Goal: Information Seeking & Learning: Learn about a topic

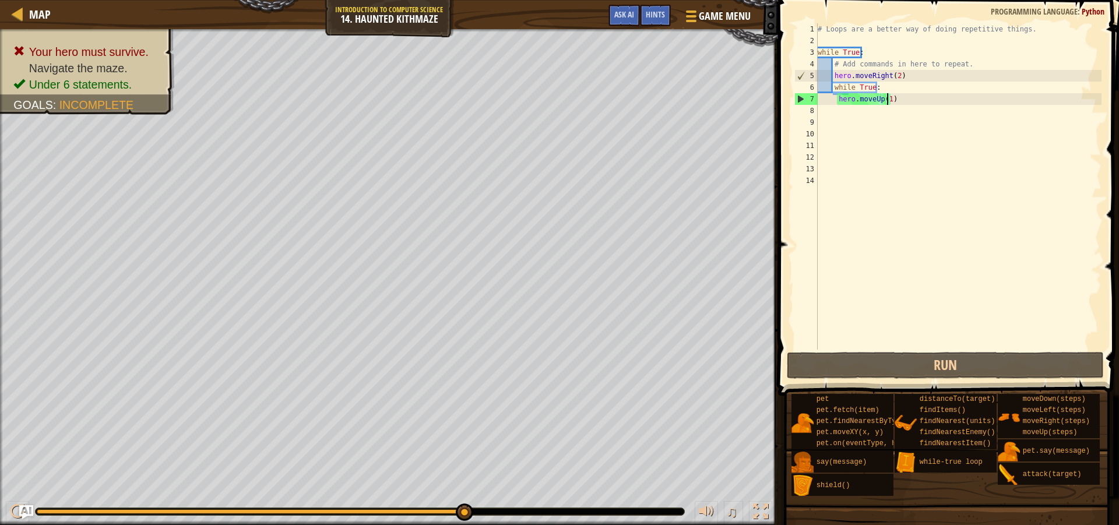
click at [894, 101] on div "# Loops are a better way of doing repetitive things. while True : # Add command…" at bounding box center [959, 198] width 286 height 350
click at [850, 115] on div "# Loops are a better way of doing repetitive things. while True : # Add command…" at bounding box center [959, 198] width 286 height 350
click at [837, 113] on div "# Loops are a better way of doing repetitive things. while True : # Add command…" at bounding box center [959, 198] width 286 height 350
type textarea "w"
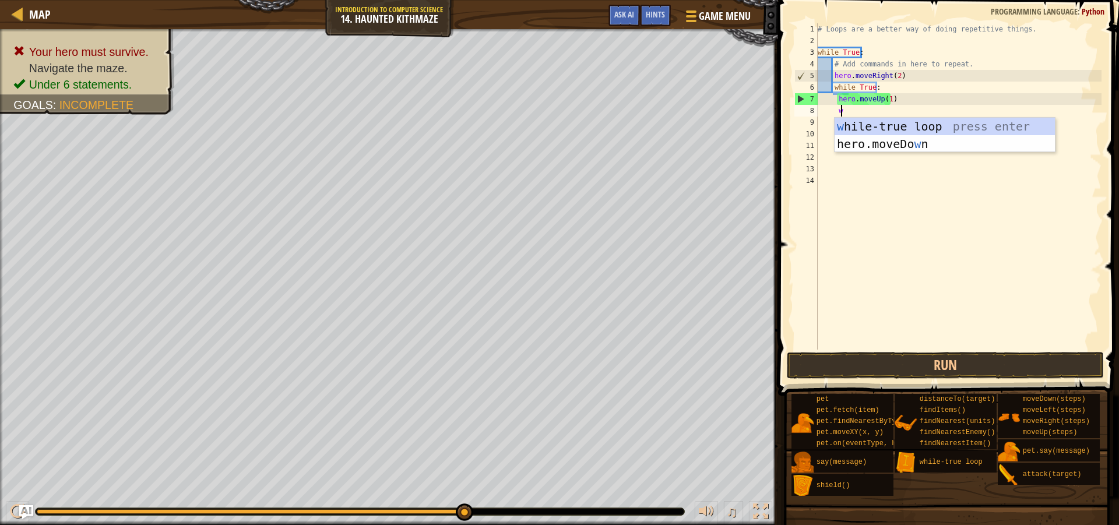
scroll to position [5, 2]
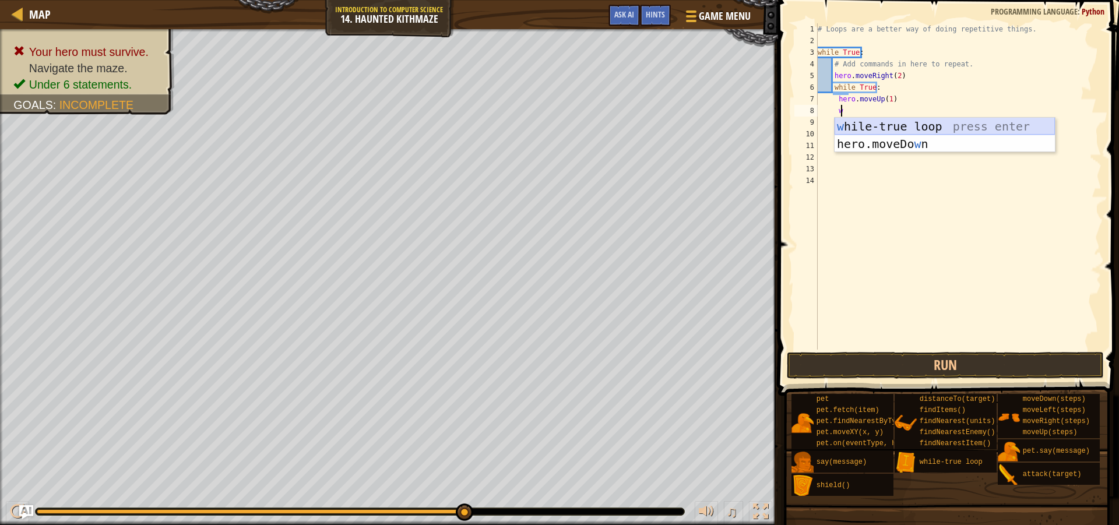
click at [912, 128] on div "w [PERSON_NAME]-true loop press enter hero.moveDo w n press enter" at bounding box center [945, 153] width 220 height 70
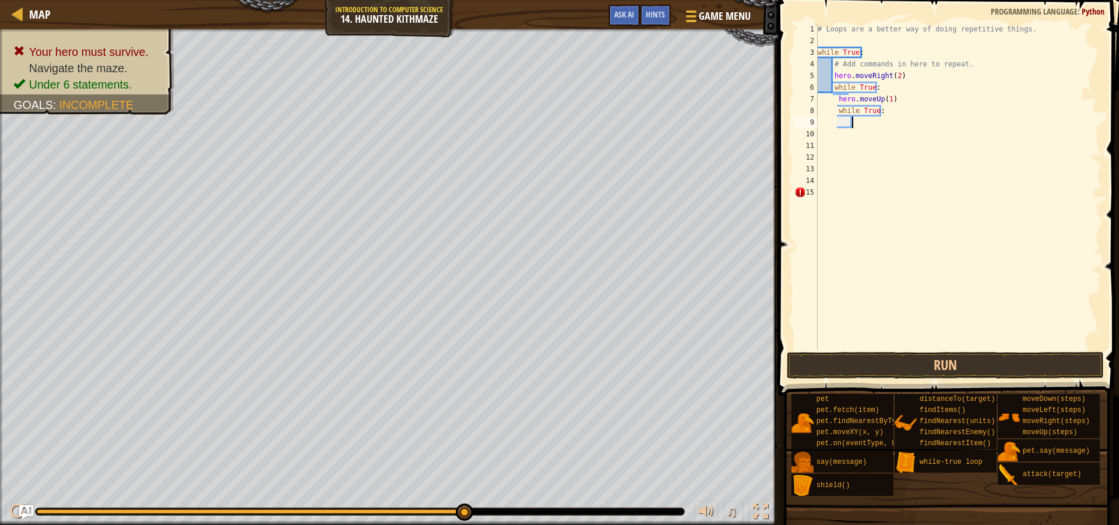
click at [845, 125] on div "# Loops are a better way of doing repetitive things. while True : # Add command…" at bounding box center [959, 198] width 286 height 350
type textarea "r"
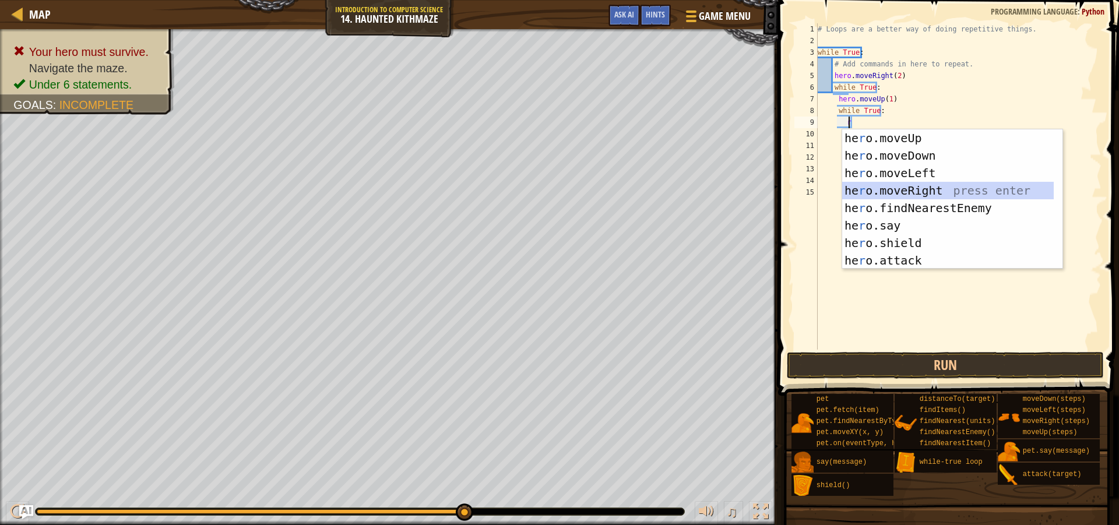
drag, startPoint x: 923, startPoint y: 194, endPoint x: 928, endPoint y: 230, distance: 36.5
click at [923, 194] on div "he r o.moveUp press enter he r o.moveDown press enter he r o.moveLeft press ent…" at bounding box center [948, 216] width 212 height 175
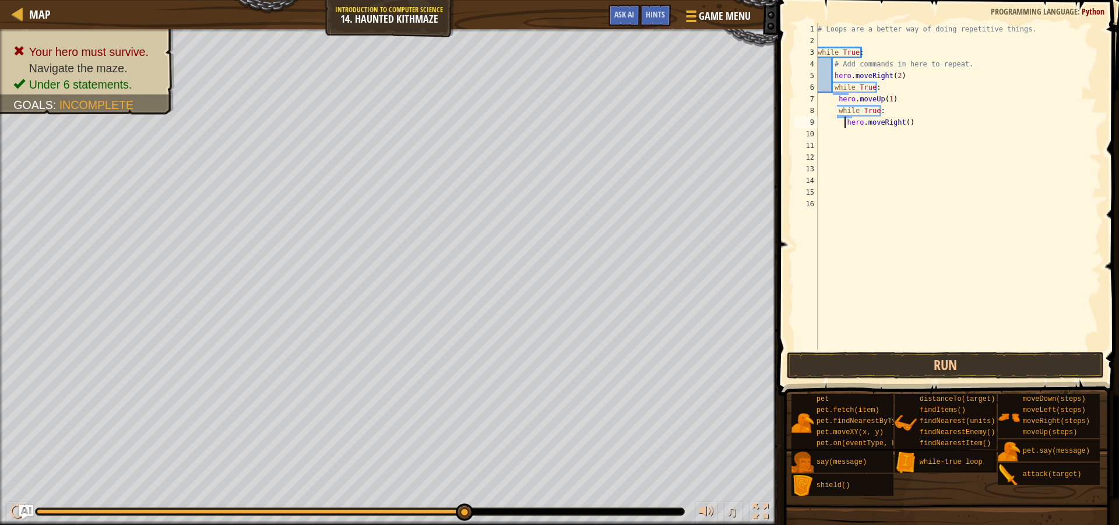
click at [844, 120] on div "# Loops are a better way of doing repetitive things. while True : # Add command…" at bounding box center [959, 198] width 286 height 350
click at [898, 122] on div "# Loops are a better way of doing repetitive things. while True : # Add command…" at bounding box center [959, 198] width 286 height 350
click at [941, 361] on button "Run" at bounding box center [945, 365] width 317 height 27
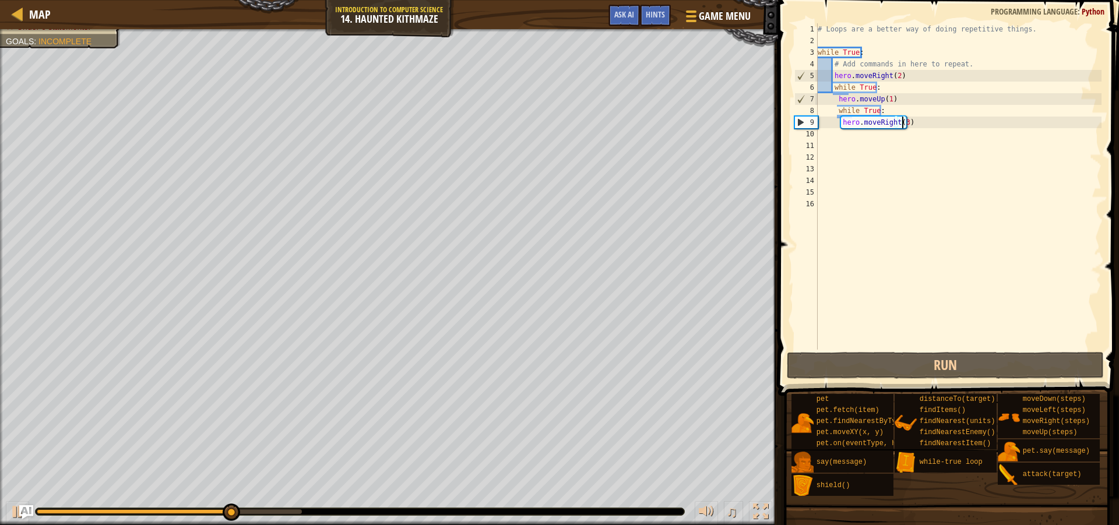
click at [833, 95] on div "# Loops are a better way of doing repetitive things. while True : # Add command…" at bounding box center [959, 198] width 286 height 350
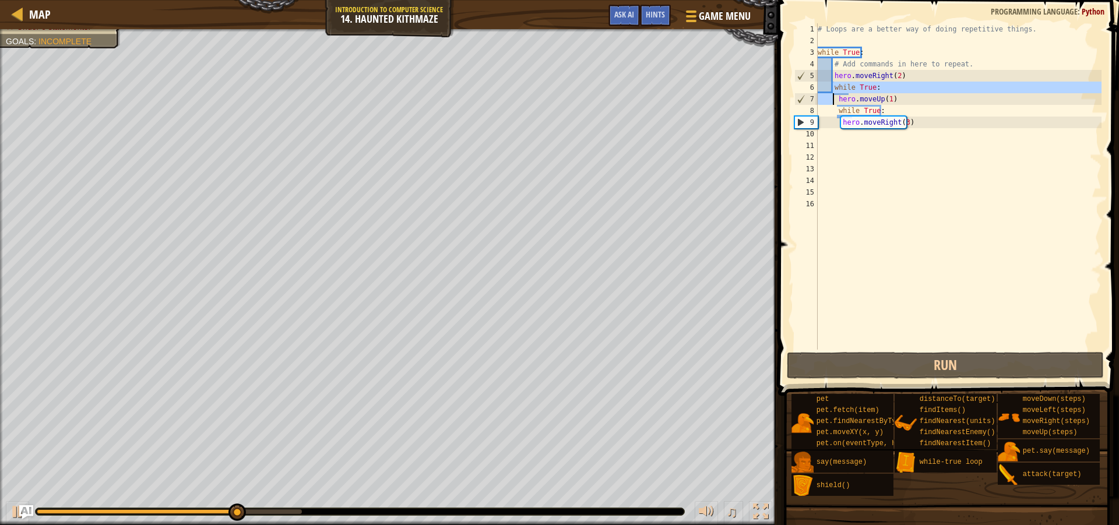
click at [834, 99] on div "# Loops are a better way of doing repetitive things. while True : # Add command…" at bounding box center [959, 186] width 286 height 326
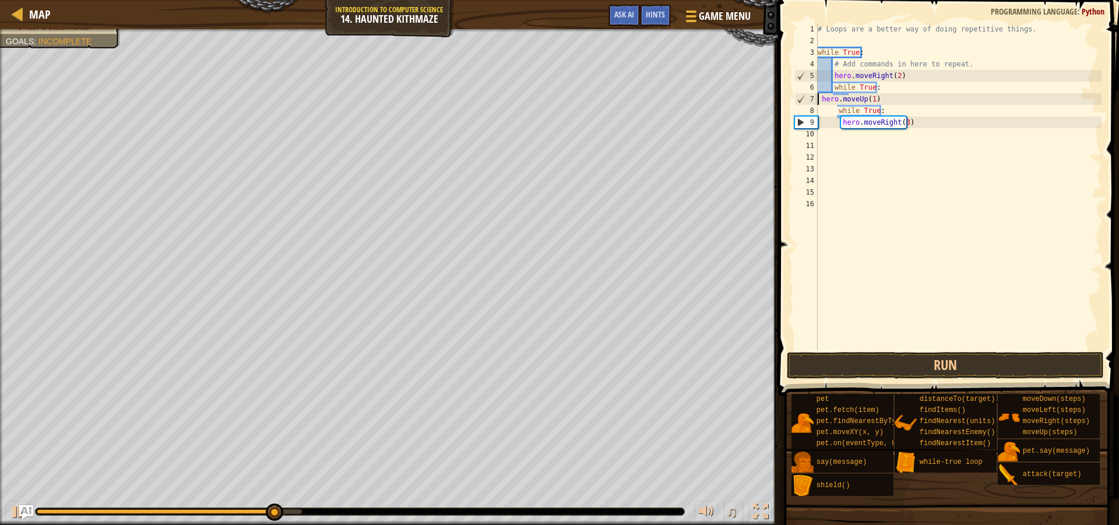
click at [834, 112] on div "# Loops are a better way of doing repetitive things. while True : # Add command…" at bounding box center [959, 198] width 286 height 350
click at [838, 125] on div "# Loops are a better way of doing repetitive things. while True : # Add command…" at bounding box center [959, 198] width 286 height 350
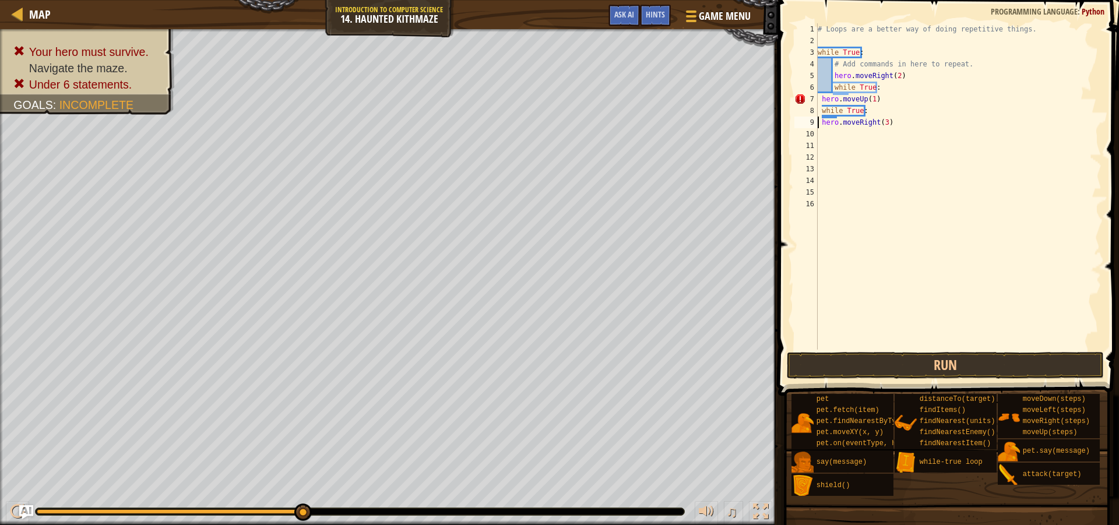
click at [928, 105] on div "# Loops are a better way of doing repetitive things. while True : # Add command…" at bounding box center [959, 198] width 286 height 350
click at [817, 97] on div "7" at bounding box center [806, 99] width 23 height 12
click at [879, 101] on div "# Loops are a better way of doing repetitive things. while True : # Add command…" at bounding box center [959, 198] width 286 height 350
click at [929, 354] on button "Run" at bounding box center [945, 365] width 317 height 27
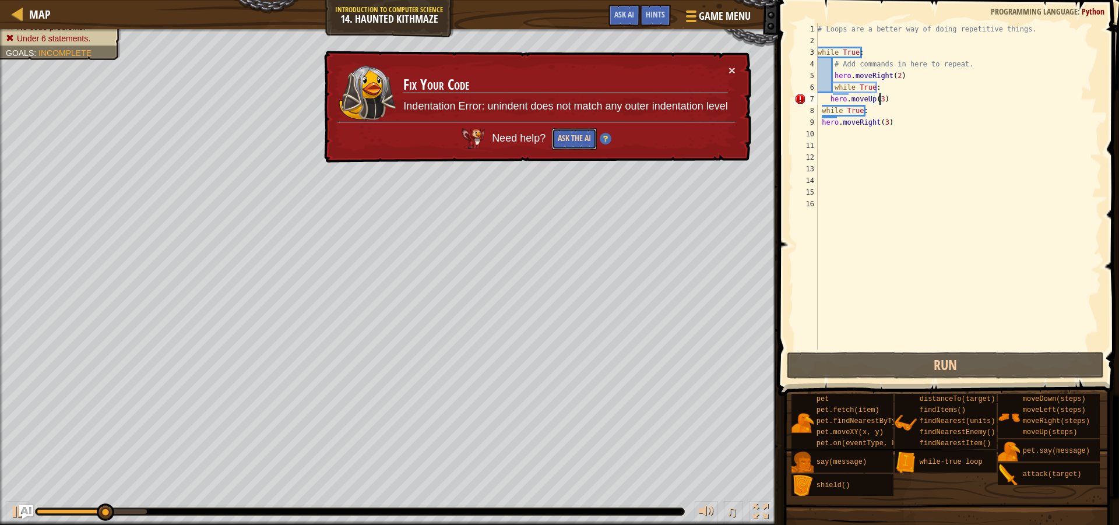
click at [574, 136] on button "Ask the AI" at bounding box center [574, 139] width 45 height 22
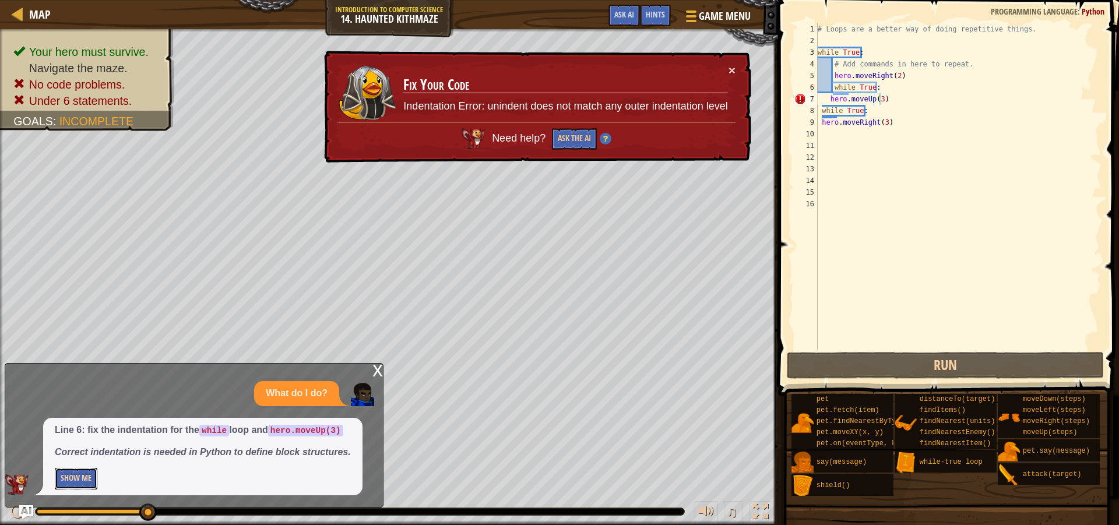
click at [76, 476] on button "Show Me" at bounding box center [76, 479] width 43 height 22
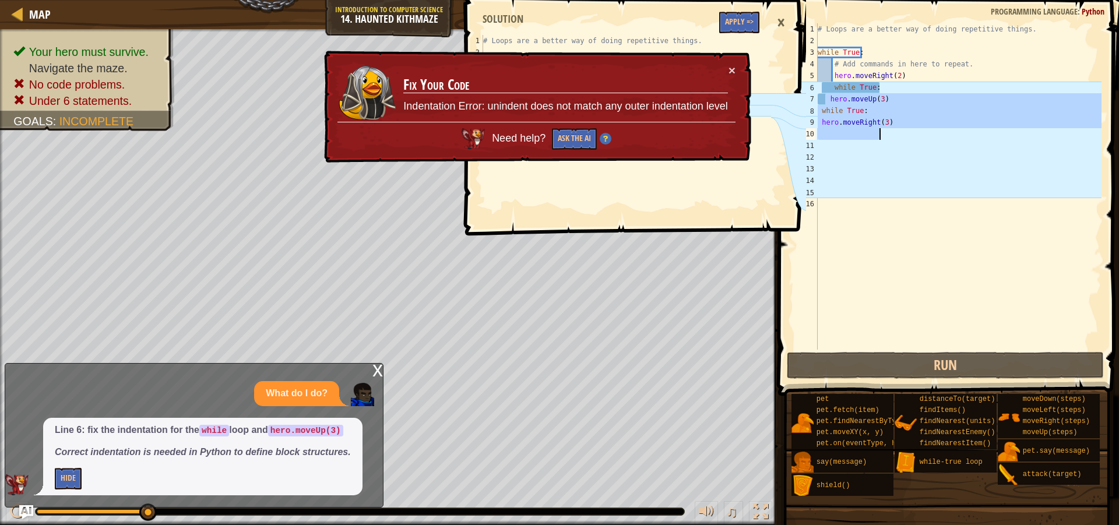
drag, startPoint x: 824, startPoint y: 99, endPoint x: 909, endPoint y: 136, distance: 92.2
click at [909, 136] on div "# Loops are a better way of doing repetitive things. while True : # Add command…" at bounding box center [959, 198] width 286 height 350
type textarea "hero.moveRight(3)"
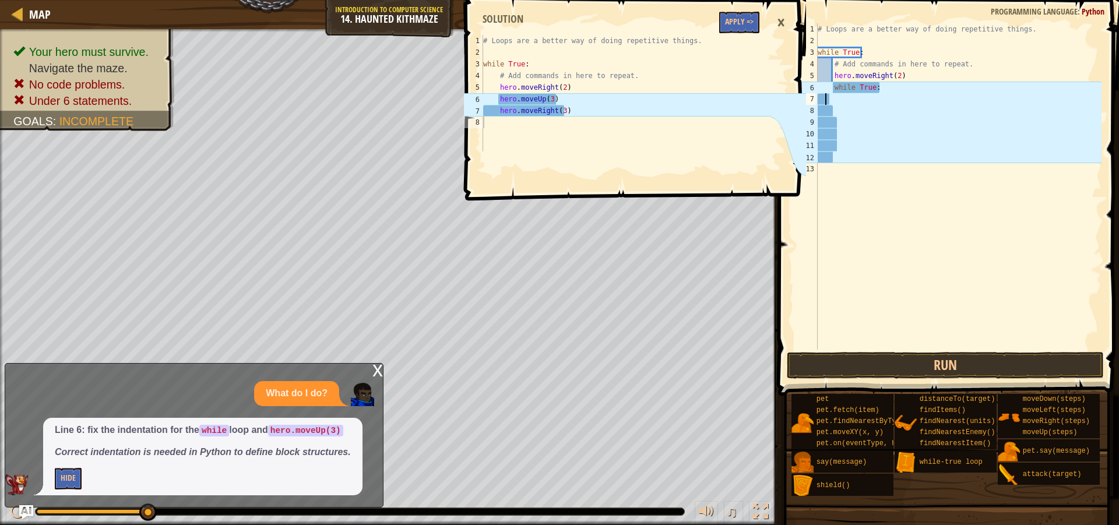
click at [843, 108] on div "# Loops are a better way of doing repetitive things. while True : # Add command…" at bounding box center [959, 198] width 286 height 350
click at [828, 99] on div "# Loops are a better way of doing repetitive things. while True : # Add command…" at bounding box center [959, 198] width 286 height 350
drag, startPoint x: 906, startPoint y: 178, endPoint x: 888, endPoint y: 188, distance: 21.1
click at [907, 178] on div "# Loops are a better way of doing repetitive things. while True : # Add command…" at bounding box center [959, 198] width 286 height 350
click at [838, 103] on div "# Loops are a better way of doing repetitive things. while True : # Add command…" at bounding box center [959, 198] width 286 height 350
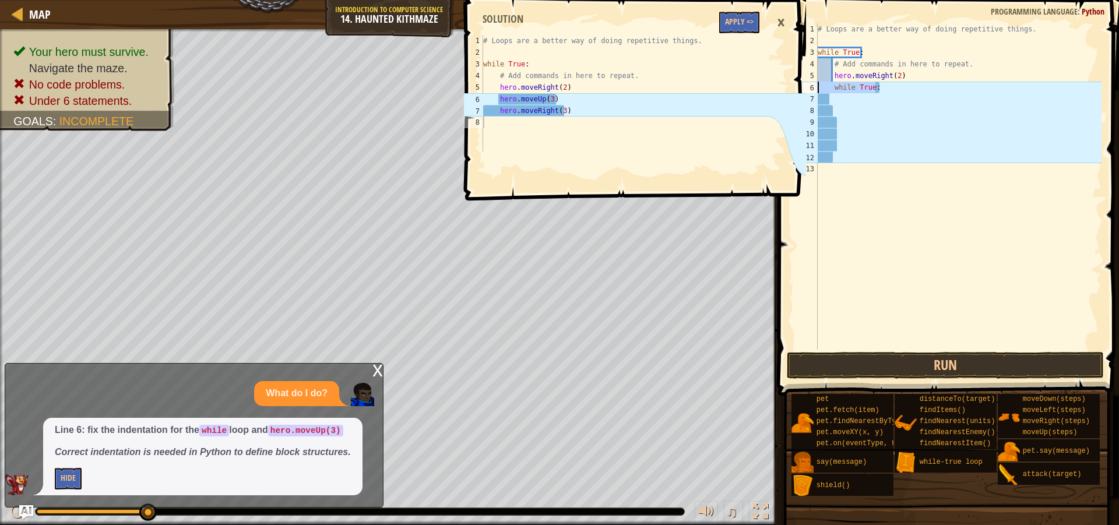
drag, startPoint x: 905, startPoint y: 87, endPoint x: 800, endPoint y: 93, distance: 105.1
click at [800, 93] on div "Map Introduction to Computer Science 14. Haunted Kithmaze Game Menu Done Hints …" at bounding box center [559, 262] width 1119 height 525
type textarea "while True:"
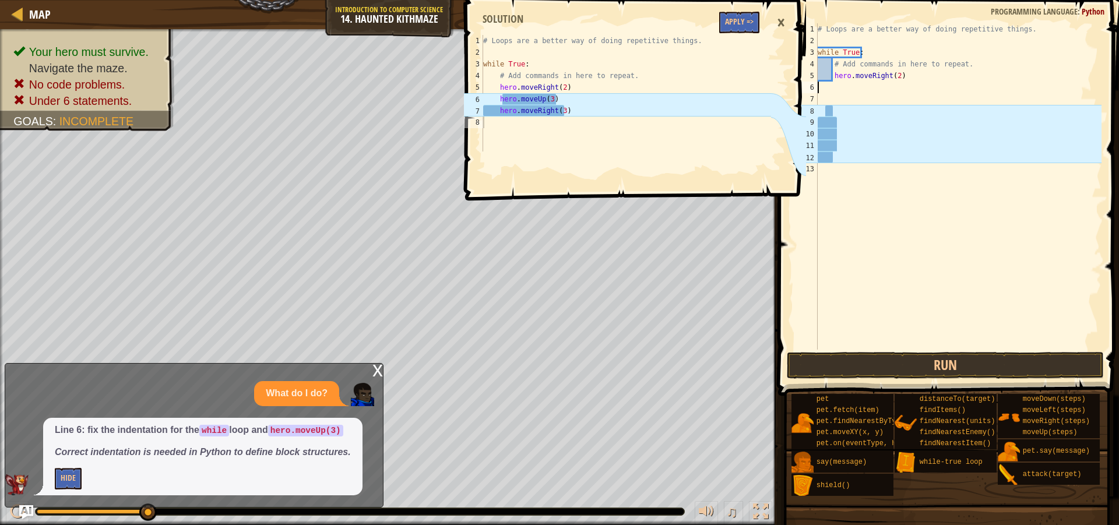
click at [867, 121] on div "# Loops are a better way of doing repetitive things. while True : # Add command…" at bounding box center [959, 198] width 286 height 350
click at [831, 117] on div "# Loops are a better way of doing repetitive things. while True : # Add command…" at bounding box center [959, 198] width 286 height 350
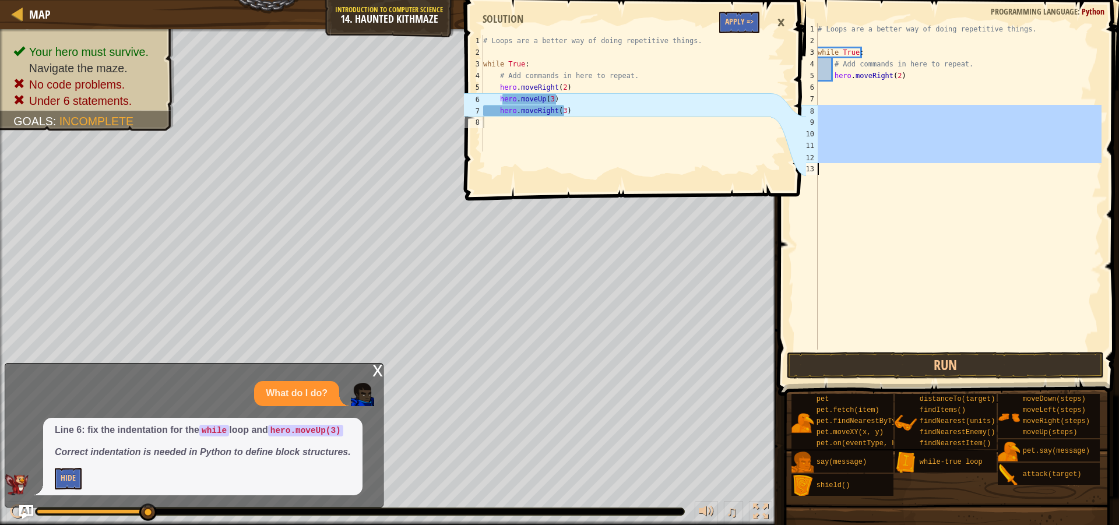
drag, startPoint x: 813, startPoint y: 105, endPoint x: 844, endPoint y: 198, distance: 98.4
click at [844, 198] on div "1 2 3 4 5 6 7 8 9 10 11 12 13 # Loops are a better way of doing repetitive thin…" at bounding box center [947, 186] width 310 height 326
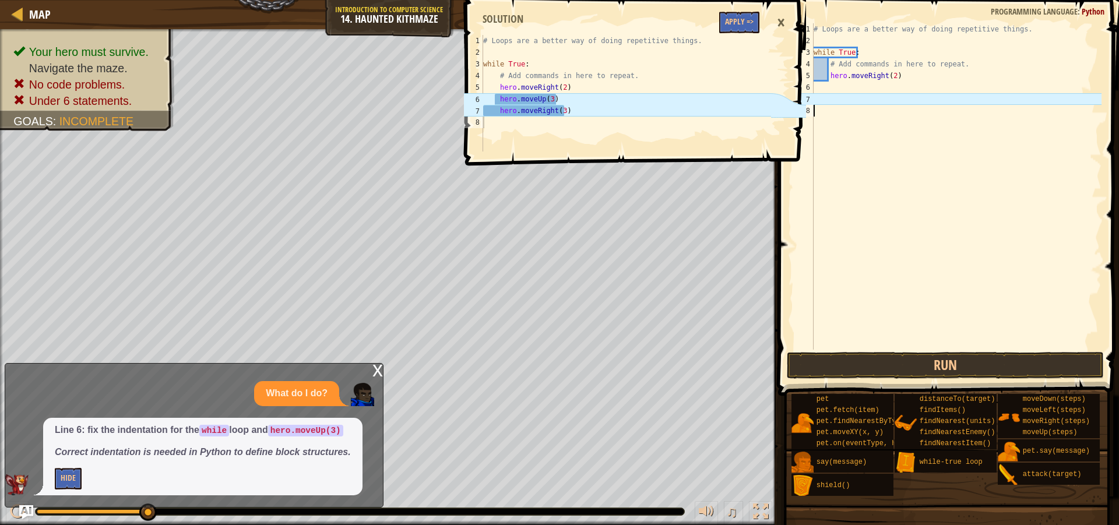
click at [823, 87] on div "# Loops are a better way of doing repetitive things. while True : # Add command…" at bounding box center [956, 198] width 290 height 350
click at [851, 93] on div "# Loops are a better way of doing repetitive things. while True : # Add command…" at bounding box center [956, 198] width 290 height 350
click at [824, 78] on div "# Loops are a better way of doing repetitive things. while True : # Add command…" at bounding box center [956, 198] width 290 height 350
type textarea "hero.moveRight(2)"
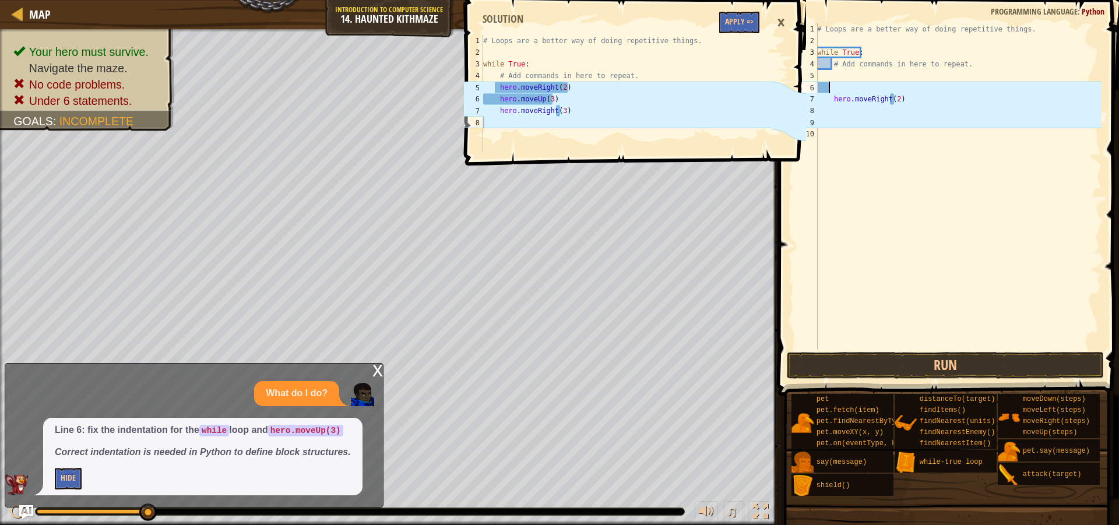
click at [831, 85] on div "# Loops are a better way of doing repetitive things. while True : # Add command…" at bounding box center [958, 198] width 287 height 350
click at [830, 79] on div "# Loops are a better way of doing repetitive things. while True : # Add command…" at bounding box center [958, 198] width 287 height 350
click at [834, 116] on div "# Loops are a better way of doing repetitive things. while True : # Add command…" at bounding box center [958, 198] width 287 height 350
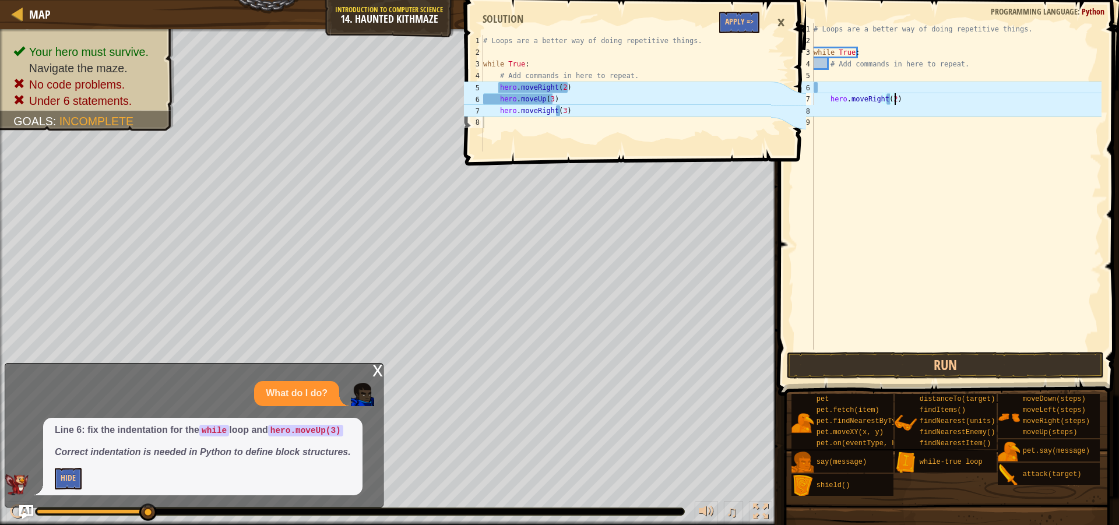
type textarea "hero.moveRight(2"
click at [826, 101] on div "# Loops are a better way of doing repetitive things. while True : # Add command…" at bounding box center [956, 198] width 290 height 350
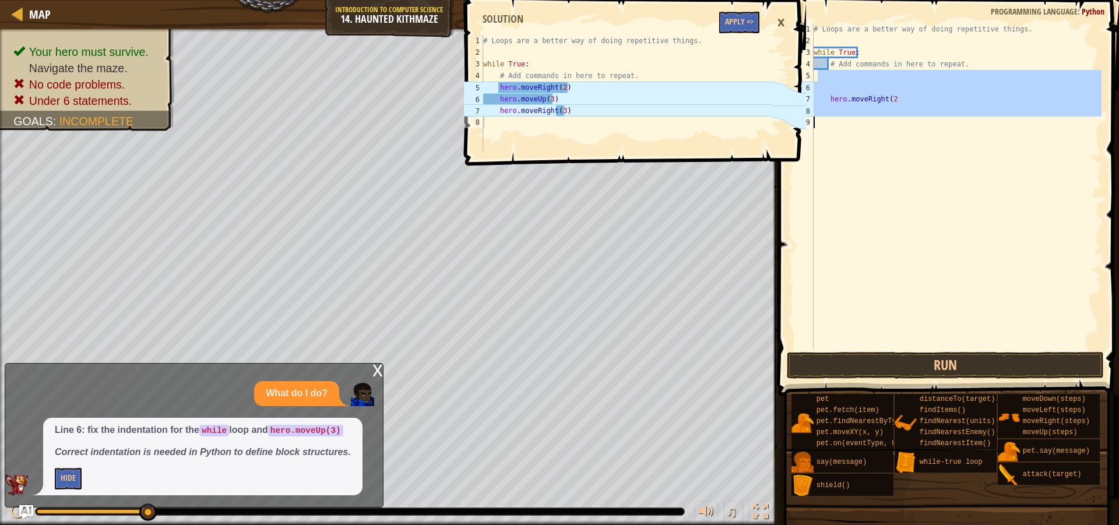
drag, startPoint x: 819, startPoint y: 73, endPoint x: 967, endPoint y: 151, distance: 166.9
click at [967, 151] on div "# Loops are a better way of doing repetitive things. while True : # Add command…" at bounding box center [956, 198] width 290 height 350
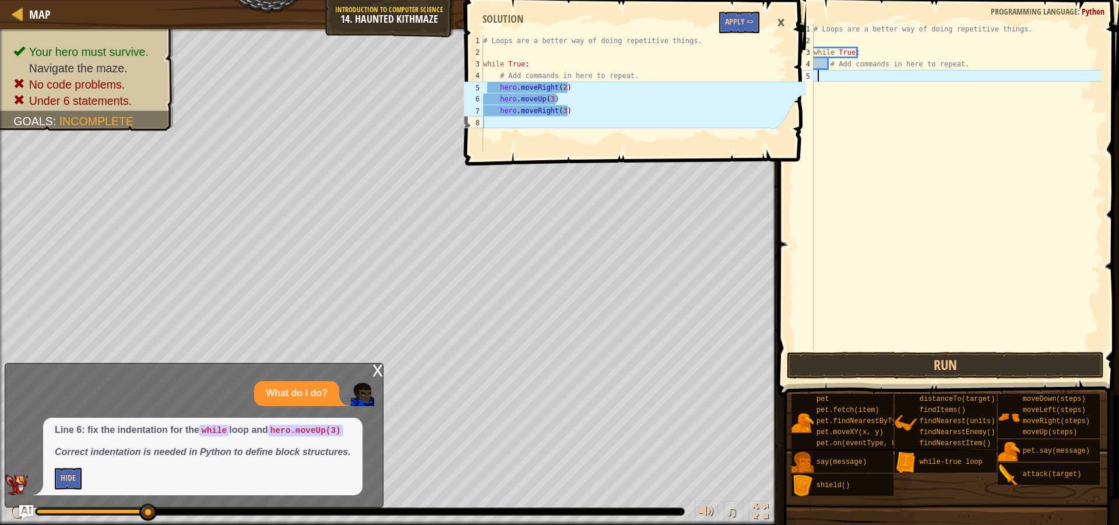
click at [866, 52] on div "# Loops are a better way of doing repetitive things. while True : # Add command…" at bounding box center [956, 198] width 290 height 350
click at [824, 62] on div "# Loops are a better way of doing repetitive things. while True : # Add command…" at bounding box center [956, 198] width 290 height 350
type textarea "# Add commands in here to repeat."
click at [835, 75] on div "# Loops are a better way of doing repetitive things. while True : # Add command…" at bounding box center [956, 198] width 290 height 350
type textarea "h"
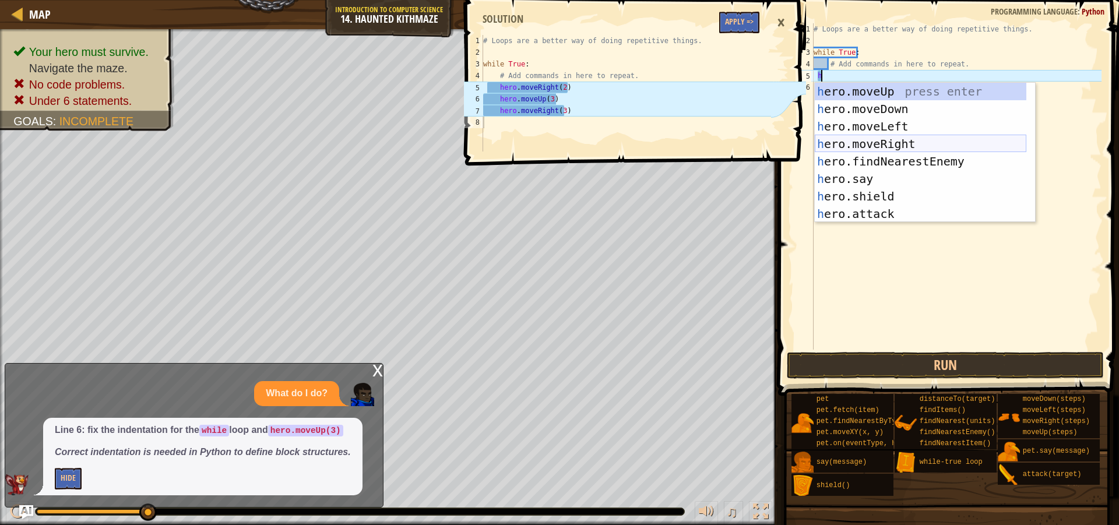
click at [900, 146] on div "h ero.moveUp press enter h ero.moveDown press enter h ero.moveLeft press enter …" at bounding box center [921, 170] width 212 height 175
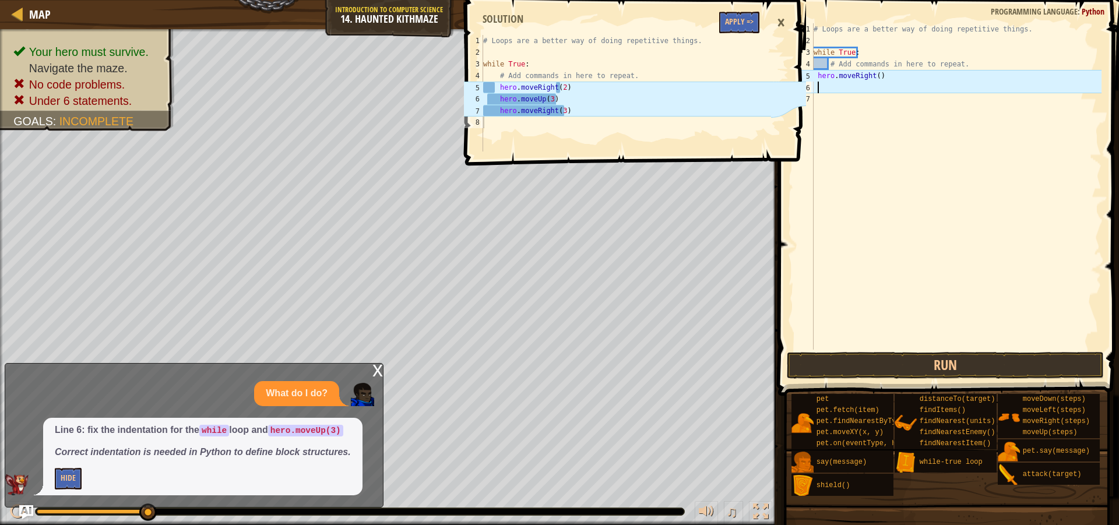
type textarea "u"
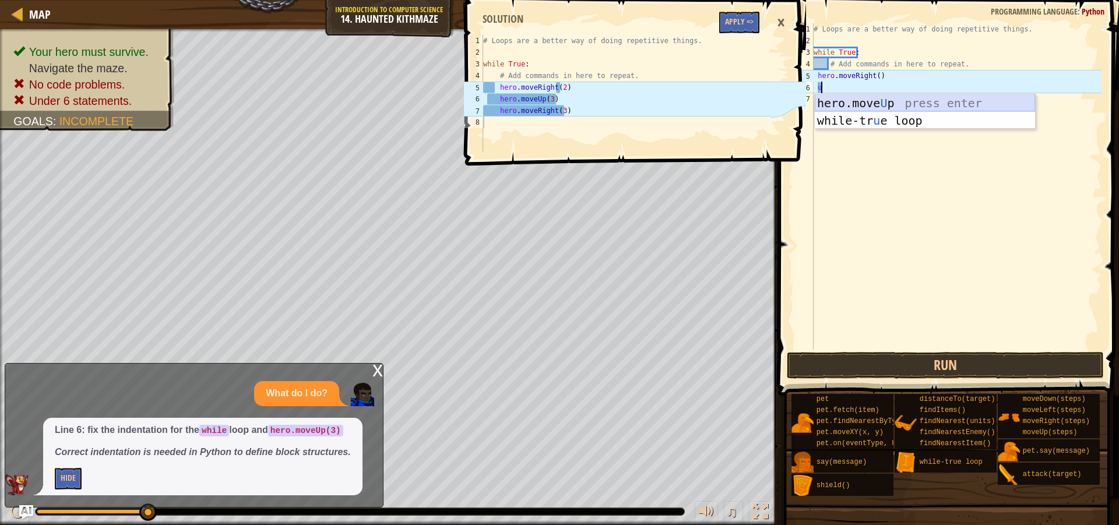
click at [932, 105] on div "hero.move U p press enter while-tr u e loop press enter" at bounding box center [925, 129] width 220 height 70
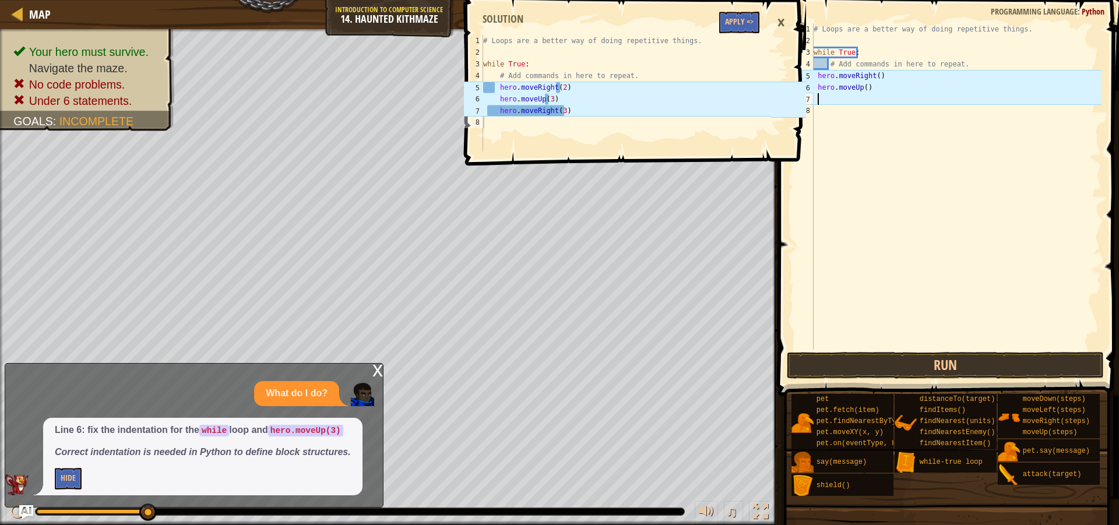
type textarea "u"
type textarea "r"
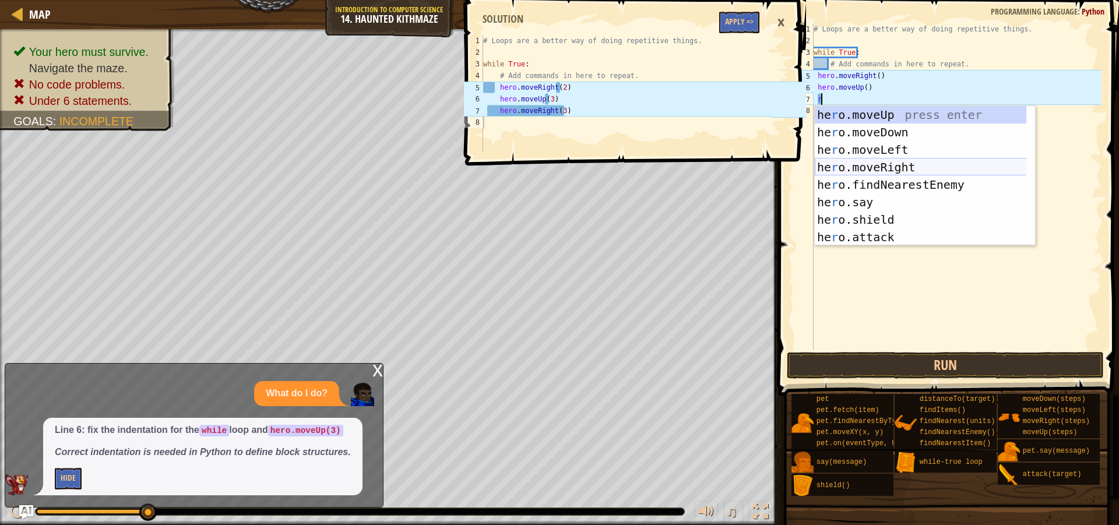
click at [891, 168] on div "he r o.moveUp press enter he r o.moveDown press enter he r o.moveLeft press ent…" at bounding box center [925, 193] width 220 height 175
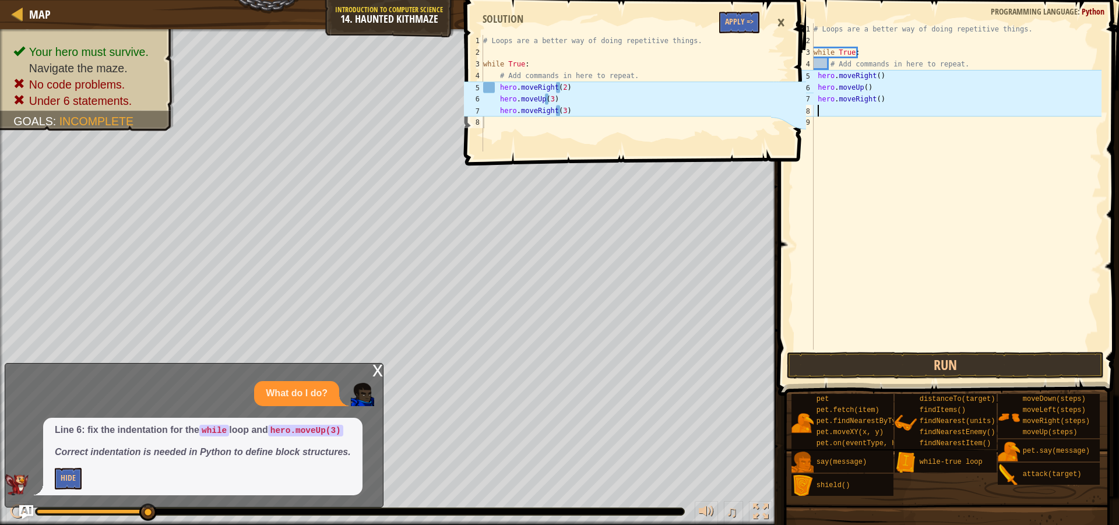
click at [876, 76] on div "# Loops are a better way of doing repetitive things. while True : # Add command…" at bounding box center [956, 198] width 290 height 350
click at [862, 86] on div "# Loops are a better way of doing repetitive things. while True : # Add command…" at bounding box center [956, 198] width 290 height 350
click at [865, 89] on div "# Loops are a better way of doing repetitive things. while True : # Add command…" at bounding box center [956, 198] width 290 height 350
click at [873, 100] on div "# Loops are a better way of doing repetitive things. while True : # Add command…" at bounding box center [956, 198] width 290 height 350
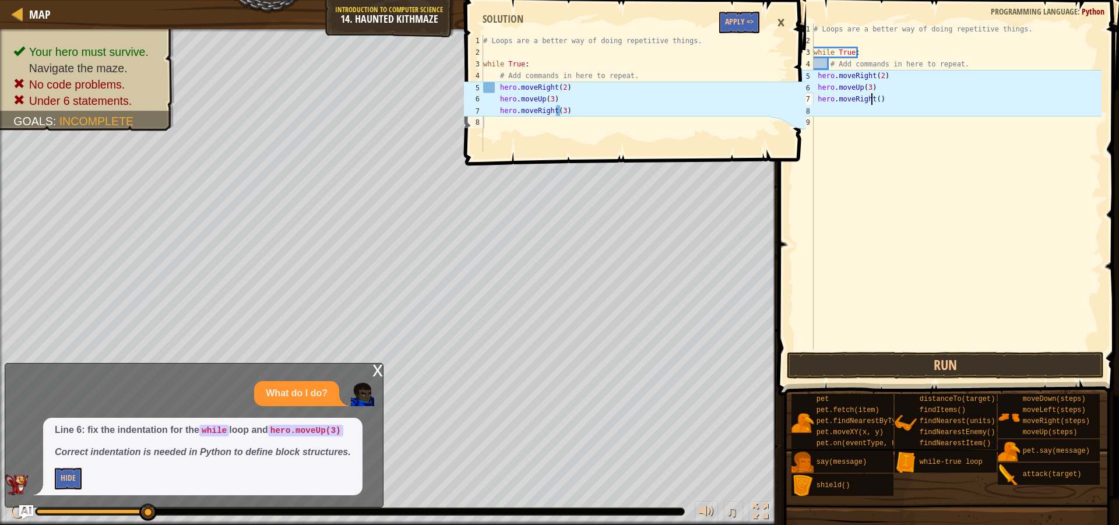
click at [875, 100] on div "# Loops are a better way of doing repetitive things. while True : # Add command…" at bounding box center [956, 198] width 290 height 350
click at [941, 374] on button "Run" at bounding box center [945, 365] width 317 height 27
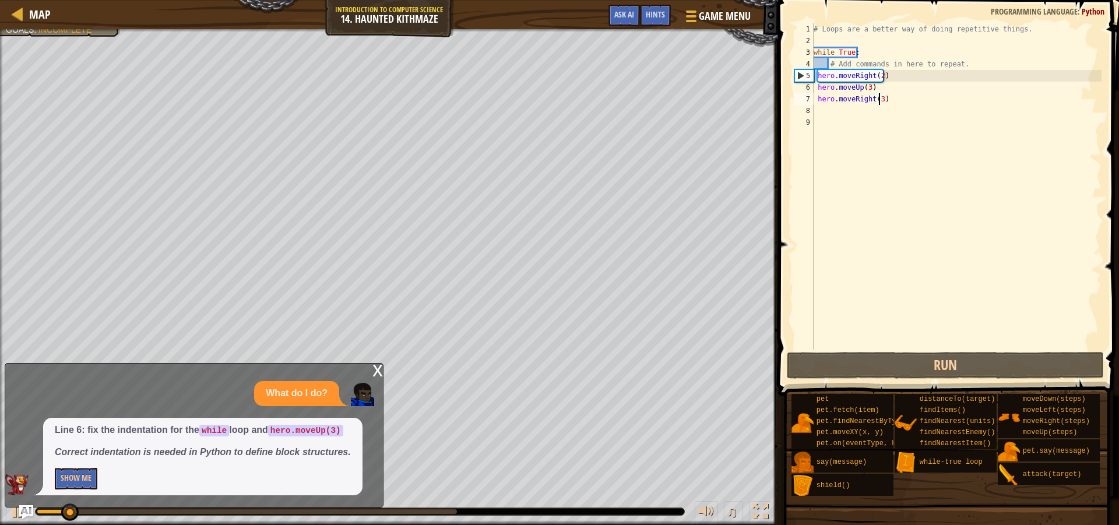
click at [378, 373] on div "x" at bounding box center [378, 370] width 10 height 12
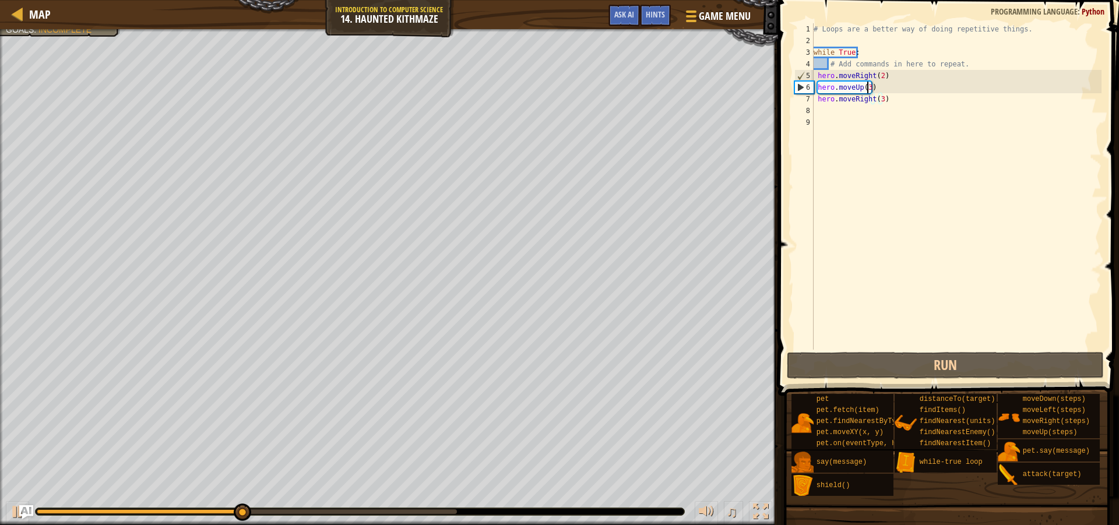
scroll to position [5, 4]
click at [868, 85] on div "# Loops are a better way of doing repetitive things. while True : # Add command…" at bounding box center [956, 198] width 290 height 350
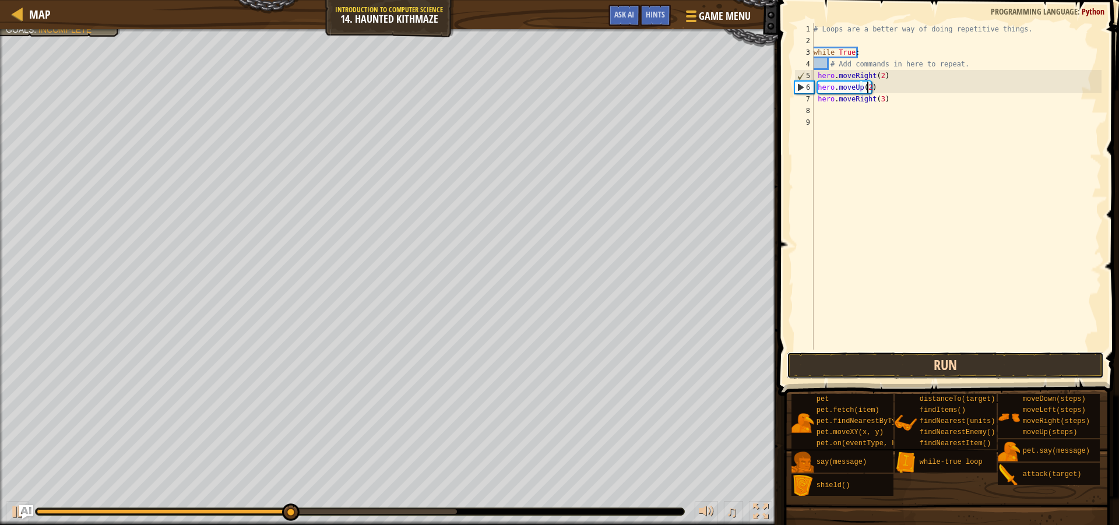
click at [954, 364] on button "Run" at bounding box center [945, 365] width 317 height 27
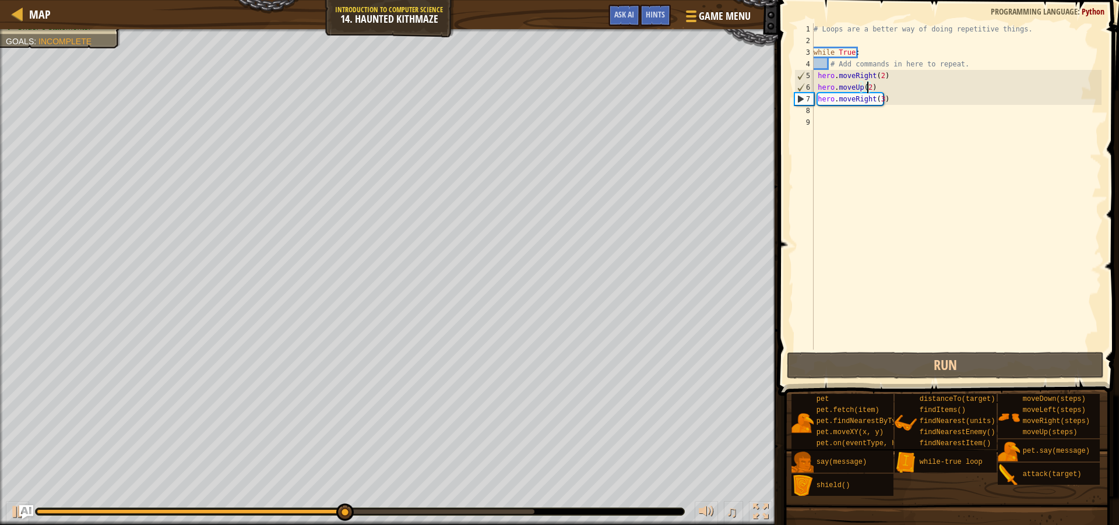
click at [900, 87] on div "# Loops are a better way of doing repetitive things. while True : # Add command…" at bounding box center [956, 198] width 290 height 350
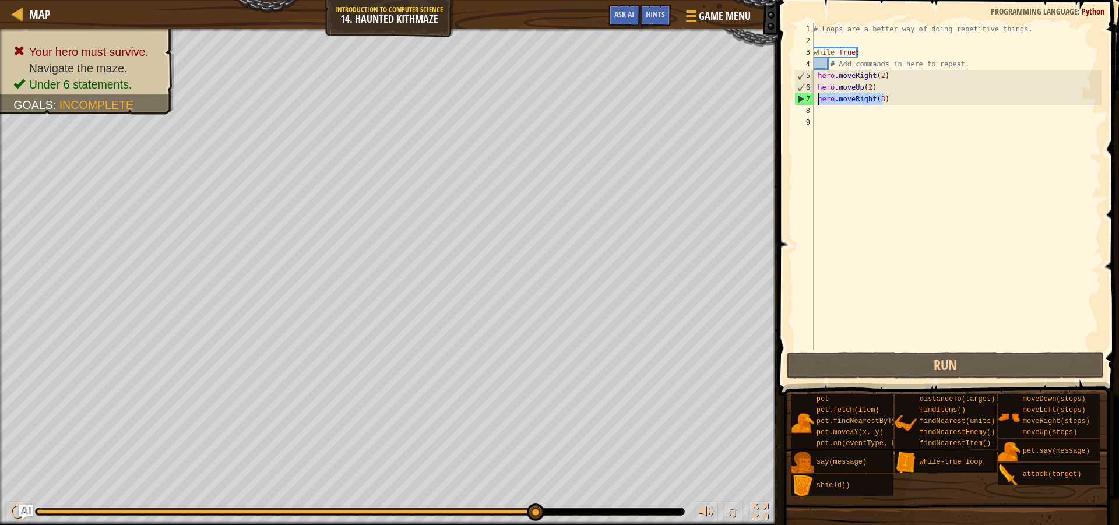
drag, startPoint x: 892, startPoint y: 101, endPoint x: 817, endPoint y: 101, distance: 75.8
click at [817, 101] on div "# Loops are a better way of doing repetitive things. while True : # Add command…" at bounding box center [956, 198] width 290 height 350
type textarea "hero.moveRight(3)"
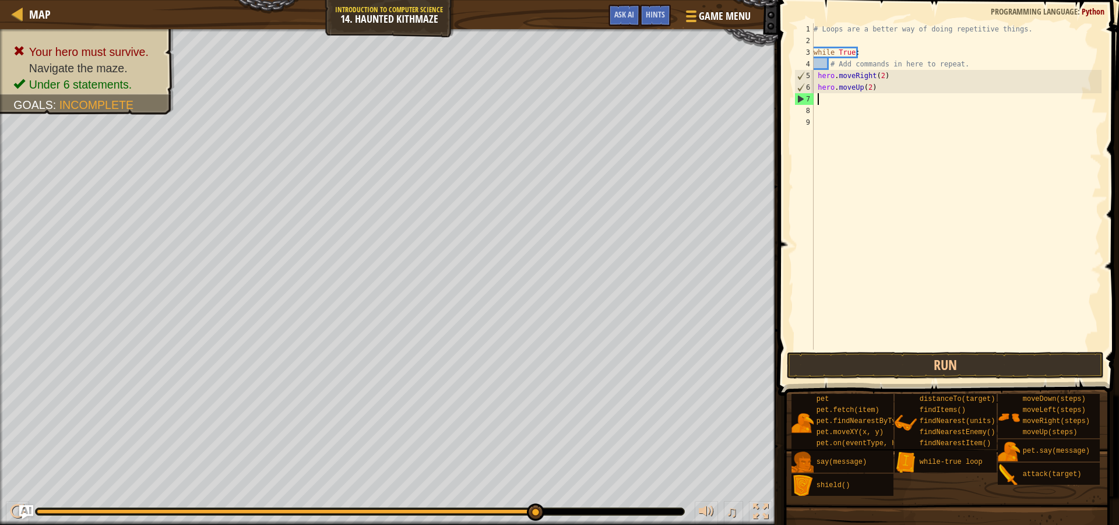
scroll to position [5, 0]
click at [905, 364] on button "Run" at bounding box center [945, 365] width 317 height 27
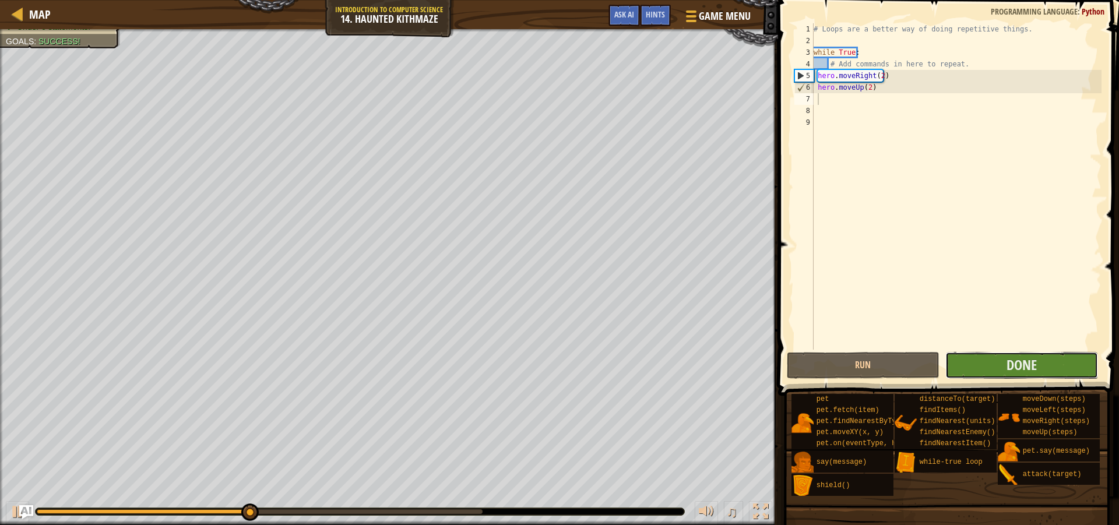
click at [994, 367] on button "Done" at bounding box center [1022, 365] width 153 height 27
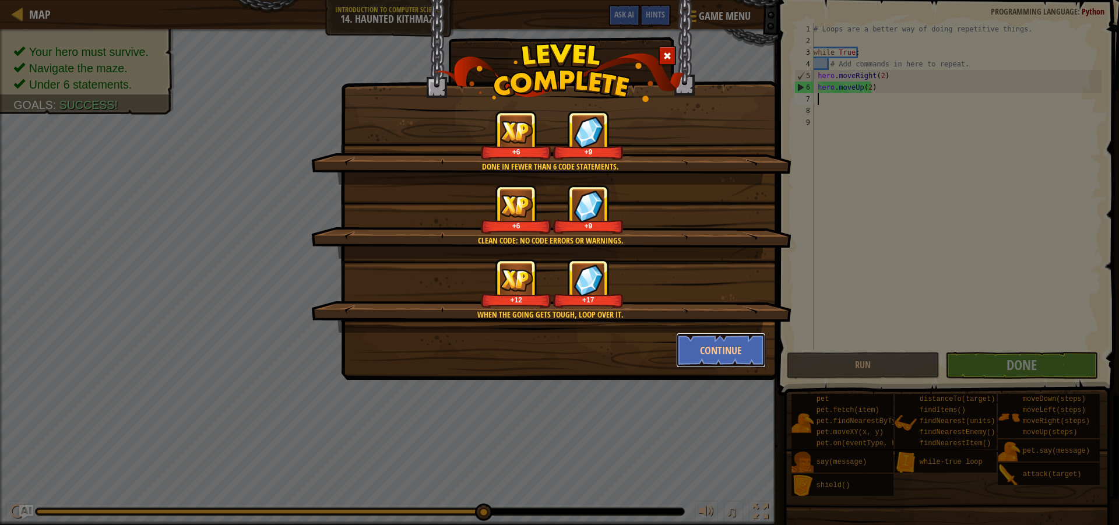
click at [728, 357] on button "Continue" at bounding box center [721, 350] width 90 height 35
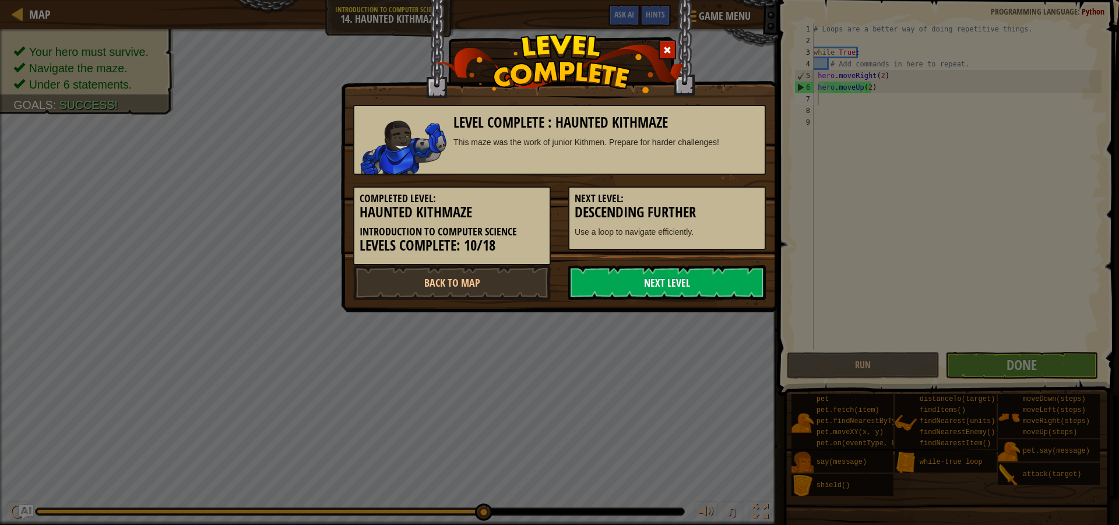
click at [683, 291] on link "Next Level" at bounding box center [667, 282] width 198 height 35
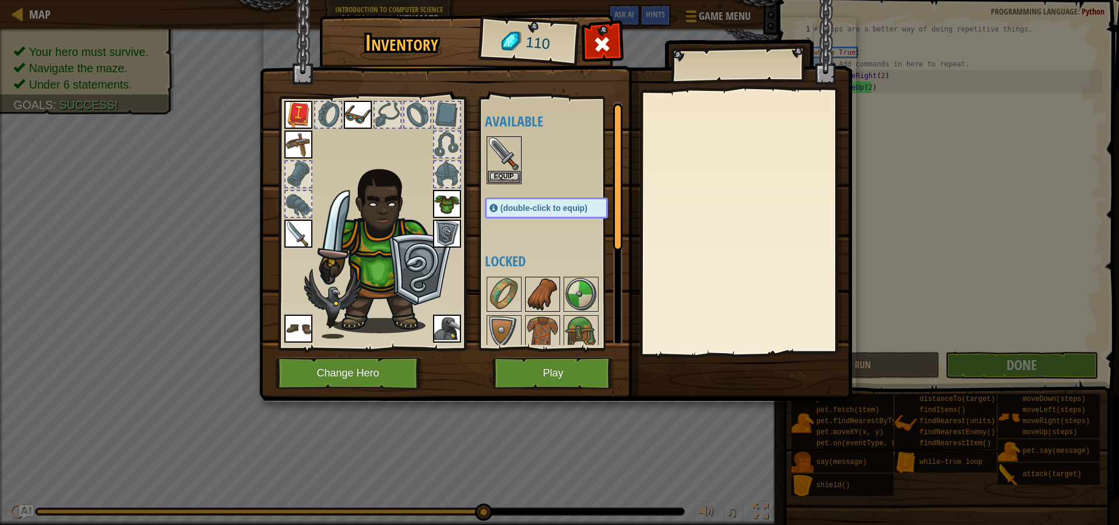
click at [544, 293] on img at bounding box center [542, 294] width 33 height 33
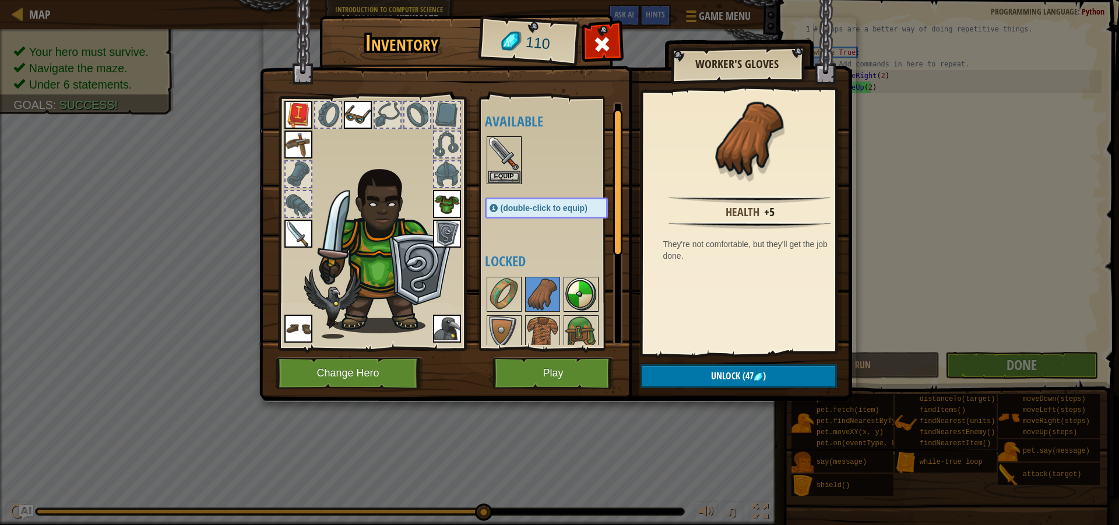
scroll to position [161, 0]
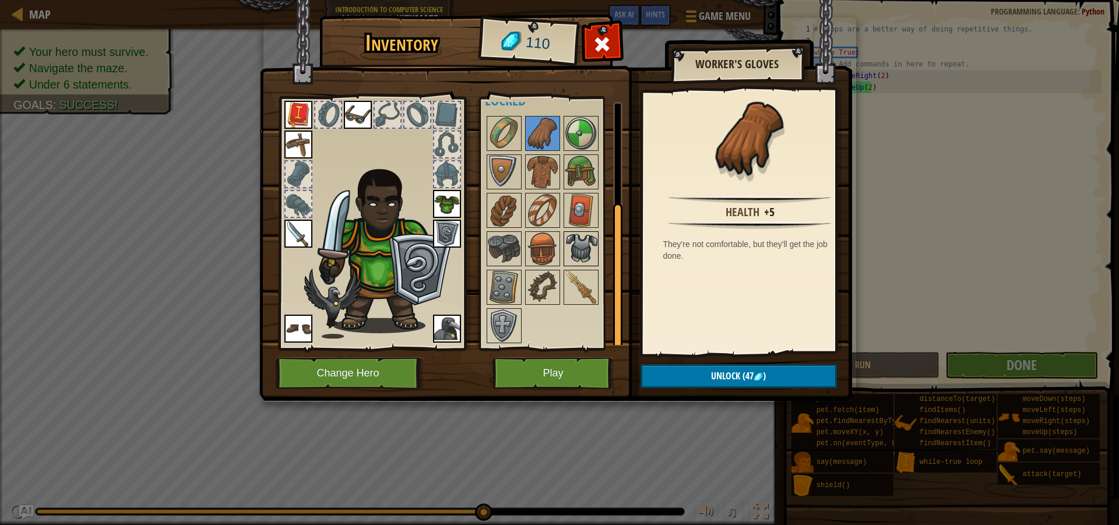
click at [578, 259] on img at bounding box center [581, 249] width 33 height 33
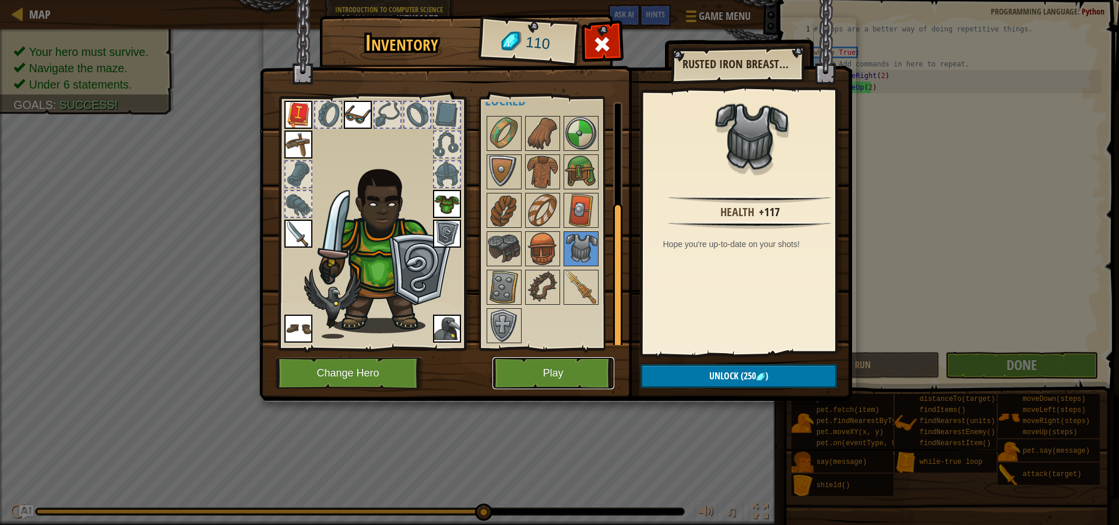
click at [550, 366] on button "Play" at bounding box center [554, 373] width 122 height 32
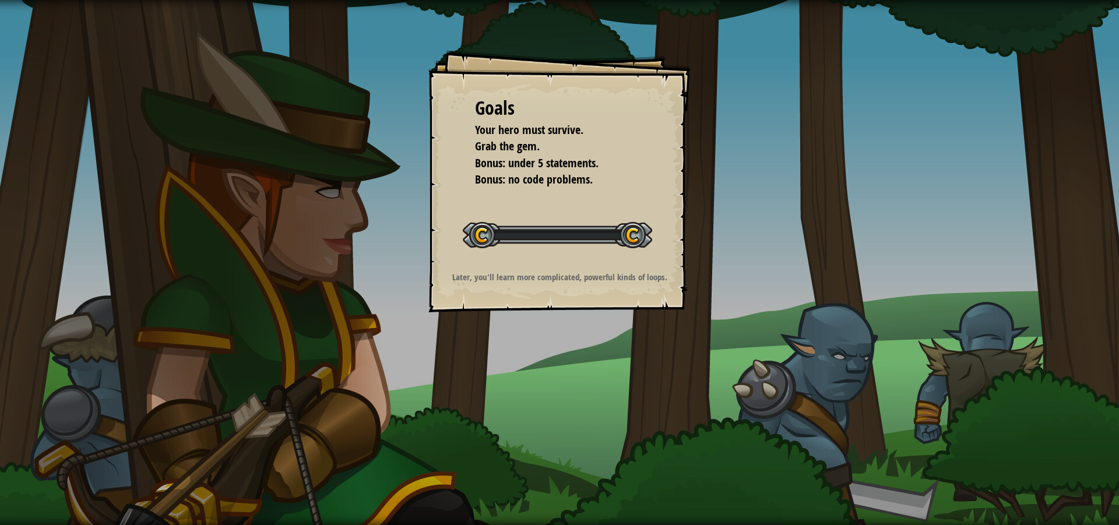
click at [549, 371] on div "Goals Your hero must survive. Grab the gem. Bonus: under 5 statements. Bonus: n…" at bounding box center [559, 262] width 1119 height 525
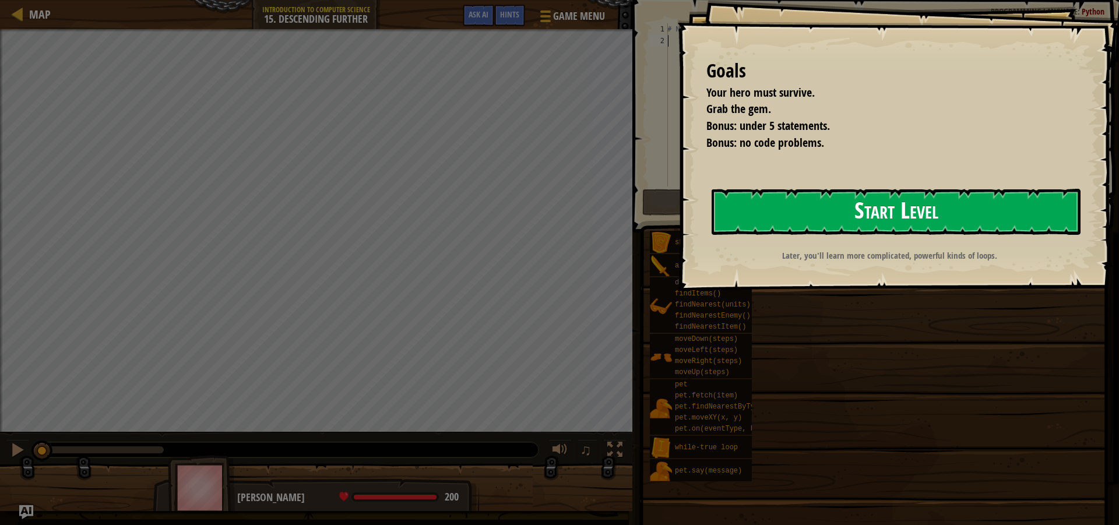
click at [868, 203] on button "Start Level" at bounding box center [896, 212] width 369 height 46
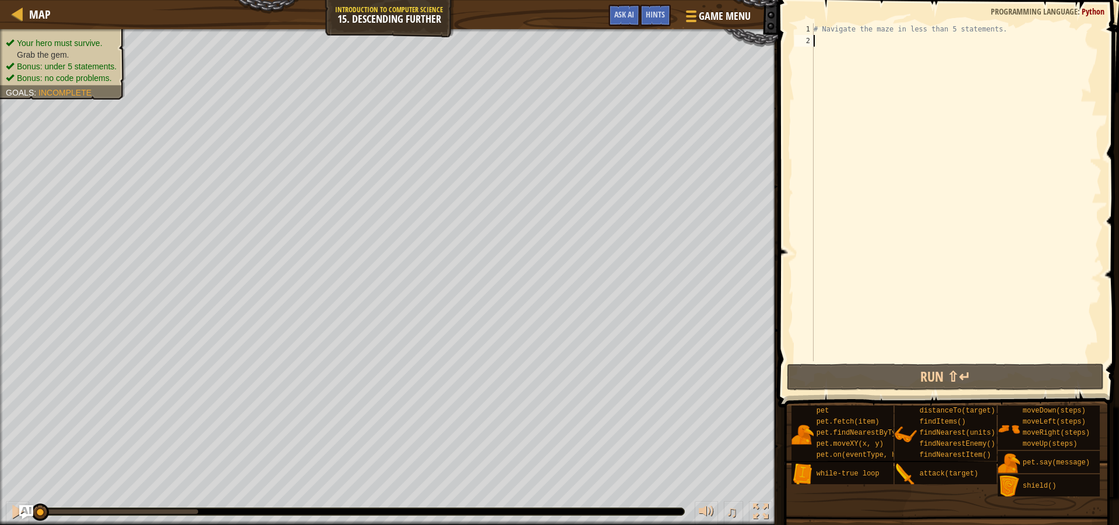
type textarea "w"
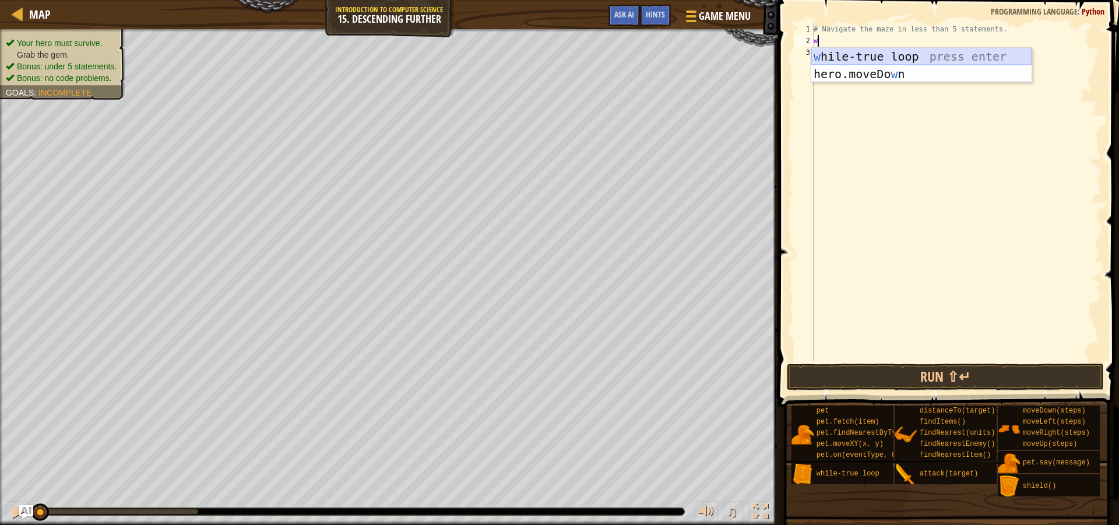
click at [890, 55] on div "w [PERSON_NAME]-true loop press enter hero.moveDo w n press enter" at bounding box center [921, 83] width 220 height 70
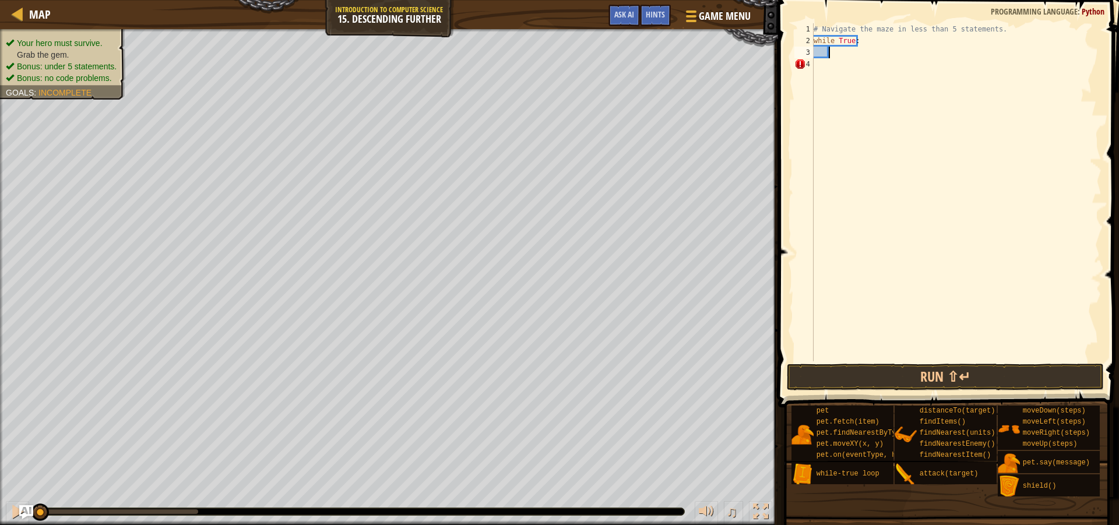
type textarea "r"
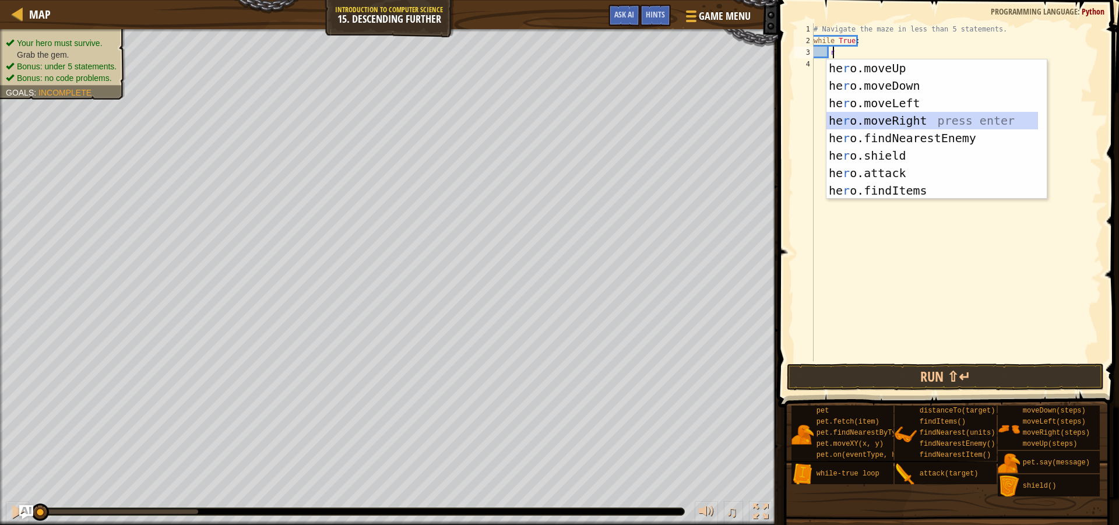
click at [914, 115] on div "he r o.moveUp press enter he r o.moveDown press enter he r o.moveLeft press ent…" at bounding box center [933, 146] width 212 height 175
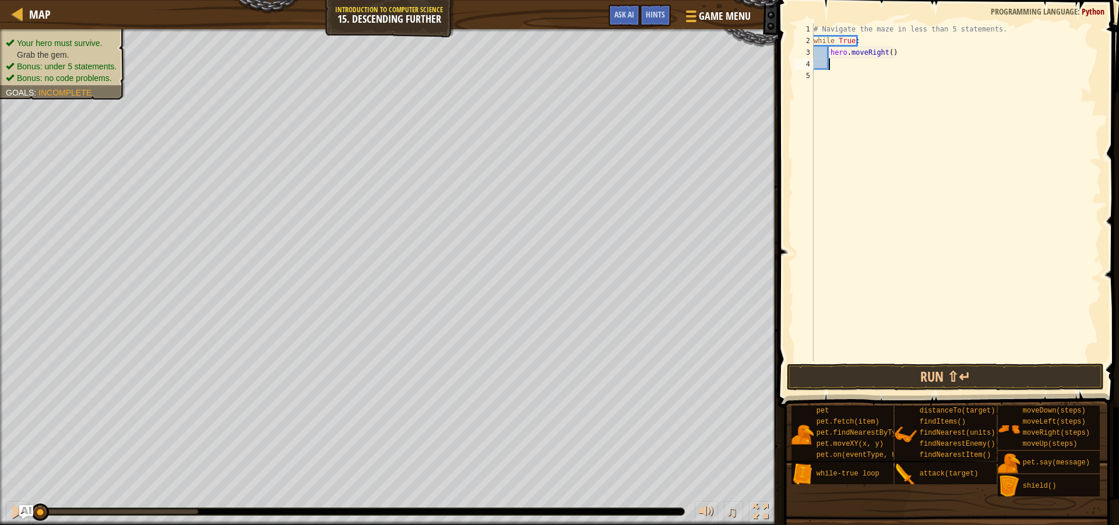
type textarea "u"
type textarea "d"
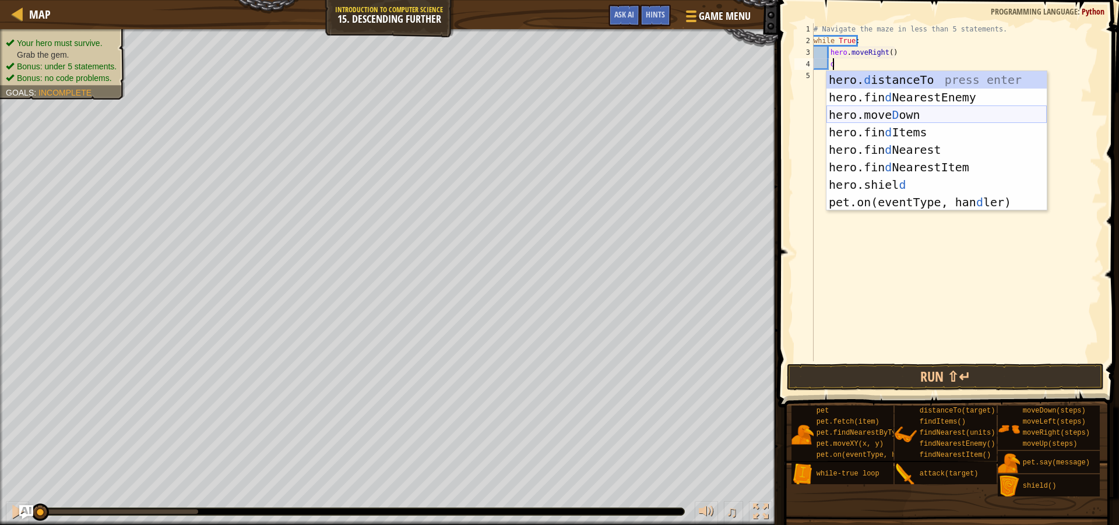
click at [908, 113] on div "hero. d istanceTo press enter hero.fin d NearestEnemy press enter hero.[PERSON_…" at bounding box center [937, 158] width 220 height 175
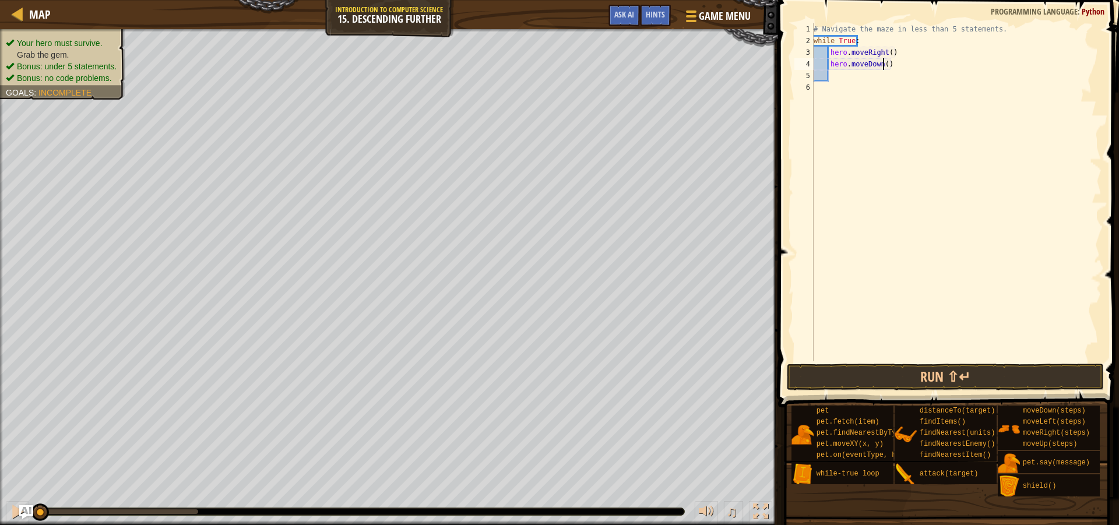
click at [883, 64] on div "# Navigate the maze in less than 5 statements. while True : hero . moveRight ( …" at bounding box center [956, 203] width 290 height 361
click at [885, 54] on div "# Navigate the maze in less than 5 statements. while True : hero . moveRight ( …" at bounding box center [956, 203] width 290 height 361
type textarea "hero.moveRight(2)"
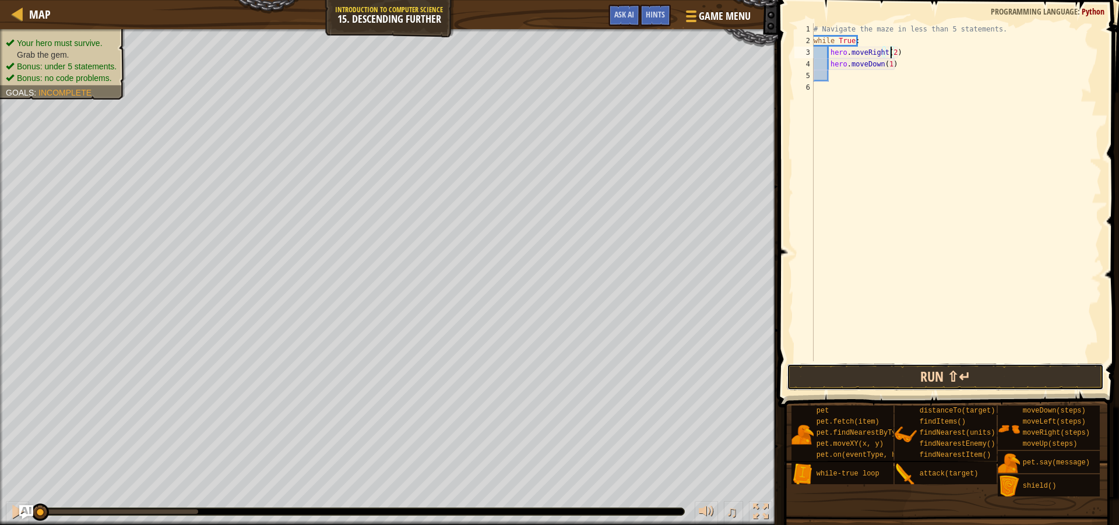
click at [948, 375] on button "Run ⇧↵" at bounding box center [945, 377] width 317 height 27
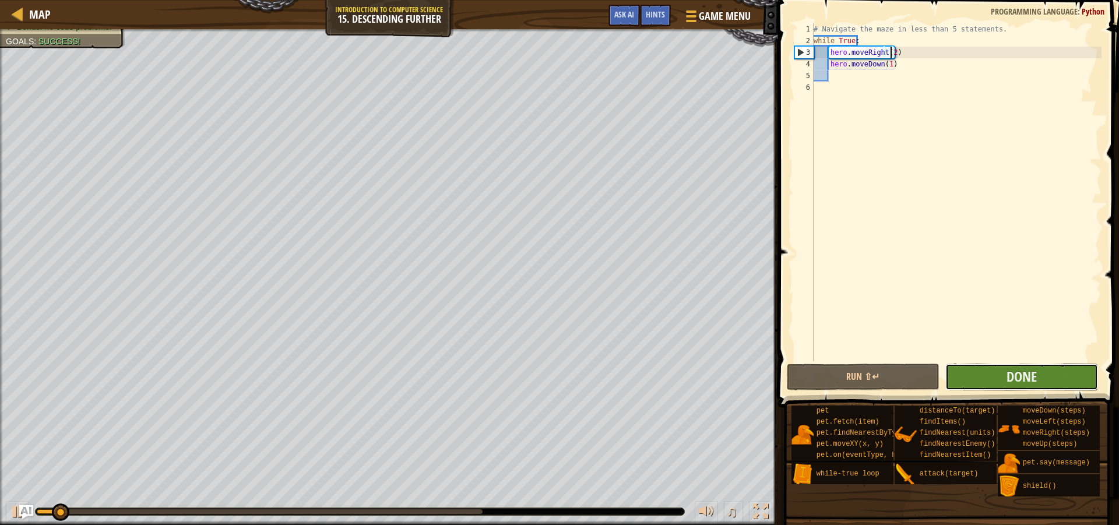
click at [994, 379] on button "Done" at bounding box center [1022, 377] width 153 height 27
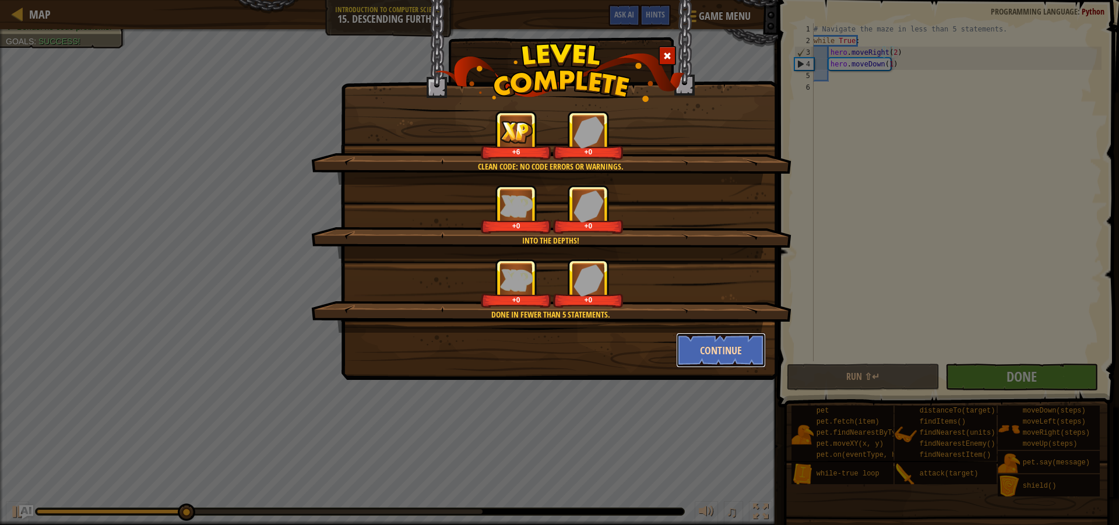
click at [734, 349] on button "Continue" at bounding box center [721, 350] width 90 height 35
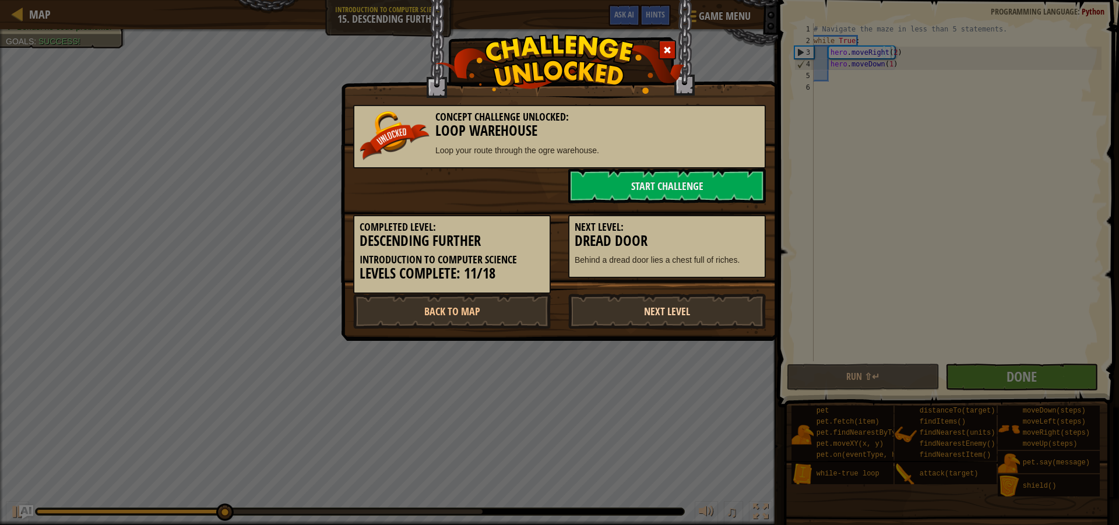
click at [700, 310] on link "Next Level" at bounding box center [667, 311] width 198 height 35
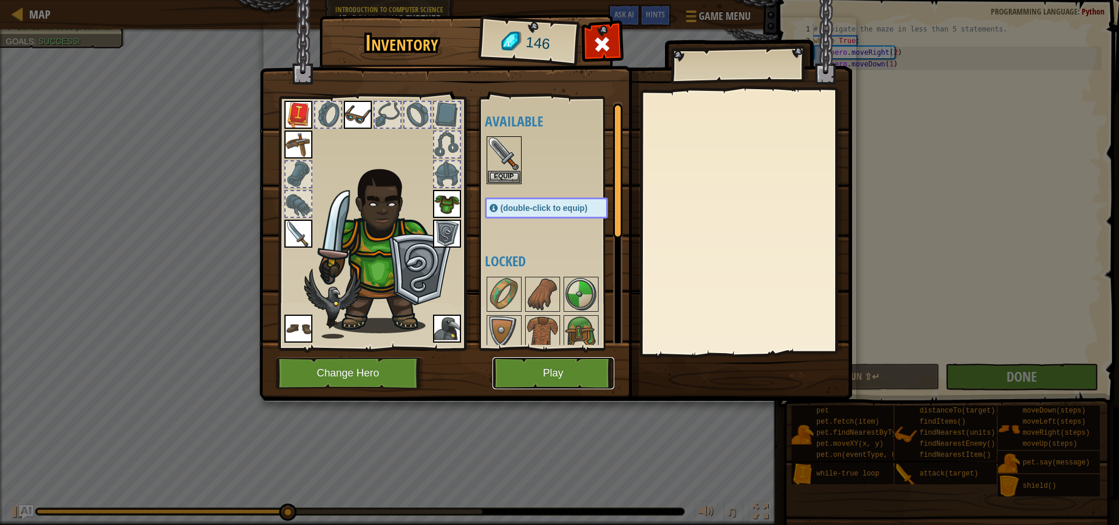
click at [551, 366] on button "Play" at bounding box center [554, 373] width 122 height 32
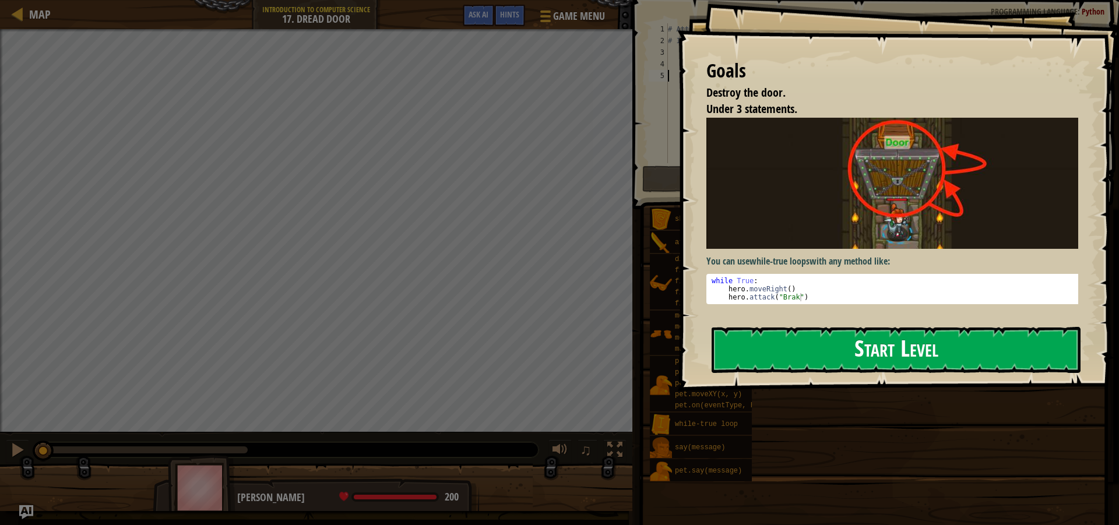
click at [780, 350] on button "Start Level" at bounding box center [896, 350] width 369 height 46
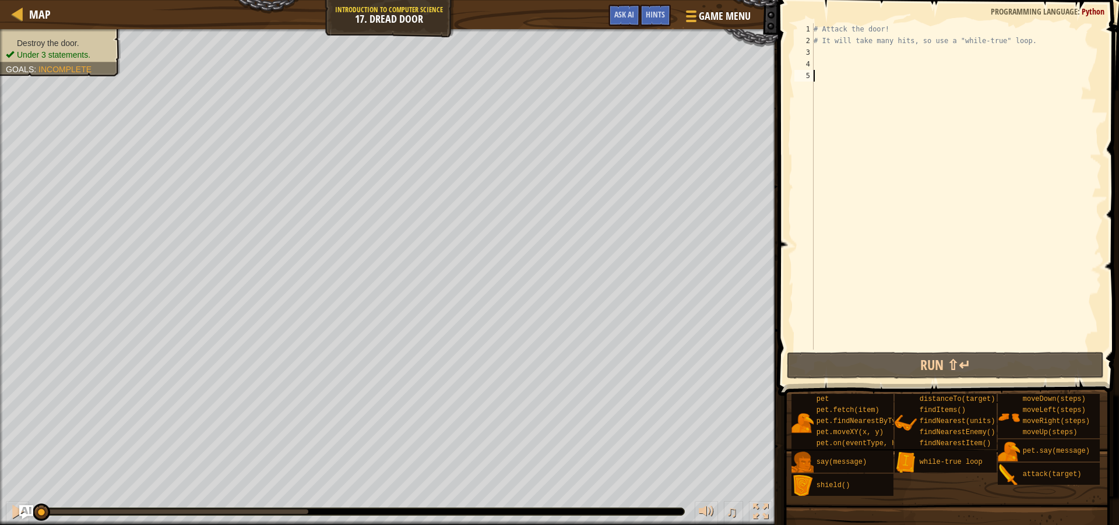
click at [846, 58] on div "# Attack the door! # It will take many hits, so use a "while-true" loop." at bounding box center [956, 198] width 290 height 350
click at [833, 52] on div "# Attack the door! # It will take many hits, so use a "while-true" loop." at bounding box center [956, 198] width 290 height 350
click at [623, 16] on span "Ask AI" at bounding box center [624, 14] width 20 height 11
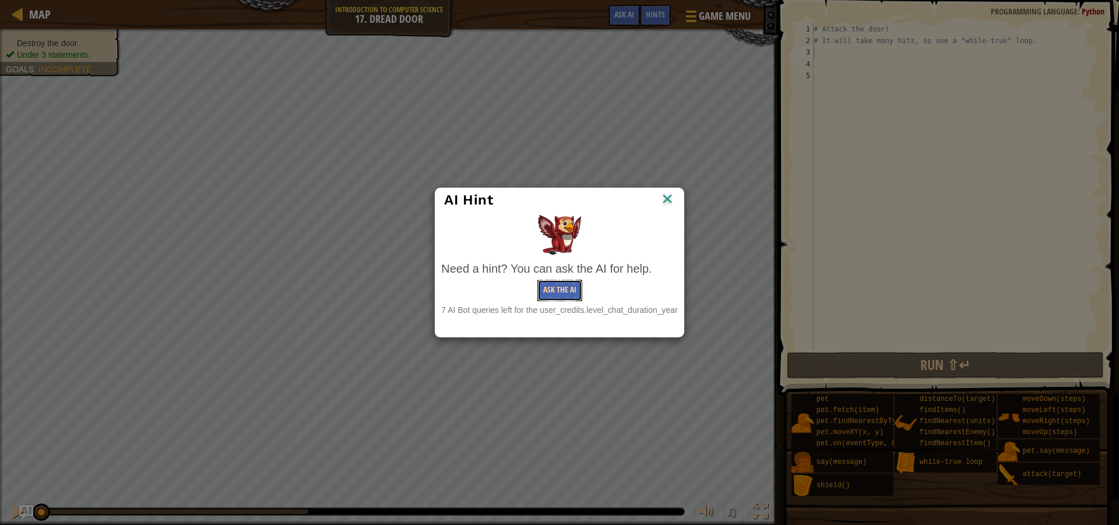
click at [555, 296] on button "Ask the AI" at bounding box center [559, 291] width 45 height 22
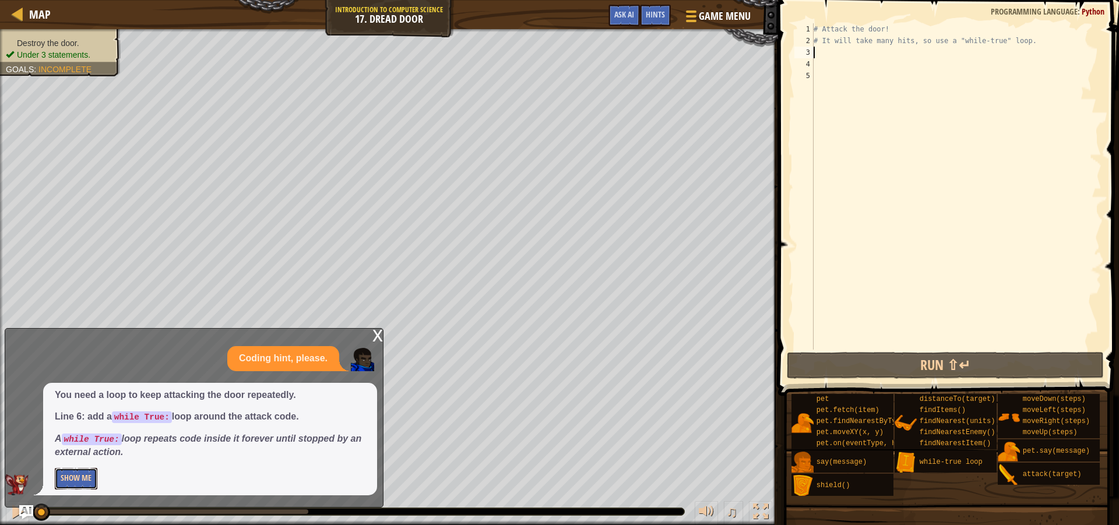
click at [66, 477] on button "Show Me" at bounding box center [76, 479] width 43 height 22
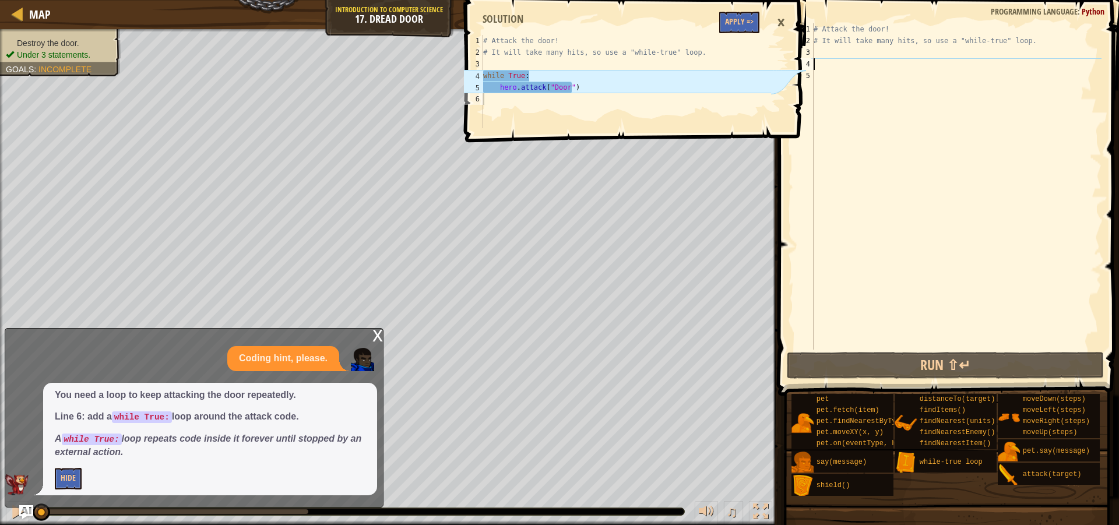
click at [828, 65] on div "# Attack the door! # It will take many hits, so use a "while-true" loop." at bounding box center [956, 198] width 290 height 350
type textarea "w"
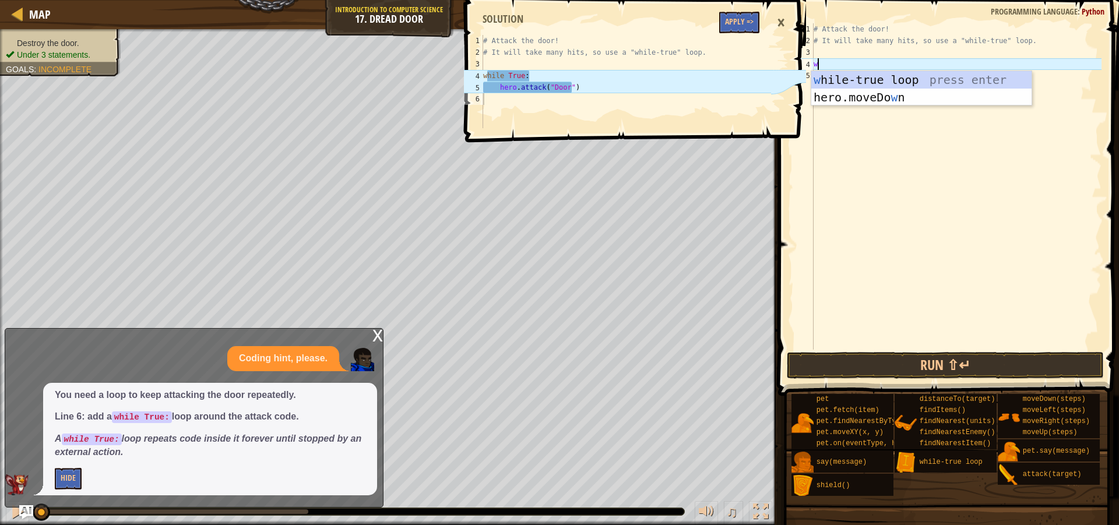
scroll to position [5, 0]
click at [891, 78] on div "w [PERSON_NAME]-true loop press enter hero.moveDo w n press enter" at bounding box center [921, 106] width 220 height 70
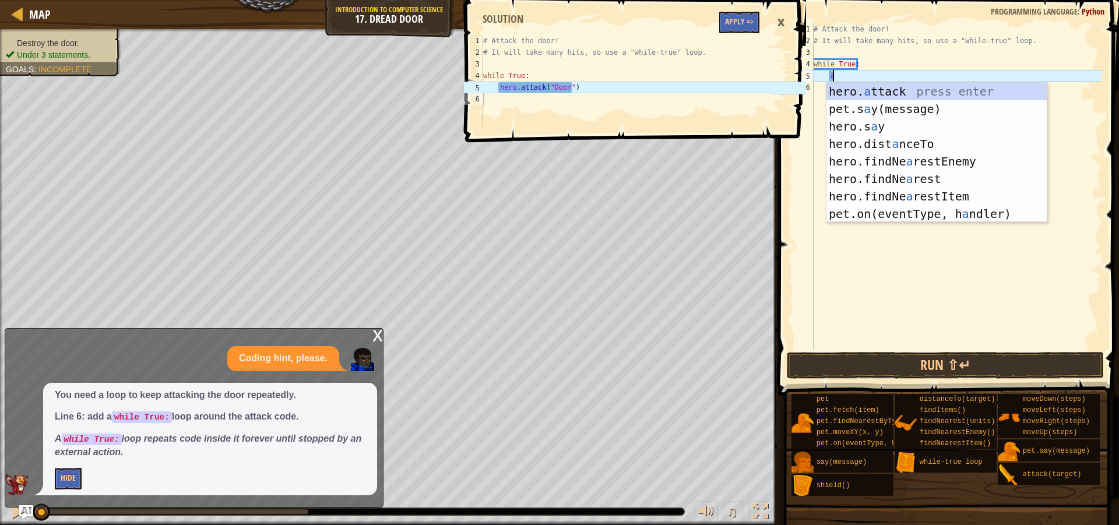
scroll to position [5, 1]
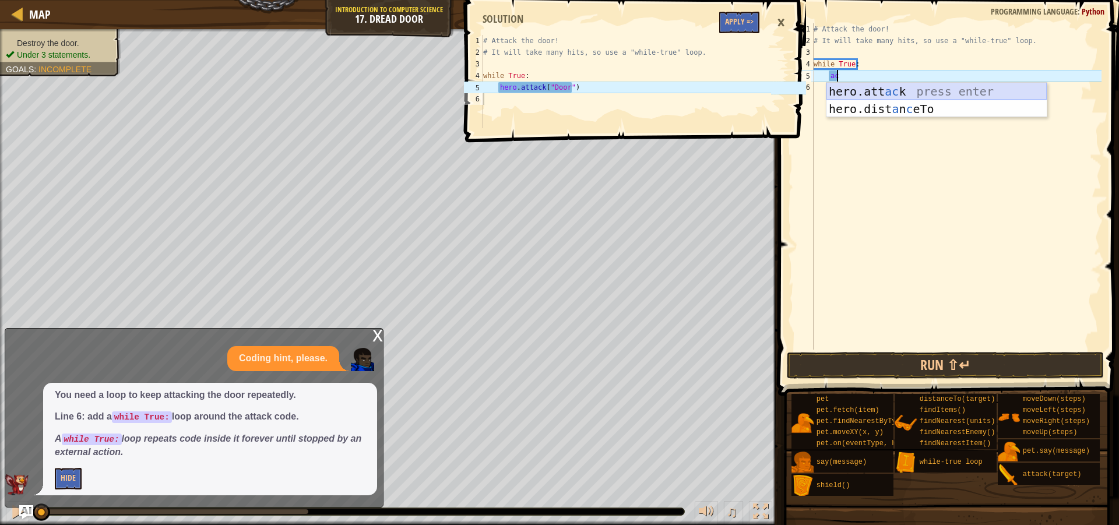
click at [882, 92] on div "hero.att ac k press enter hero.dist a n c eTo press enter" at bounding box center [937, 118] width 220 height 70
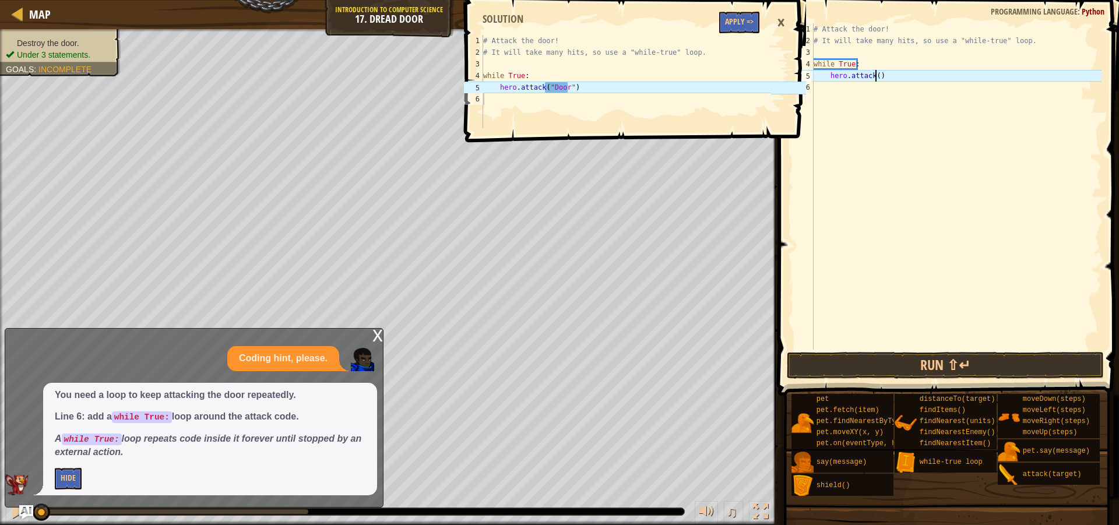
scroll to position [5, 5]
type textarea "hero.attack("Door)"
click at [830, 135] on div "# Attack the door! # It will take many hits, so use a "while-true" loop. while …" at bounding box center [956, 198] width 290 height 350
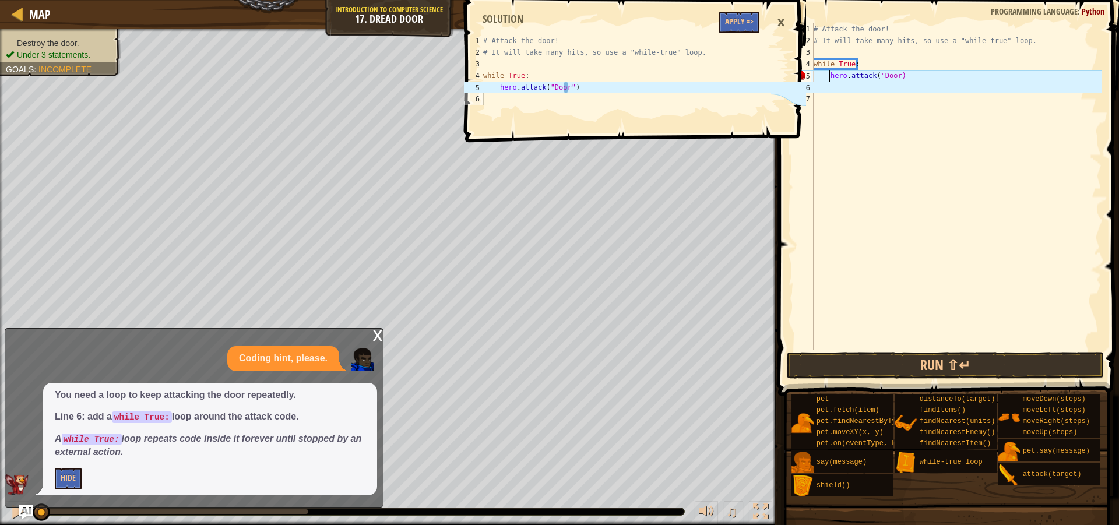
click at [828, 72] on div "# Attack the door! # It will take many hits, so use a "while-true" loop. while …" at bounding box center [956, 198] width 290 height 350
drag, startPoint x: 899, startPoint y: 352, endPoint x: 894, endPoint y: 361, distance: 11.0
click at [899, 353] on div "hero.attack("Door) 1 2 3 4 5 6 7 # Attack the door! # It will take many hits, s…" at bounding box center [947, 221] width 345 height 430
click at [894, 362] on button "Run ⇧↵" at bounding box center [945, 365] width 317 height 27
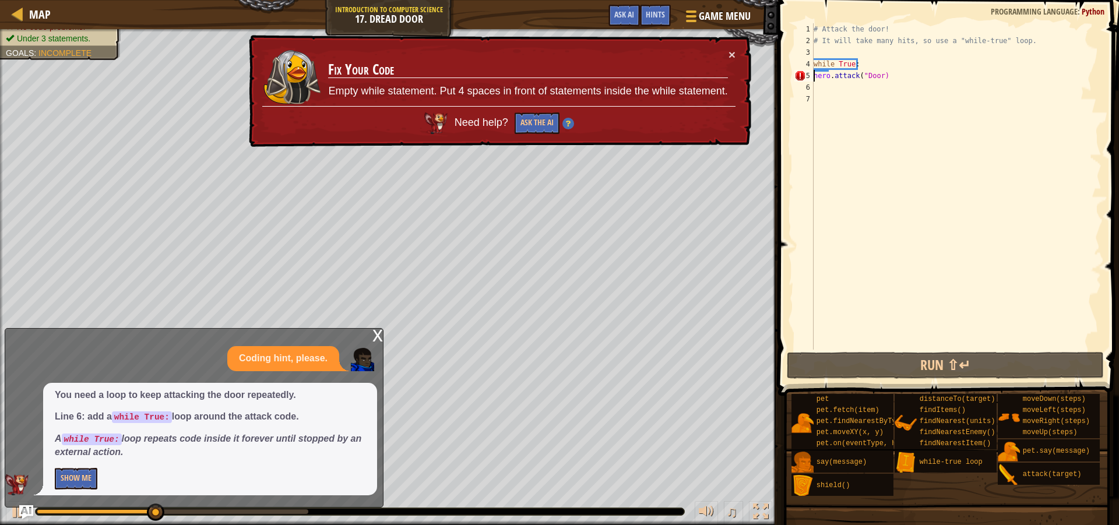
click at [880, 75] on div "# Attack the door! # It will take many hits, so use a "while-true" loop. while …" at bounding box center [956, 198] width 290 height 350
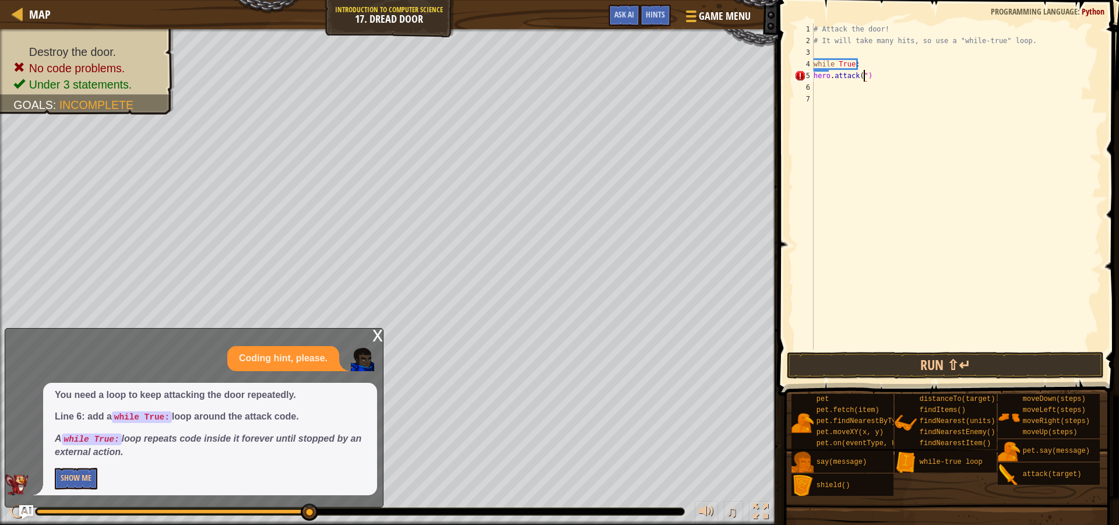
scroll to position [5, 4]
click at [863, 76] on div "# Attack the door! # It will take many hits, so use a "while-true" loop. while …" at bounding box center [956, 198] width 290 height 350
click at [902, 366] on button "Run ⇧↵" at bounding box center [945, 365] width 317 height 27
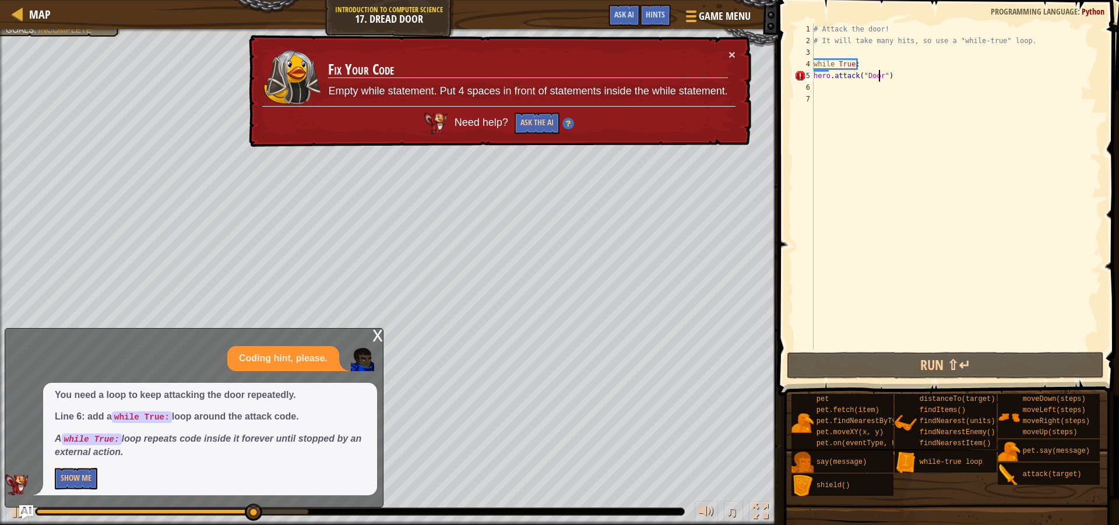
click at [884, 72] on div "# Attack the door! # It will take many hits, so use a "while-true" loop. while …" at bounding box center [956, 198] width 290 height 350
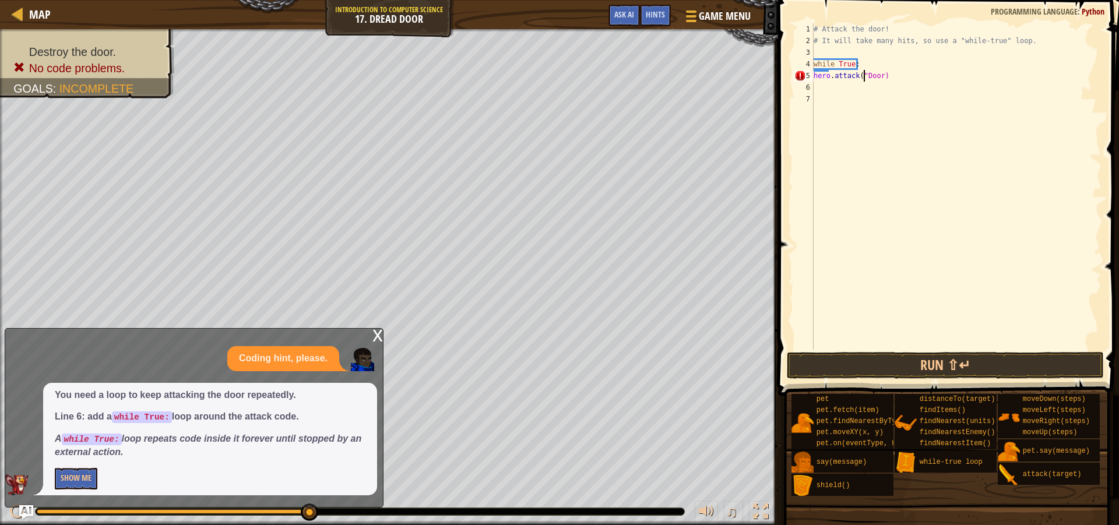
click at [865, 75] on div "# Attack the door! # It will take many hits, so use a "while-true" loop. while …" at bounding box center [956, 198] width 290 height 350
type textarea "hero.attack(Door)"
click at [923, 358] on button "Run ⇧↵" at bounding box center [945, 365] width 317 height 27
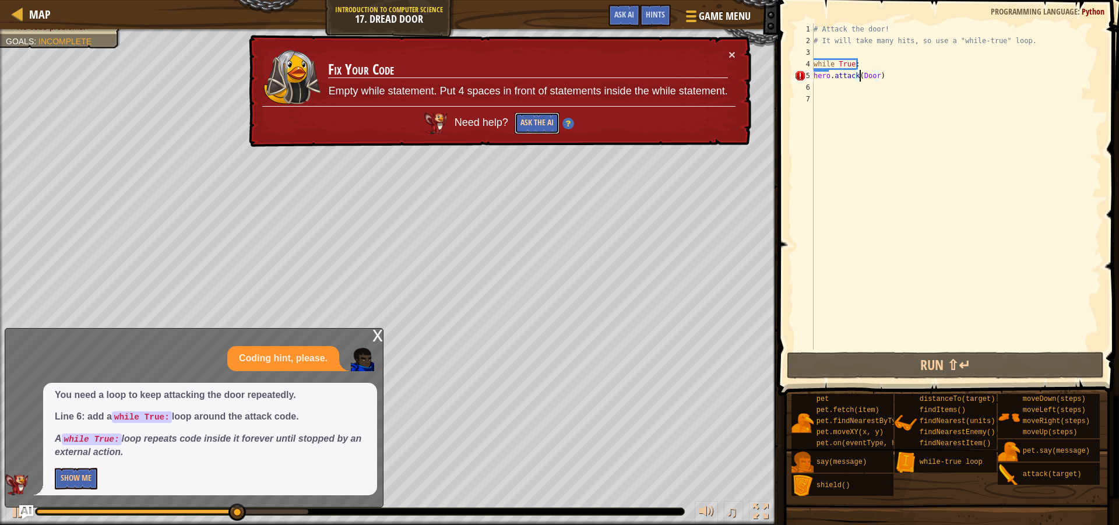
click at [543, 127] on button "Ask the AI" at bounding box center [537, 124] width 45 height 22
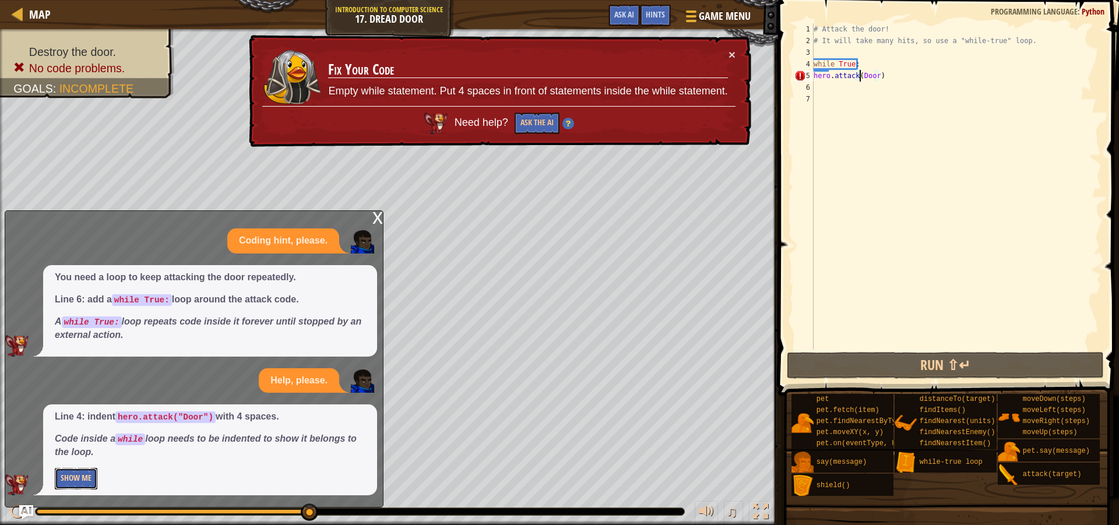
click at [67, 479] on button "Show Me" at bounding box center [76, 479] width 43 height 22
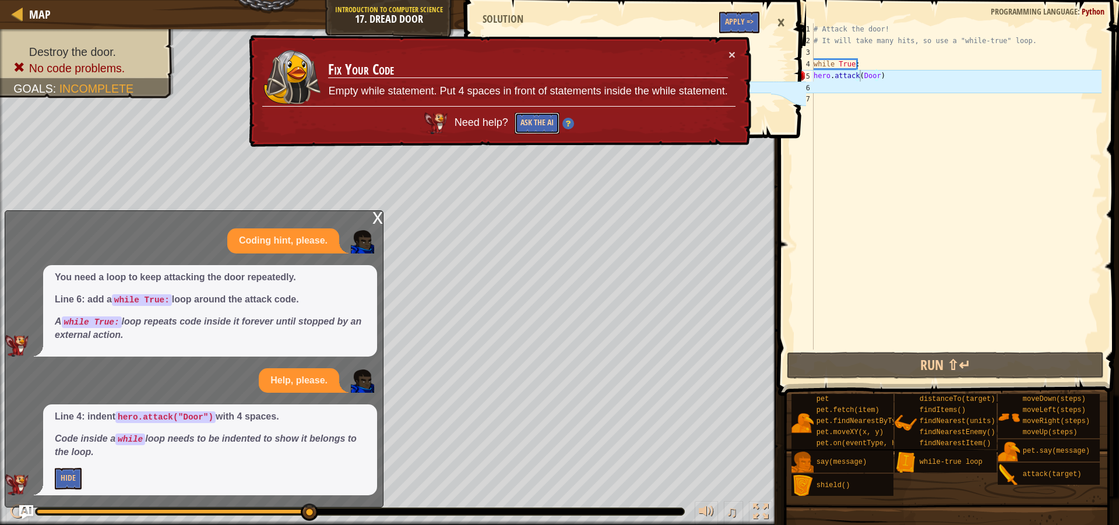
click at [539, 120] on button "Ask the AI" at bounding box center [537, 124] width 45 height 22
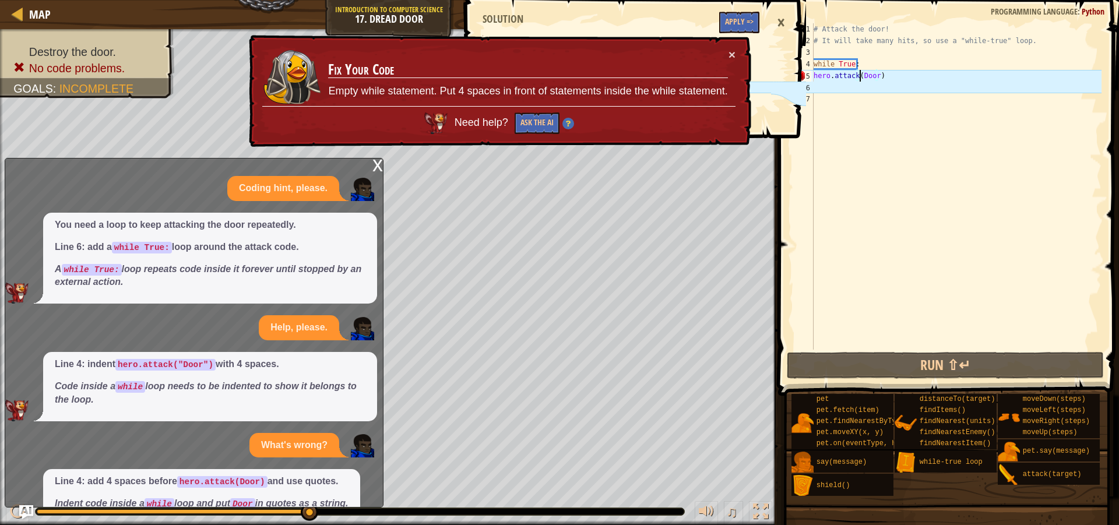
scroll to position [51, 0]
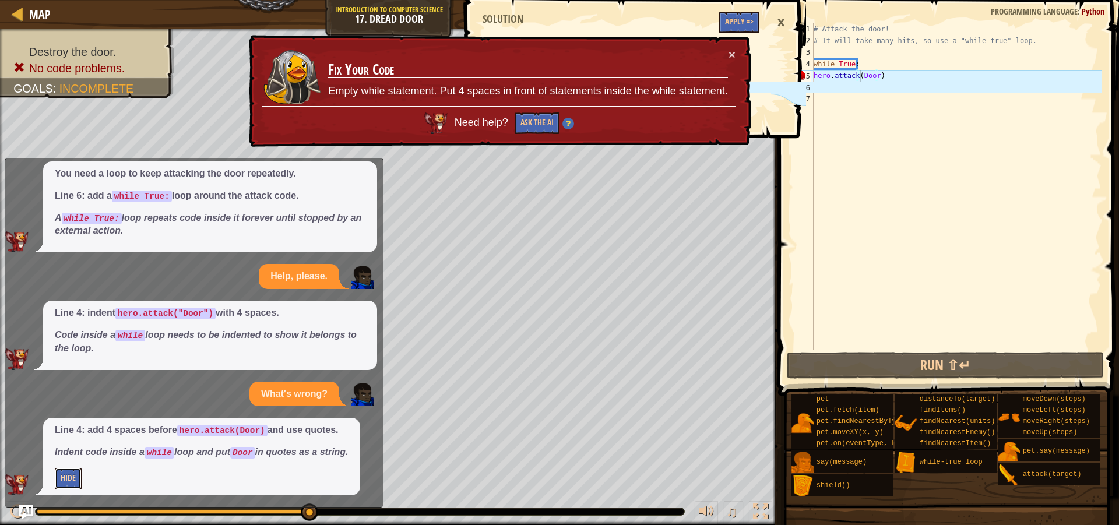
click at [73, 477] on button "Hide" at bounding box center [68, 479] width 27 height 22
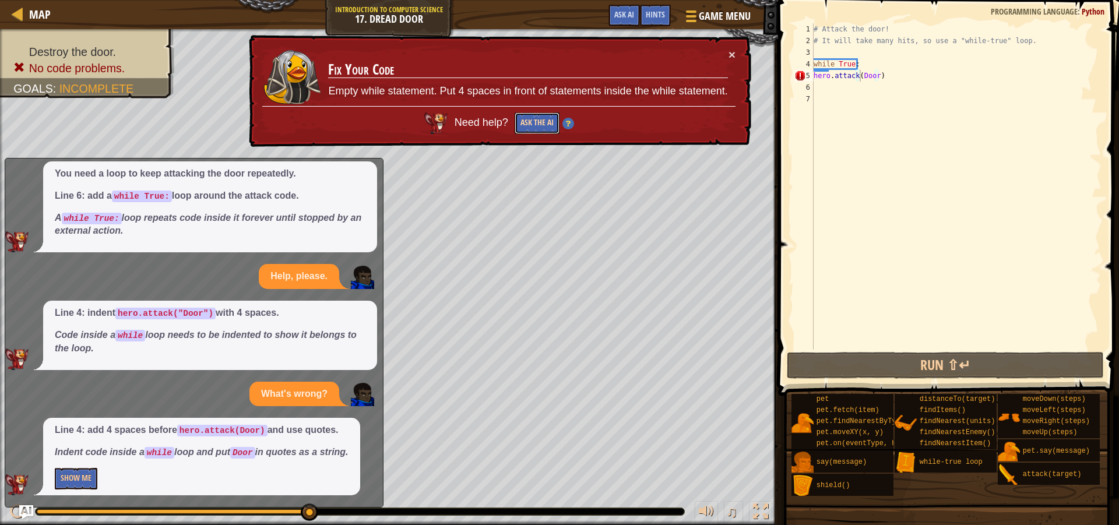
click at [530, 119] on button "Ask the AI" at bounding box center [537, 124] width 45 height 22
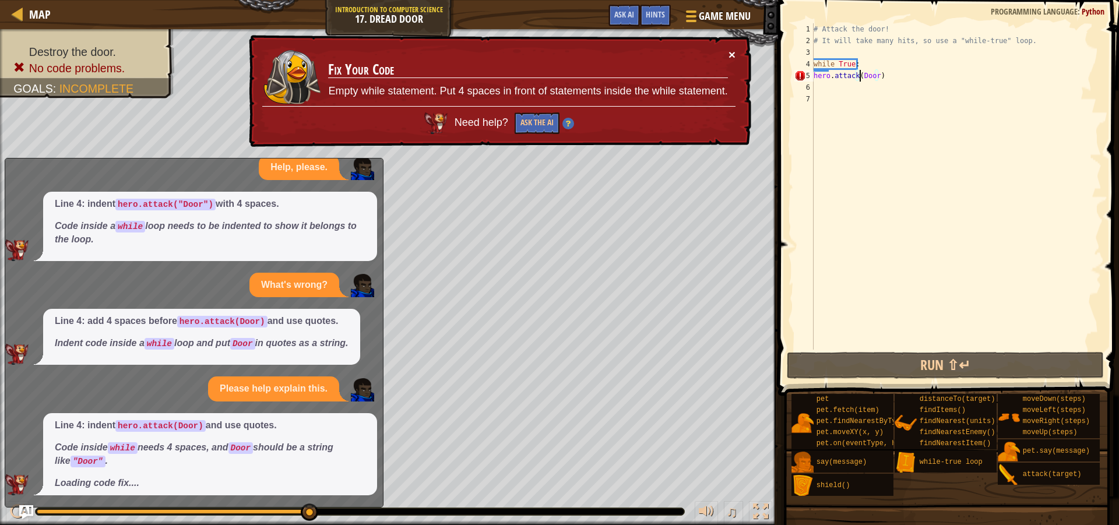
click at [730, 52] on button "×" at bounding box center [732, 54] width 7 height 12
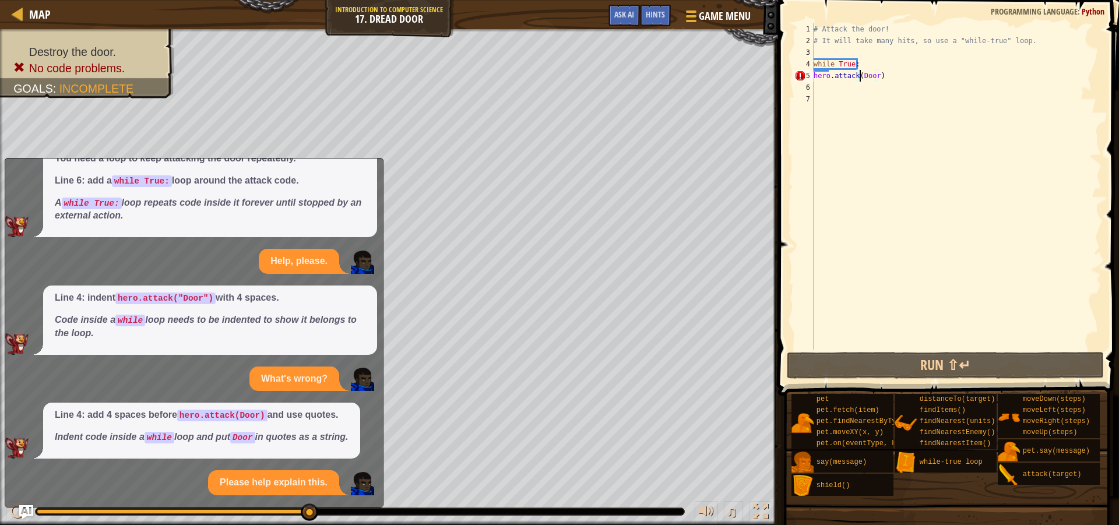
scroll to position [169, 0]
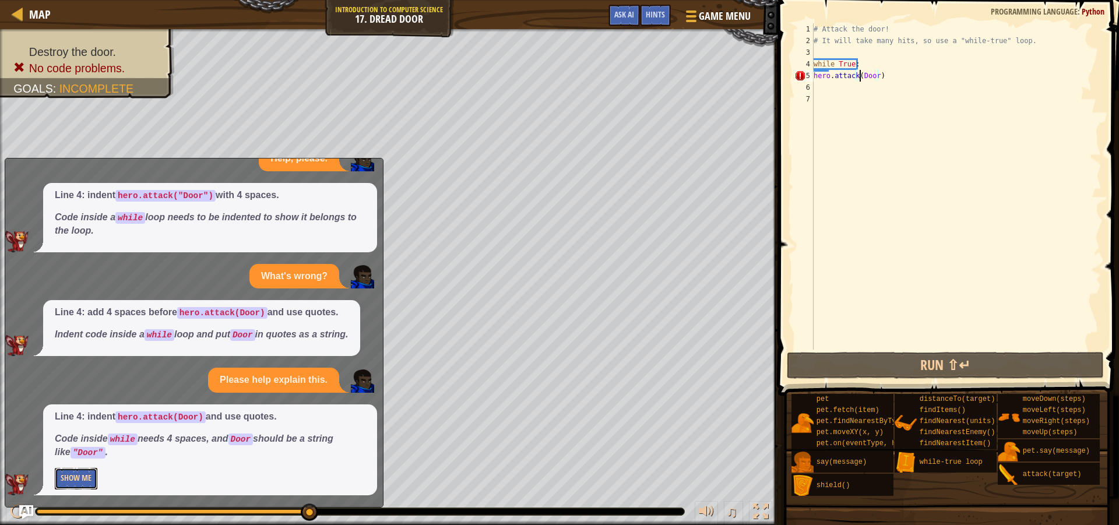
click at [73, 484] on button "Show Me" at bounding box center [76, 479] width 43 height 22
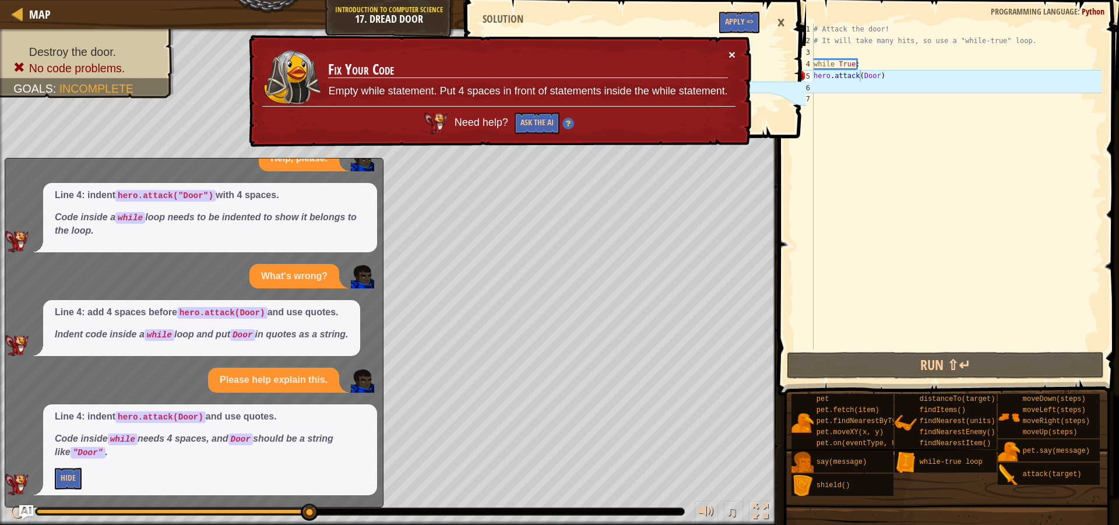
click at [733, 53] on button "×" at bounding box center [732, 54] width 7 height 12
drag, startPoint x: 912, startPoint y: 72, endPoint x: 782, endPoint y: 80, distance: 130.2
click at [782, 79] on div "Map Introduction to Computer Science 17. Dread Door Game Menu Done Hints Ask AI…" at bounding box center [559, 262] width 1119 height 525
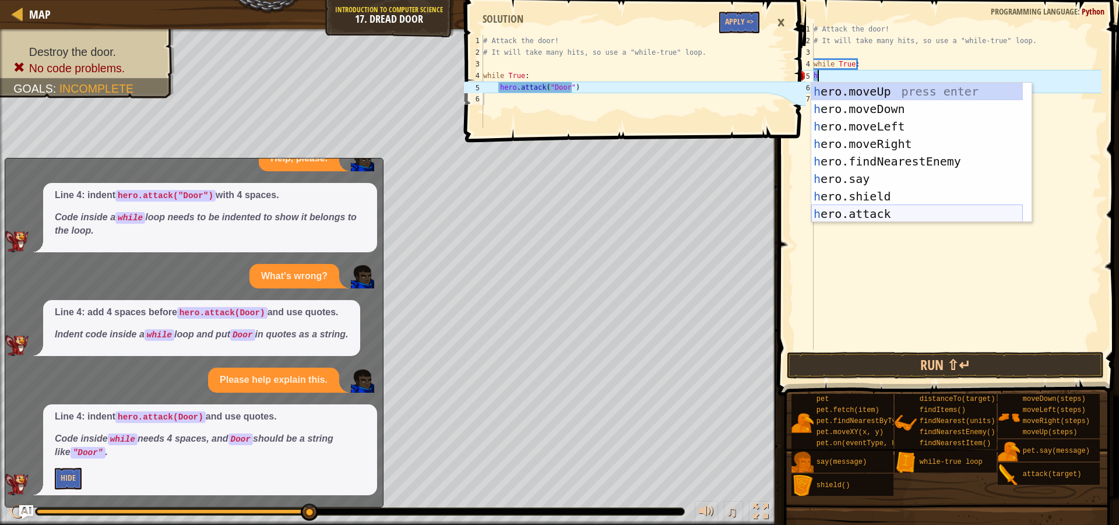
click at [876, 220] on div "h ero.moveUp press enter h ero.moveDown press enter h ero.moveLeft press enter …" at bounding box center [917, 170] width 212 height 175
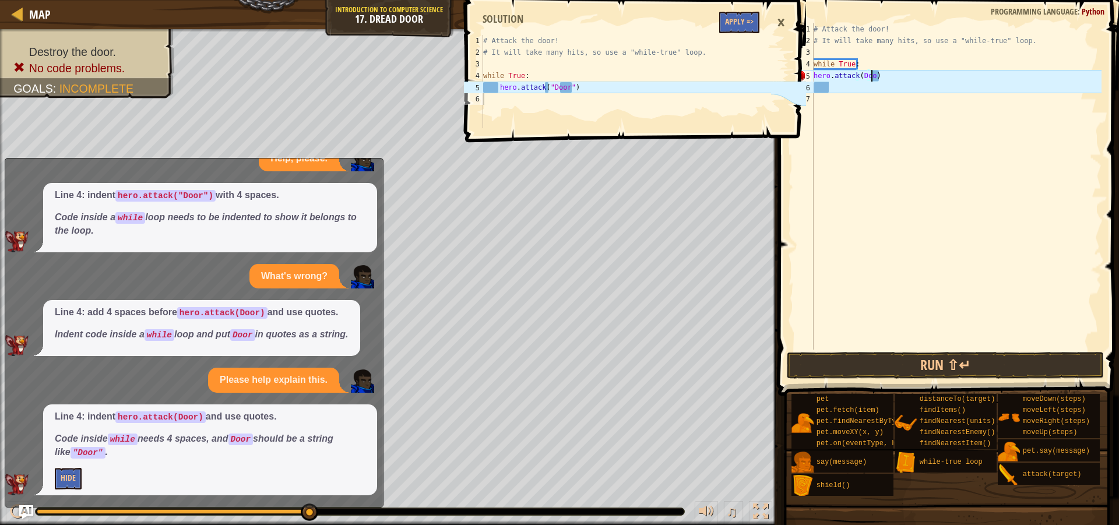
scroll to position [5, 5]
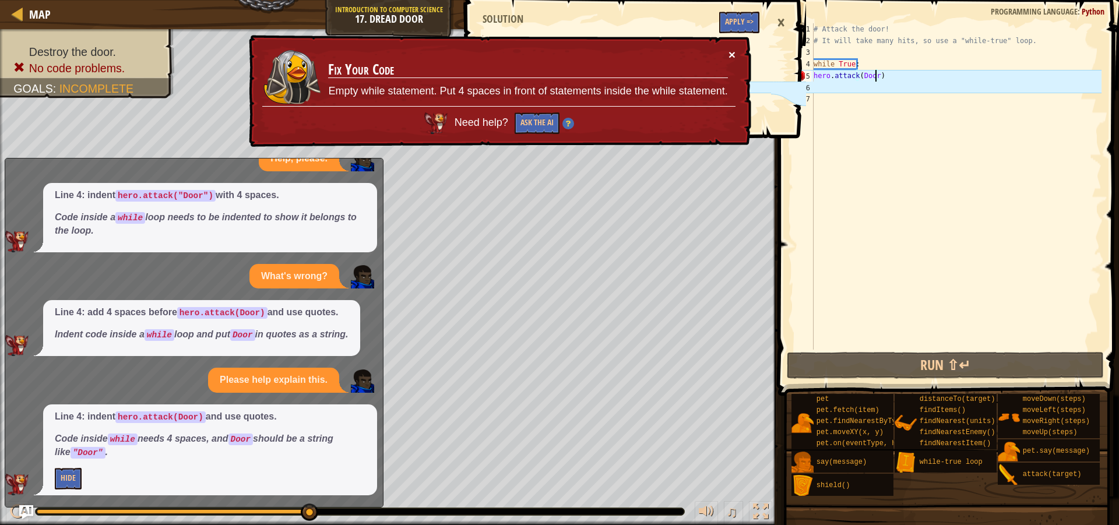
click at [730, 51] on button "×" at bounding box center [732, 54] width 7 height 12
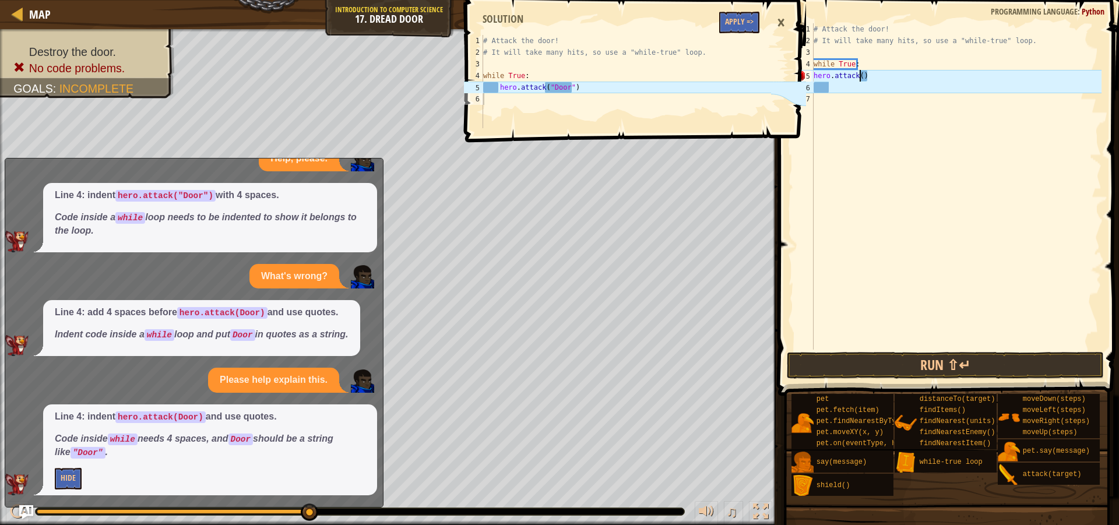
scroll to position [5, 3]
click at [882, 81] on div "# Attack the door! # It will take many hits, so use a "while-true" loop. while …" at bounding box center [956, 198] width 290 height 350
drag, startPoint x: 873, startPoint y: 79, endPoint x: 803, endPoint y: 86, distance: 70.2
click at [804, 85] on div "Map Introduction to Computer Science 17. Dread Door Game Menu Done Hints Ask AI…" at bounding box center [559, 262] width 1119 height 525
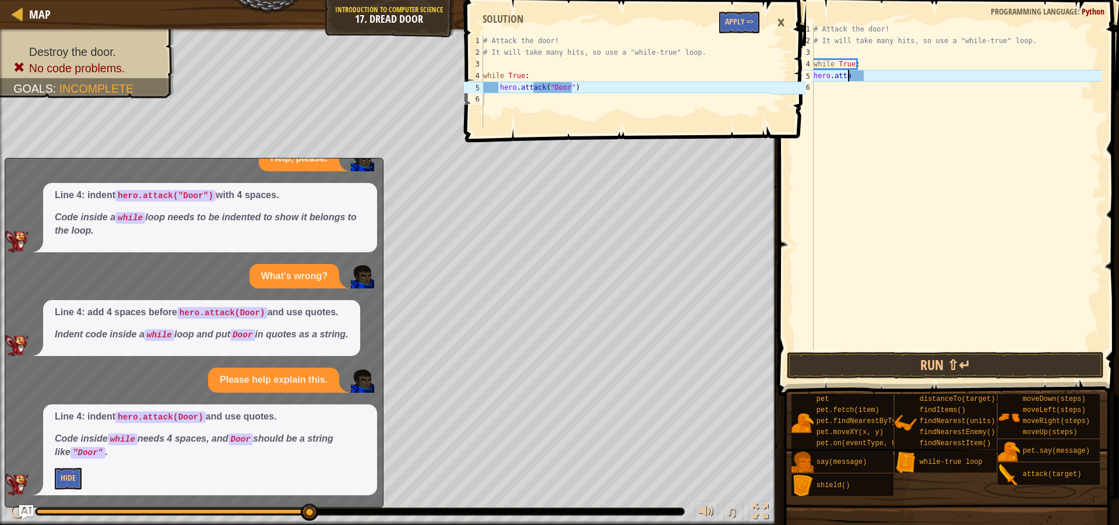
type textarea "h"
click at [876, 69] on div "# Attack the door! # It will take many hits, so use a "while-true" loop. while …" at bounding box center [956, 198] width 290 height 350
type textarea "w"
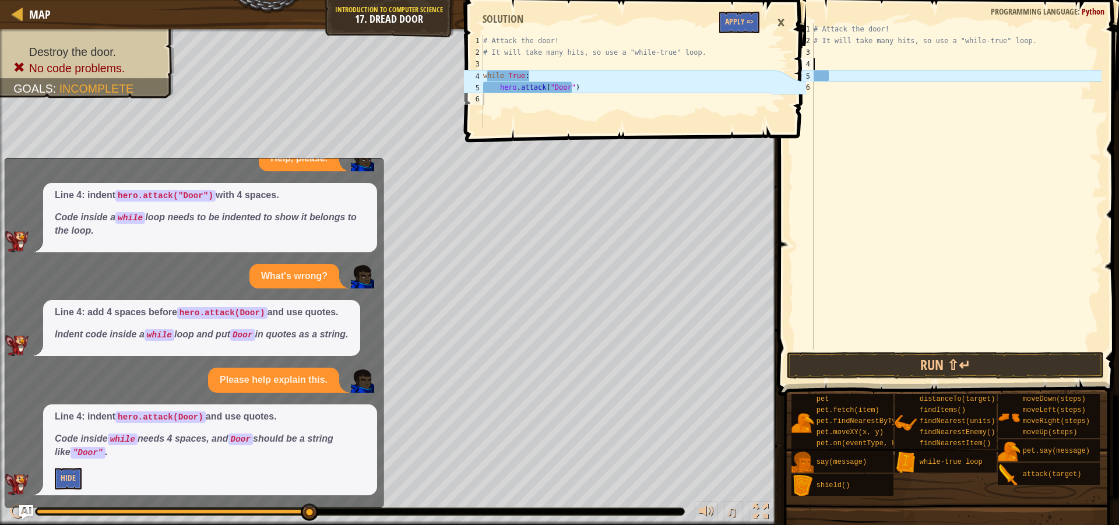
click at [820, 59] on div "# Attack the door! # It will take many hits, so use a "while-true" loop." at bounding box center [956, 198] width 290 height 350
type textarea "w"
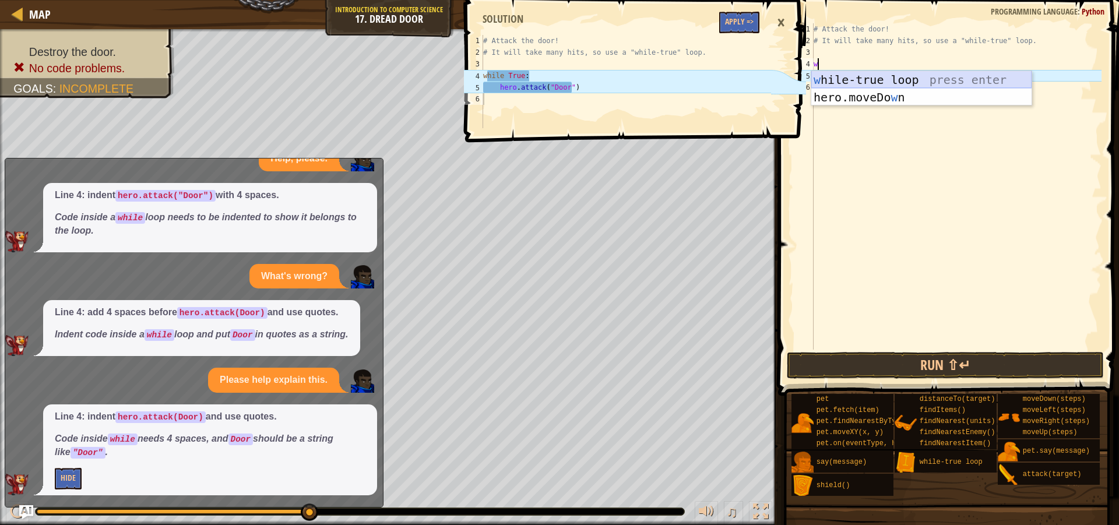
click at [888, 79] on div "w [PERSON_NAME]-true loop press enter hero.moveDo w n press enter" at bounding box center [921, 106] width 220 height 70
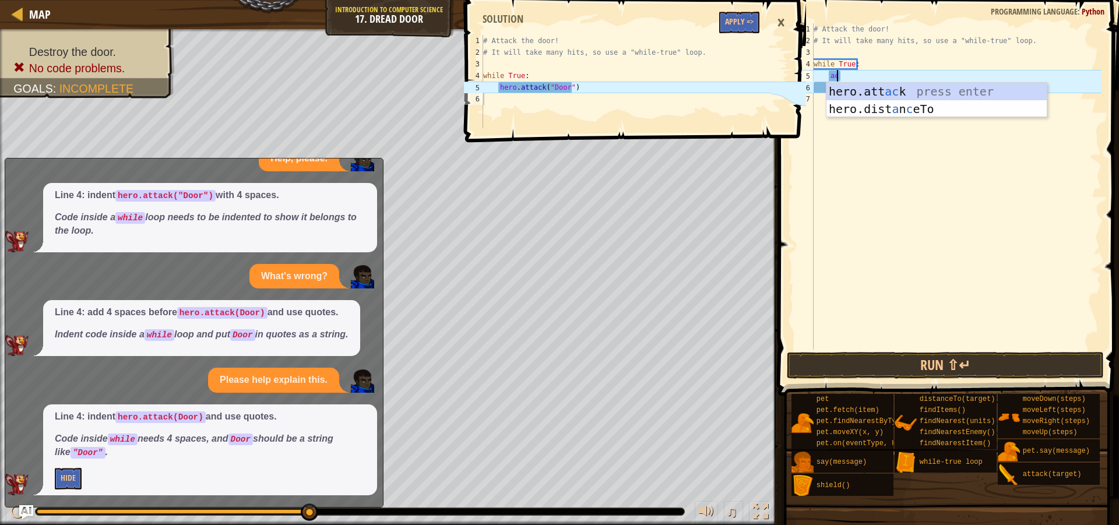
scroll to position [5, 1]
click at [928, 92] on div "hero.att ac k press enter hero.dist a n c eTo press enter" at bounding box center [937, 118] width 220 height 70
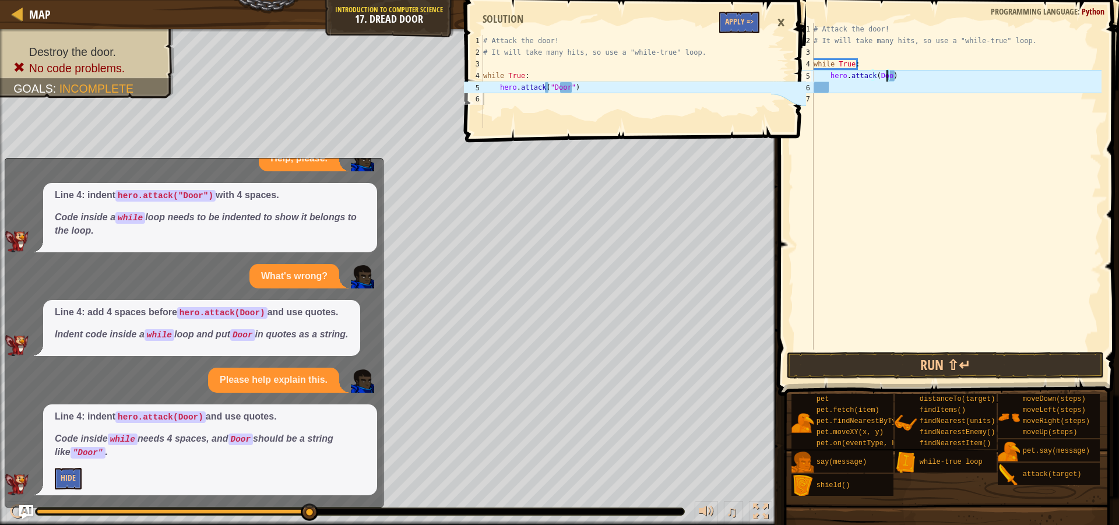
scroll to position [5, 6]
click at [934, 365] on button "Run ⇧↵" at bounding box center [945, 365] width 317 height 27
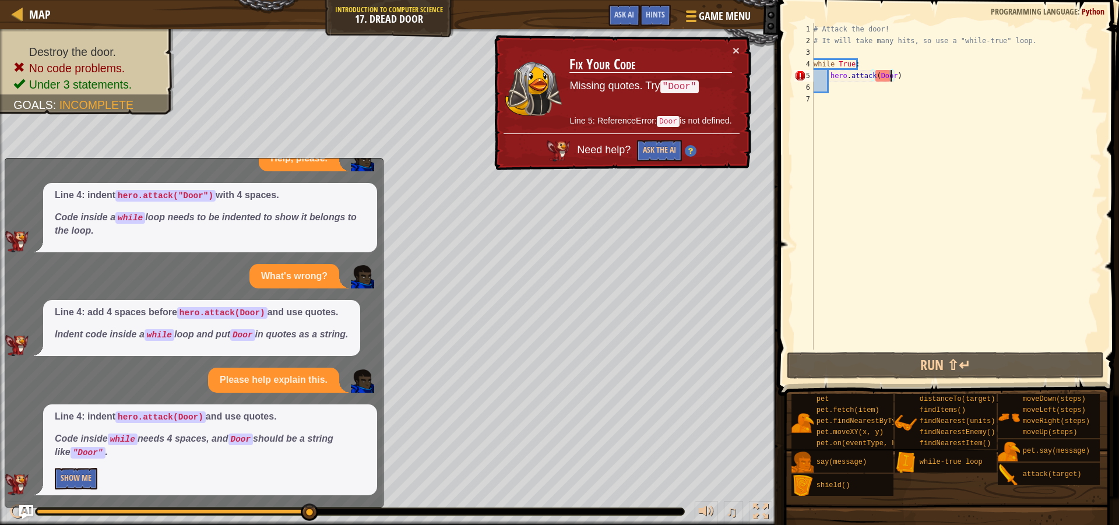
click at [875, 76] on div "# Attack the door! # It will take many hits, so use a "while-true" loop. while …" at bounding box center [956, 198] width 290 height 350
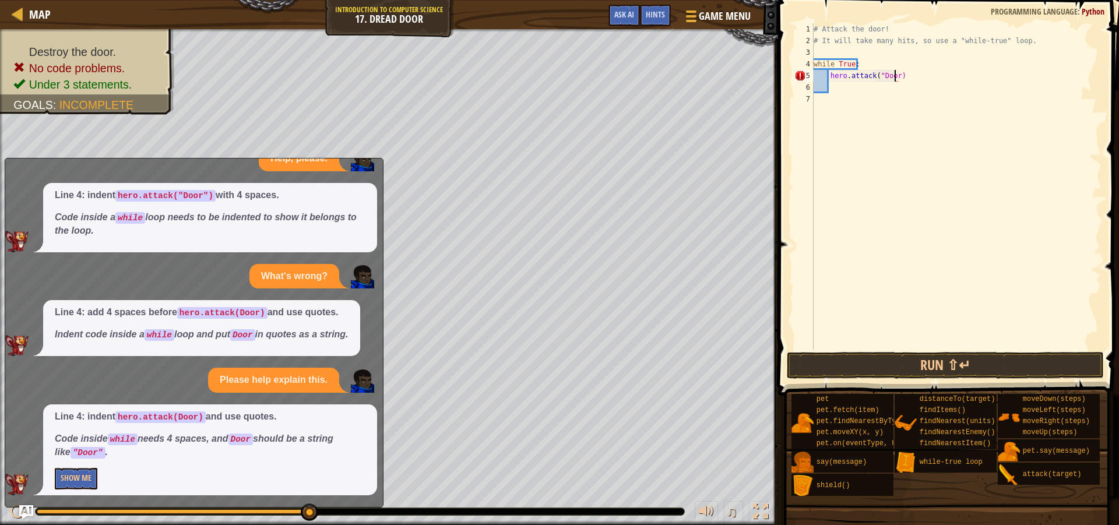
click at [894, 73] on div "# Attack the door! # It will take many hits, so use a "while-true" loop. while …" at bounding box center [956, 198] width 290 height 350
type textarea "hero.attack("Door")"
click at [932, 365] on button "Run ⇧↵" at bounding box center [945, 365] width 317 height 27
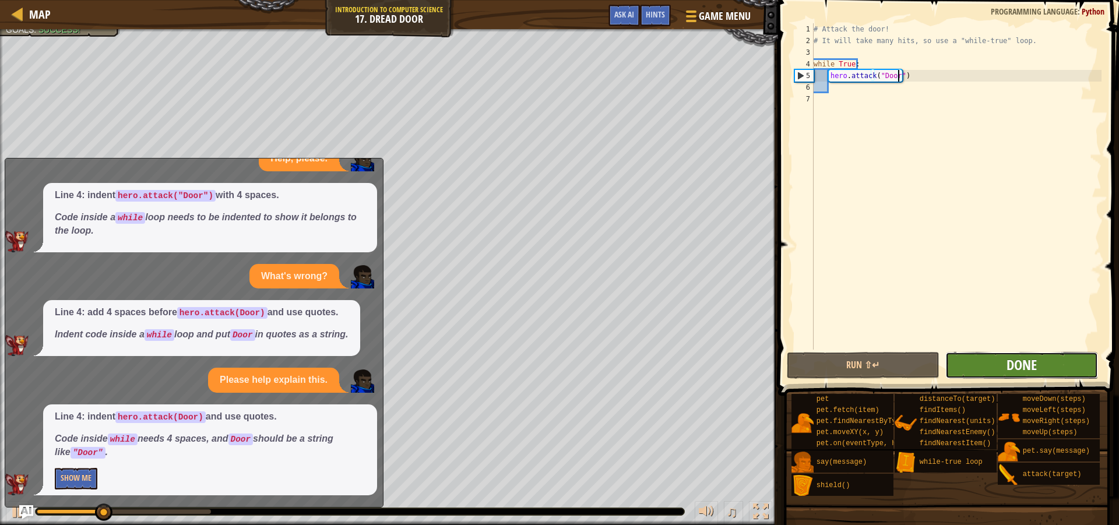
click at [1009, 359] on span "Done" at bounding box center [1022, 365] width 30 height 19
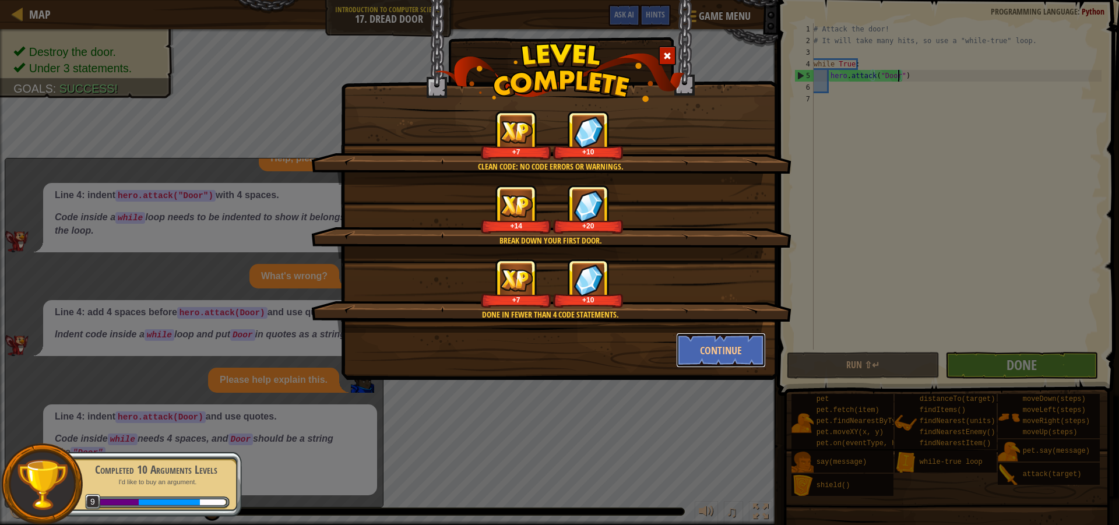
click at [743, 350] on button "Continue" at bounding box center [721, 350] width 90 height 35
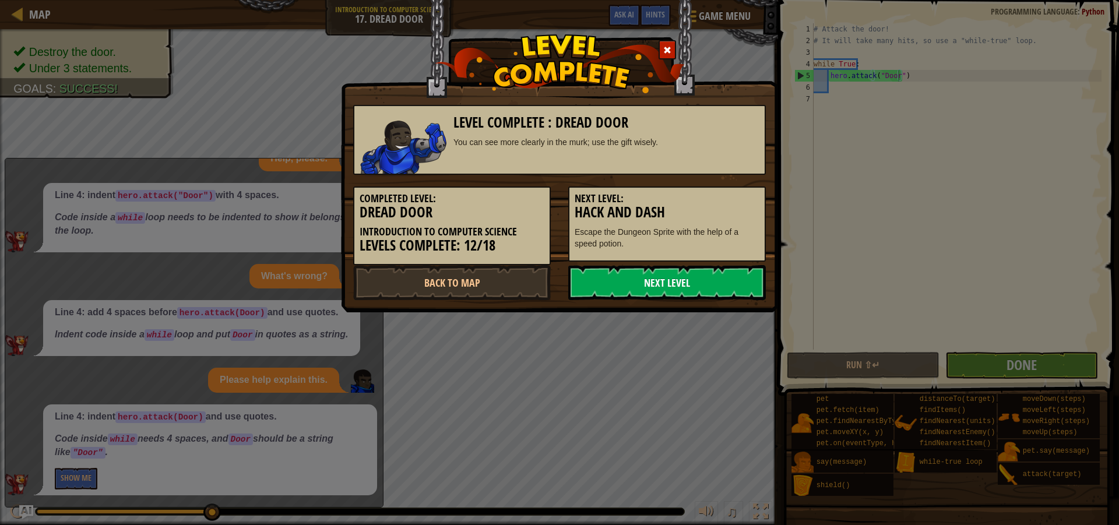
click at [683, 280] on link "Next Level" at bounding box center [667, 282] width 198 height 35
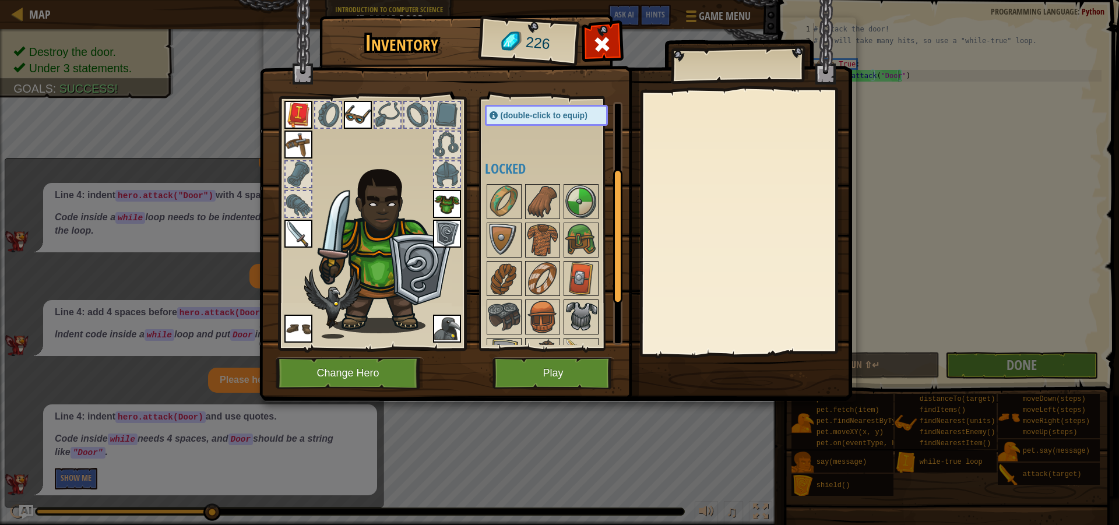
scroll to position [117, 0]
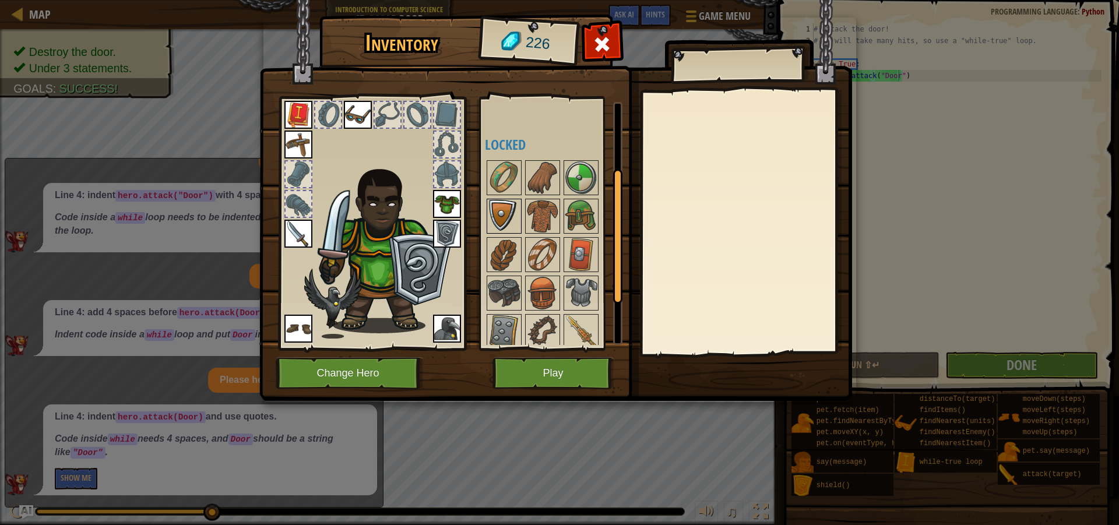
click at [495, 204] on img at bounding box center [504, 216] width 33 height 33
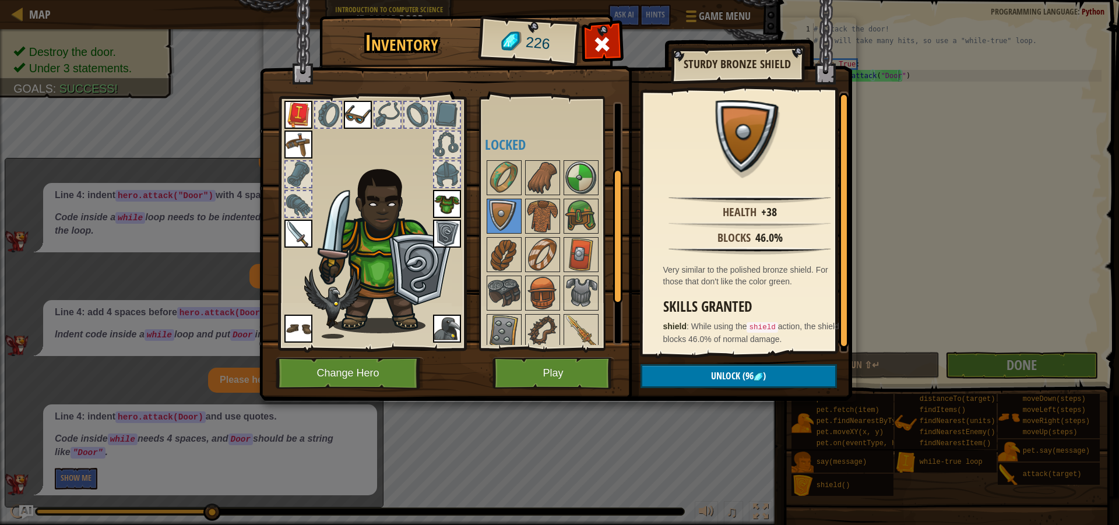
click at [523, 211] on div at bounding box center [558, 293] width 146 height 269
click at [535, 220] on img at bounding box center [542, 216] width 33 height 33
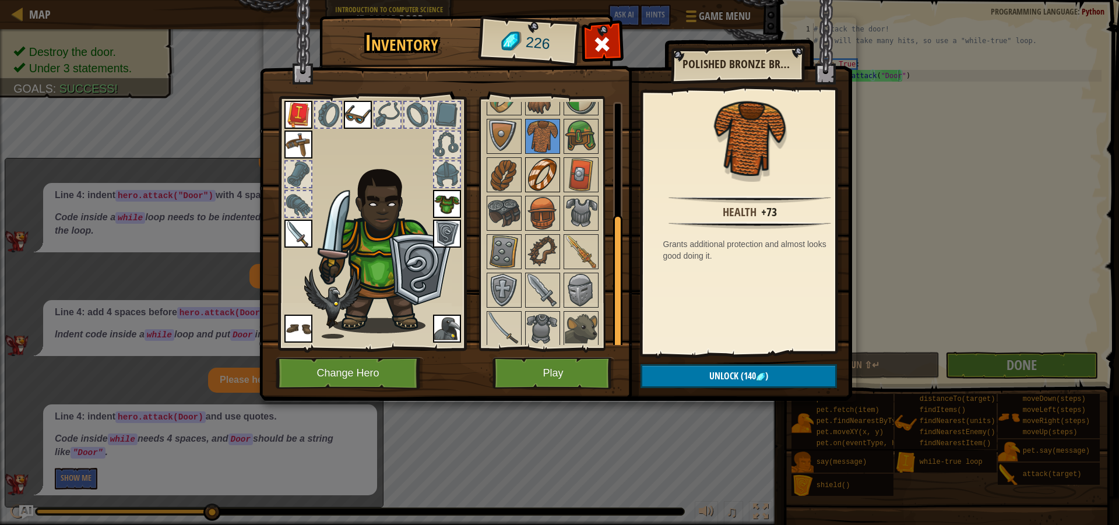
scroll to position [199, 0]
click at [566, 241] on img at bounding box center [581, 249] width 33 height 33
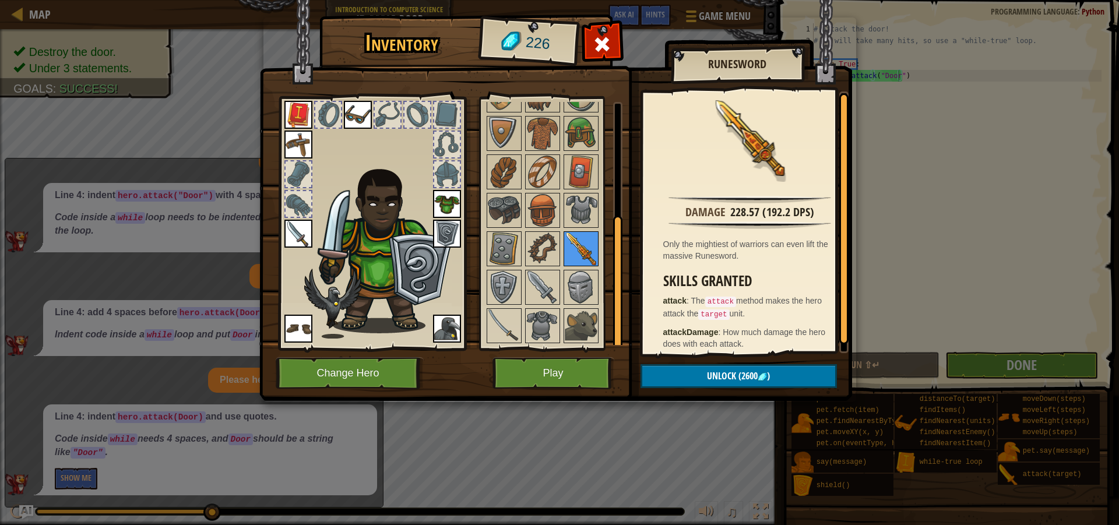
click at [579, 238] on img at bounding box center [581, 249] width 33 height 33
click at [561, 242] on div at bounding box center [558, 210] width 146 height 269
click at [552, 242] on img at bounding box center [542, 249] width 33 height 33
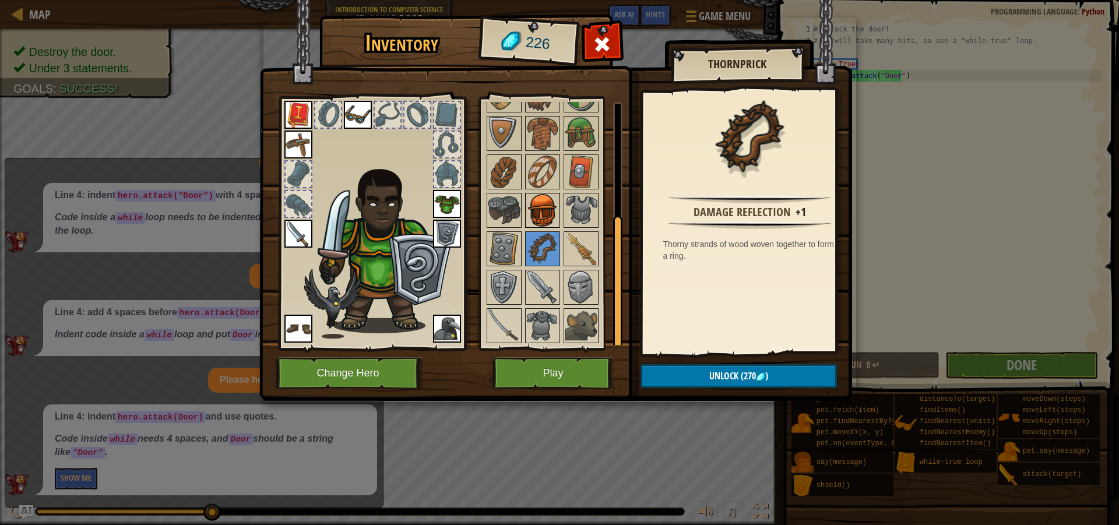
click at [532, 208] on img at bounding box center [542, 210] width 33 height 33
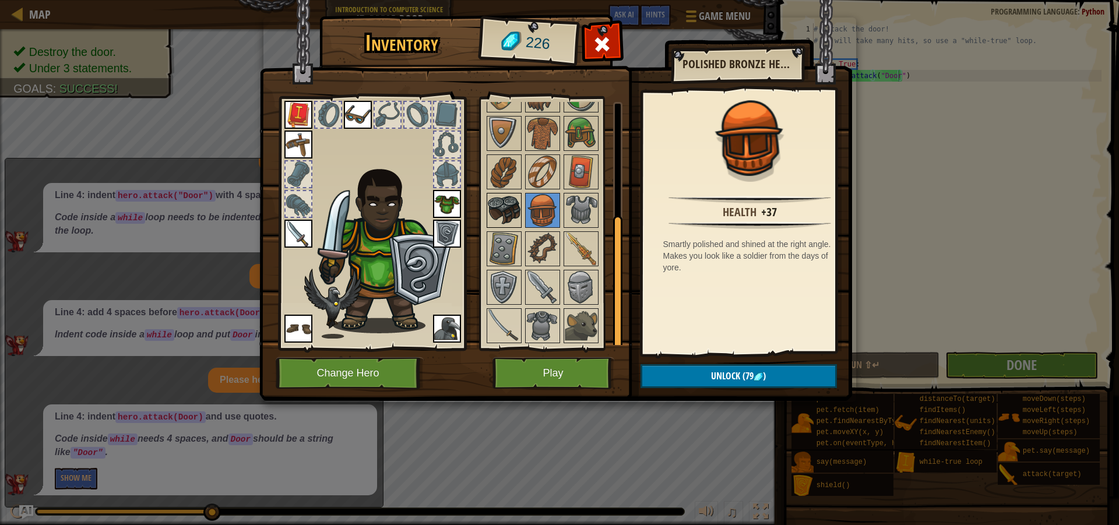
click at [510, 216] on img at bounding box center [504, 210] width 33 height 33
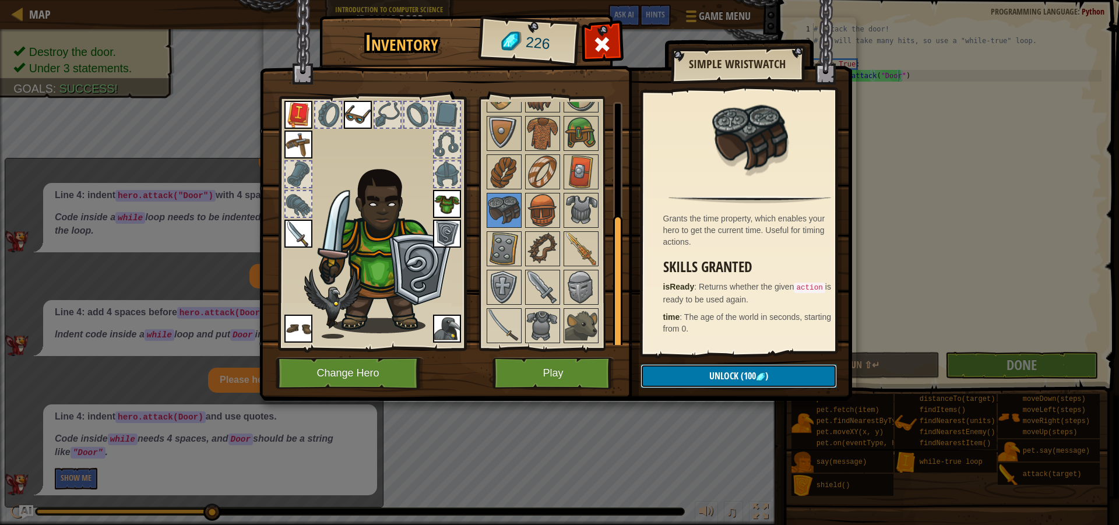
click at [735, 375] on span "Unlock" at bounding box center [723, 376] width 29 height 13
click at [732, 378] on button "Confirm" at bounding box center [739, 376] width 196 height 24
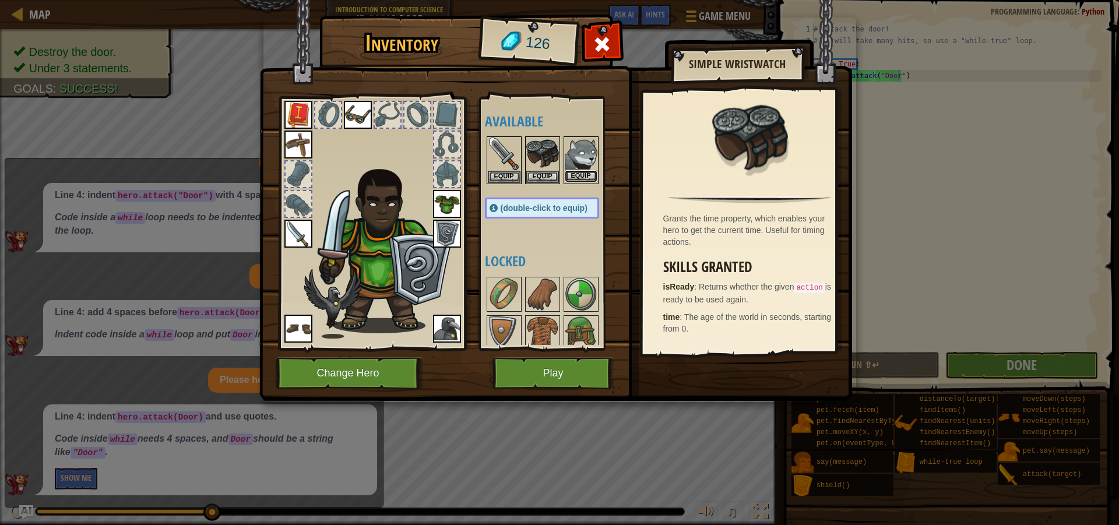
click at [580, 177] on button "Equip" at bounding box center [581, 176] width 33 height 12
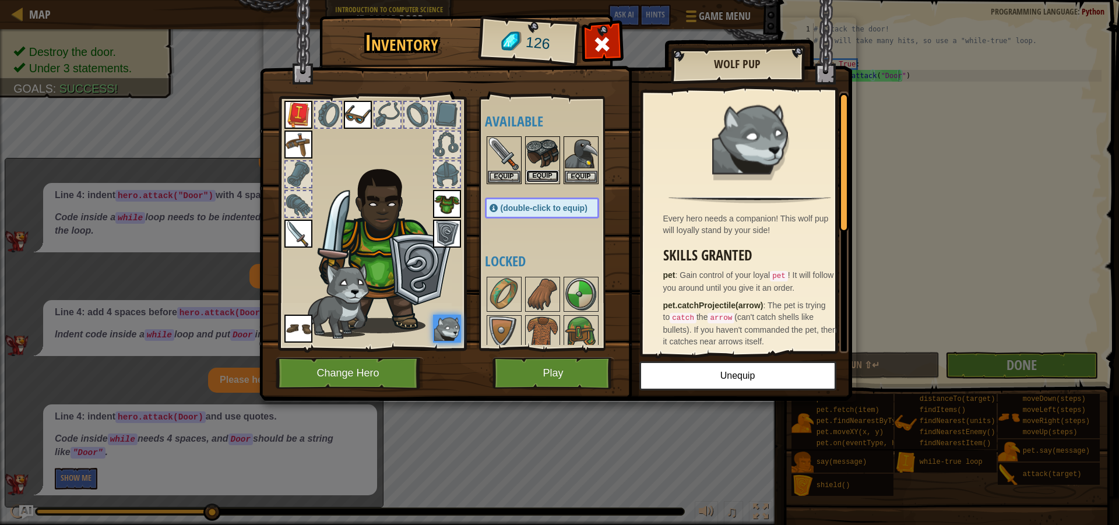
click at [544, 173] on button "Equip" at bounding box center [542, 176] width 33 height 12
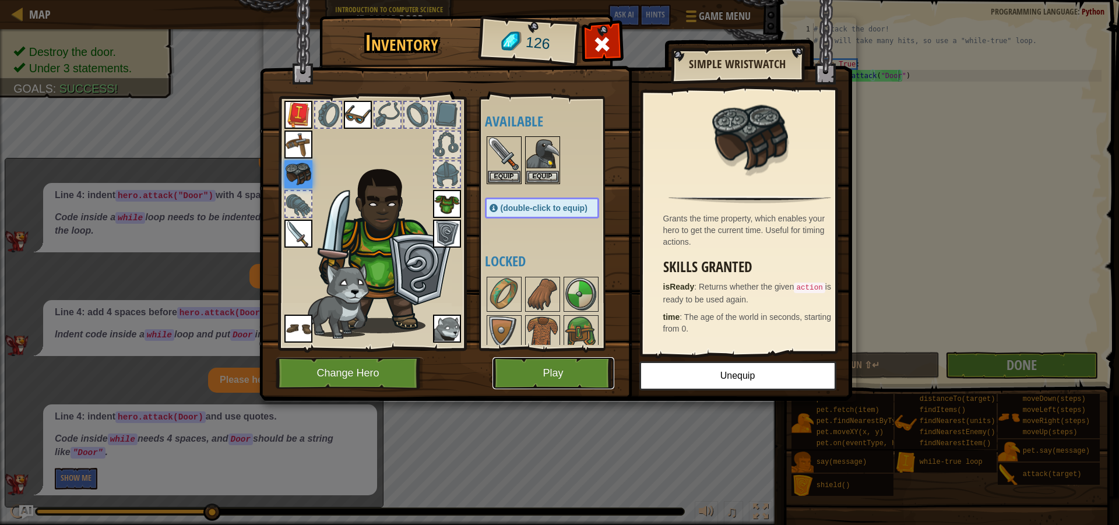
click at [576, 364] on button "Play" at bounding box center [554, 373] width 122 height 32
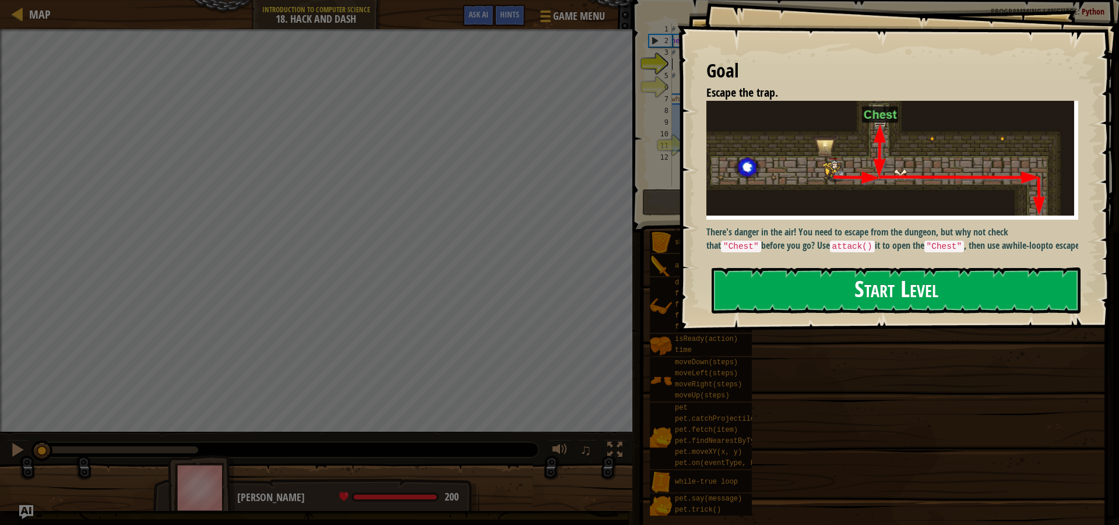
click at [841, 279] on button "Start Level" at bounding box center [896, 291] width 369 height 46
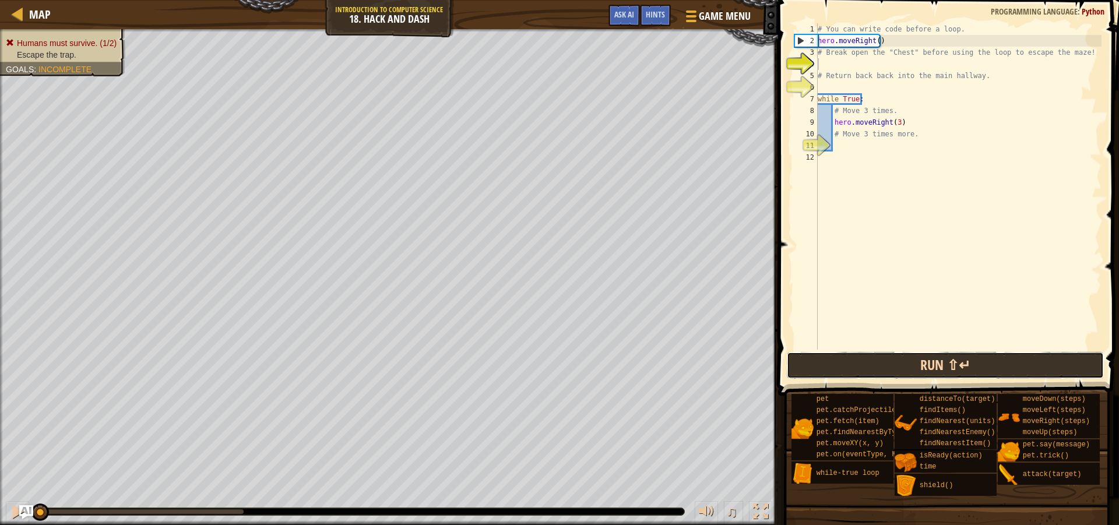
click at [900, 364] on button "Run ⇧↵" at bounding box center [945, 365] width 317 height 27
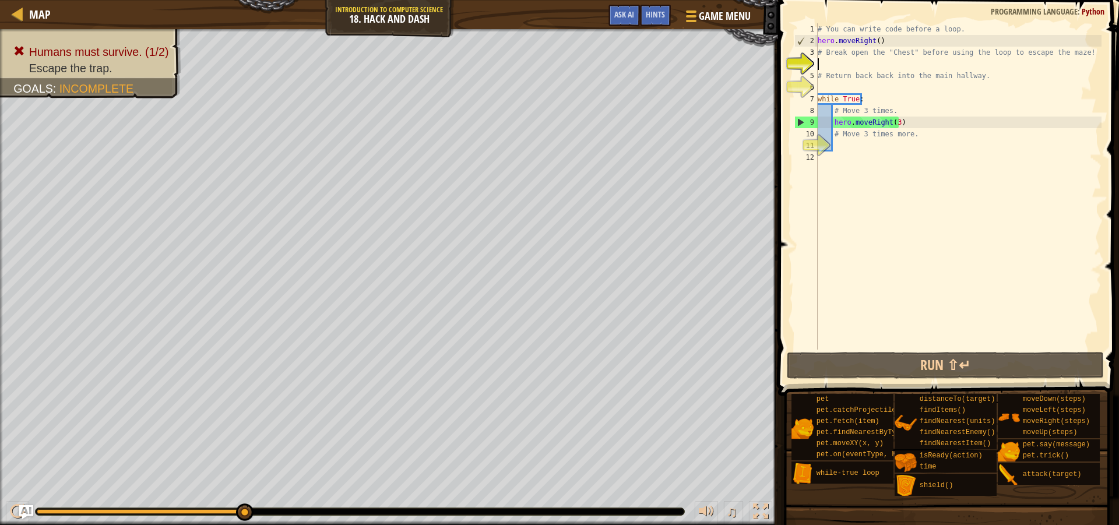
click at [831, 66] on div "# You can write code before a loop. hero . moveRight ( ) # Break open the "Ches…" at bounding box center [959, 198] width 286 height 350
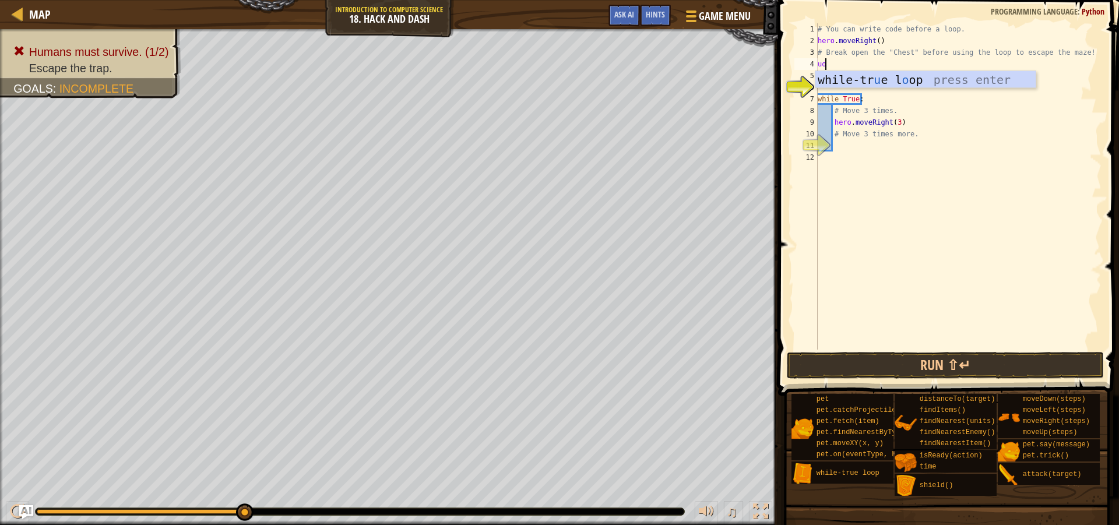
type textarea "u"
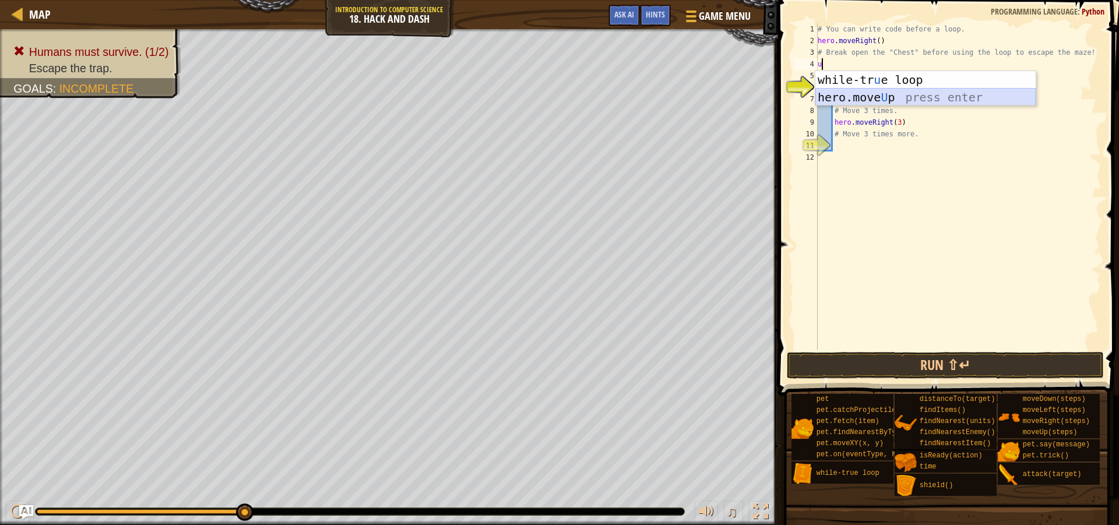
click at [883, 90] on div "while-tr u e loop press enter hero.move U p press enter" at bounding box center [926, 106] width 220 height 70
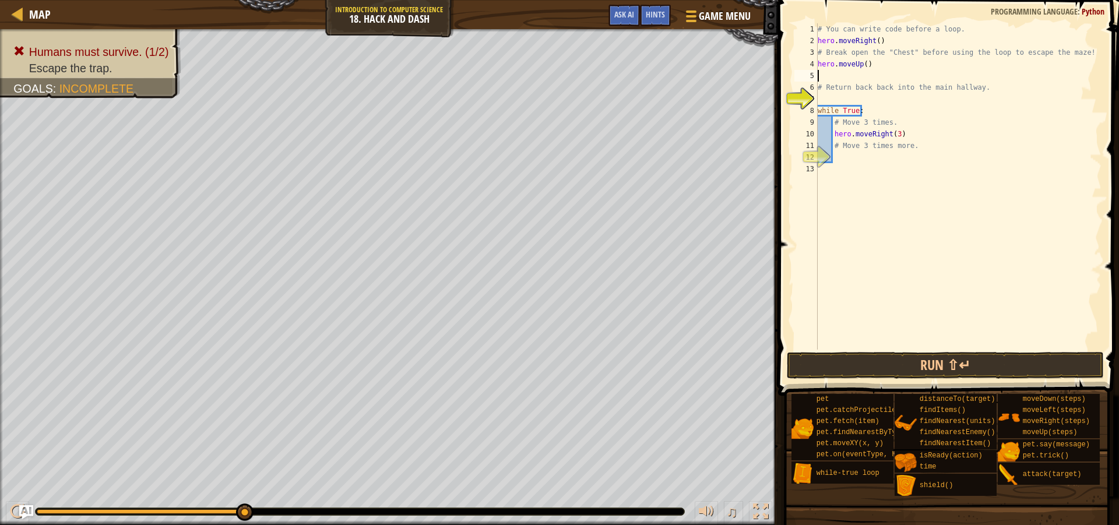
type textarea "d"
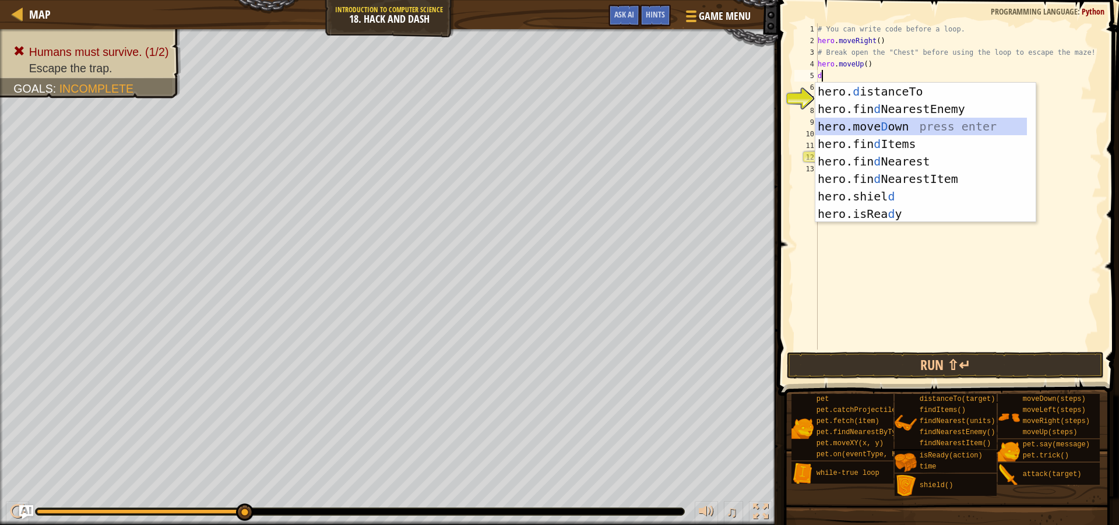
click at [898, 130] on div "hero. d istanceTo press enter hero.fin d NearestEnemy press enter hero.[PERSON_…" at bounding box center [922, 170] width 212 height 175
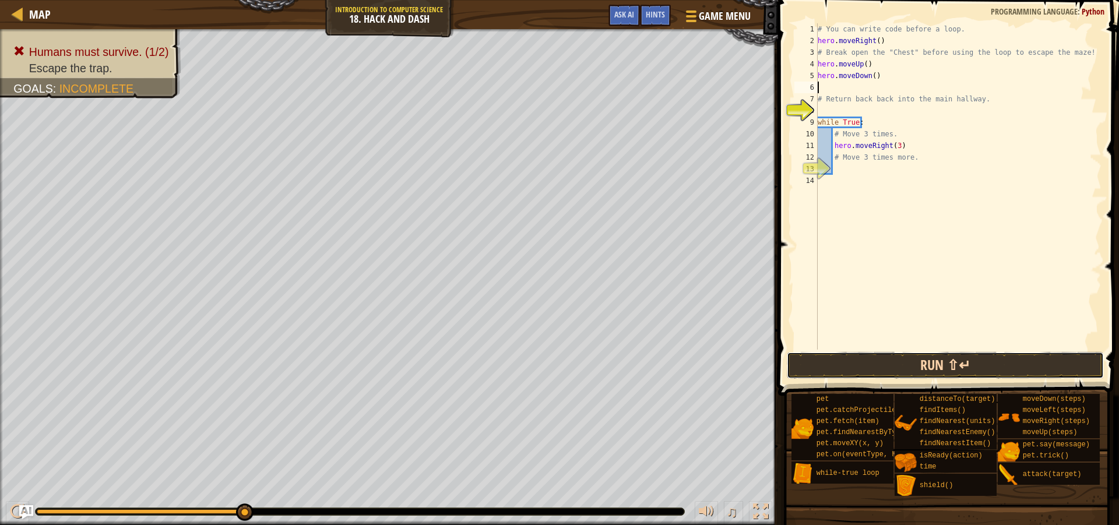
click at [920, 361] on button "Run ⇧↵" at bounding box center [945, 365] width 317 height 27
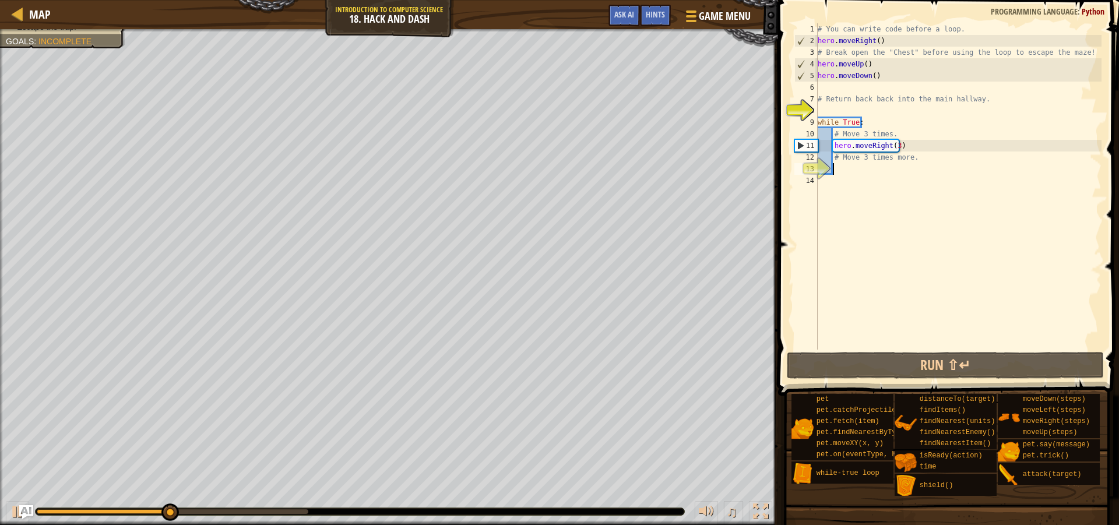
click at [871, 169] on div "# You can write code before a loop. hero . moveRight ( ) # Break open the "Ches…" at bounding box center [959, 198] width 286 height 350
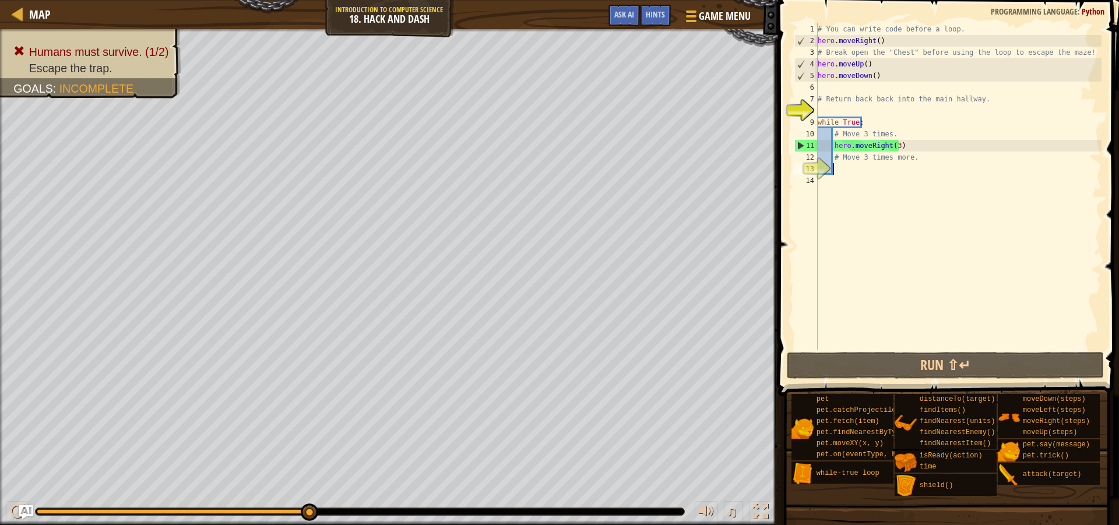
type textarea "d"
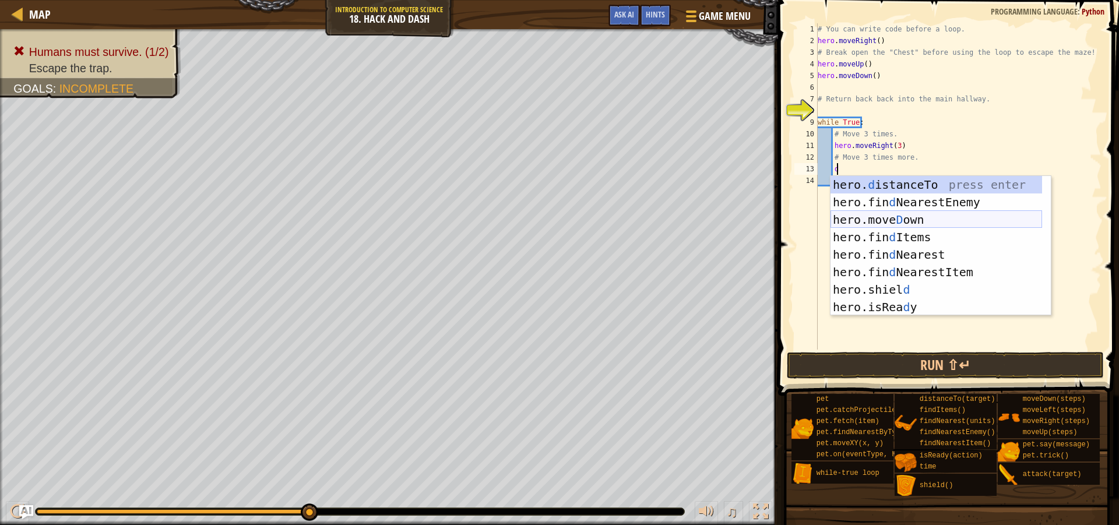
click at [926, 219] on div "hero. d istanceTo press enter hero.fin d NearestEnemy press enter hero.[PERSON_…" at bounding box center [937, 263] width 212 height 175
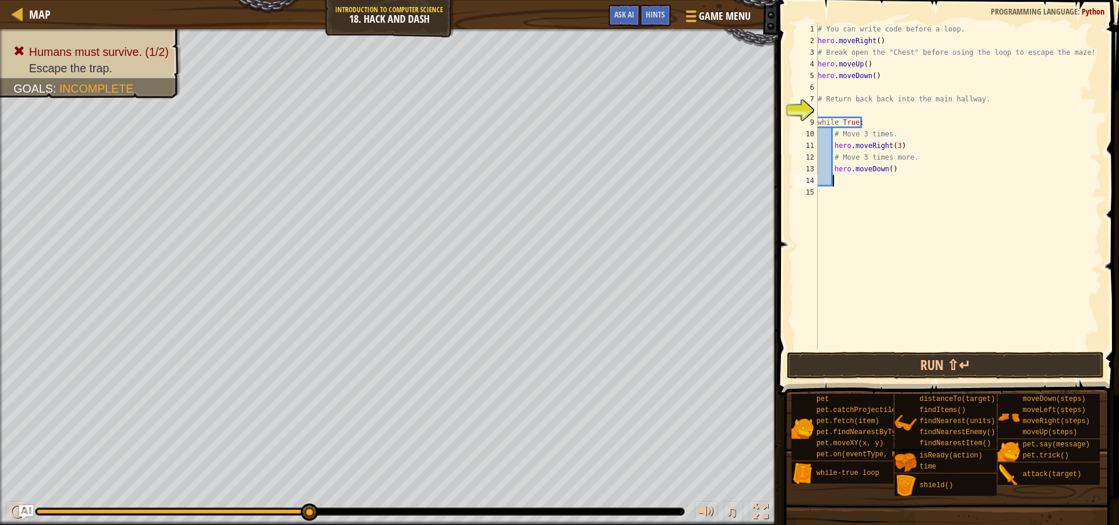
scroll to position [5, 1]
click at [888, 169] on div "# You can write code before a loop. hero . moveRight ( ) # Break open the "Ches…" at bounding box center [959, 198] width 286 height 350
drag, startPoint x: 940, startPoint y: 364, endPoint x: 895, endPoint y: 398, distance: 56.7
click at [941, 366] on button "Run ⇧↵" at bounding box center [945, 365] width 317 height 27
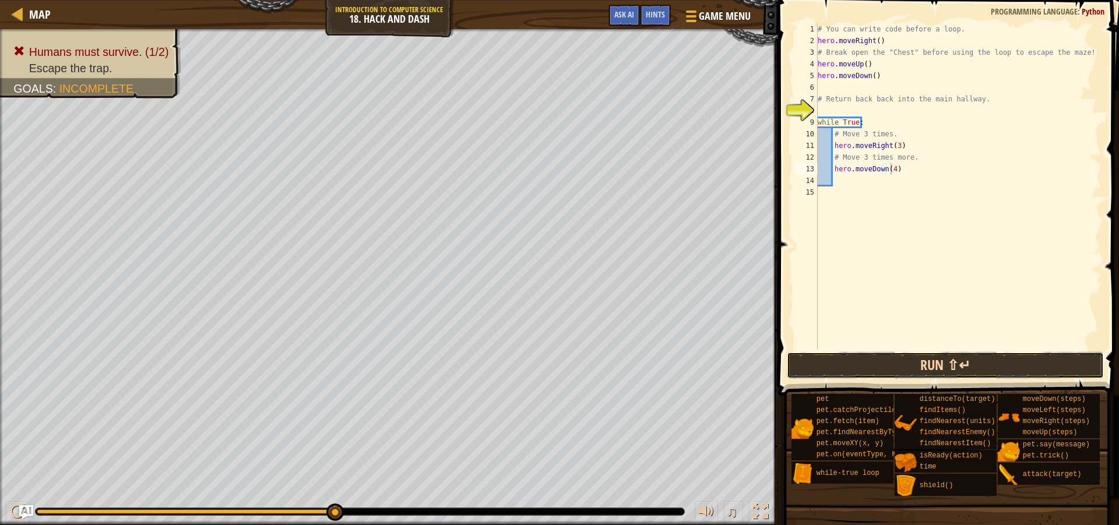
click at [911, 368] on button "Run ⇧↵" at bounding box center [945, 365] width 317 height 27
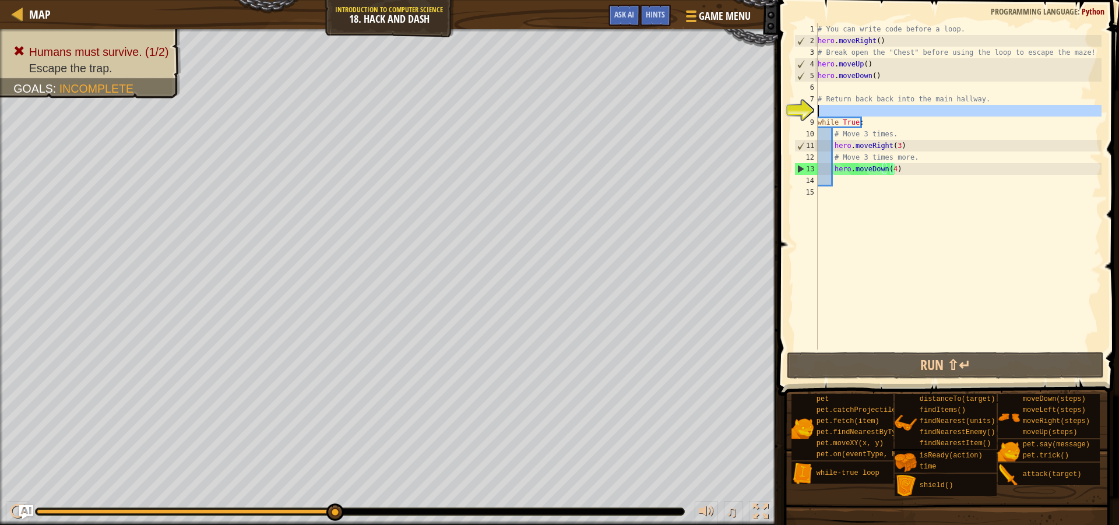
click at [815, 107] on div "8" at bounding box center [806, 111] width 23 height 12
type textarea "while True:"
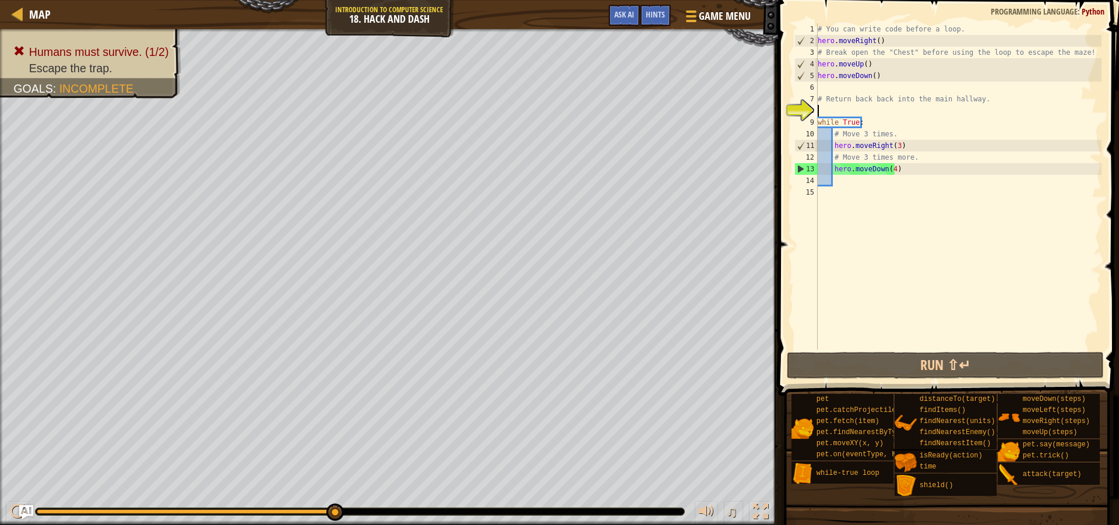
click at [827, 106] on div "# You can write code before a loop. hero . moveRight ( ) # Break open the "Ches…" at bounding box center [959, 198] width 286 height 350
click at [889, 169] on div "# You can write code before a loop. hero . moveRight ( ) # Break open the "Ches…" at bounding box center [959, 198] width 286 height 350
click at [891, 169] on div "# You can write code before a loop. hero . moveRight ( ) # Break open the "Ches…" at bounding box center [959, 198] width 286 height 350
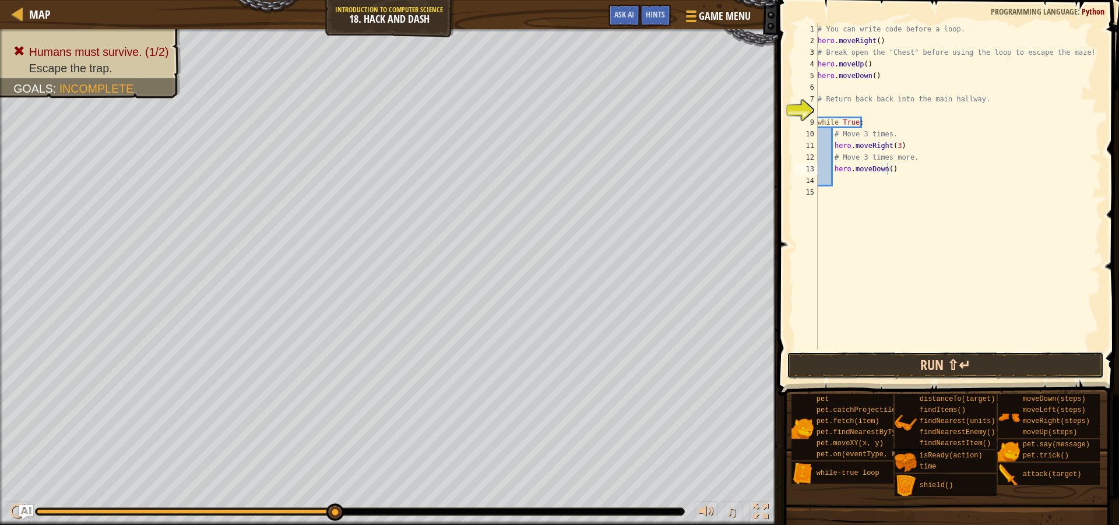
drag, startPoint x: 891, startPoint y: 360, endPoint x: 890, endPoint y: 368, distance: 8.2
click at [891, 364] on button "Run ⇧↵" at bounding box center [945, 365] width 317 height 27
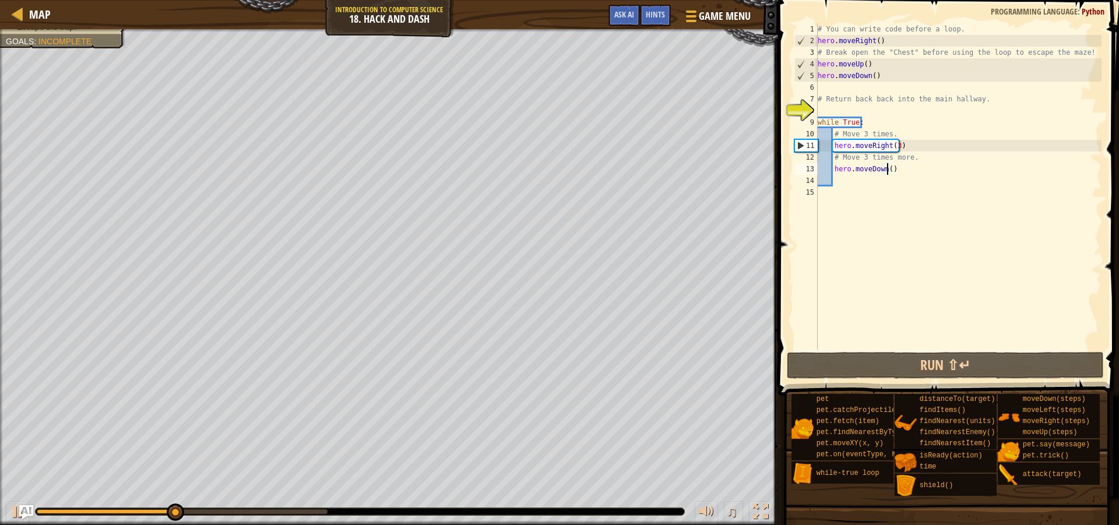
click at [887, 164] on div "# You can write code before a loop. hero . moveRight ( ) # Break open the "Ches…" at bounding box center [959, 198] width 286 height 350
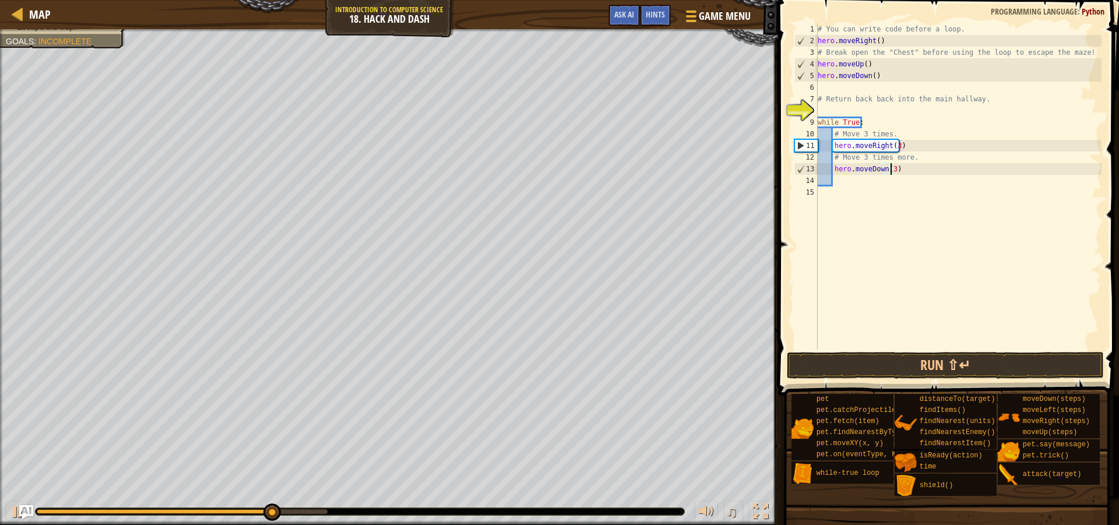
scroll to position [5, 6]
click at [878, 371] on button "Run ⇧↵" at bounding box center [945, 365] width 317 height 27
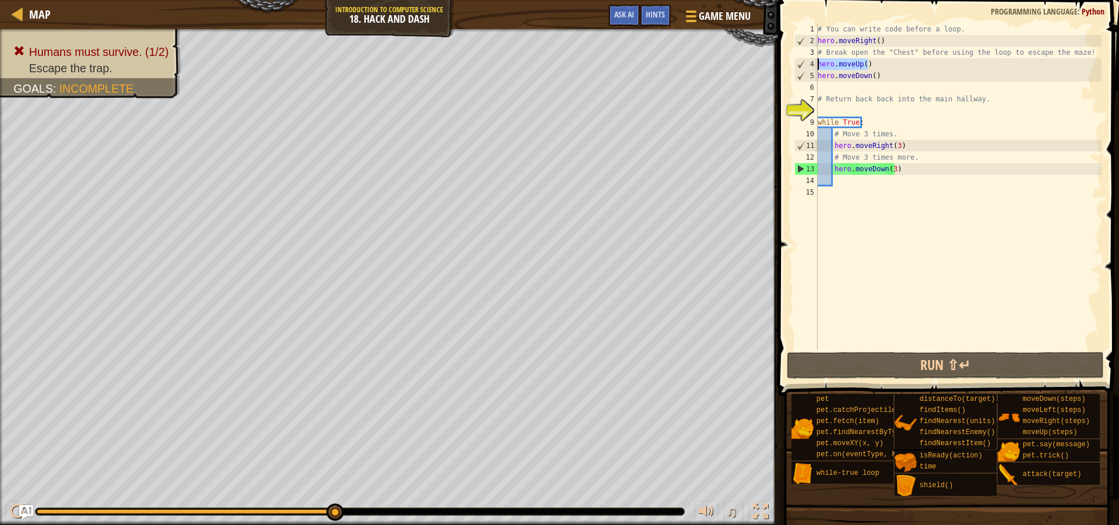
drag, startPoint x: 876, startPoint y: 64, endPoint x: 818, endPoint y: 62, distance: 58.3
click at [818, 62] on div "# You can write code before a loop. hero . moveRight ( ) # Break open the "Ches…" at bounding box center [959, 198] width 286 height 350
type textarea "hero.moveUp()"
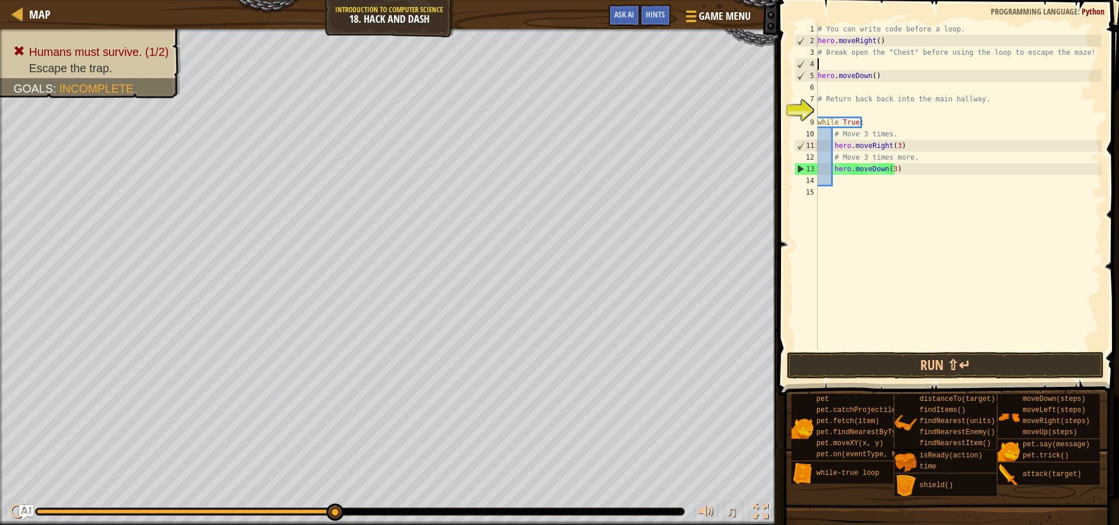
scroll to position [5, 0]
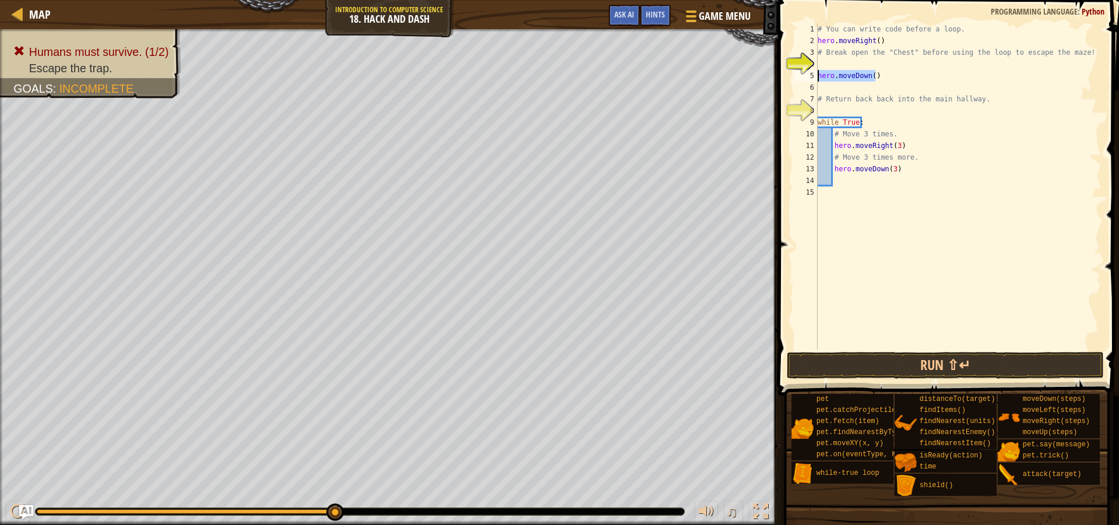
drag, startPoint x: 878, startPoint y: 78, endPoint x: 871, endPoint y: 110, distance: 32.9
click at [810, 75] on div "1 2 3 4 5 6 7 8 9 10 11 12 13 14 15 # You can write code before a loop. hero . …" at bounding box center [947, 186] width 310 height 326
type textarea "hero.moveDown()"
click at [909, 364] on button "Run ⇧↵" at bounding box center [945, 365] width 317 height 27
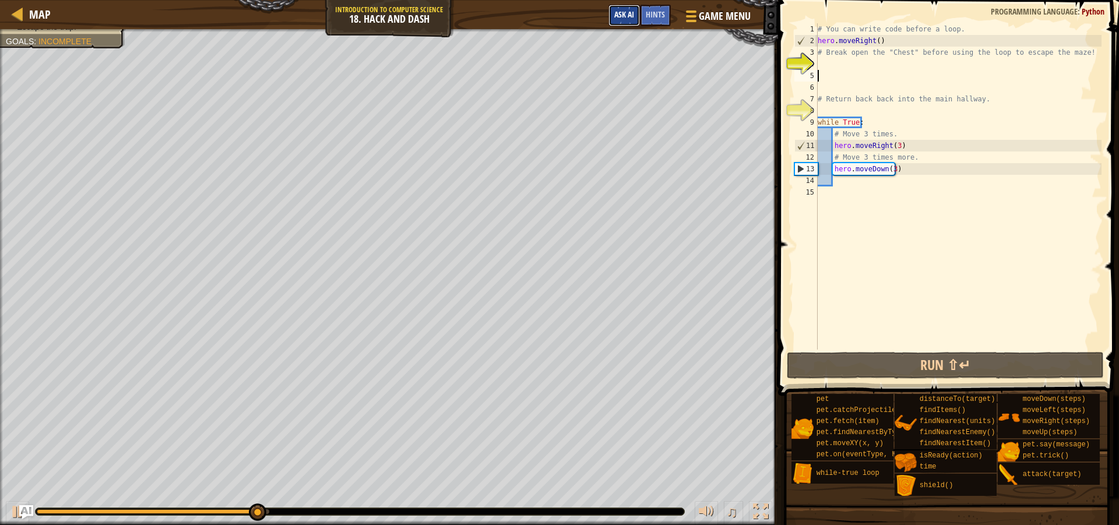
click at [624, 14] on span "Ask AI" at bounding box center [624, 14] width 20 height 11
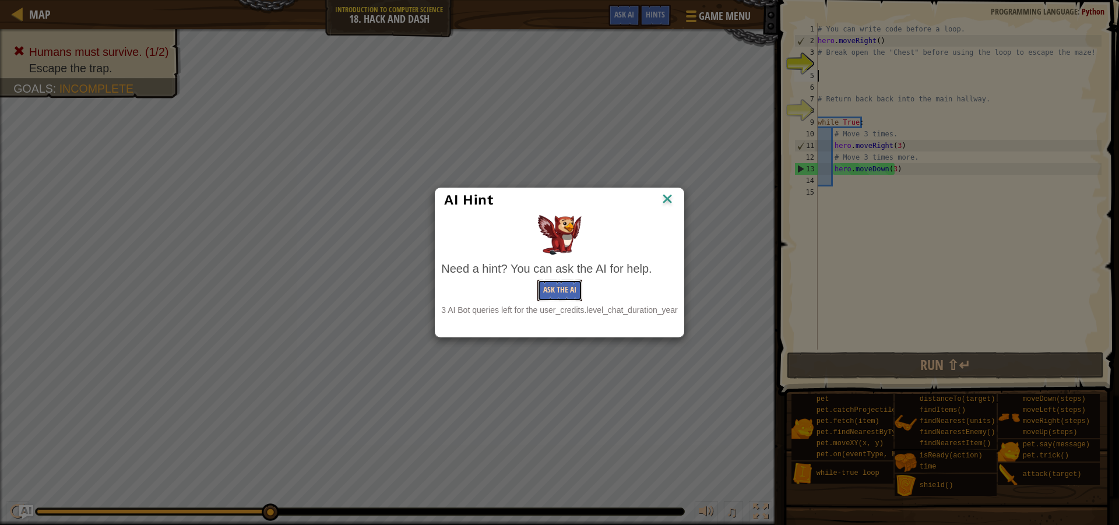
click at [557, 291] on button "Ask the AI" at bounding box center [559, 291] width 45 height 22
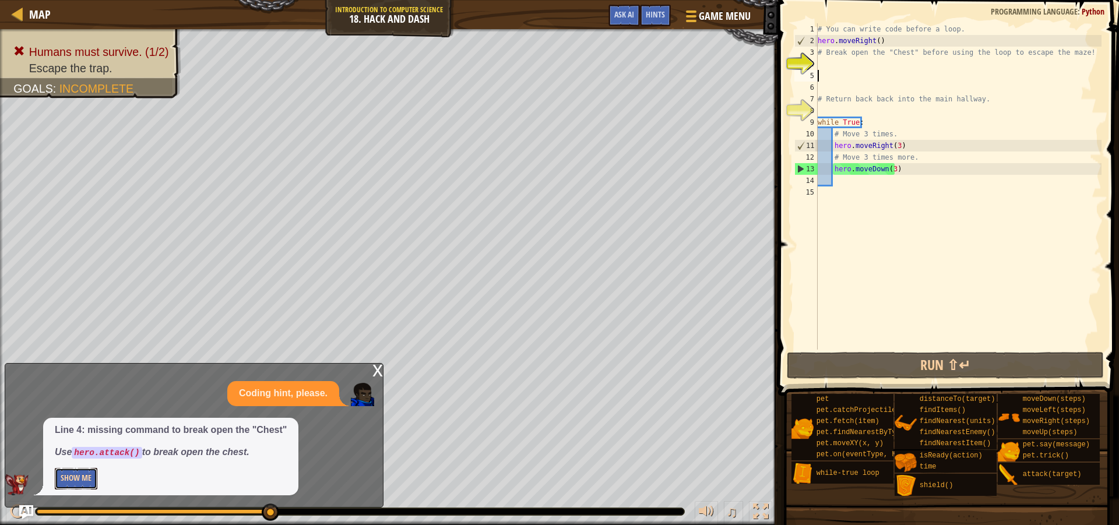
click at [73, 479] on button "Show Me" at bounding box center [76, 479] width 43 height 22
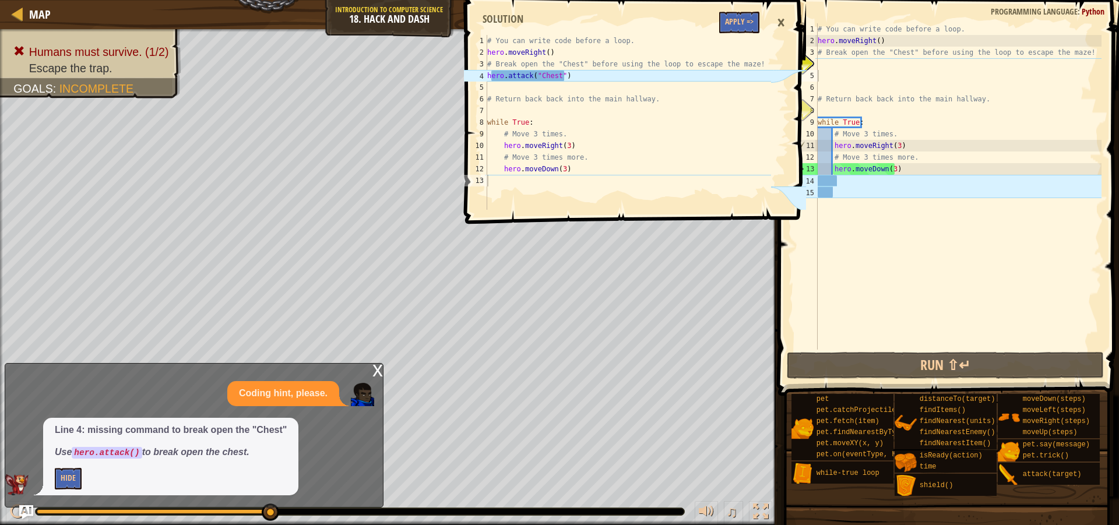
click at [833, 68] on div "# You can write code before a loop. hero . moveRight ( ) # Break open the "Ches…" at bounding box center [959, 198] width 286 height 350
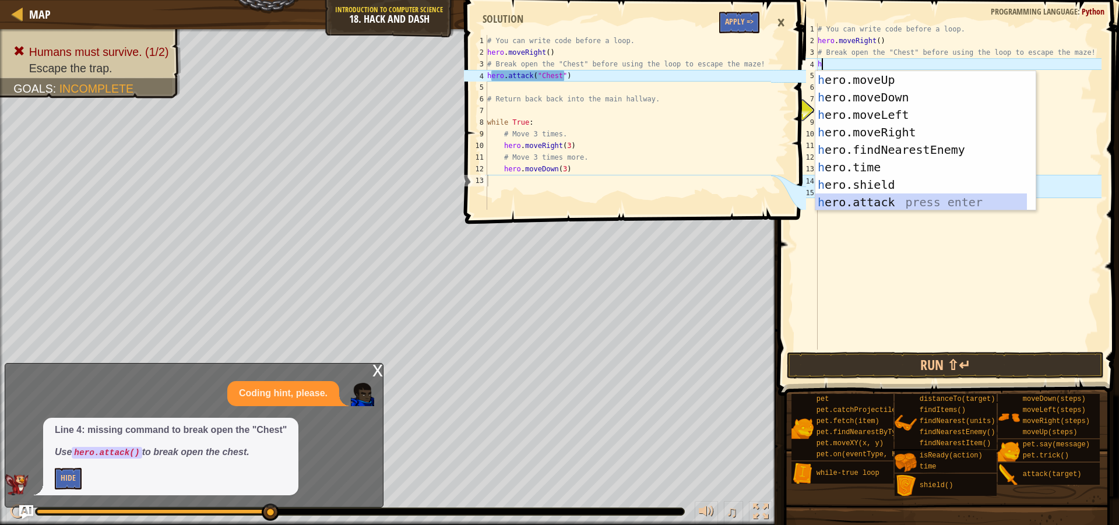
click at [869, 201] on div "h ero.moveUp press enter h ero.moveDown press enter h ero.moveLeft press enter …" at bounding box center [922, 158] width 212 height 175
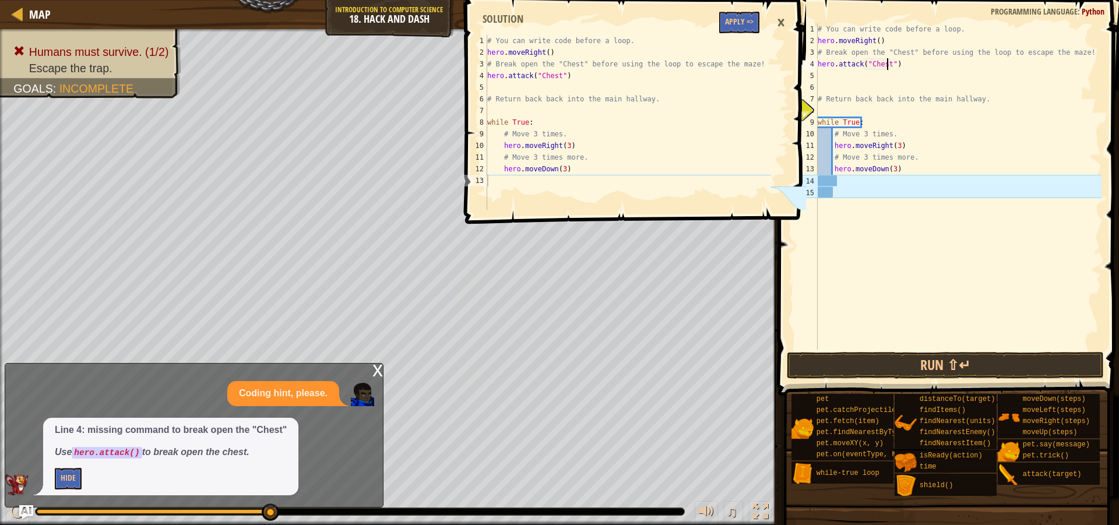
scroll to position [5, 6]
type textarea "hero.attack("Chest")"
click at [890, 376] on button "Run ⇧↵" at bounding box center [945, 365] width 317 height 27
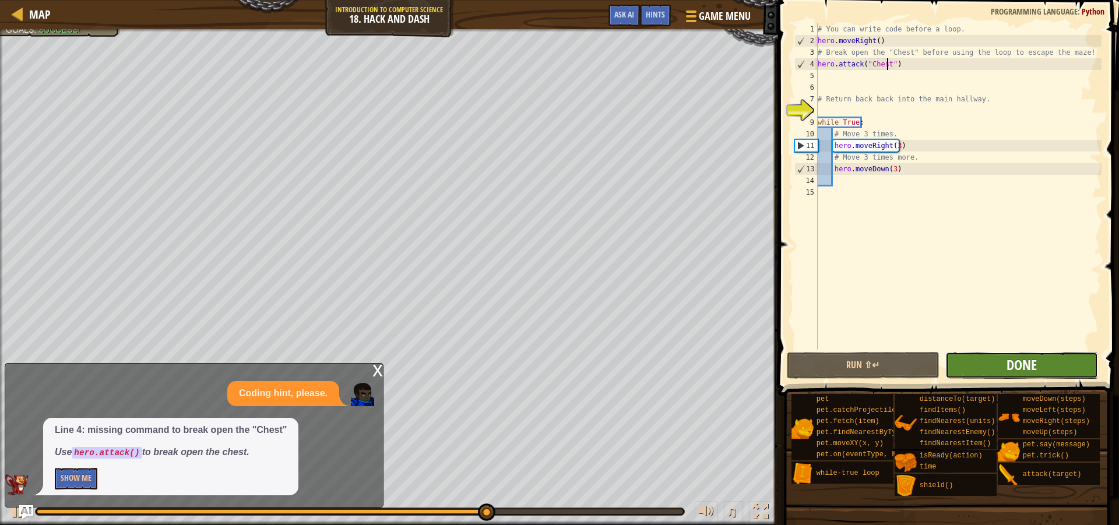
click at [1010, 363] on span "Done" at bounding box center [1022, 365] width 30 height 19
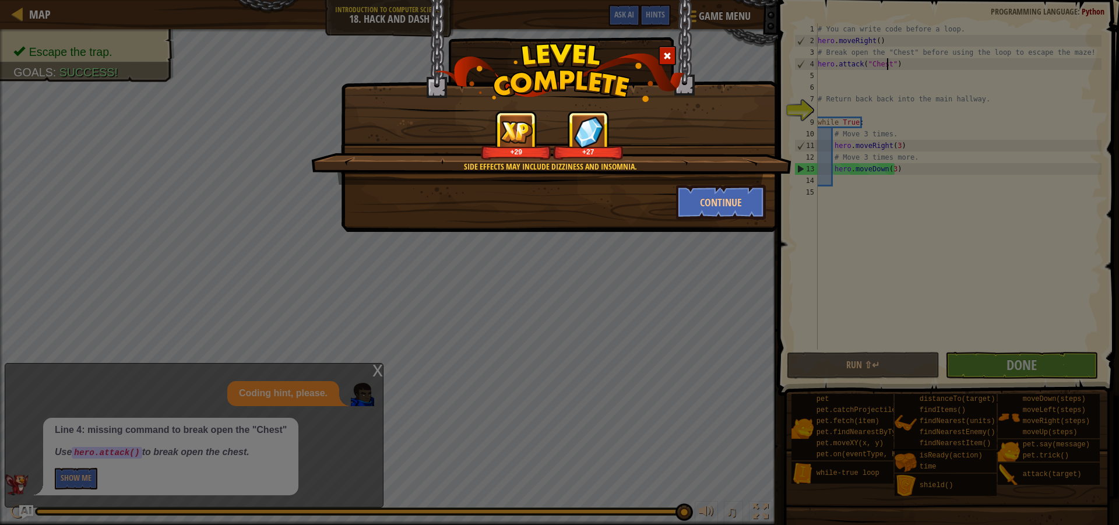
click at [714, 220] on div "Side effects may include dizziness and insomnia. +29 +27 Continue" at bounding box center [559, 116] width 437 height 232
click at [735, 199] on button "Continue" at bounding box center [721, 202] width 90 height 35
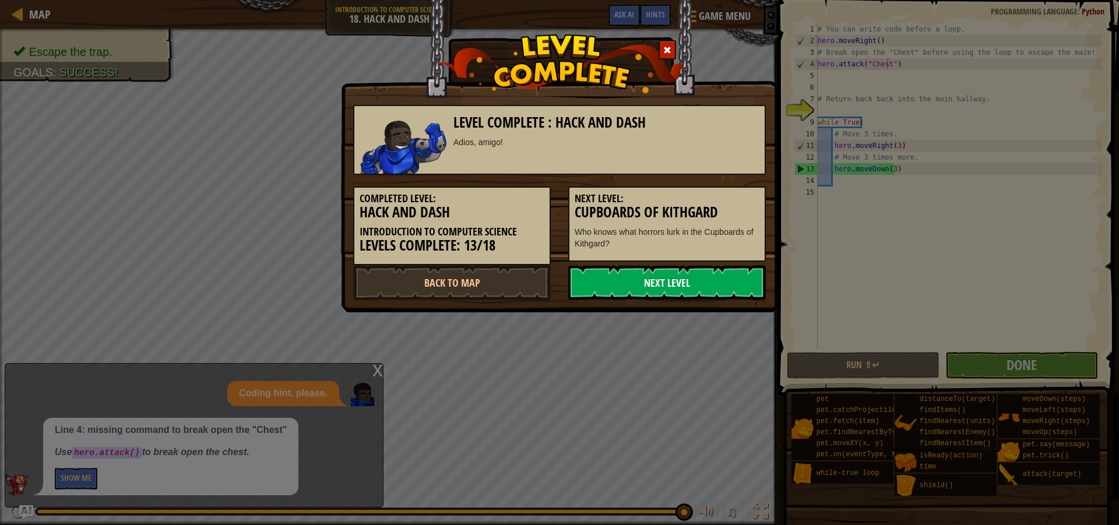
click at [648, 280] on link "Next Level" at bounding box center [667, 282] width 198 height 35
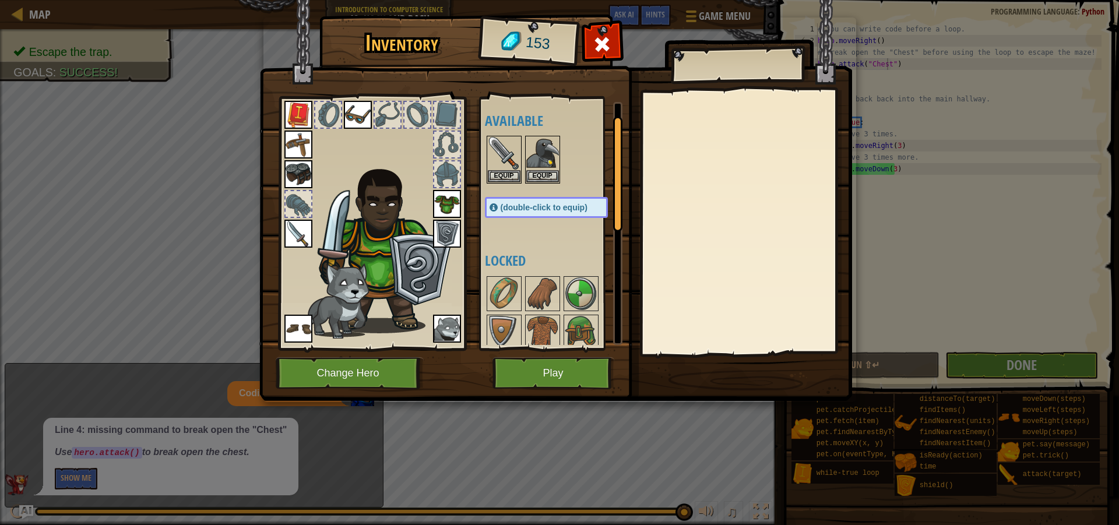
scroll to position [0, 0]
click at [538, 288] on img at bounding box center [542, 294] width 33 height 33
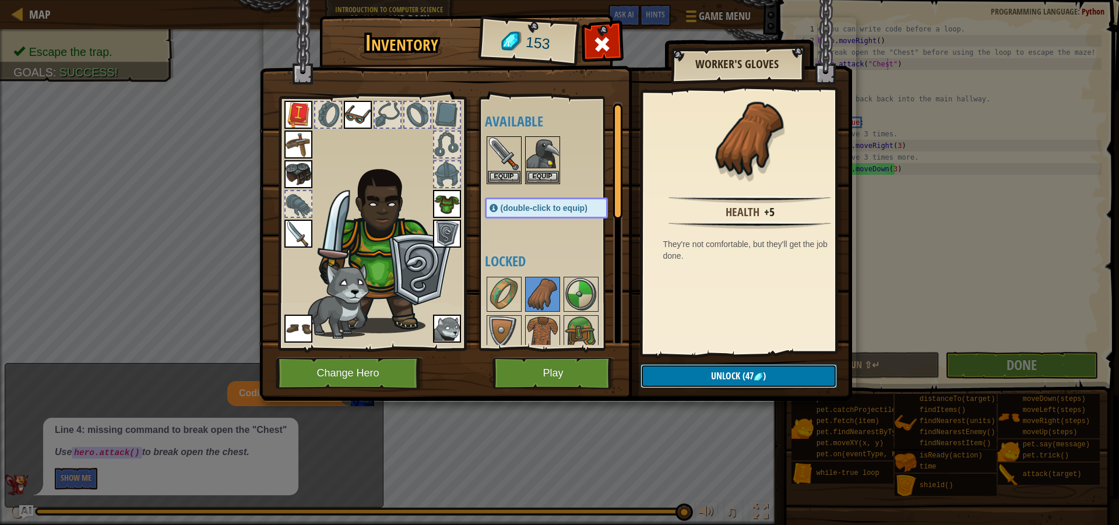
drag, startPoint x: 774, startPoint y: 373, endPoint x: 765, endPoint y: 373, distance: 8.2
click at [773, 373] on button "Unlock (47 )" at bounding box center [739, 376] width 196 height 24
click at [740, 374] on button "Confirm" at bounding box center [739, 376] width 196 height 24
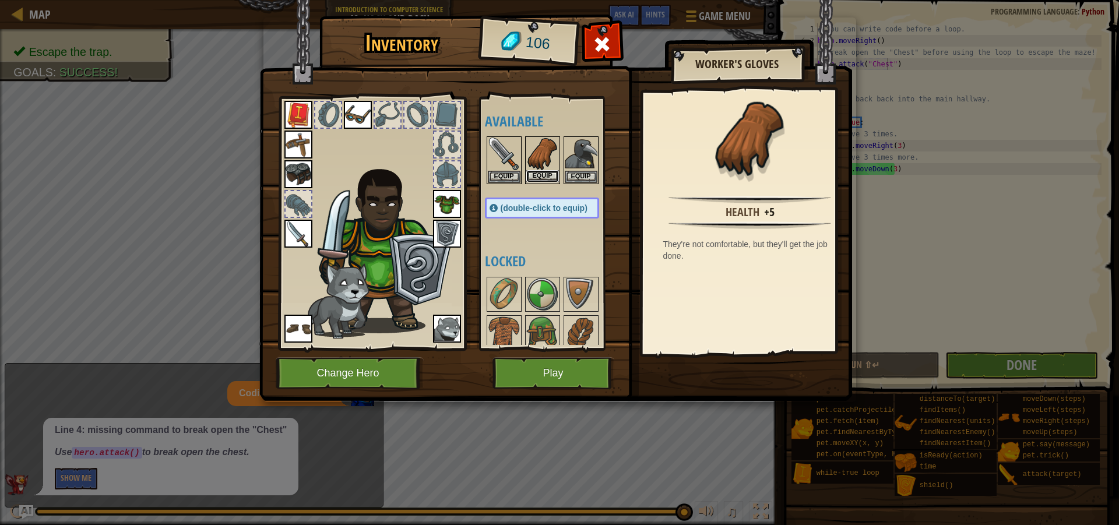
click at [537, 171] on button "Equip" at bounding box center [542, 176] width 33 height 12
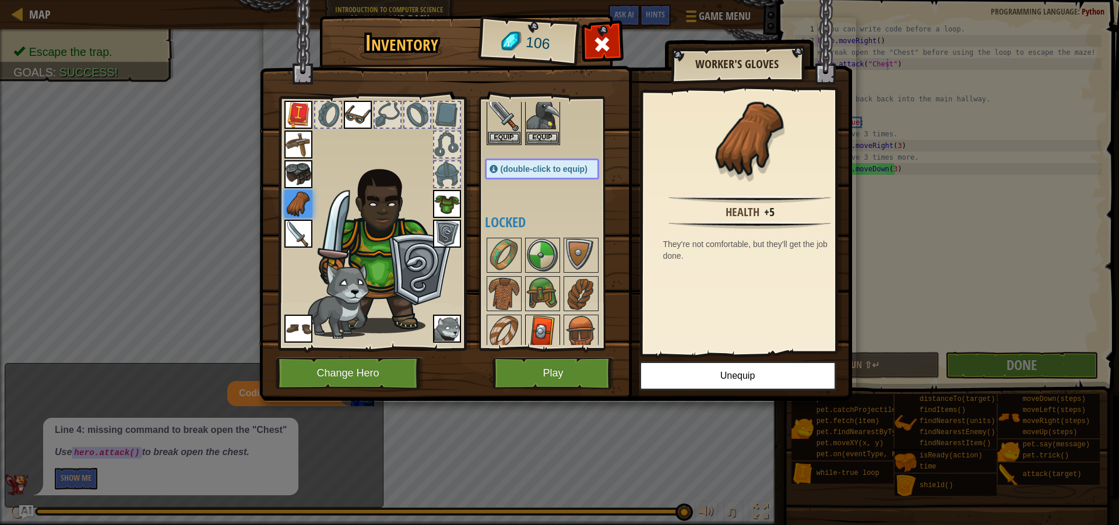
scroll to position [58, 0]
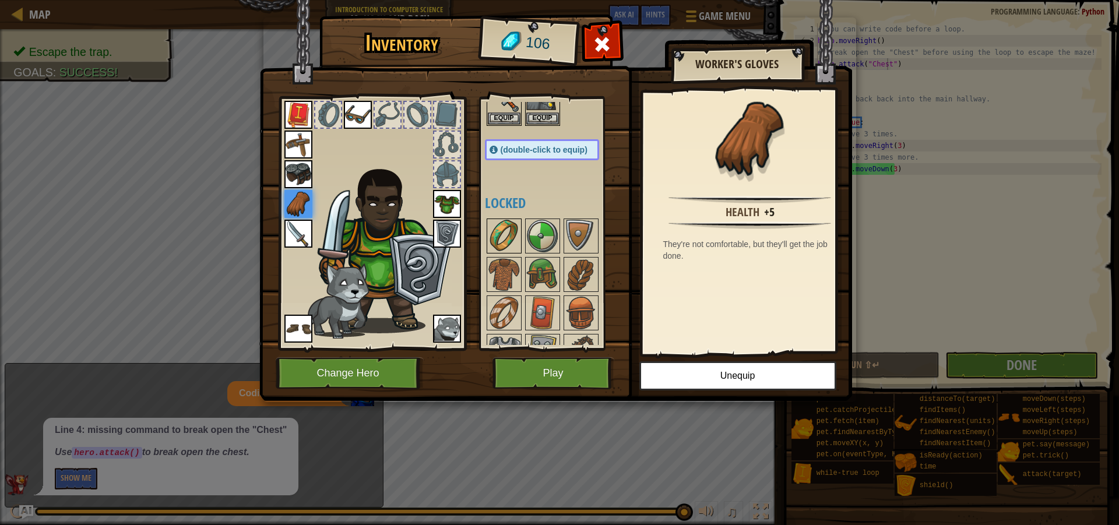
click at [502, 224] on img at bounding box center [504, 236] width 33 height 33
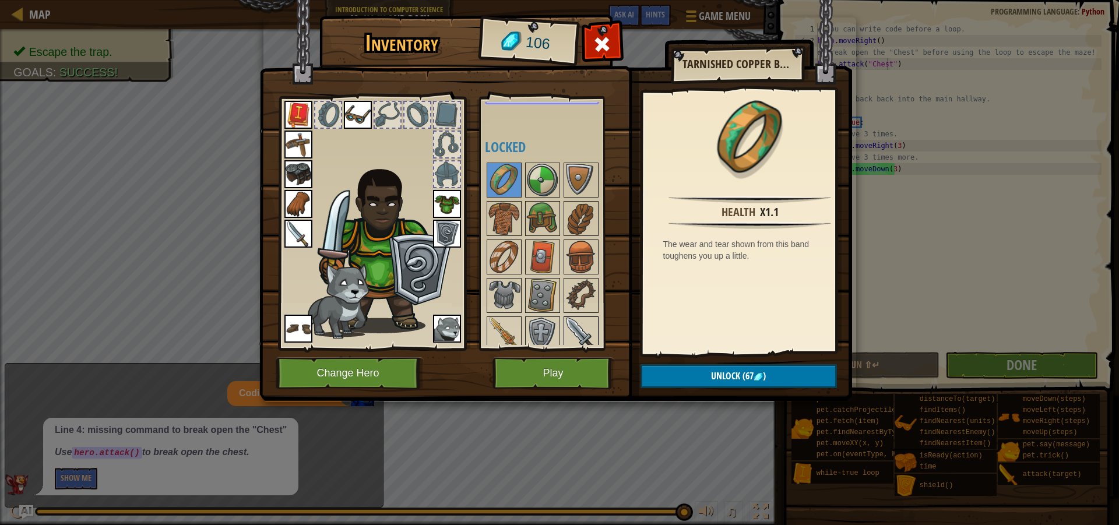
scroll to position [175, 0]
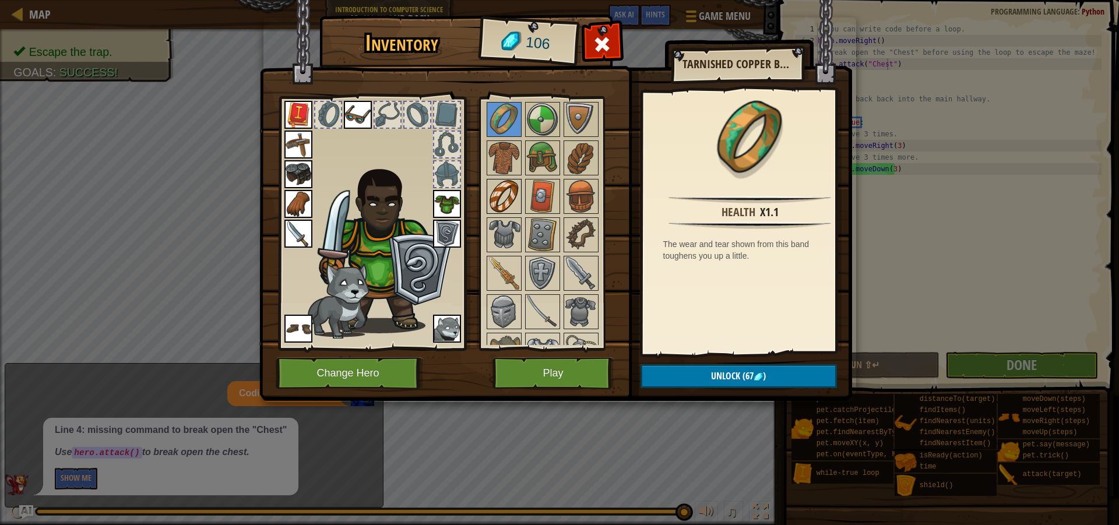
click at [504, 192] on img at bounding box center [504, 196] width 33 height 33
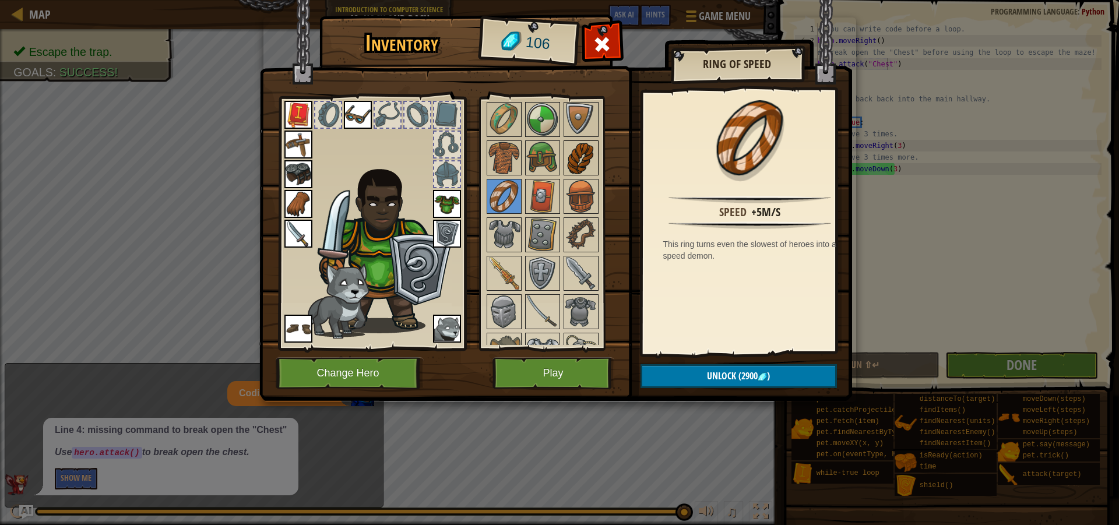
click at [582, 147] on img at bounding box center [581, 158] width 33 height 33
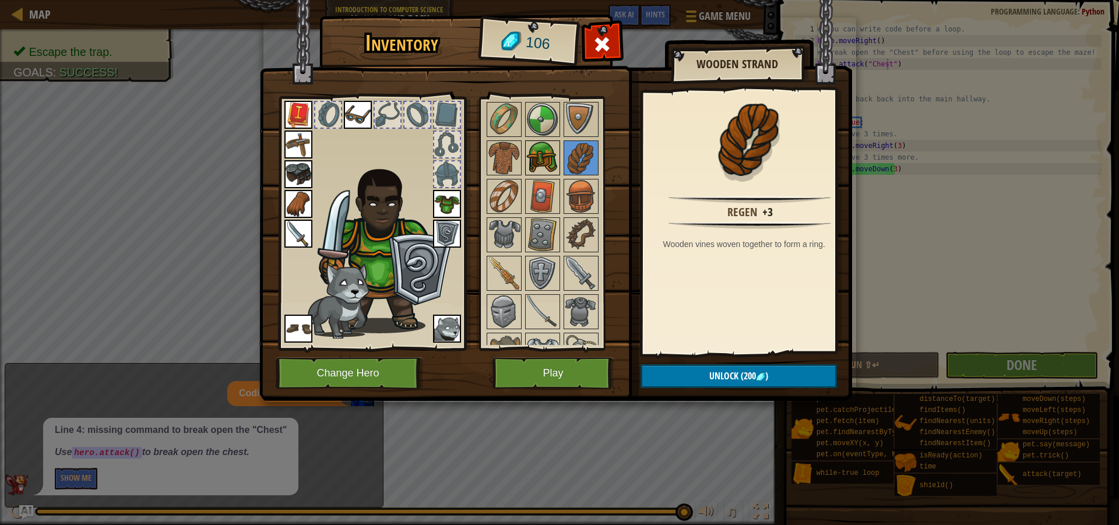
click at [551, 157] on img at bounding box center [542, 158] width 33 height 33
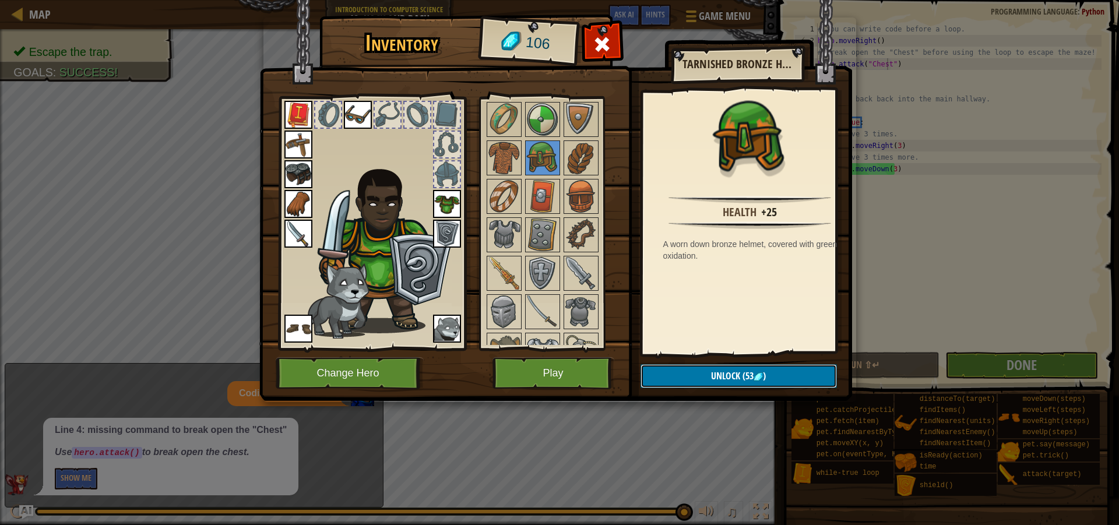
click at [749, 378] on span "(53" at bounding box center [746, 376] width 13 height 13
click at [745, 376] on button "Confirm" at bounding box center [739, 376] width 196 height 24
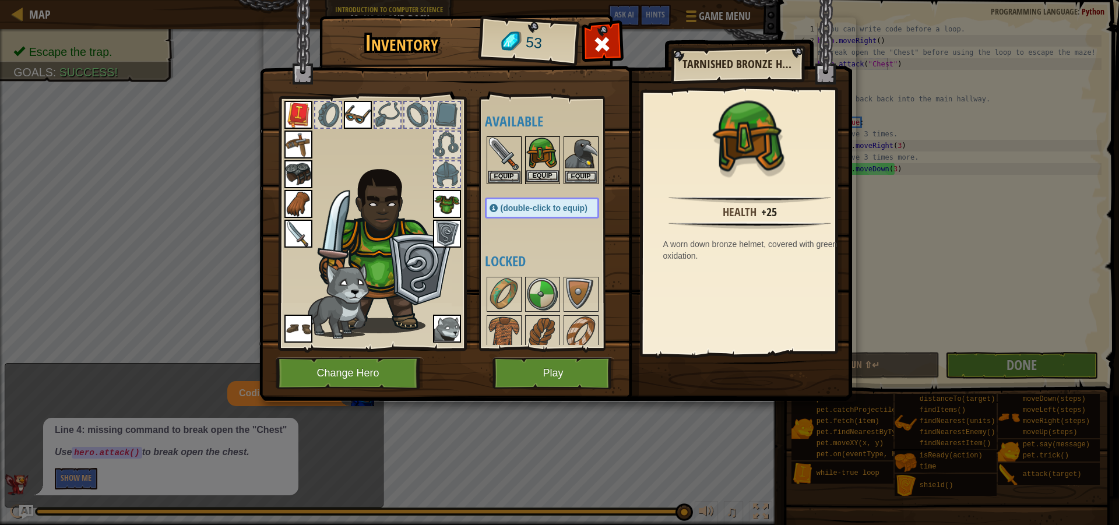
click at [532, 170] on img at bounding box center [542, 154] width 33 height 33
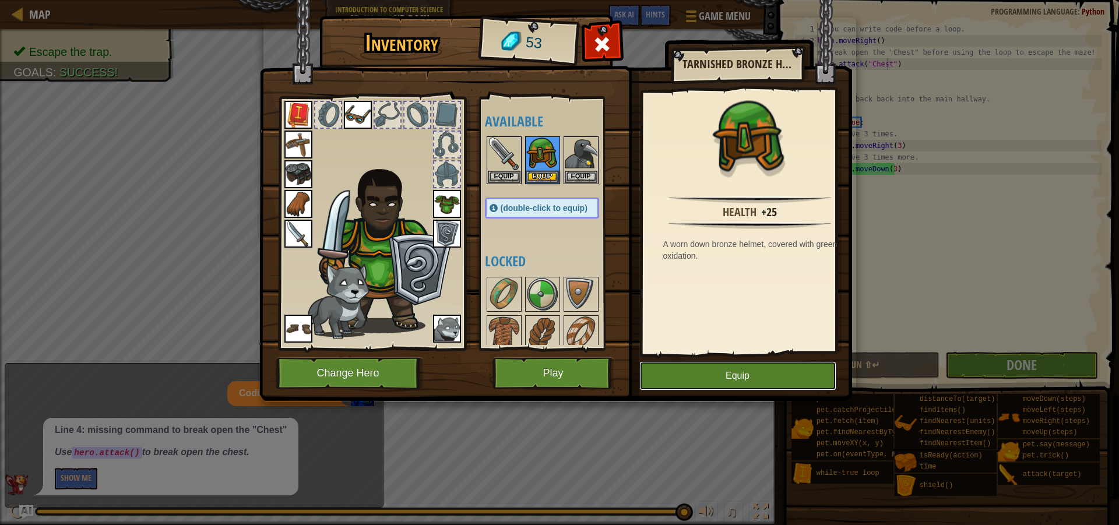
drag, startPoint x: 752, startPoint y: 378, endPoint x: 638, endPoint y: 434, distance: 126.7
click at [730, 392] on div "Inventory 53 Available Equip Equip Equip Equip Equip Equip Equip Equip Equip Eq…" at bounding box center [559, 209] width 593 height 385
click at [746, 382] on button "Equip" at bounding box center [737, 375] width 197 height 29
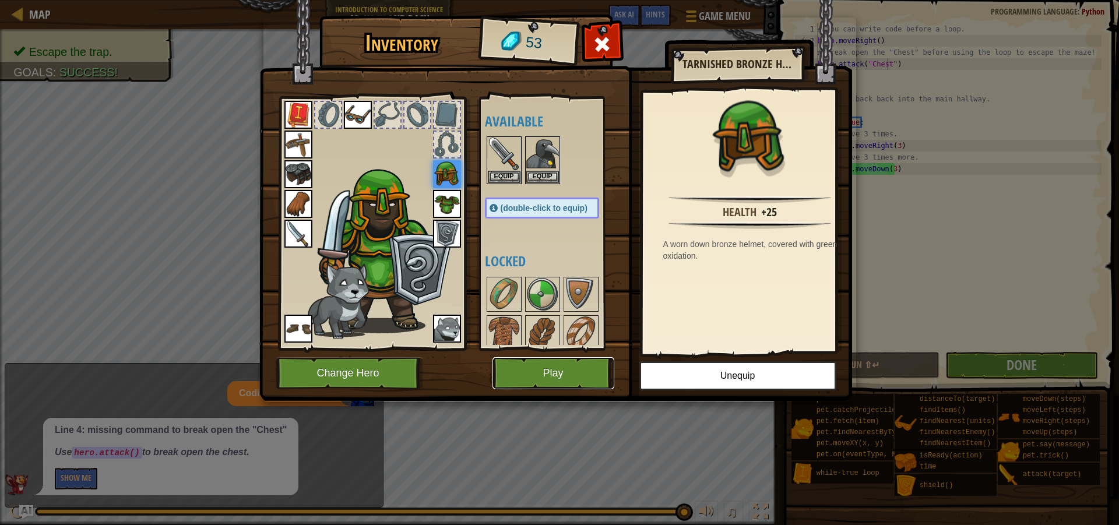
click at [542, 375] on button "Play" at bounding box center [554, 373] width 122 height 32
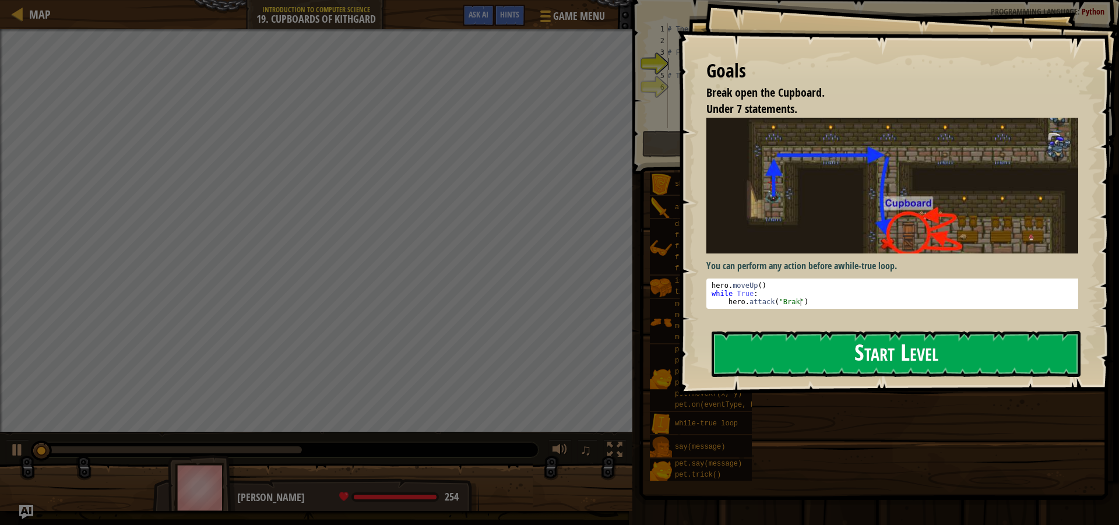
click at [853, 358] on button "Start Level" at bounding box center [896, 354] width 369 height 46
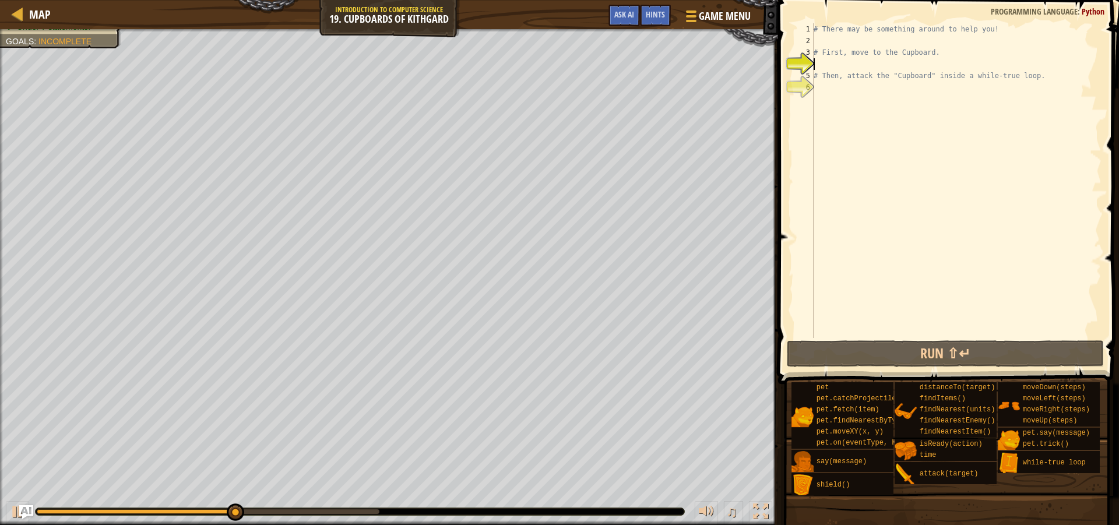
type textarea "u"
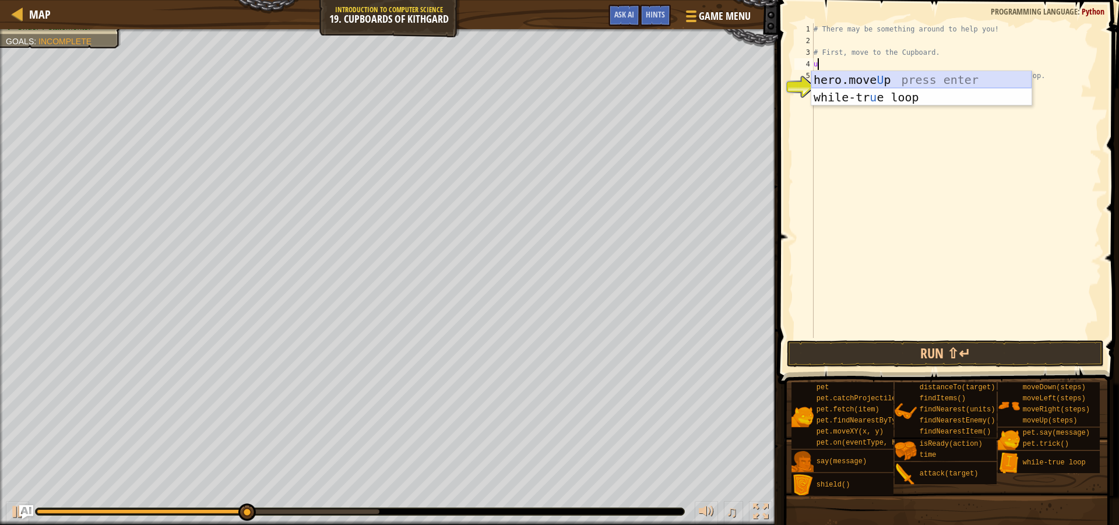
click at [887, 77] on div "hero.move U p press enter while-tr u e loop press enter" at bounding box center [921, 106] width 220 height 70
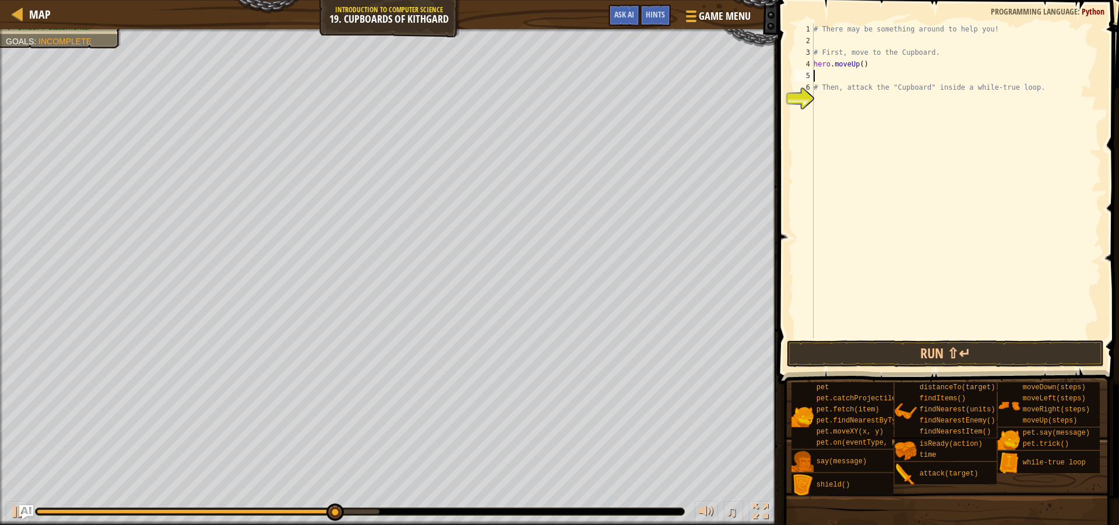
type textarea "r"
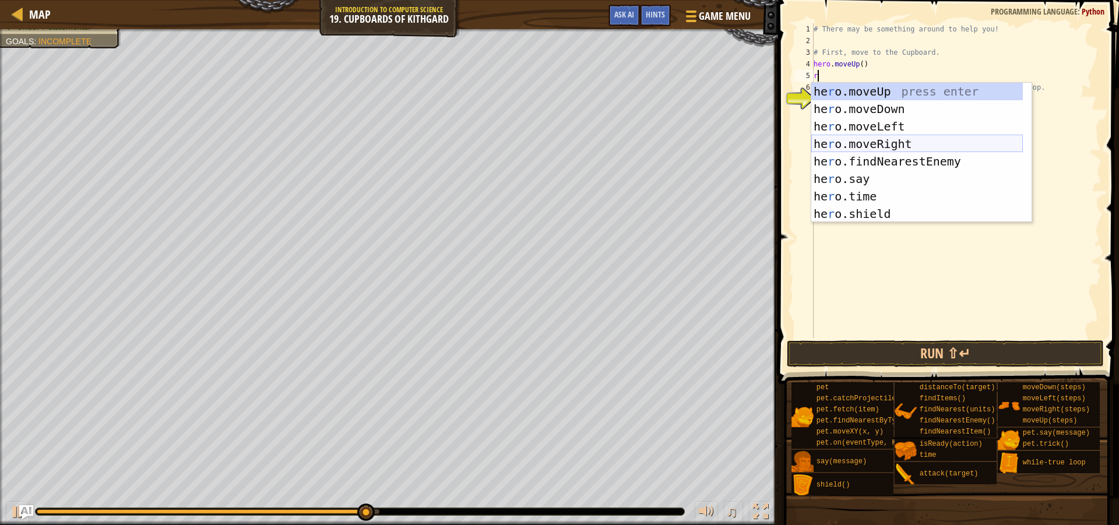
click at [877, 144] on div "he r o.moveUp press enter he r o.moveDown press enter he r o.moveLeft press ent…" at bounding box center [917, 170] width 212 height 175
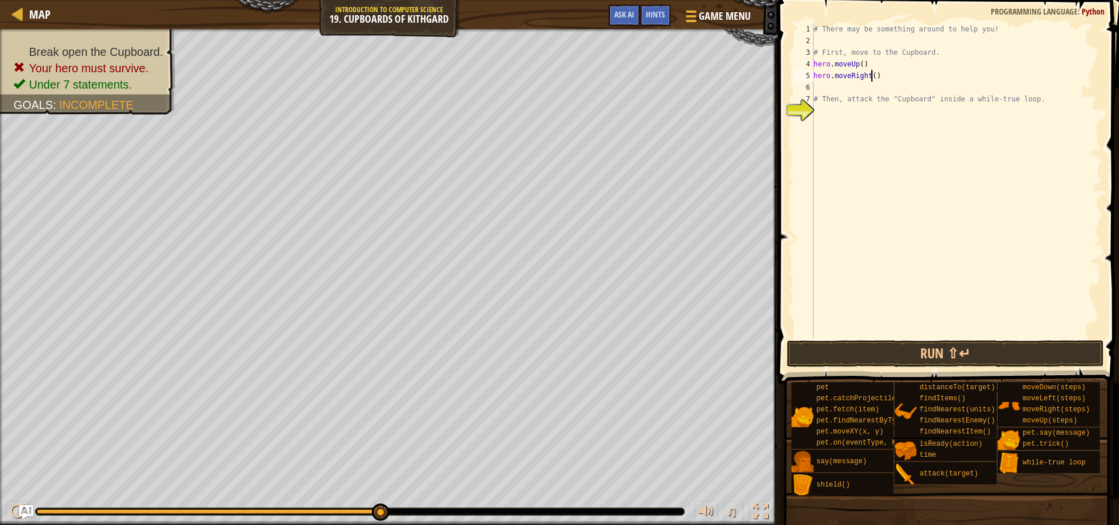
click at [872, 77] on div "# There may be something around to help you! # First, move to the Cupboard. her…" at bounding box center [956, 192] width 290 height 338
type textarea "hero.moveRight(2)"
click at [835, 87] on div "# There may be something around to help you! # First, move to the Cupboard. her…" at bounding box center [956, 192] width 290 height 338
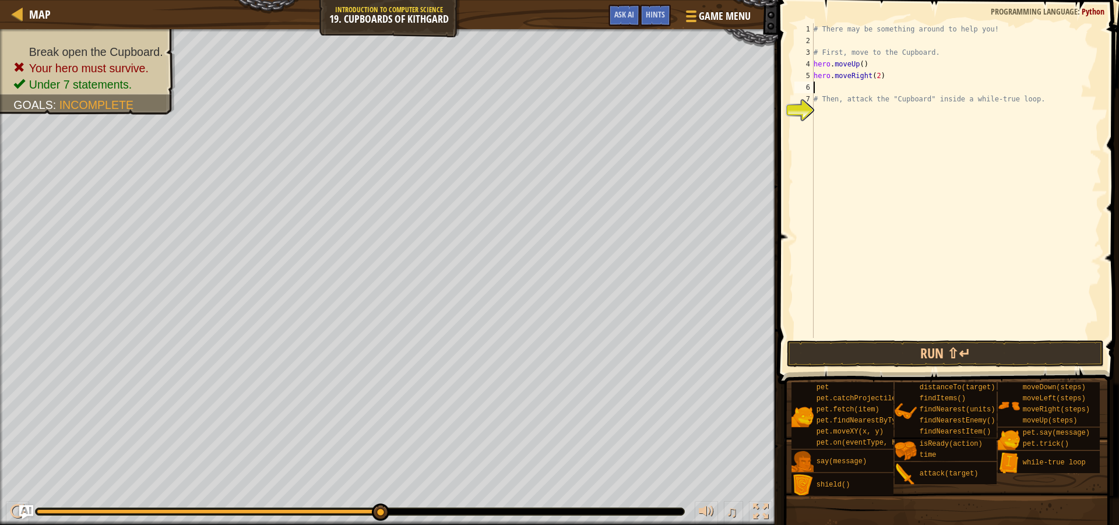
type textarea "d"
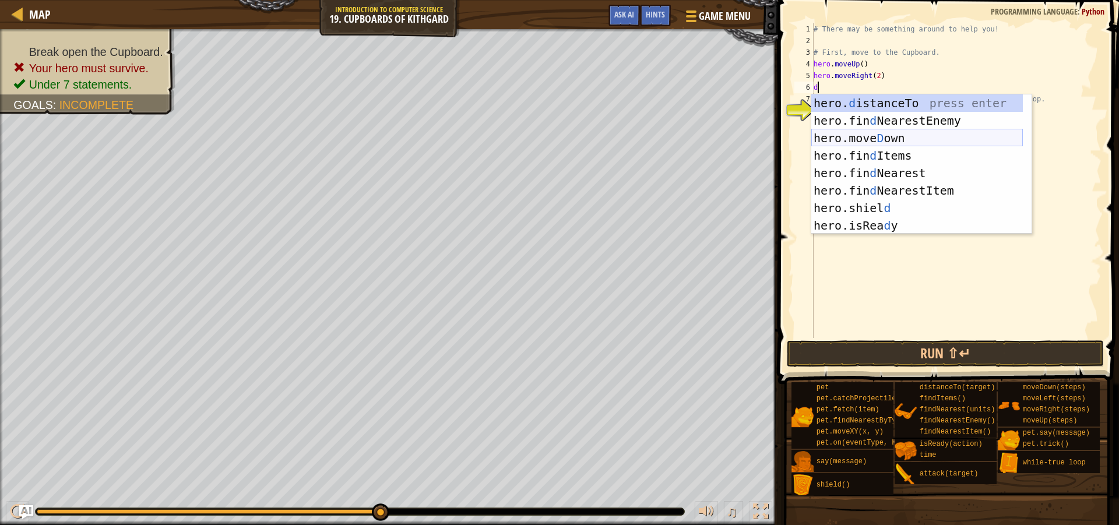
click at [873, 140] on div "hero. d istanceTo press enter hero.fin d NearestEnemy press enter hero.[PERSON_…" at bounding box center [917, 181] width 212 height 175
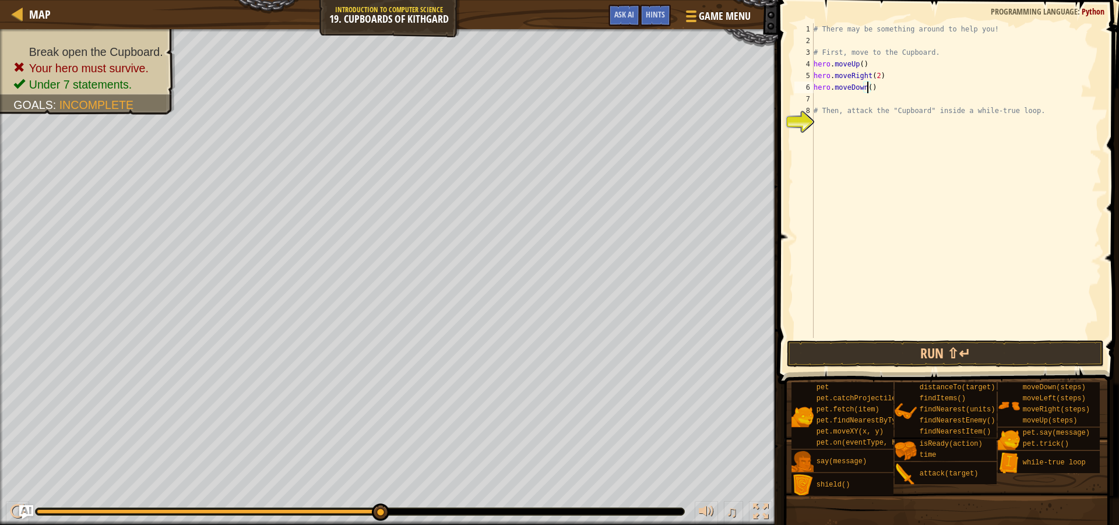
click at [867, 88] on div "# There may be something around to help you! # First, move to the Cupboard. her…" at bounding box center [956, 192] width 290 height 338
type textarea "hero.moveDown(2)"
click at [819, 96] on div "# There may be something around to help you! # First, move to the Cupboard. her…" at bounding box center [956, 192] width 290 height 338
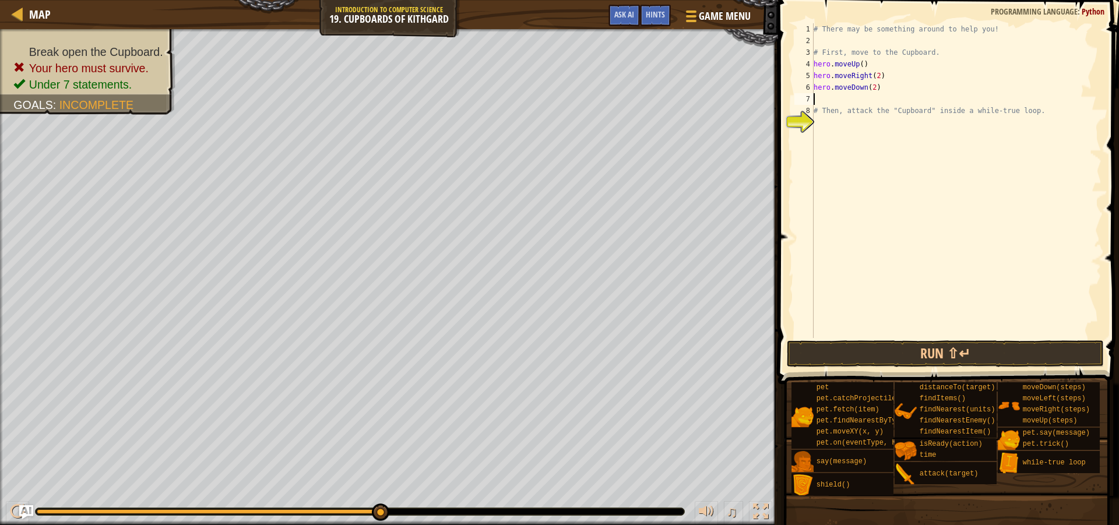
type textarea "w"
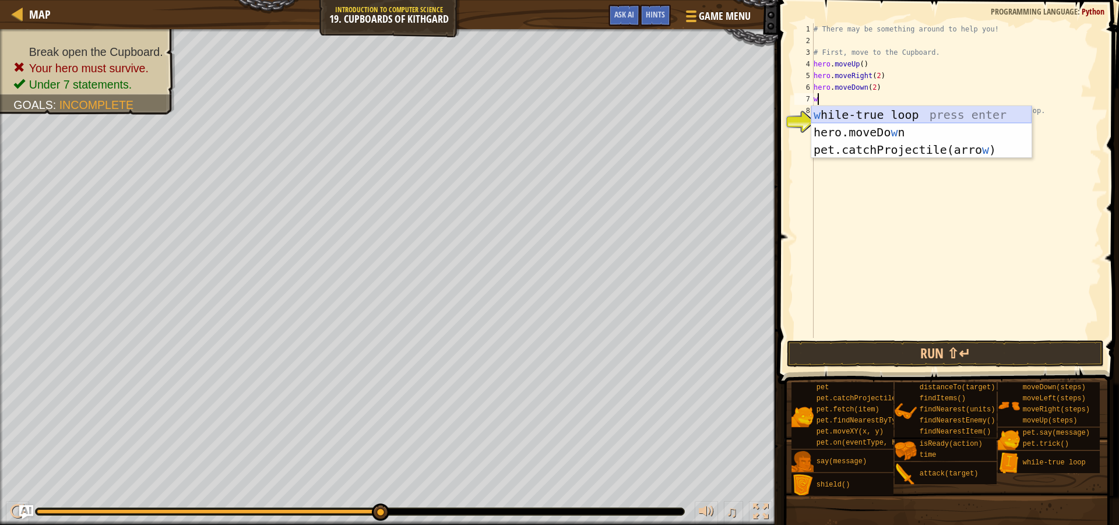
click at [895, 112] on div "w [PERSON_NAME]-true loop press enter hero.moveDo w n press enter pet.catchProj…" at bounding box center [921, 149] width 220 height 87
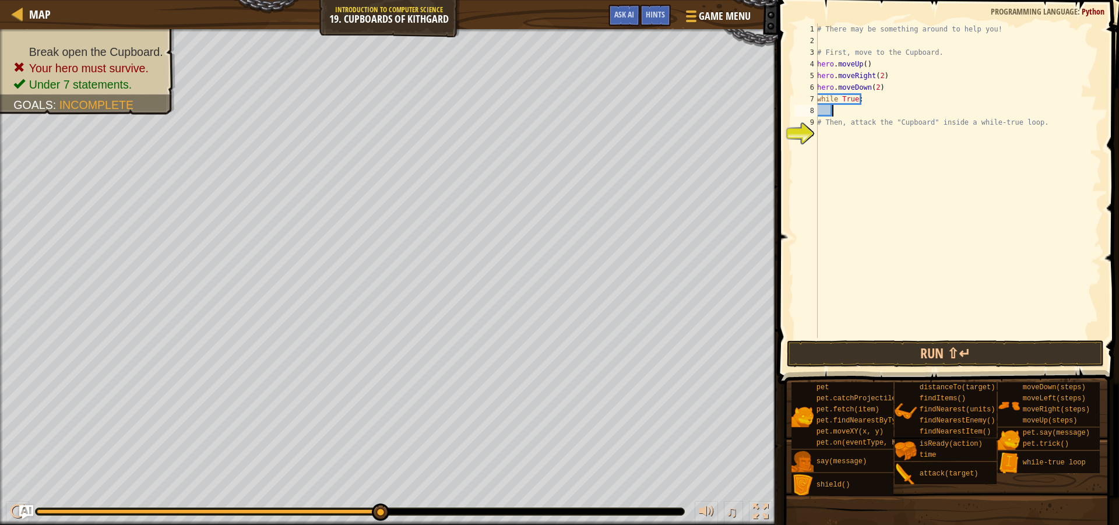
scroll to position [5, 1]
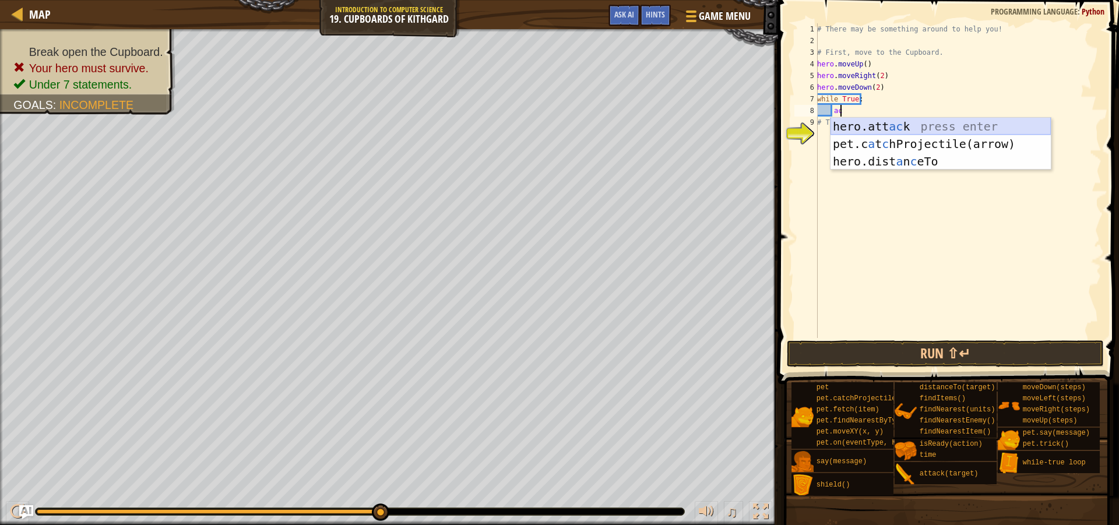
click at [927, 124] on div "hero.att ac k press enter pet.c a t c hProjectile(arrow) press enter hero.dist …" at bounding box center [941, 161] width 220 height 87
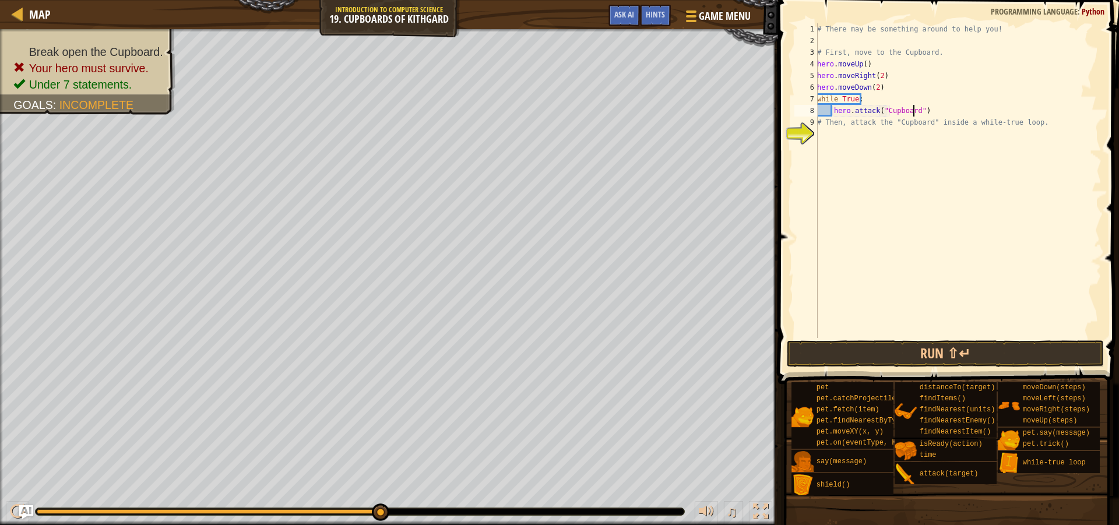
scroll to position [5, 8]
type textarea "hero.attack("Cupboard")"
click at [881, 350] on button "Run ⇧↵" at bounding box center [945, 353] width 317 height 27
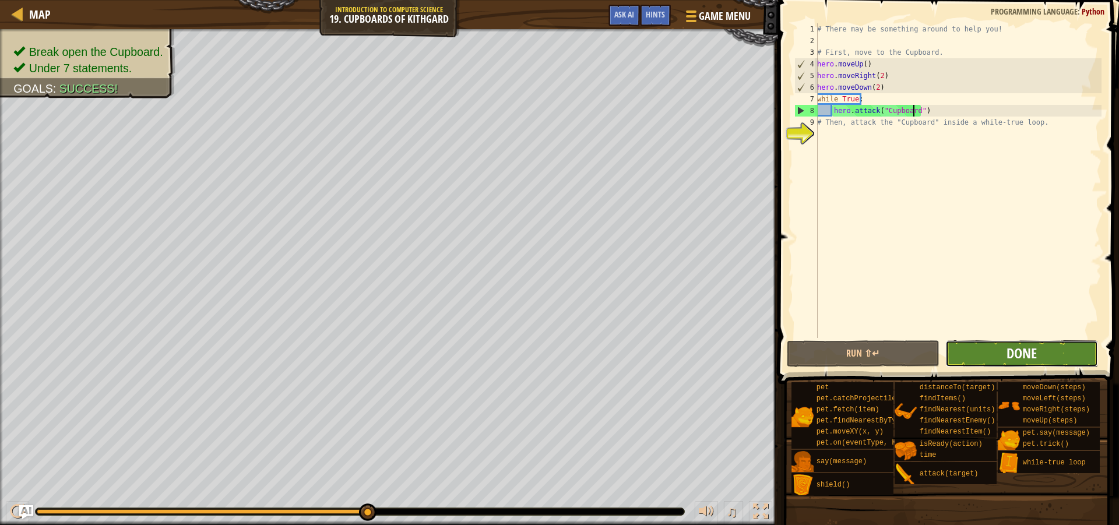
click at [1017, 350] on span "Done" at bounding box center [1022, 353] width 30 height 19
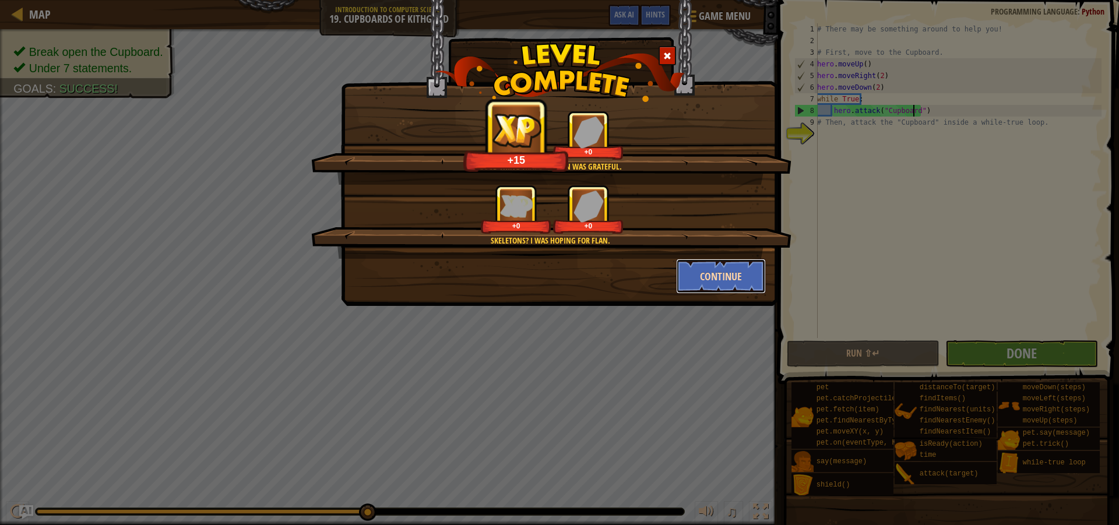
click at [707, 268] on button "Continue" at bounding box center [721, 276] width 90 height 35
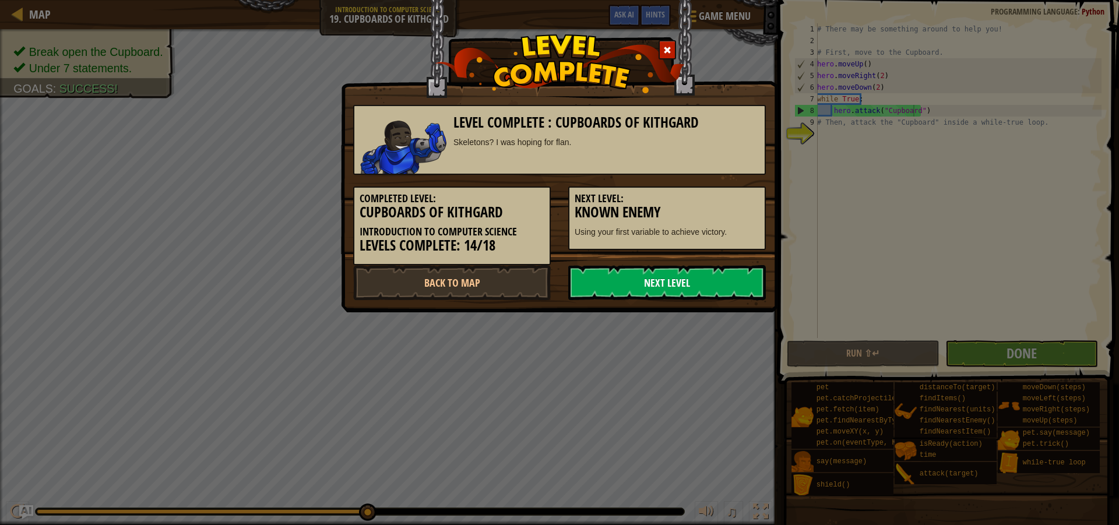
click at [663, 292] on link "Next Level" at bounding box center [667, 282] width 198 height 35
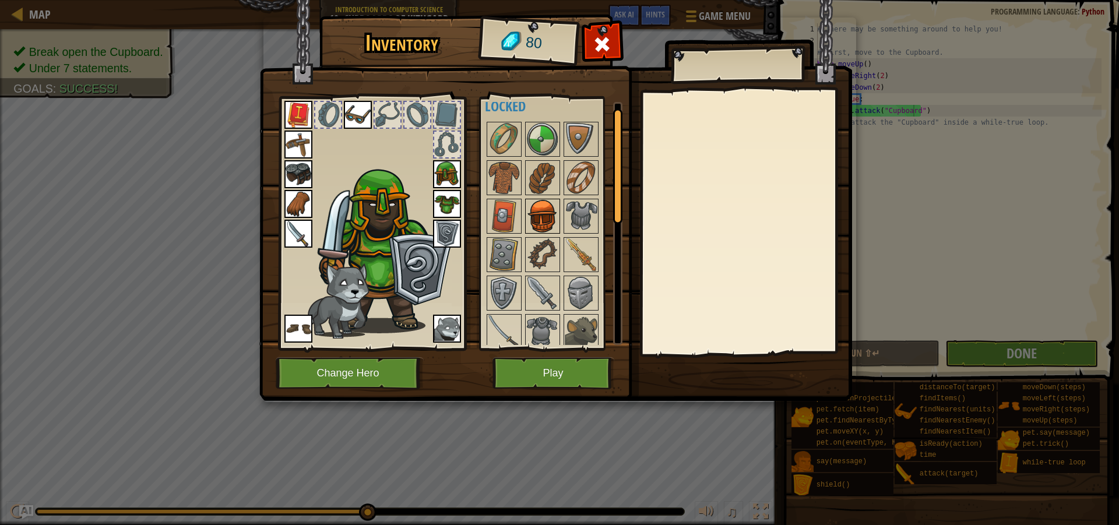
scroll to position [0, 0]
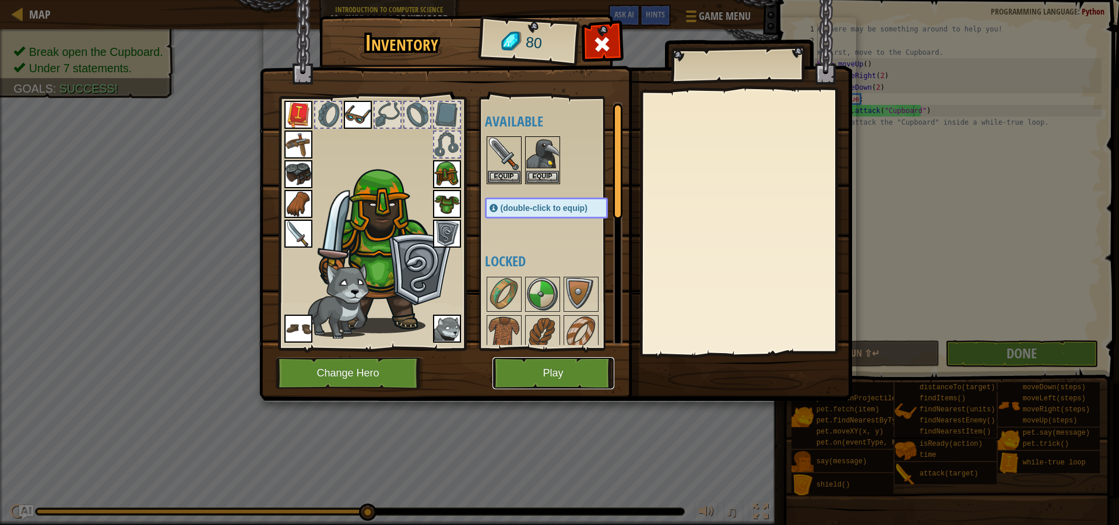
click at [542, 371] on button "Play" at bounding box center [554, 373] width 122 height 32
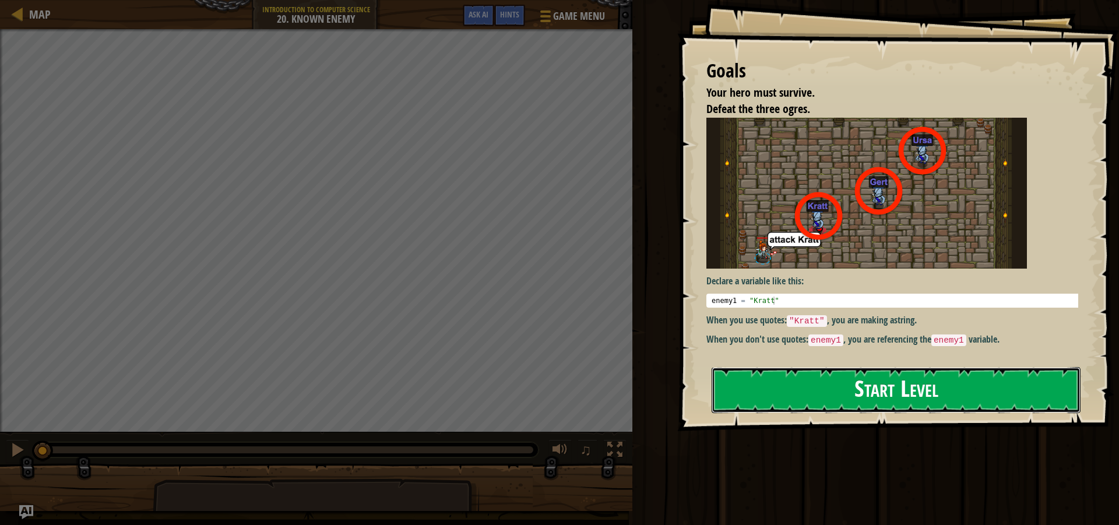
click at [819, 397] on button "Start Level" at bounding box center [896, 390] width 369 height 46
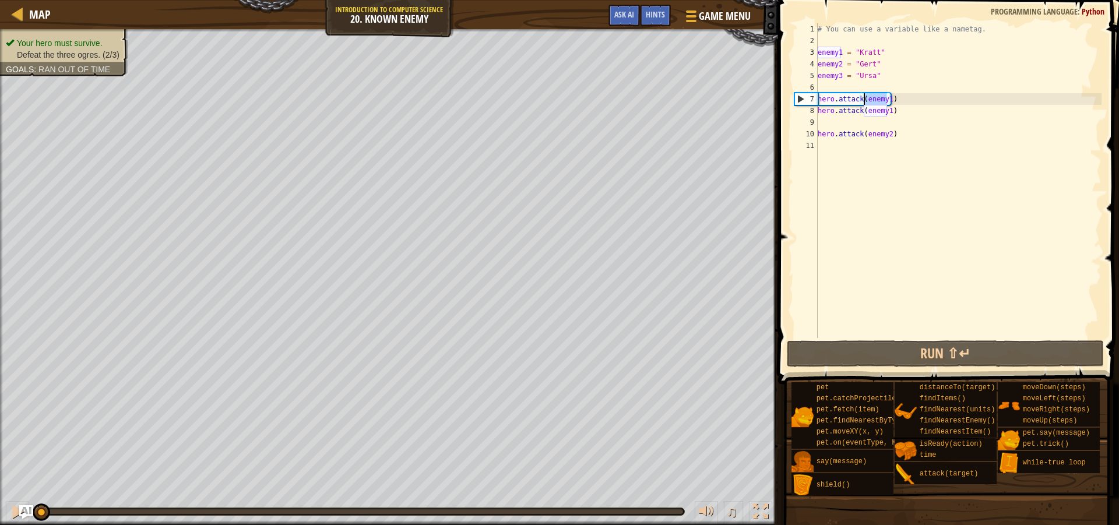
drag, startPoint x: 888, startPoint y: 99, endPoint x: 865, endPoint y: 103, distance: 23.7
click at [865, 103] on div "# You can use a variable like a nametag. enemy1 = "[PERSON_NAME]" enemy2 = "[PE…" at bounding box center [959, 192] width 286 height 338
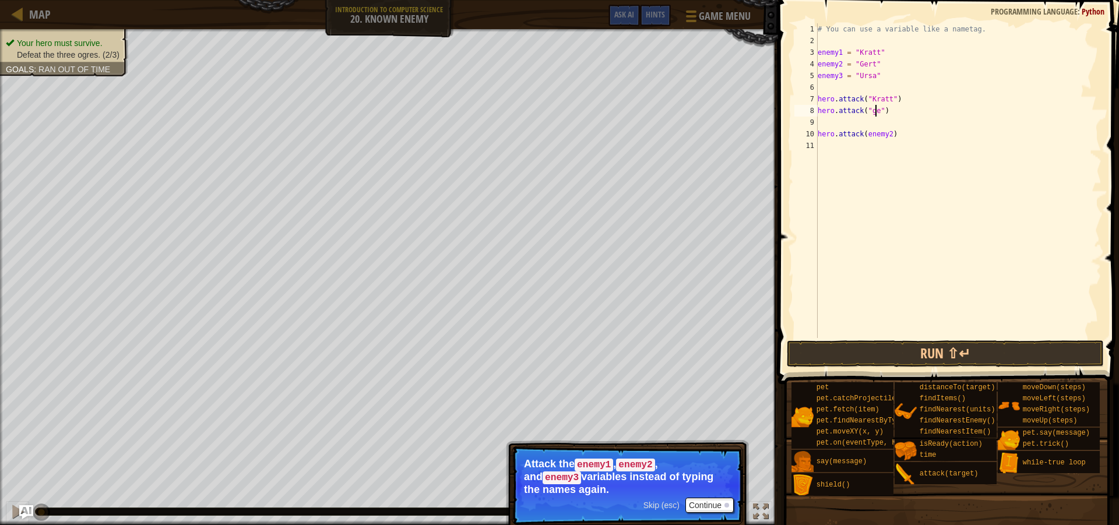
scroll to position [5, 5]
type textarea "hero.attack("gert")"
drag, startPoint x: 890, startPoint y: 98, endPoint x: 865, endPoint y: 99, distance: 25.7
click at [865, 99] on div "# You can use a variable like a nametag. enemy1 = "[PERSON_NAME]" enemy2 = "[PE…" at bounding box center [959, 192] width 286 height 338
type textarea "hero.attack("Kratt")"
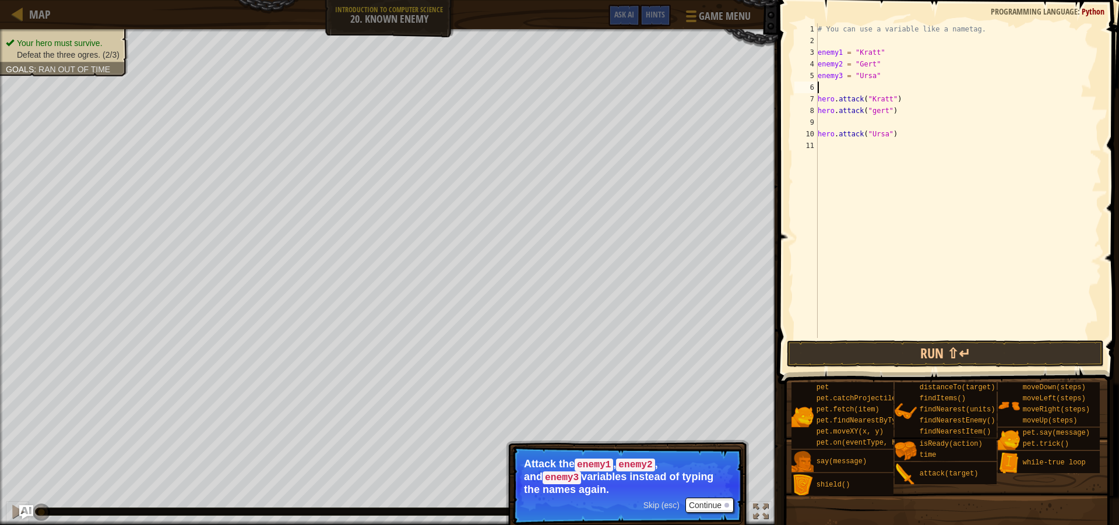
click at [951, 89] on div "# You can use a variable like a nametag. enemy1 = "[PERSON_NAME]" enemy2 = "[PE…" at bounding box center [959, 192] width 286 height 338
click at [903, 352] on button "Run ⇧↵" at bounding box center [945, 353] width 317 height 27
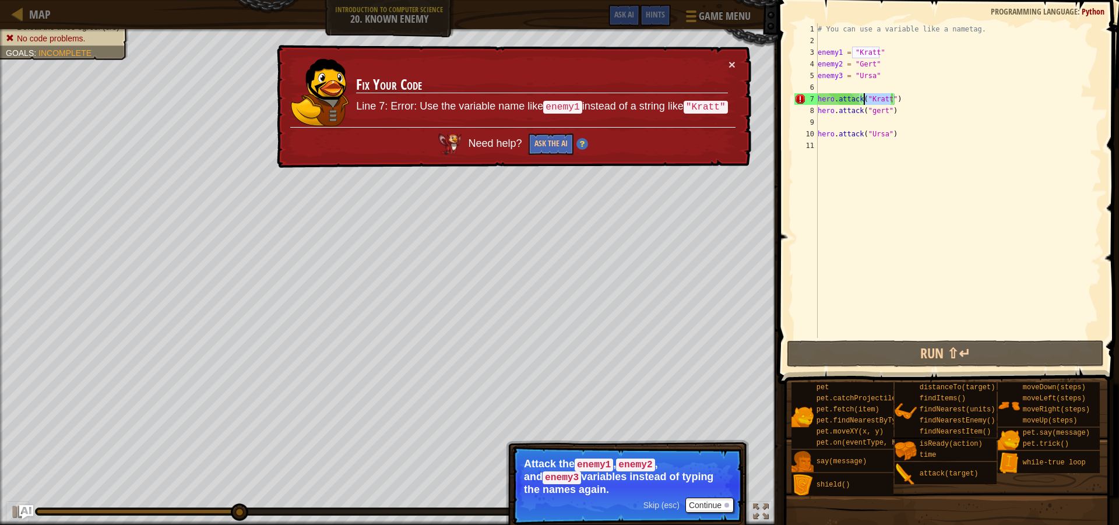
drag, startPoint x: 891, startPoint y: 99, endPoint x: 863, endPoint y: 103, distance: 27.7
click at [863, 103] on div "# You can use a variable like a nametag. enemy1 = "[PERSON_NAME]" enemy2 = "[PE…" at bounding box center [959, 192] width 286 height 338
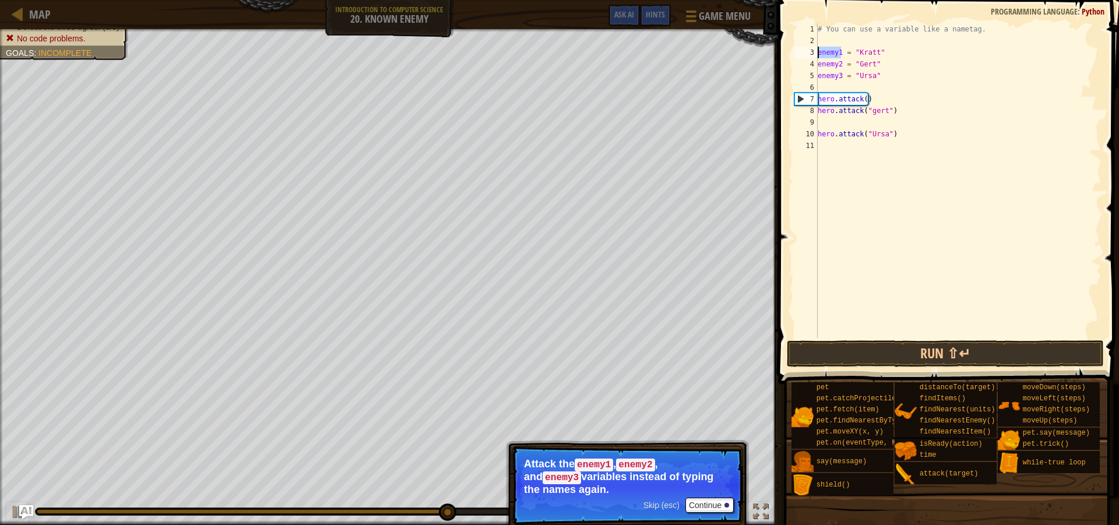
drag, startPoint x: 839, startPoint y: 52, endPoint x: 819, endPoint y: 53, distance: 20.4
click at [819, 53] on div "# You can use a variable like a nametag. enemy1 = "[PERSON_NAME]" enemy2 = "[PE…" at bounding box center [959, 192] width 286 height 338
click at [863, 99] on div "# You can use a variable like a nametag. enemy1 = "[PERSON_NAME]" enemy2 = "[PE…" at bounding box center [959, 192] width 286 height 338
paste textarea "enemy1"
drag, startPoint x: 887, startPoint y: 108, endPoint x: 865, endPoint y: 110, distance: 22.2
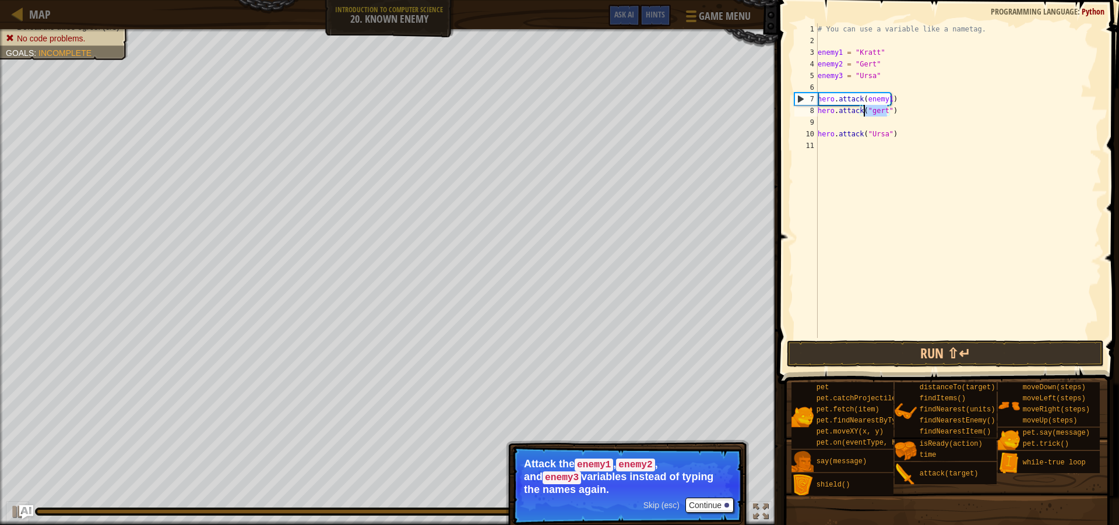
click at [865, 110] on div "# You can use a variable like a nametag. enemy1 = "[PERSON_NAME]" enemy2 = "[PE…" at bounding box center [959, 192] width 286 height 338
paste textarea "enemy1"
drag, startPoint x: 885, startPoint y: 131, endPoint x: 865, endPoint y: 135, distance: 21.3
click at [865, 135] on div "# You can use a variable like a nametag. enemy1 = "[PERSON_NAME]" enemy2 = "[PE…" at bounding box center [959, 192] width 286 height 338
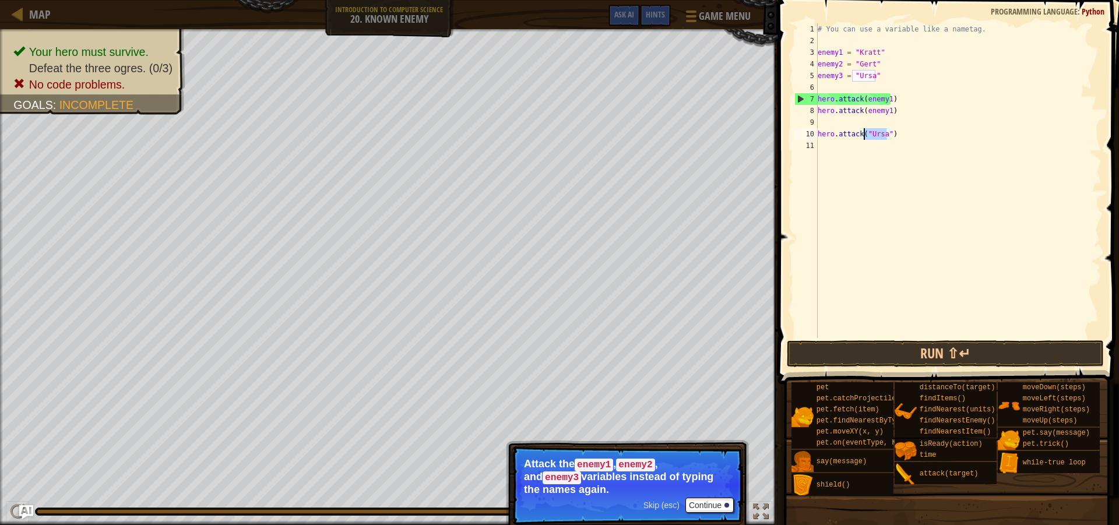
paste textarea "enemy1"
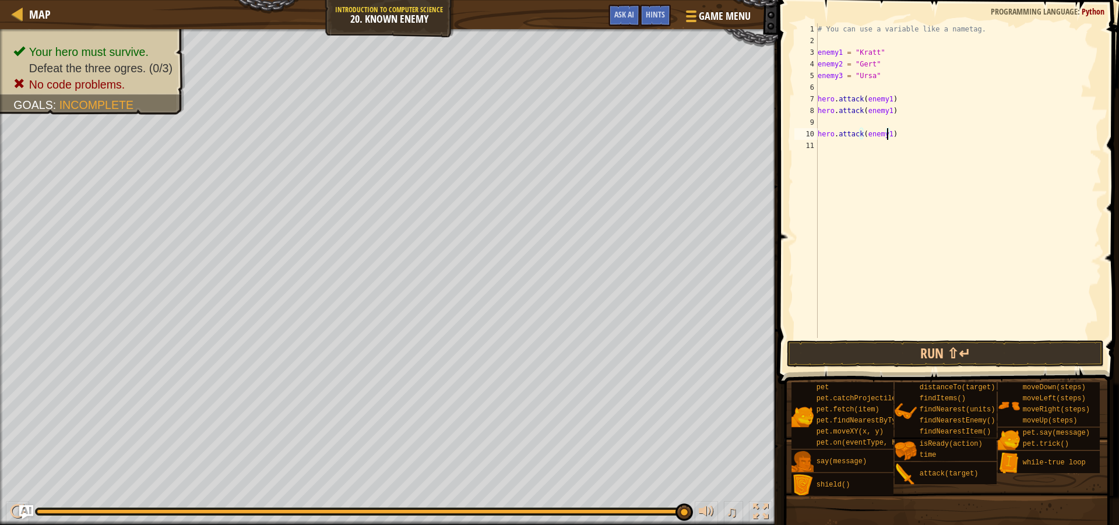
click at [885, 111] on div "# You can use a variable like a nametag. enemy1 = "[PERSON_NAME]" enemy2 = "[PE…" at bounding box center [959, 192] width 286 height 338
click at [885, 135] on div "# You can use a variable like a nametag. enemy1 = "[PERSON_NAME]" enemy2 = "[PE…" at bounding box center [959, 192] width 286 height 338
type textarea "hero.attack(enemy3)"
click at [909, 346] on button "Run ⇧↵" at bounding box center [945, 353] width 317 height 27
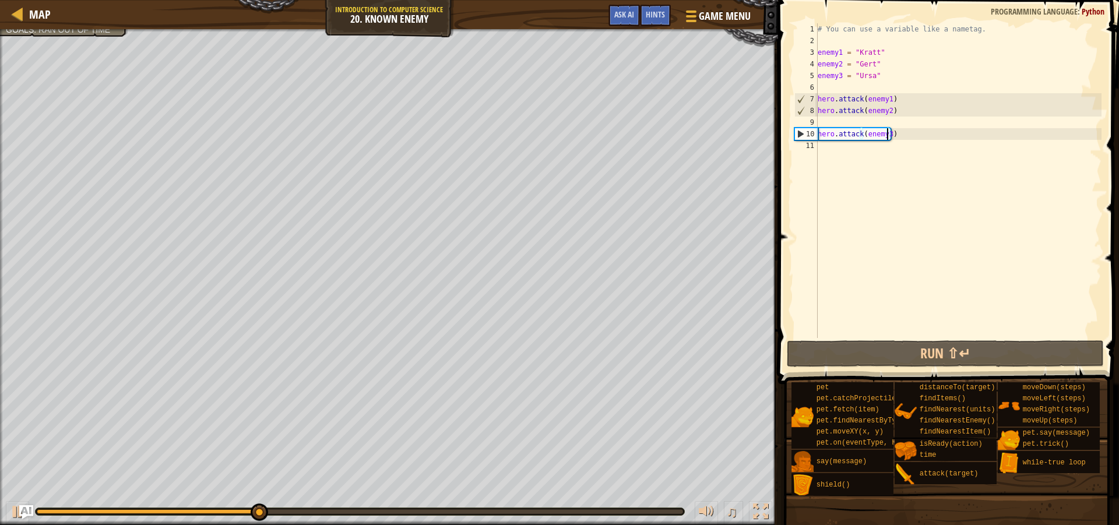
click at [897, 136] on div "# You can use a variable like a nametag. enemy1 = "[PERSON_NAME]" enemy2 = "[PE…" at bounding box center [959, 192] width 286 height 338
click at [828, 122] on div "# You can use a variable like a nametag. enemy1 = "[PERSON_NAME]" enemy2 = "[PE…" at bounding box center [959, 192] width 286 height 338
type textarea "w"
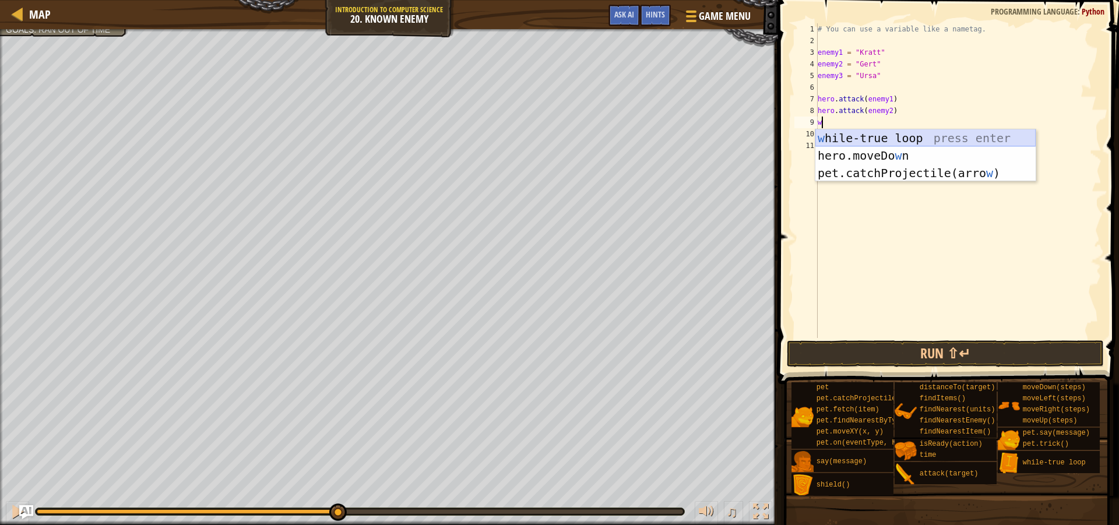
click at [884, 138] on div "w [PERSON_NAME]-true loop press enter hero.moveDo w n press enter pet.catchProj…" at bounding box center [926, 172] width 220 height 87
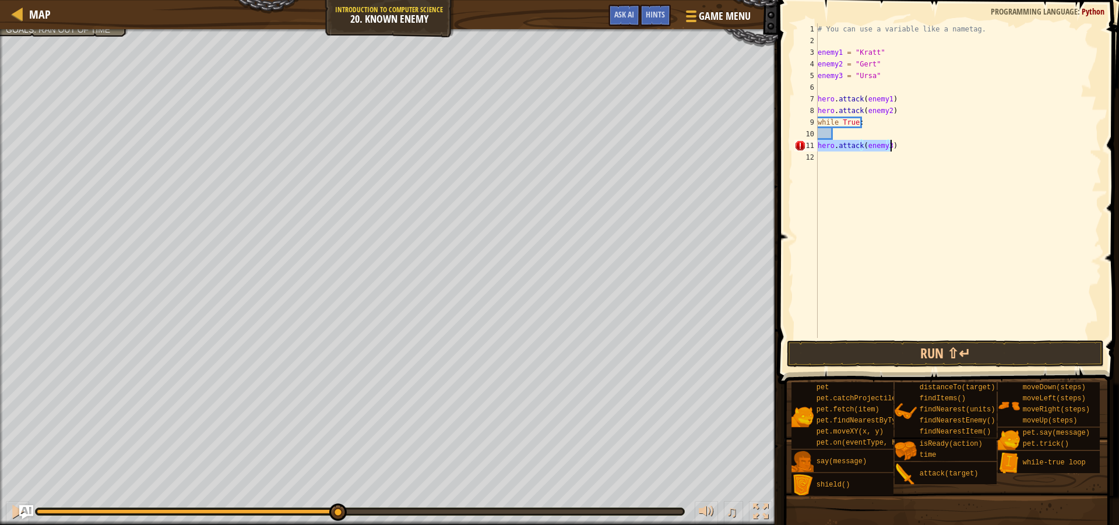
drag, startPoint x: 818, startPoint y: 147, endPoint x: 897, endPoint y: 142, distance: 78.3
click at [897, 142] on div "# You can use a variable like a nametag. enemy1 = "[PERSON_NAME]" enemy2 = "[PE…" at bounding box center [959, 192] width 286 height 338
type textarea "hero.attack(enemy3)"
click at [838, 133] on div "# You can use a variable like a nametag. enemy1 = "[PERSON_NAME]" enemy2 = "[PE…" at bounding box center [959, 192] width 286 height 338
paste textarea "hero.attack(enemy3)"
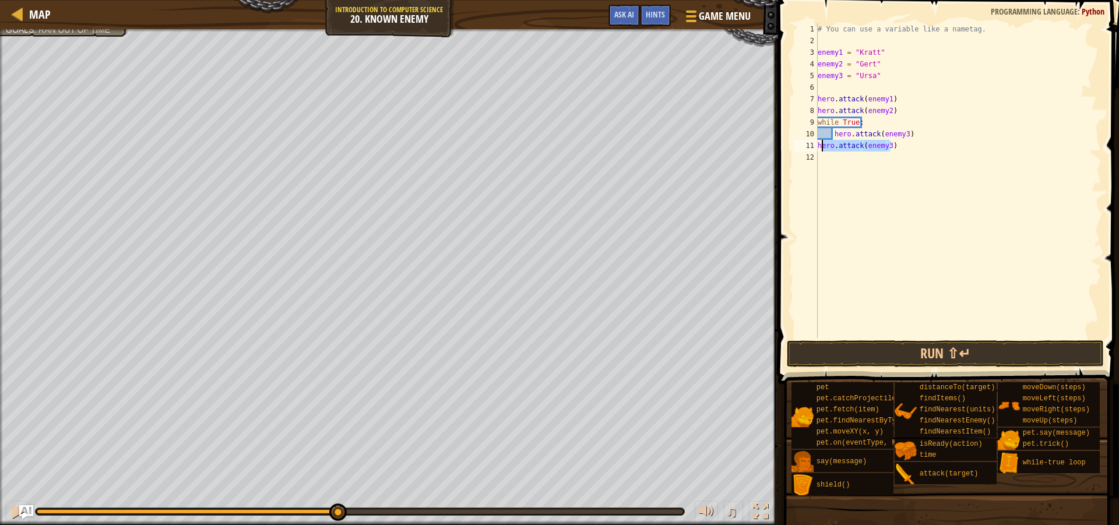
click at [772, 149] on div "Map Introduction to Computer Science 20. Known Enemy Game Menu Done Hints Ask A…" at bounding box center [559, 262] width 1119 height 525
type textarea "hero.attack(enemy3)"
click at [900, 347] on button "Run ⇧↵" at bounding box center [945, 353] width 317 height 27
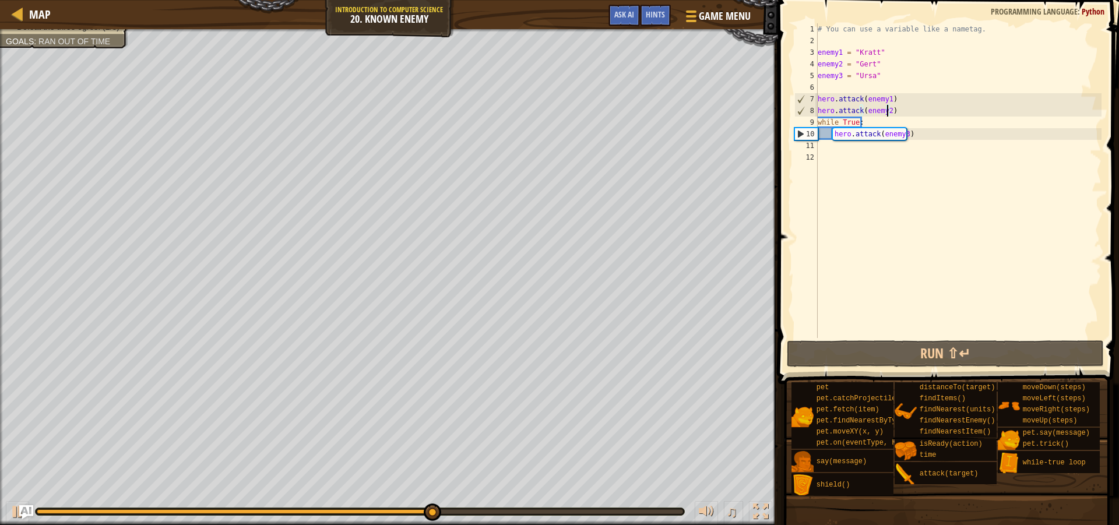
click at [887, 108] on div "# You can use a variable like a nametag. enemy1 = "[PERSON_NAME]" enemy2 = "[PE…" at bounding box center [959, 192] width 286 height 338
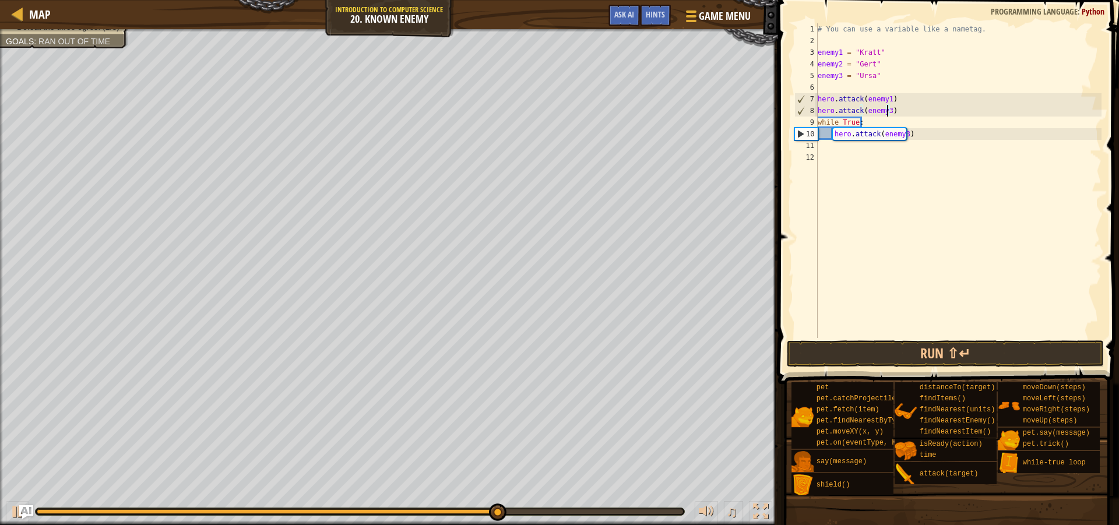
scroll to position [5, 5]
click at [903, 135] on div "# You can use a variable like a nametag. enemy1 = "[PERSON_NAME]" enemy2 = "[PE…" at bounding box center [959, 192] width 286 height 338
drag, startPoint x: 929, startPoint y: 351, endPoint x: 940, endPoint y: 347, distance: 11.8
click at [930, 351] on button "Run ⇧↵" at bounding box center [945, 353] width 317 height 27
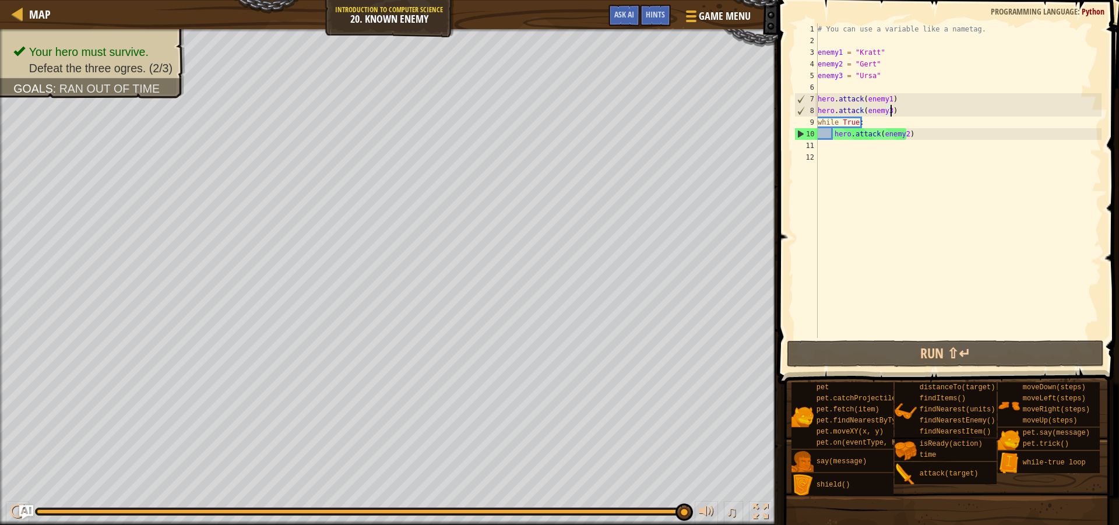
drag, startPoint x: 894, startPoint y: 110, endPoint x: 953, endPoint y: 111, distance: 58.3
click at [953, 111] on div "# You can use a variable like a nametag. enemy1 = "[PERSON_NAME]" enemy2 = "[PE…" at bounding box center [959, 192] width 286 height 338
click at [945, 118] on div "# You can use a variable like a nametag. enemy1 = "[PERSON_NAME]" enemy2 = "[PE…" at bounding box center [959, 192] width 286 height 338
drag, startPoint x: 866, startPoint y: 122, endPoint x: 813, endPoint y: 123, distance: 53.1
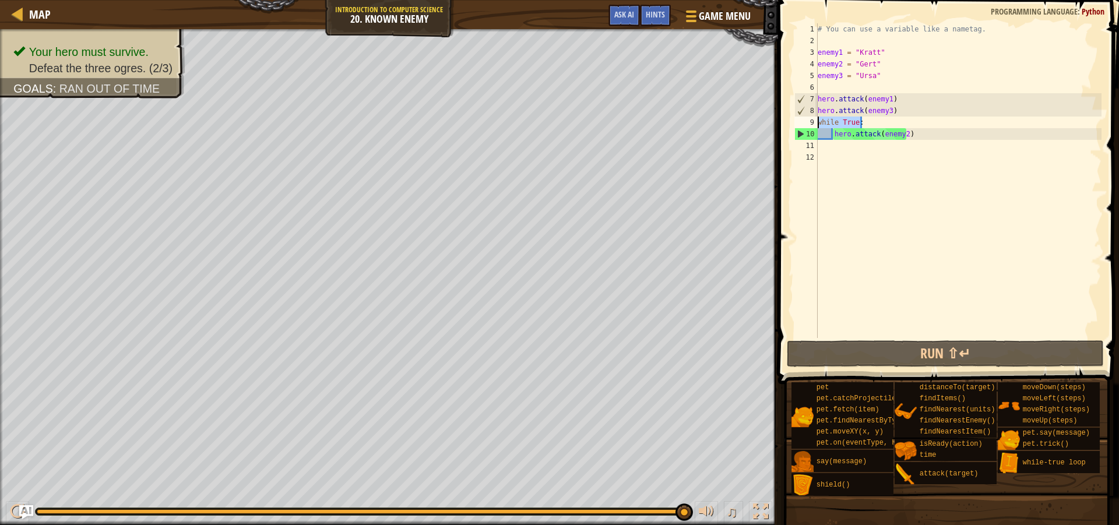
click at [813, 123] on div "while True: 1 2 3 4 5 6 7 8 9 10 11 12 # You can use a variable like a nametag.…" at bounding box center [947, 180] width 310 height 315
paste textarea "hero.attack(enemy3)"
type textarea "hero.attack(enemy3)"
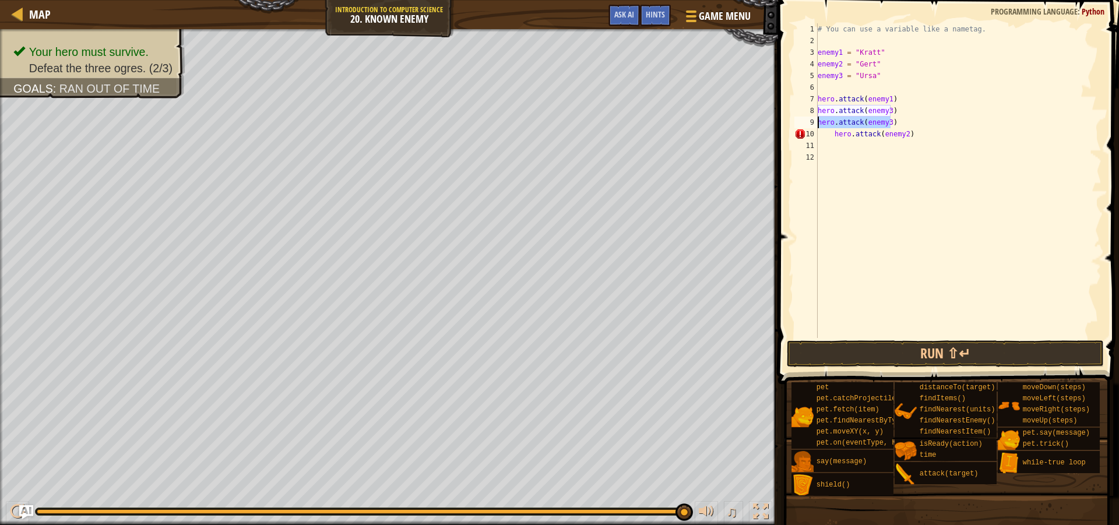
drag, startPoint x: 895, startPoint y: 124, endPoint x: 796, endPoint y: 124, distance: 99.1
click at [796, 124] on div "hero.attack(enemy3) 1 2 3 4 5 6 7 8 9 10 11 12 # You can use a variable like a …" at bounding box center [947, 180] width 310 height 315
click at [834, 136] on div "# You can use a variable like a nametag. enemy1 = "[PERSON_NAME]" enemy2 = "[PE…" at bounding box center [959, 192] width 286 height 338
type textarea "hero.attack(enemy2)"
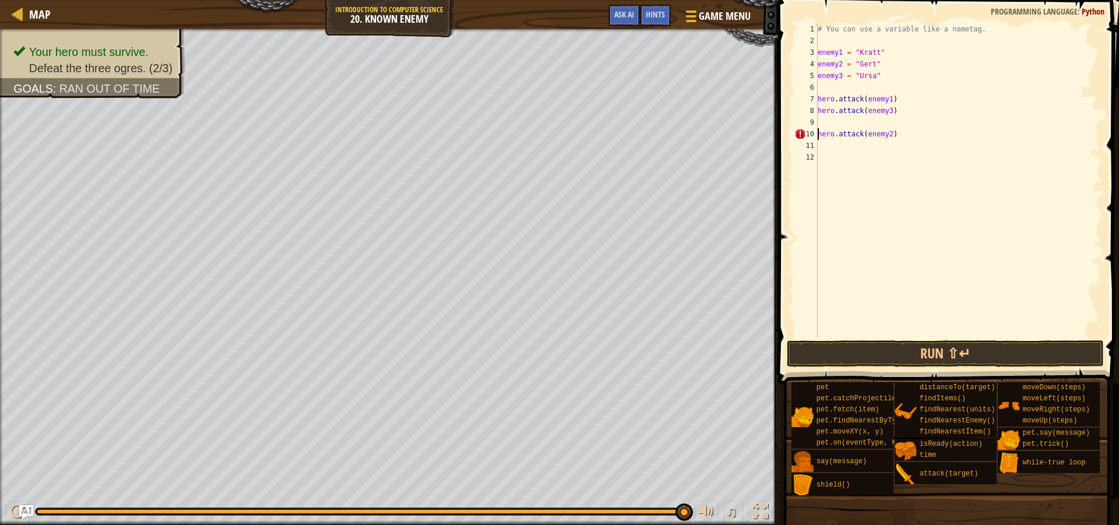
click at [829, 86] on div "# You can use a variable like a nametag. enemy1 = "[PERSON_NAME]" enemy2 = "[PE…" at bounding box center [959, 192] width 286 height 338
type textarea "w"
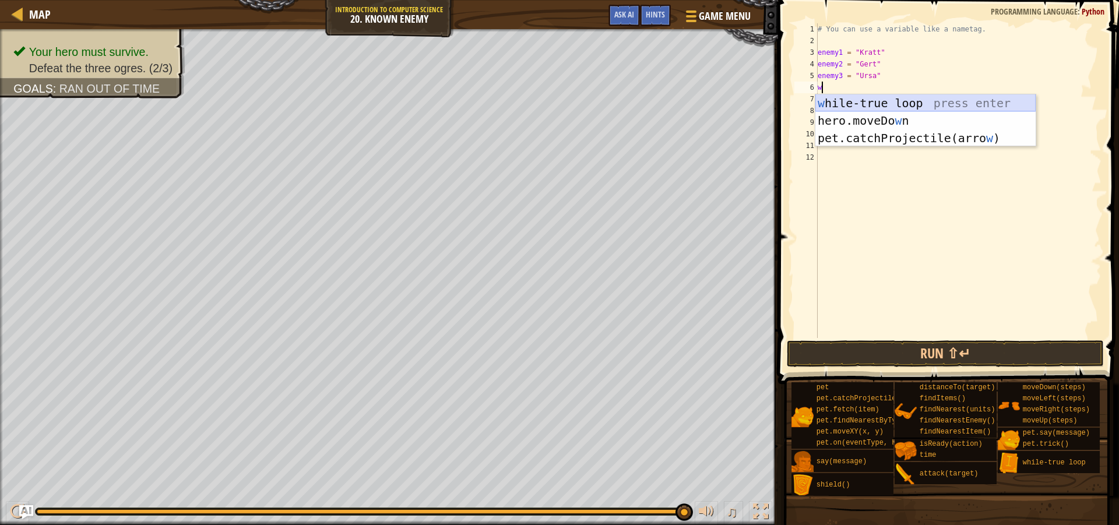
click at [897, 106] on div "w [PERSON_NAME]-true loop press enter hero.moveDo w n press enter pet.catchProj…" at bounding box center [926, 137] width 220 height 87
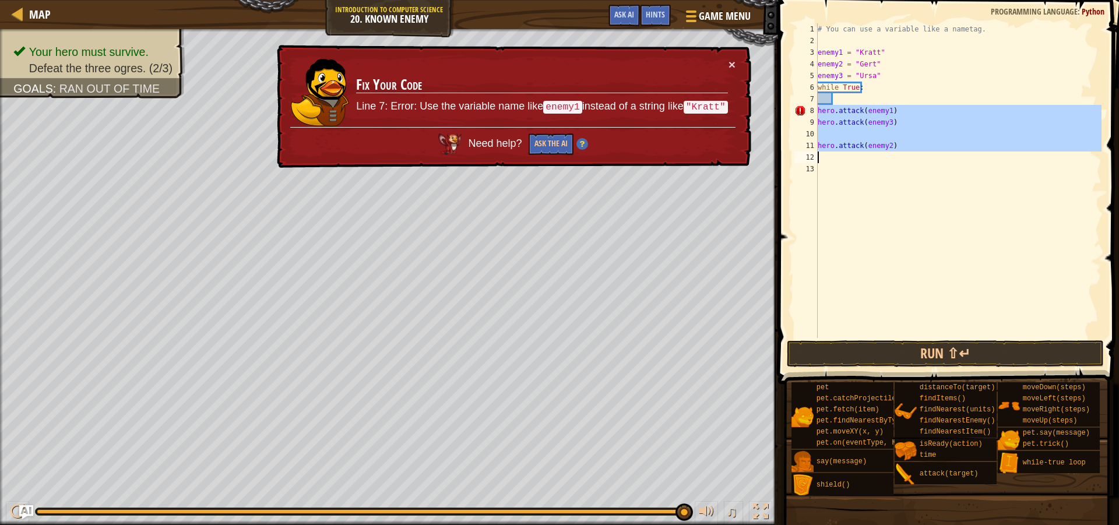
drag, startPoint x: 818, startPoint y: 110, endPoint x: 905, endPoint y: 161, distance: 100.9
click at [905, 161] on div "# You can use a variable like a nametag. enemy1 = "[PERSON_NAME]" enemy2 = "[PE…" at bounding box center [959, 192] width 286 height 338
type textarea "hero.attack(enemy2)"
click at [839, 103] on div "# You can use a variable like a nametag. enemy1 = "[PERSON_NAME]" enemy2 = "[PE…" at bounding box center [959, 192] width 286 height 338
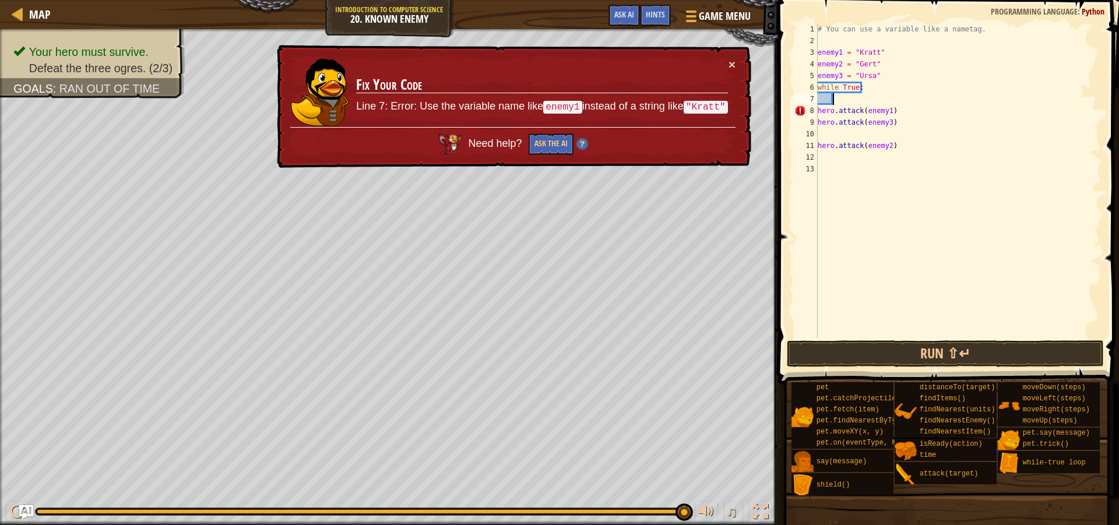
paste textarea
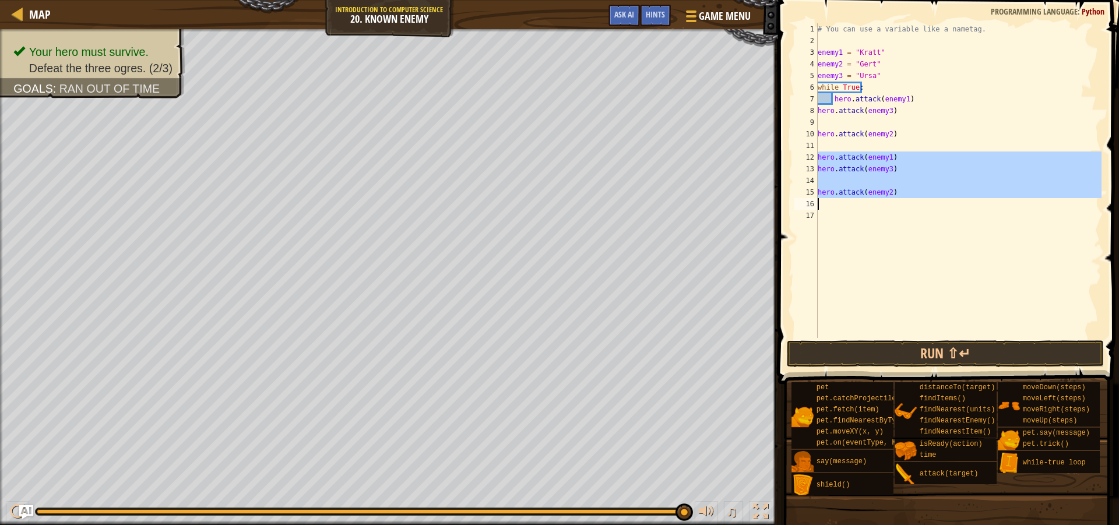
drag, startPoint x: 820, startPoint y: 157, endPoint x: 905, endPoint y: 209, distance: 99.4
click at [905, 209] on div "# You can use a variable like a nametag. enemy1 = "[PERSON_NAME]" enemy2 = "[PE…" at bounding box center [959, 192] width 286 height 338
type textarea "hero.attack(enemy2)"
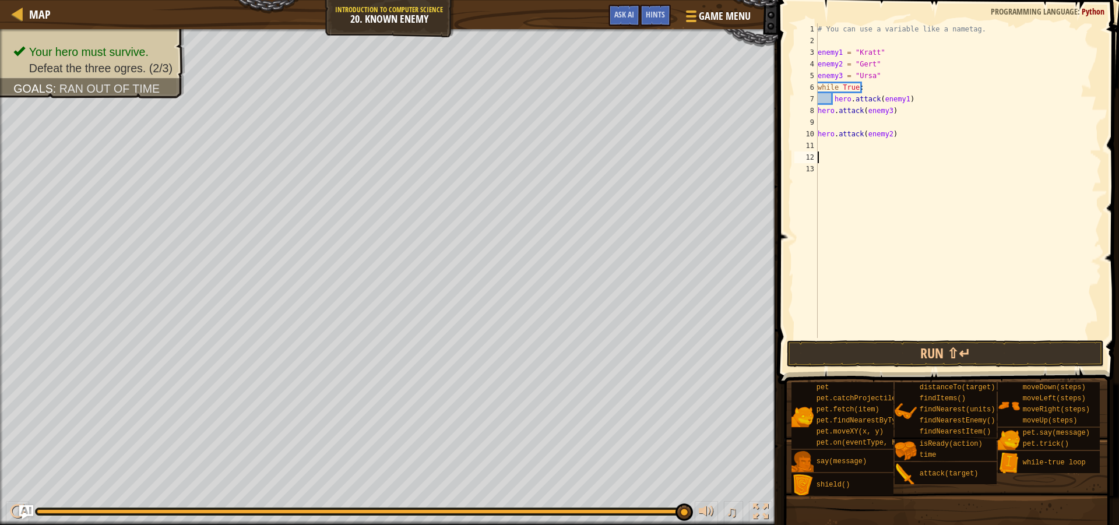
click at [820, 94] on div "# You can use a variable like a nametag. enemy1 = "[PERSON_NAME]" enemy2 = "[PE…" at bounding box center [959, 192] width 286 height 338
click at [827, 100] on div "# You can use a variable like a nametag. enemy1 = "[PERSON_NAME]" enemy2 = "[PE…" at bounding box center [959, 192] width 286 height 338
click at [837, 103] on div "# You can use a variable like a nametag. enemy1 = "[PERSON_NAME]" enemy2 = "[PE…" at bounding box center [959, 192] width 286 height 338
click at [902, 354] on button "Run ⇧↵" at bounding box center [945, 353] width 317 height 27
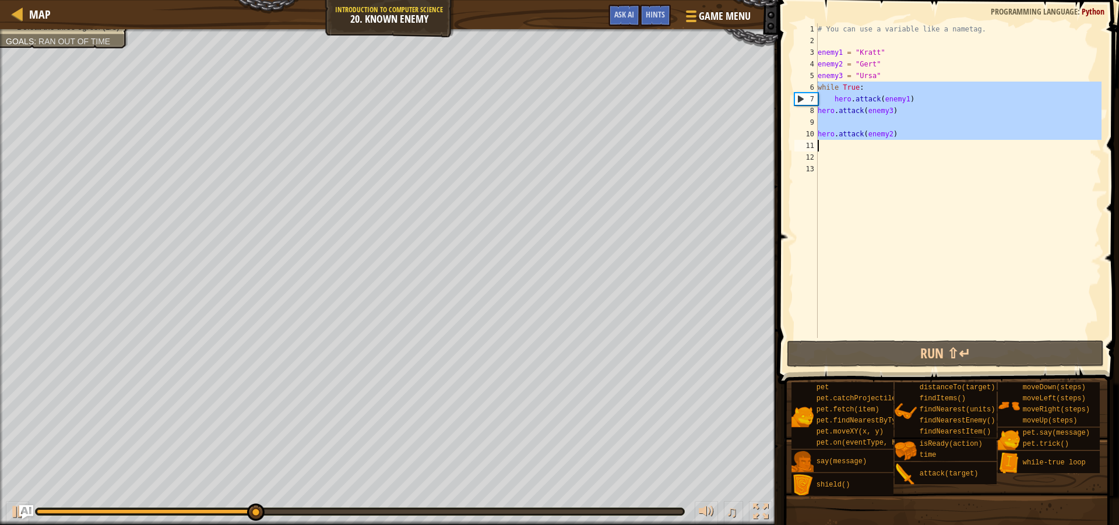
drag, startPoint x: 818, startPoint y: 90, endPoint x: 909, endPoint y: 140, distance: 103.8
click at [909, 140] on div "# You can use a variable like a nametag. enemy1 = "[PERSON_NAME]" enemy2 = "[PE…" at bounding box center [959, 192] width 286 height 338
type textarea "hero.attack(enemy2)"
paste textarea
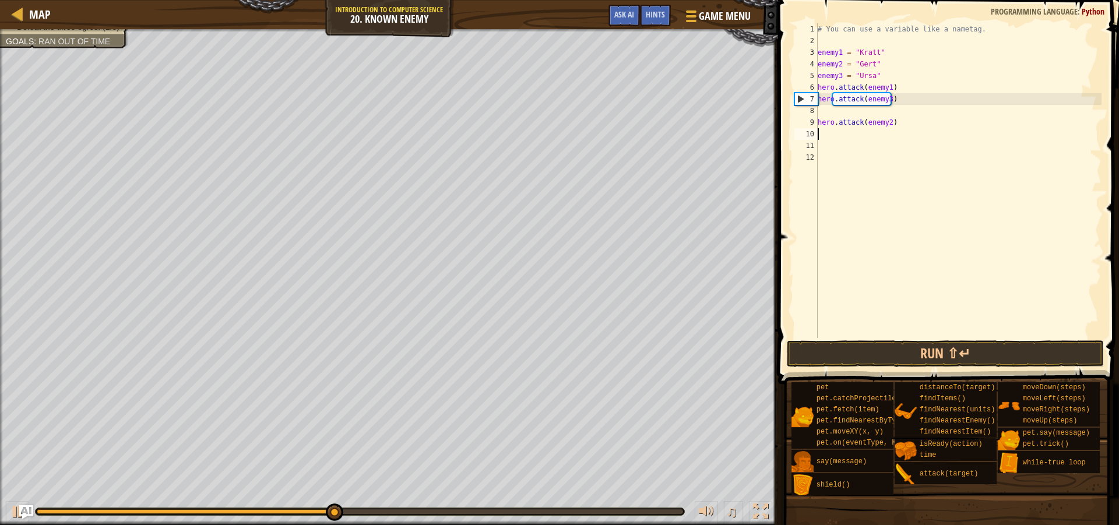
click at [834, 134] on div "# You can use a variable like a nametag. enemy1 = "[PERSON_NAME]" enemy2 = "[PE…" at bounding box center [959, 192] width 286 height 338
click at [898, 100] on div "# You can use a variable like a nametag. enemy1 = "[PERSON_NAME]" enemy2 = "[PE…" at bounding box center [959, 192] width 286 height 338
type textarea "hero.attack(enemy3)"
click at [835, 110] on div "# You can use a variable like a nametag. enemy1 = "[PERSON_NAME]" enemy2 = "[PE…" at bounding box center [959, 192] width 286 height 338
click at [923, 358] on button "Run ⇧↵" at bounding box center [945, 353] width 317 height 27
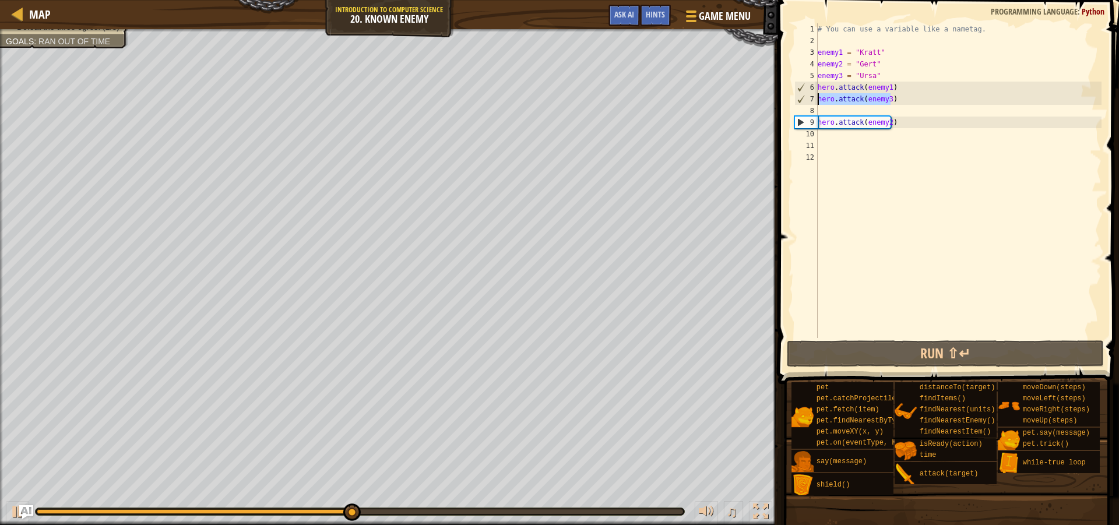
drag, startPoint x: 874, startPoint y: 96, endPoint x: 816, endPoint y: 101, distance: 59.2
click at [816, 101] on div "1 2 3 4 5 6 7 8 9 10 11 12 # You can use a variable like a nametag. enemy1 = "[…" at bounding box center [947, 180] width 310 height 315
type textarea "hero.attack(enemy3)"
click at [824, 108] on div "# You can use a variable like a nametag. enemy1 = "[PERSON_NAME]" enemy2 = "[PE…" at bounding box center [959, 192] width 286 height 338
paste textarea "hero.attack(enemy3)"
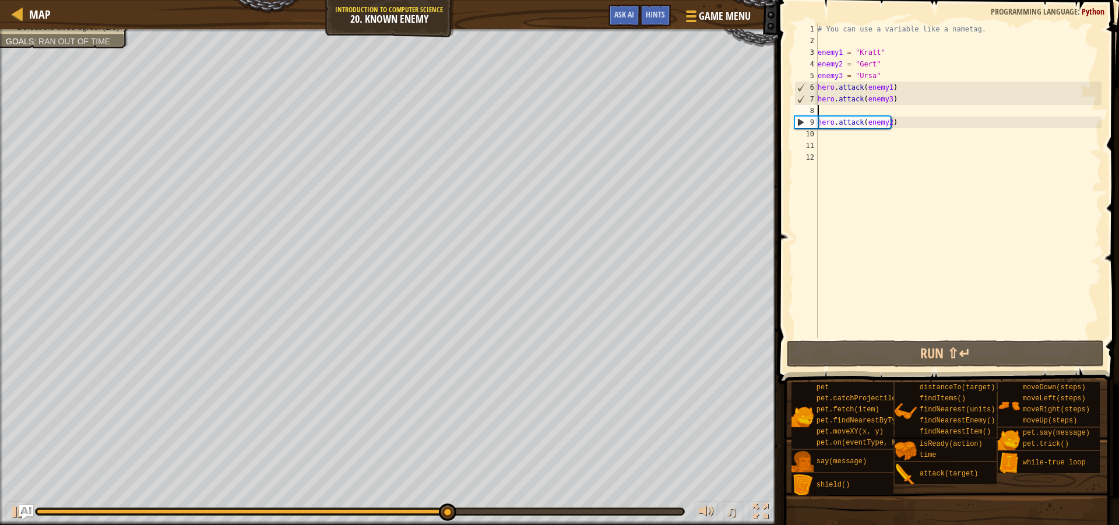
type textarea "hero.attack(enemy3)"
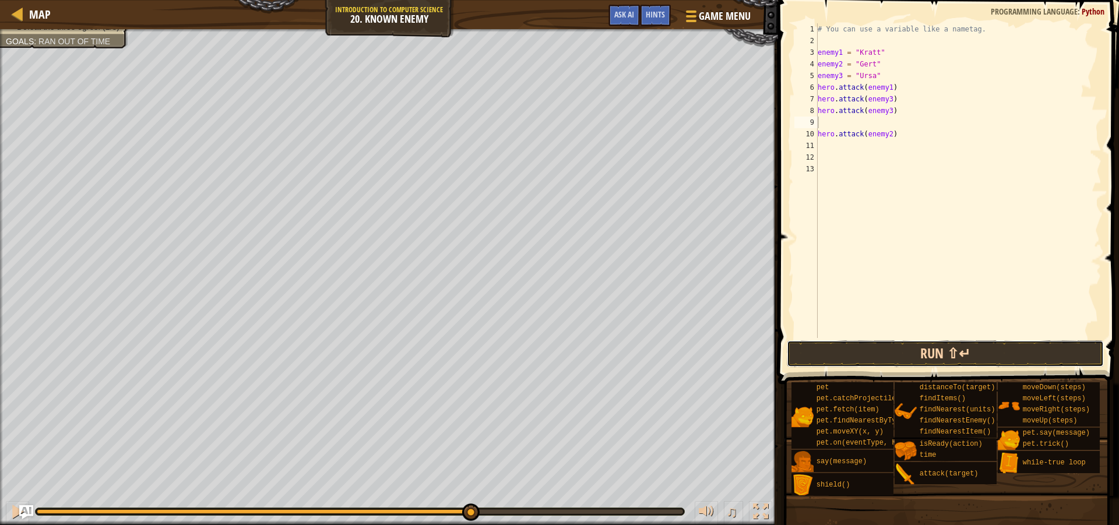
click at [939, 352] on button "Run ⇧↵" at bounding box center [945, 353] width 317 height 27
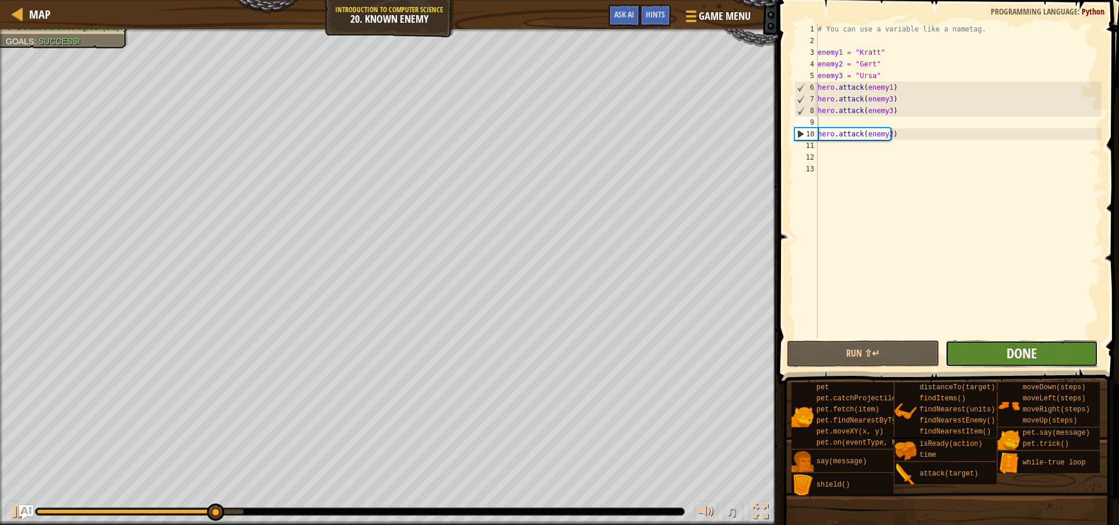
click at [1034, 354] on span "Done" at bounding box center [1022, 353] width 30 height 19
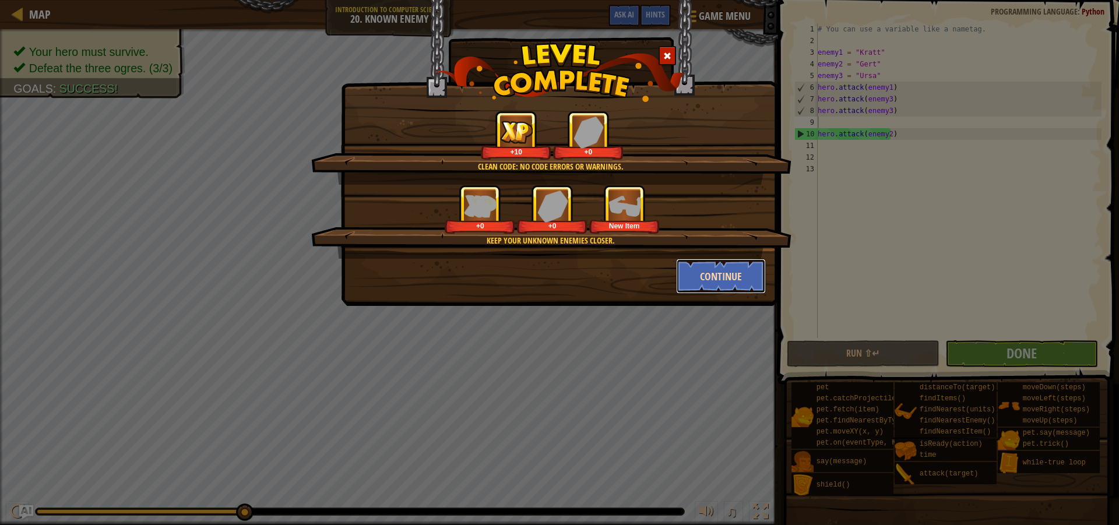
click at [737, 279] on button "Continue" at bounding box center [721, 276] width 90 height 35
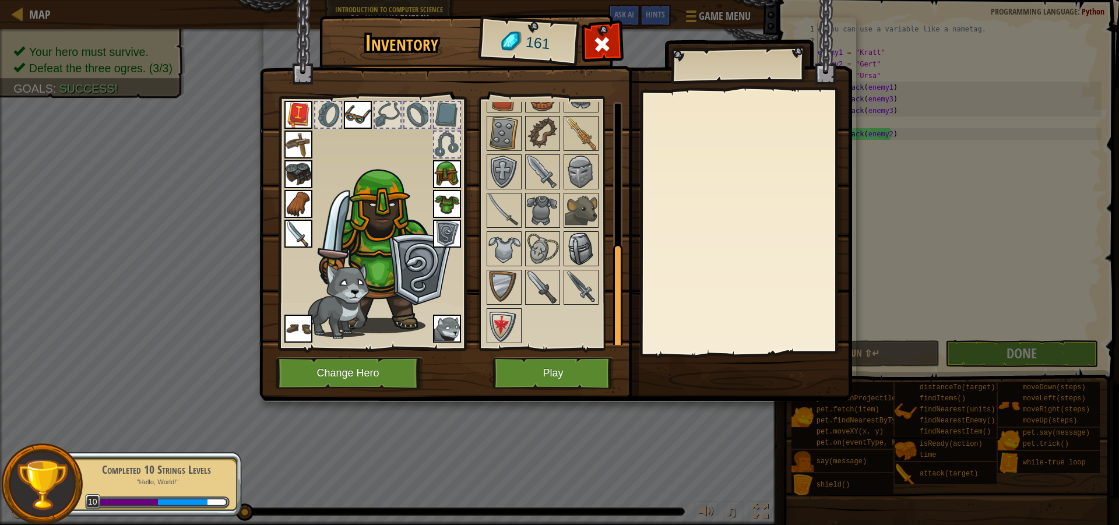
scroll to position [269, 0]
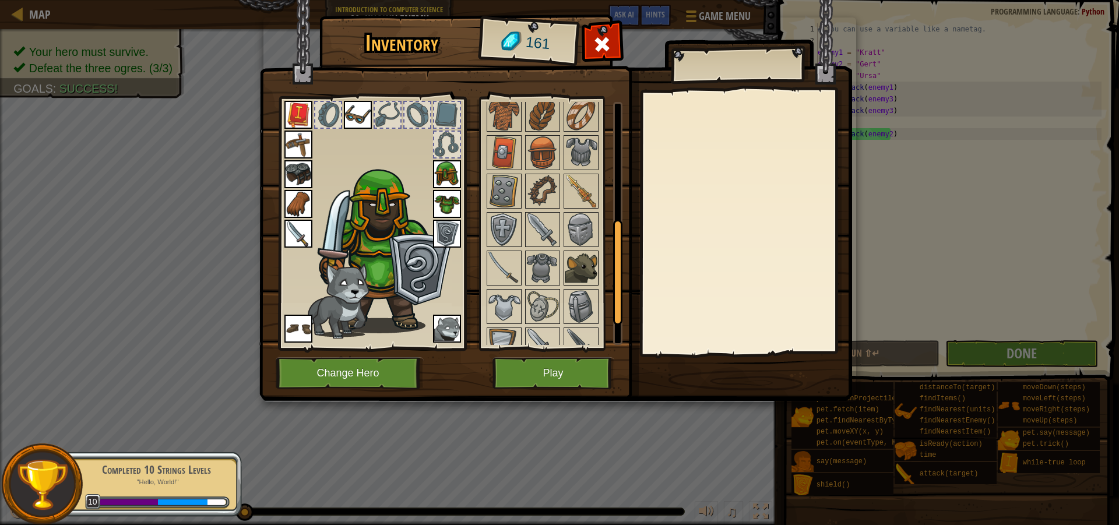
click at [582, 253] on img at bounding box center [581, 268] width 33 height 33
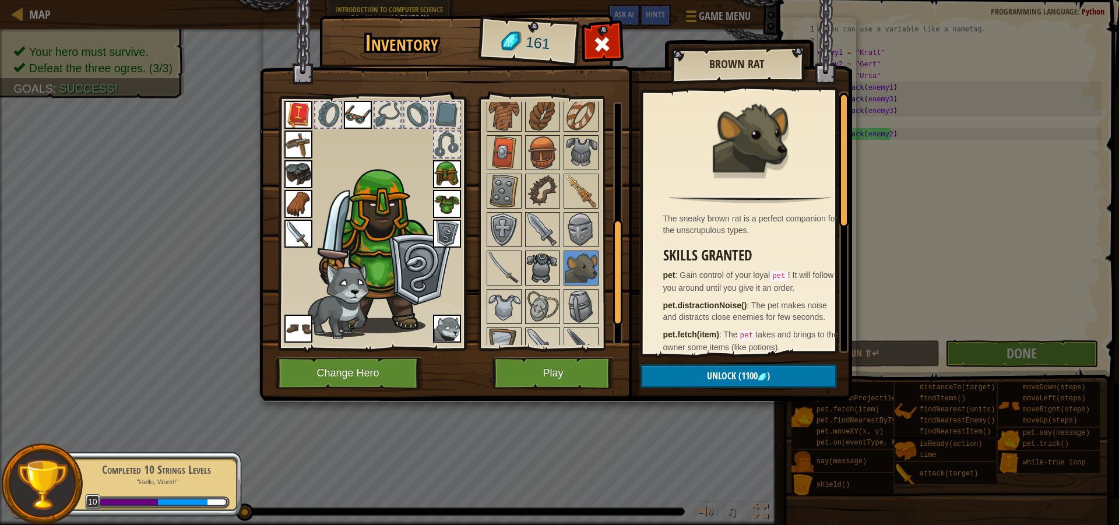
click at [558, 255] on img at bounding box center [542, 268] width 33 height 33
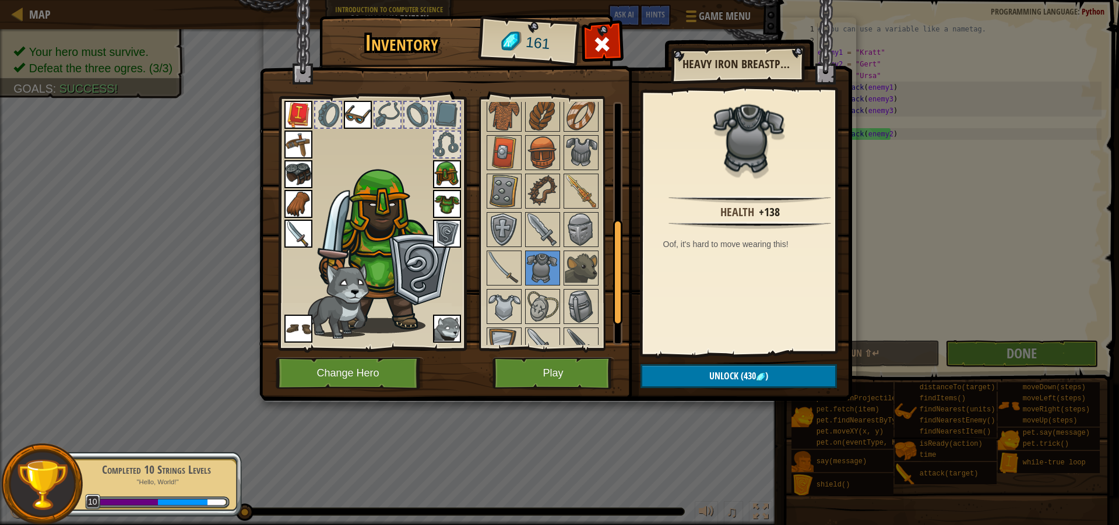
click at [533, 248] on div at bounding box center [558, 230] width 146 height 346
click at [512, 255] on img at bounding box center [504, 268] width 33 height 33
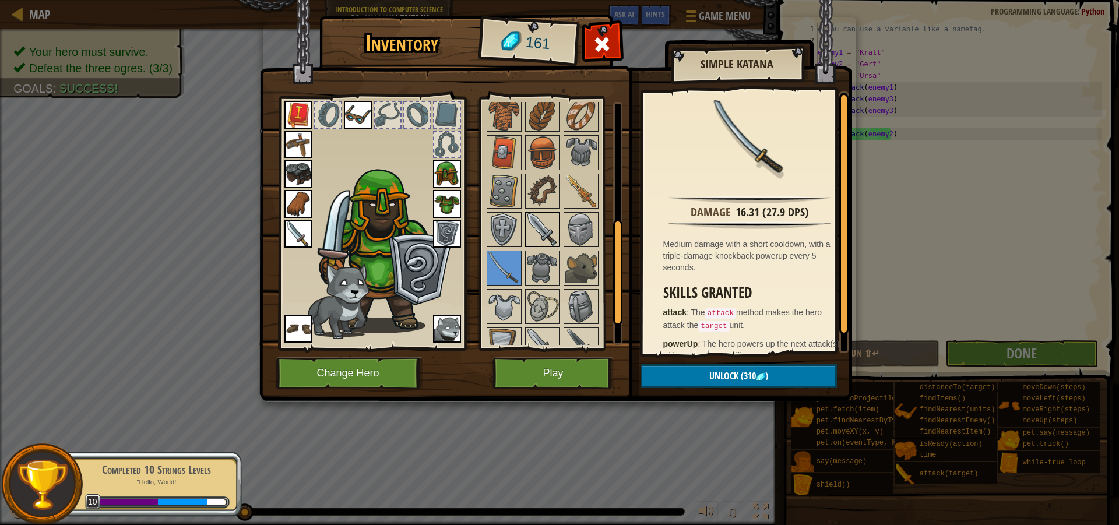
click at [537, 233] on img at bounding box center [542, 229] width 33 height 33
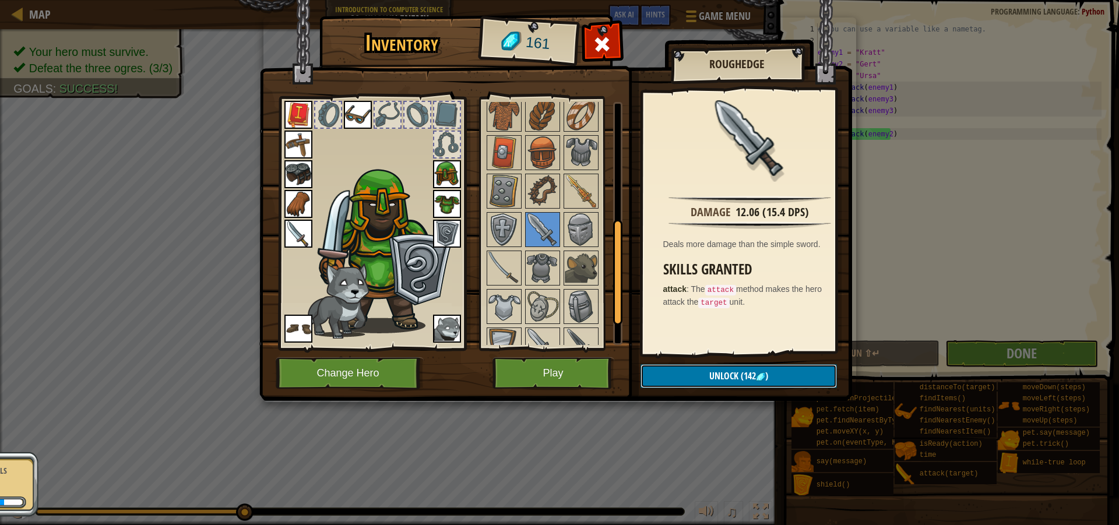
click at [739, 374] on span "(142" at bounding box center [747, 376] width 17 height 13
click at [729, 374] on button "Confirm" at bounding box center [739, 376] width 196 height 24
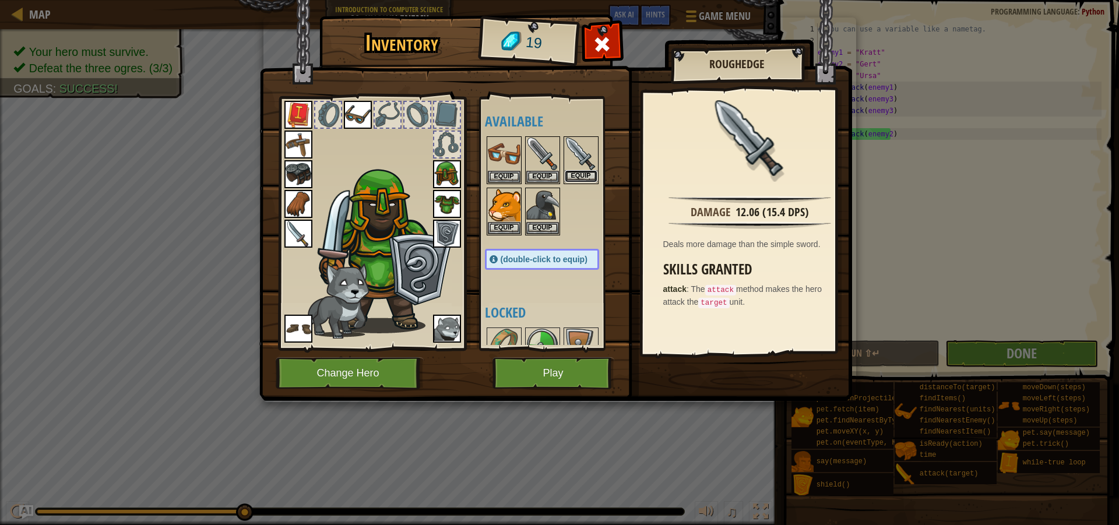
click at [582, 173] on button "Equip" at bounding box center [581, 176] width 33 height 12
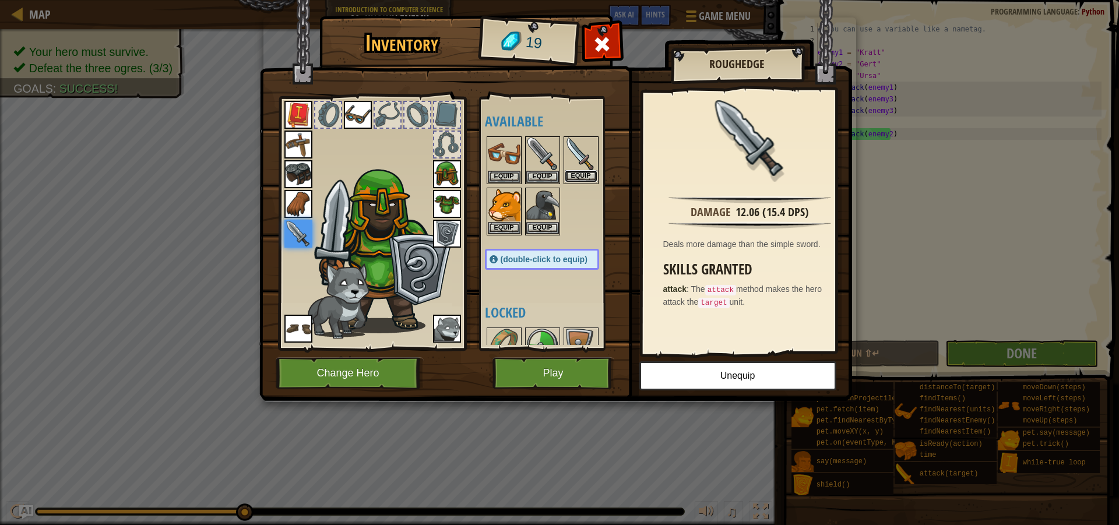
click at [586, 174] on button "Equip" at bounding box center [581, 176] width 33 height 12
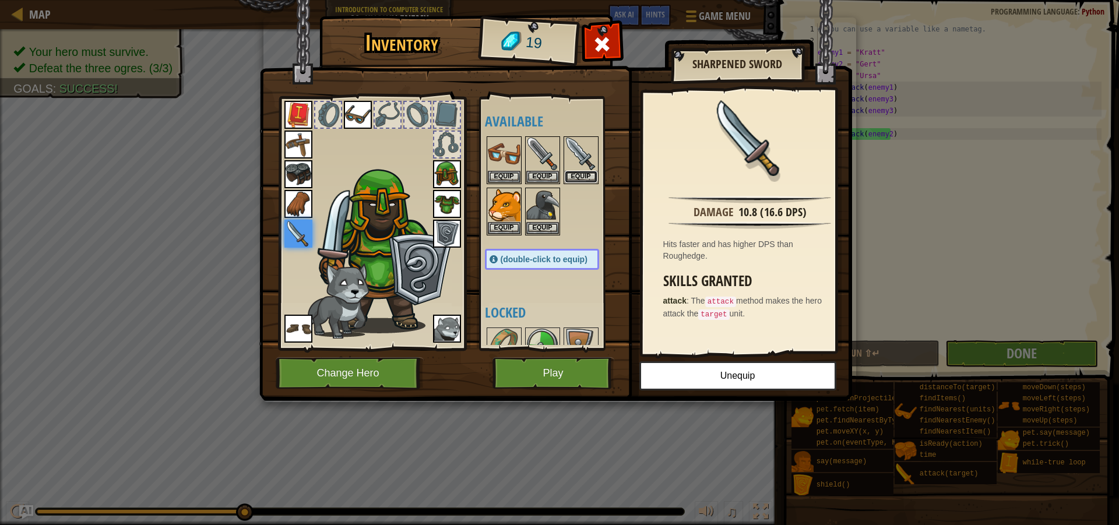
click at [586, 174] on button "Equip" at bounding box center [581, 177] width 33 height 12
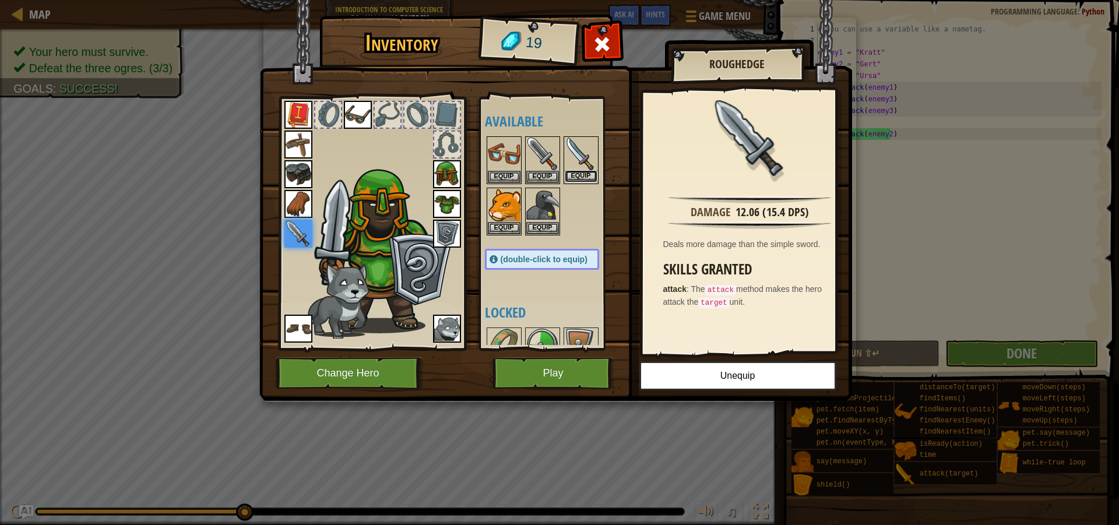
click at [583, 174] on button "Equip" at bounding box center [581, 176] width 33 height 12
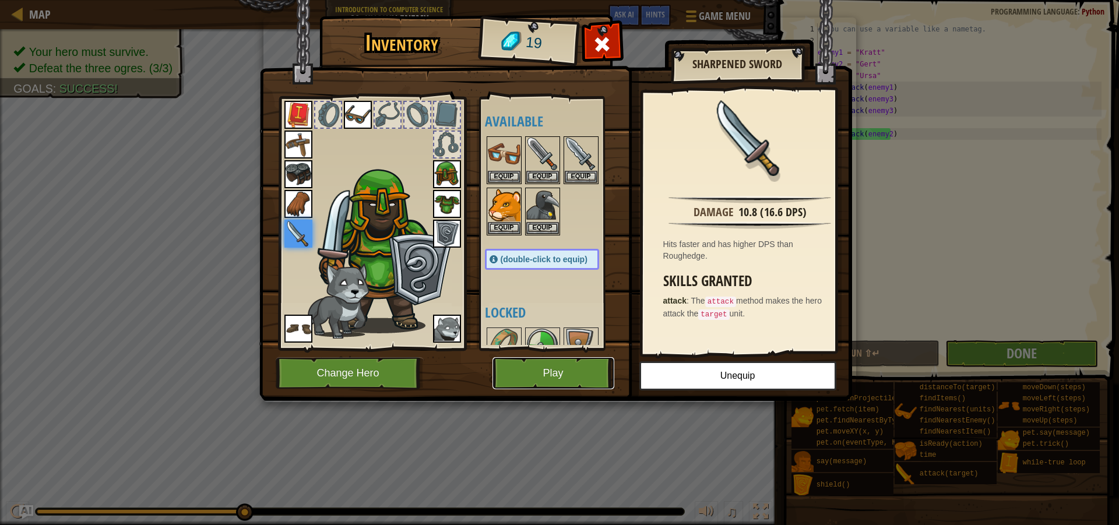
click at [564, 367] on button "Play" at bounding box center [554, 373] width 122 height 32
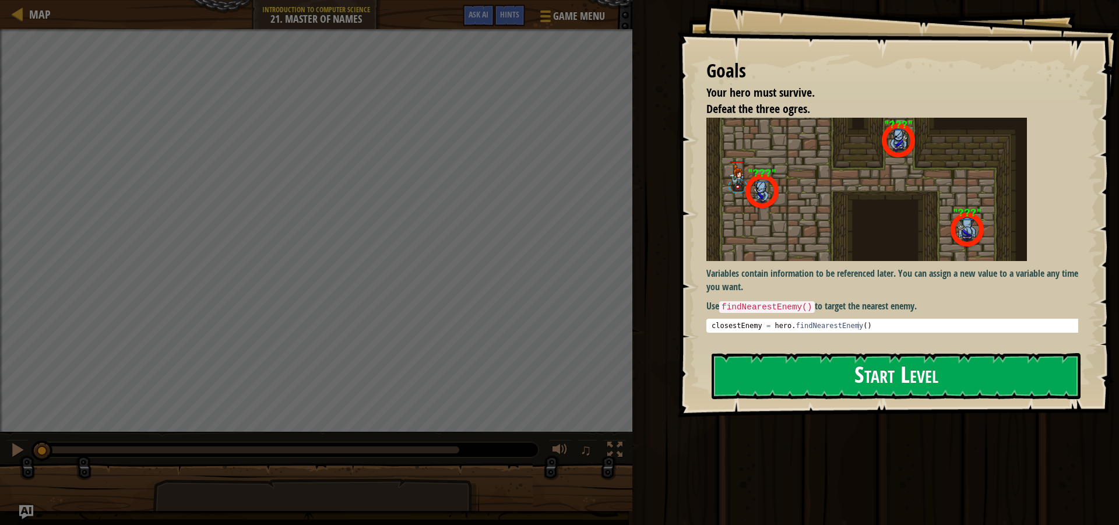
click at [802, 369] on button "Start Level" at bounding box center [896, 376] width 369 height 46
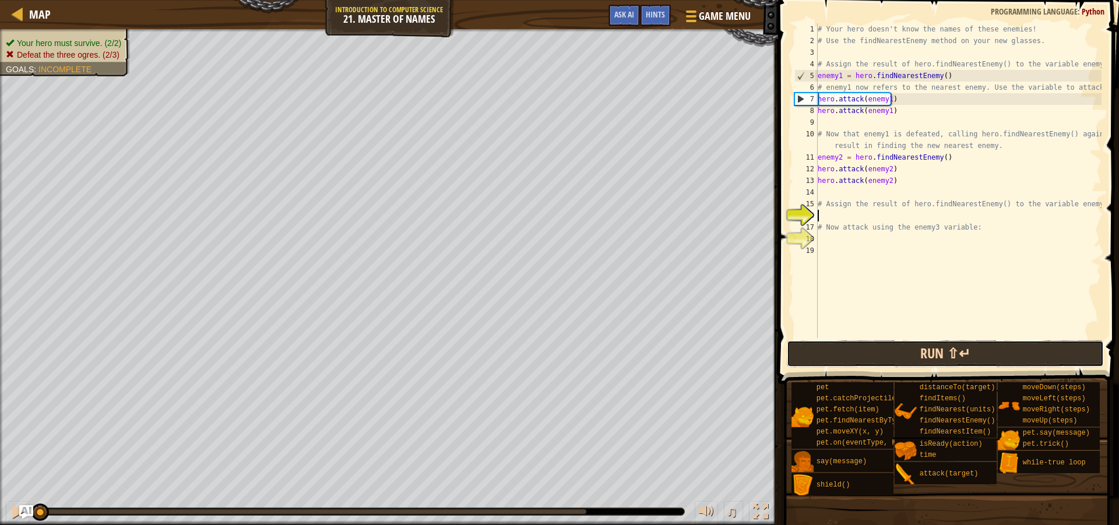
click at [914, 356] on button "Run ⇧↵" at bounding box center [945, 353] width 317 height 27
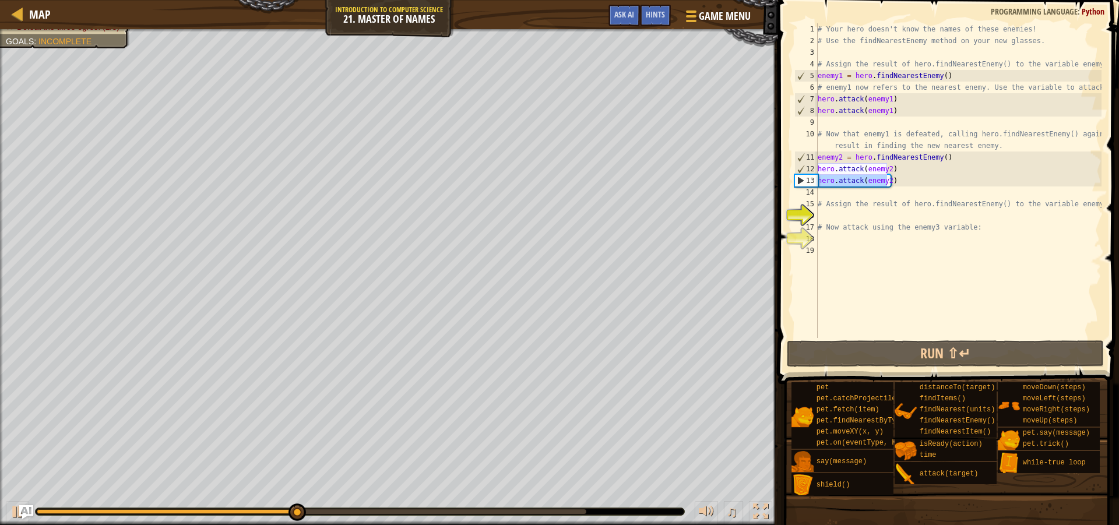
drag, startPoint x: 875, startPoint y: 181, endPoint x: 807, endPoint y: 182, distance: 68.2
click at [807, 182] on div "1 2 3 4 5 6 7 8 9 10 11 12 13 14 15 16 17 18 19 # Your hero doesn't know the na…" at bounding box center [947, 180] width 310 height 315
type textarea "hero.attack(enemy2)"
drag, startPoint x: 913, startPoint y: 177, endPoint x: 813, endPoint y: 180, distance: 99.7
click at [813, 180] on div "hero.attack(enemy2) 1 2 3 4 5 6 7 8 9 10 11 12 13 14 15 16 17 18 19 # Your hero…" at bounding box center [947, 180] width 310 height 315
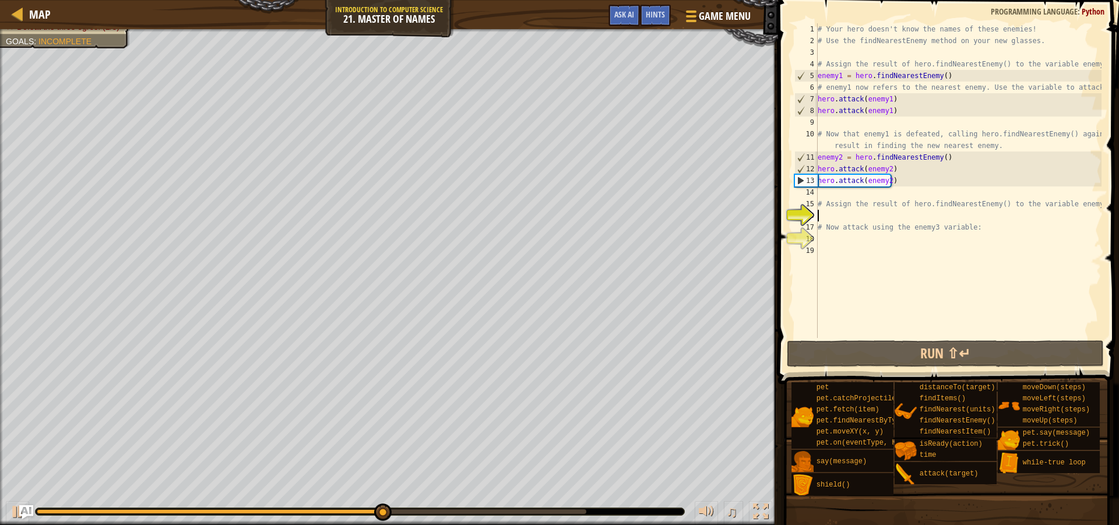
click at [834, 216] on div "# Your hero doesn't know the names of these enemies! # Use the findNearestEnemy…" at bounding box center [959, 192] width 286 height 338
paste textarea "hero.attack(enemy2)"
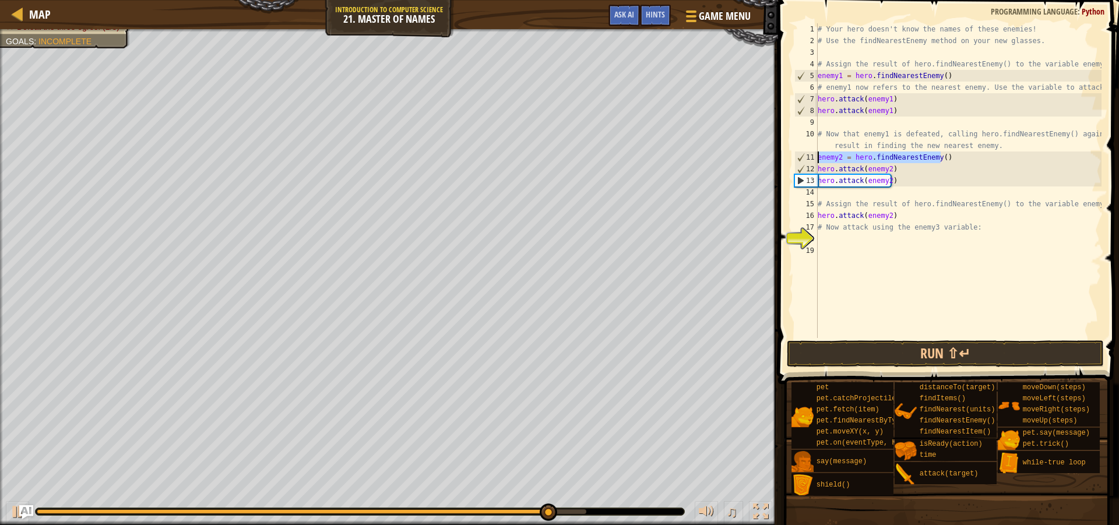
drag, startPoint x: 923, startPoint y: 155, endPoint x: 816, endPoint y: 158, distance: 107.3
click at [816, 158] on div "hero.attack(enemy2) 1 2 3 4 5 6 7 8 9 10 11 12 13 14 15 16 17 18 19 # Your hero…" at bounding box center [947, 180] width 310 height 315
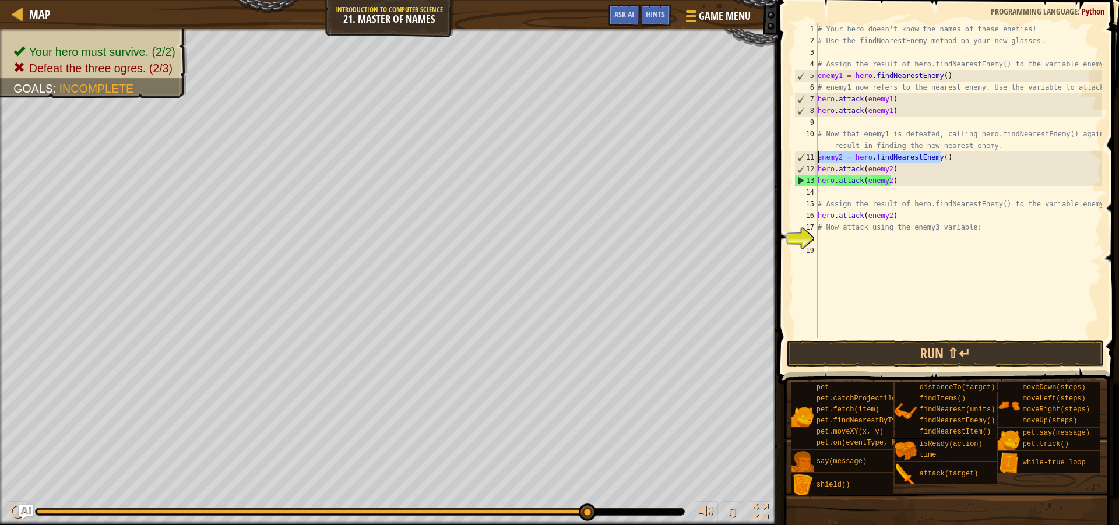
click at [1093, 201] on div "# Your hero doesn't know the names of these enemies! # Use the findNearestEnemy…" at bounding box center [959, 192] width 286 height 338
type textarea "# Assign the result of hero.findNearestEnemy() to the variable enemy3:"
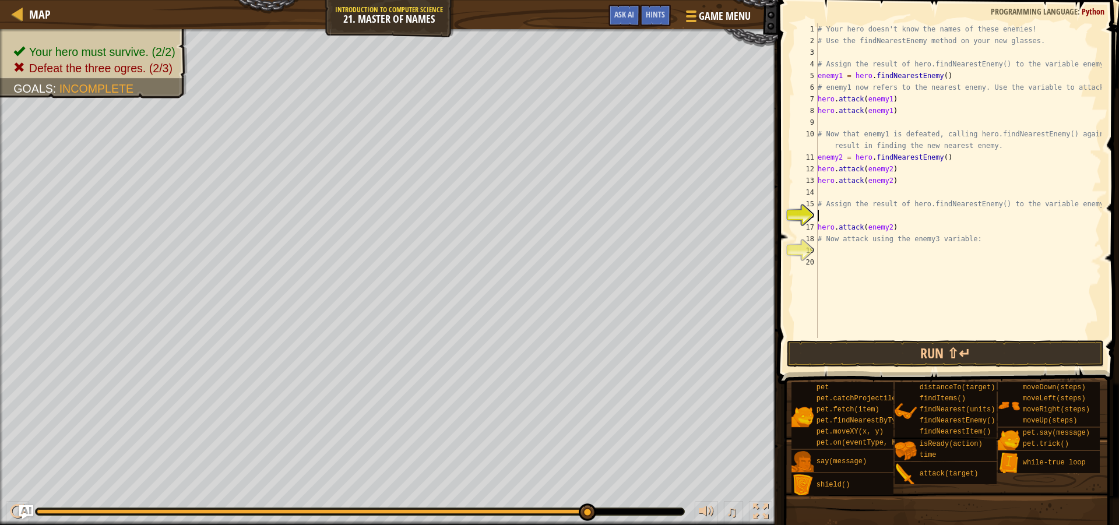
paste textarea "enemy2 = hero.findNearestEnemy()"
click at [842, 216] on div "# Your hero doesn't know the names of these enemies! # Use the findNearestEnemy…" at bounding box center [959, 192] width 286 height 338
click at [888, 228] on div "# Your hero doesn't know the names of these enemies! # Use the findNearestEnemy…" at bounding box center [959, 192] width 286 height 338
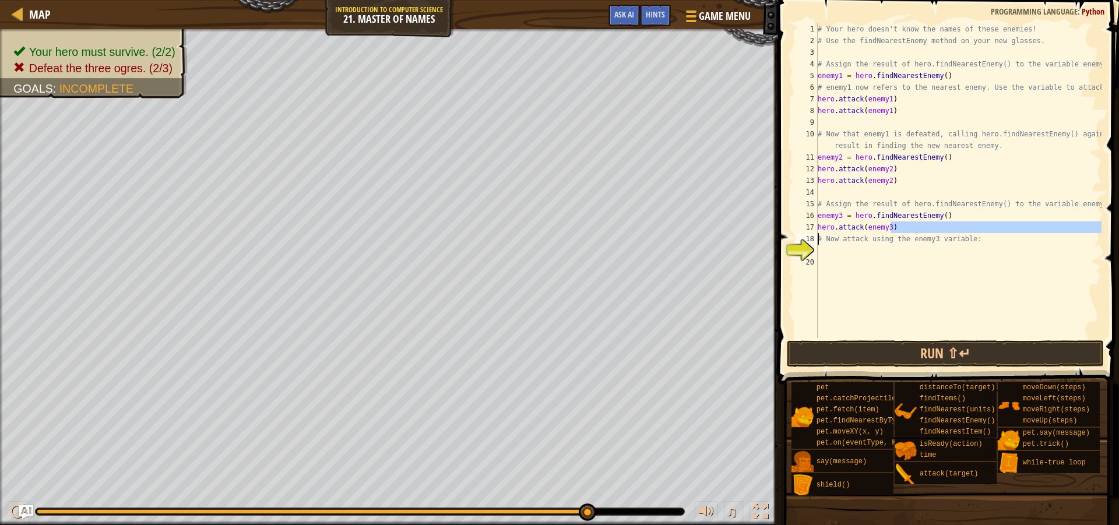
drag, startPoint x: 899, startPoint y: 229, endPoint x: 798, endPoint y: 240, distance: 101.5
click at [798, 240] on div "hero.attack(enemy3) 1 2 3 4 5 6 7 8 9 10 11 12 13 14 15 16 17 18 19 20 # Your h…" at bounding box center [947, 180] width 310 height 315
click at [922, 226] on div "# Your hero doesn't know the names of these enemies! # Use the findNearestEnemy…" at bounding box center [959, 180] width 286 height 315
click at [818, 240] on div "# Your hero doesn't know the names of these enemies! # Use the findNearestEnemy…" at bounding box center [959, 192] width 286 height 338
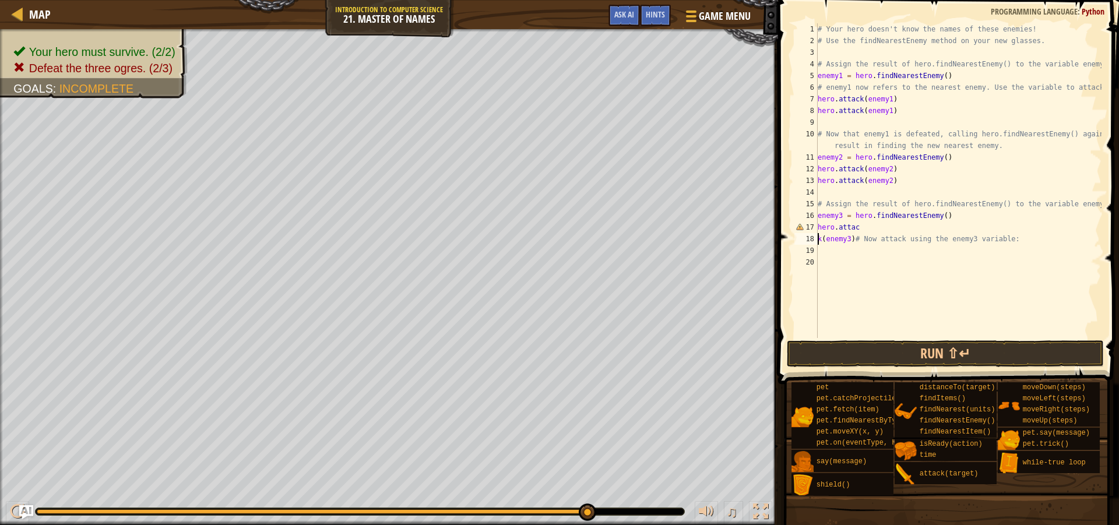
type textarea "hero.attack(enemy3)# Now attack using the enemy3 variable:"
drag, startPoint x: 888, startPoint y: 228, endPoint x: 820, endPoint y: 230, distance: 68.2
click at [820, 230] on div "# Your hero doesn't know the names of these enemies! # Use the findNearestEnemy…" at bounding box center [959, 192] width 286 height 338
click at [828, 234] on div "# Your hero doesn't know the names of these enemies! # Use the findNearestEnemy…" at bounding box center [959, 192] width 286 height 338
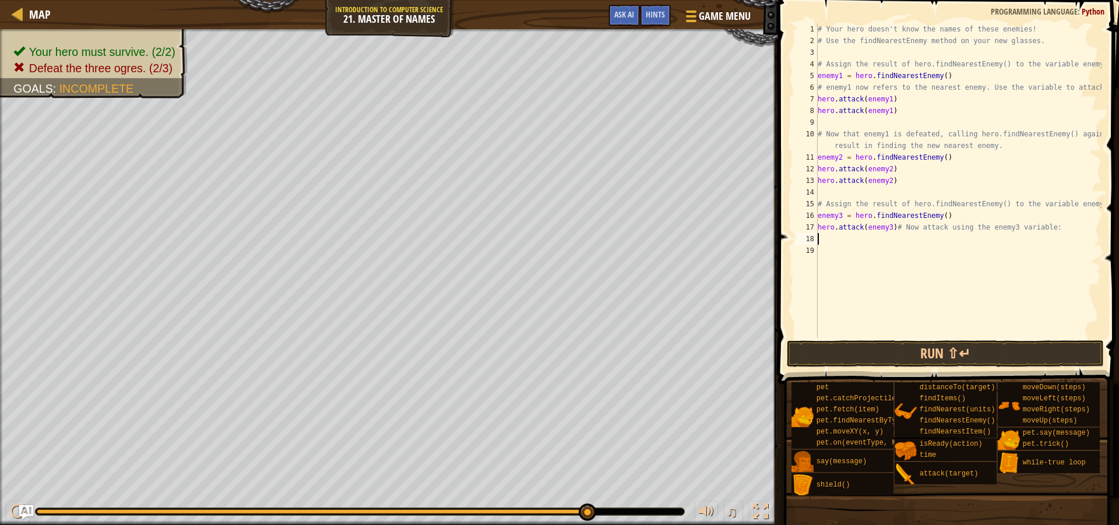
paste textarea "hero.attack(enemy3"
click at [885, 353] on button "Run ⇧↵" at bounding box center [945, 353] width 317 height 27
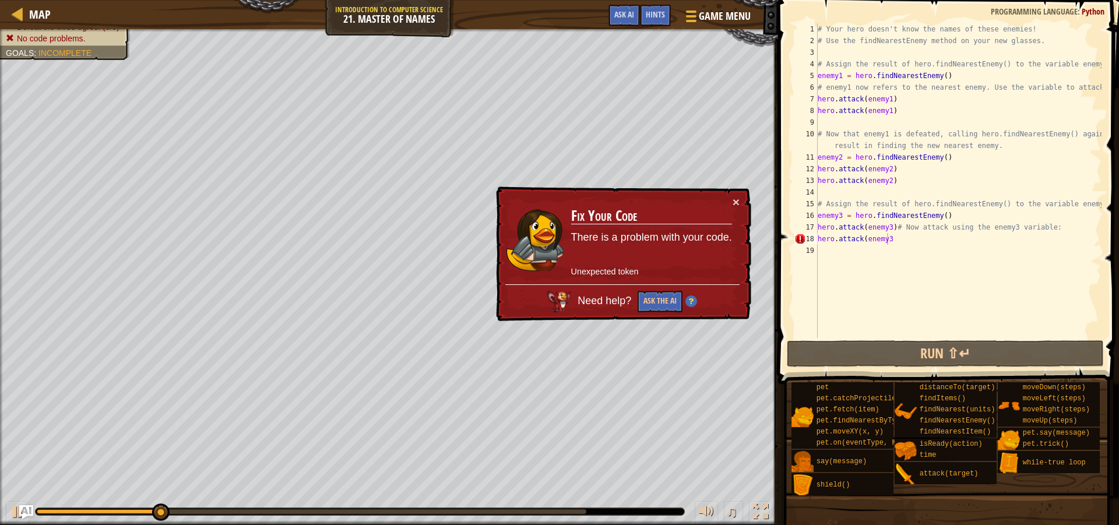
click at [743, 198] on div "× Fix Your Code There is a problem with your code. Unexpected token Need help? …" at bounding box center [623, 254] width 258 height 135
click at [740, 198] on div "× Fix Your Code There is a problem with your code. Unexpected token Need help? …" at bounding box center [623, 254] width 258 height 135
click at [736, 199] on button "×" at bounding box center [736, 202] width 7 height 12
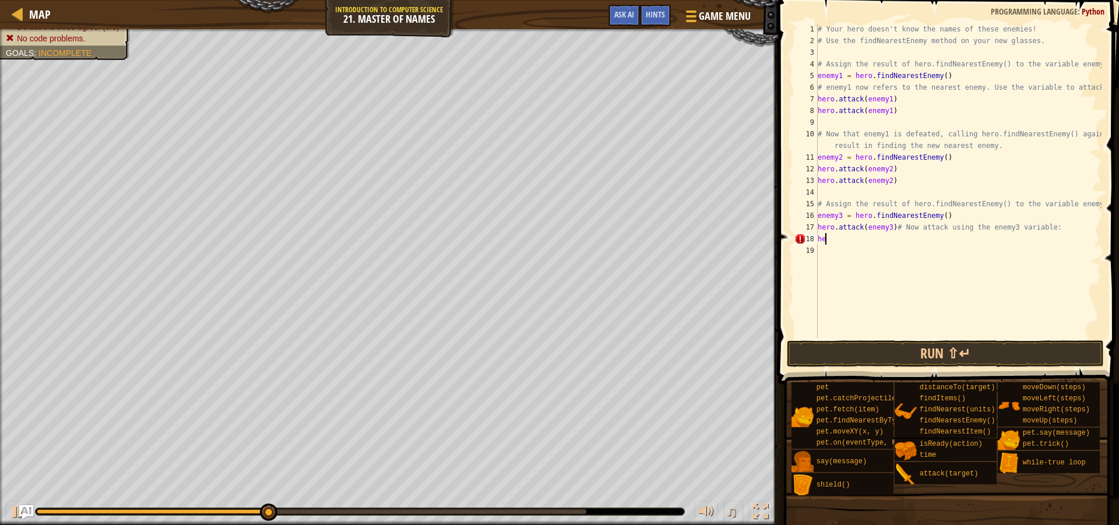
type textarea "h"
click at [910, 360] on button "Run ⇧↵" at bounding box center [945, 353] width 317 height 27
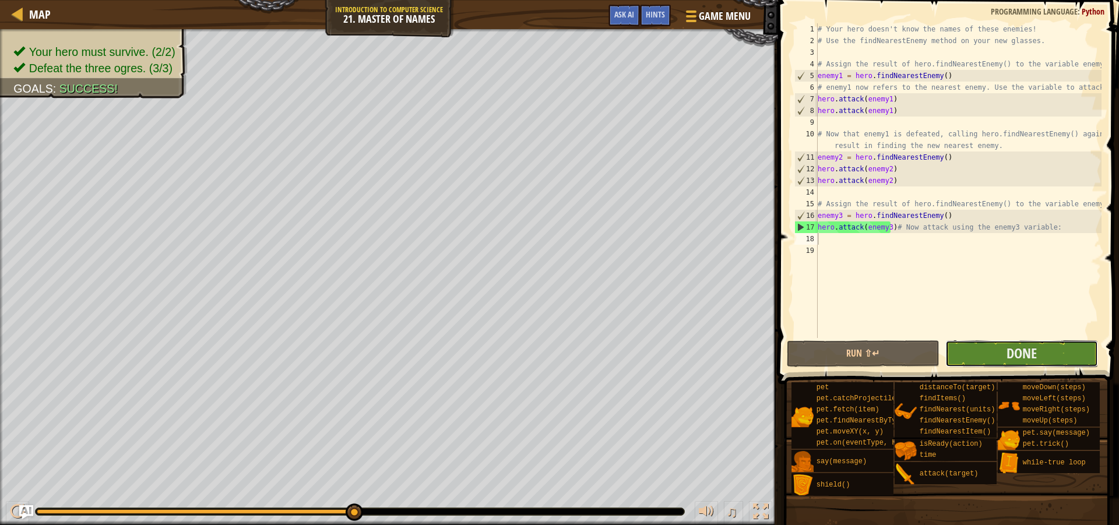
click at [1006, 349] on button "Done" at bounding box center [1022, 353] width 153 height 27
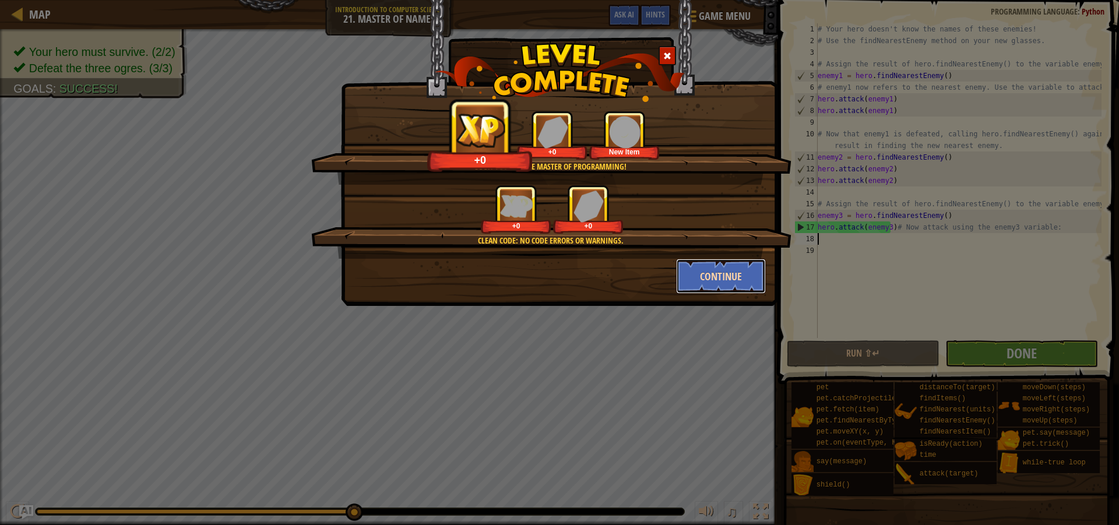
click at [741, 277] on button "Continue" at bounding box center [721, 276] width 90 height 35
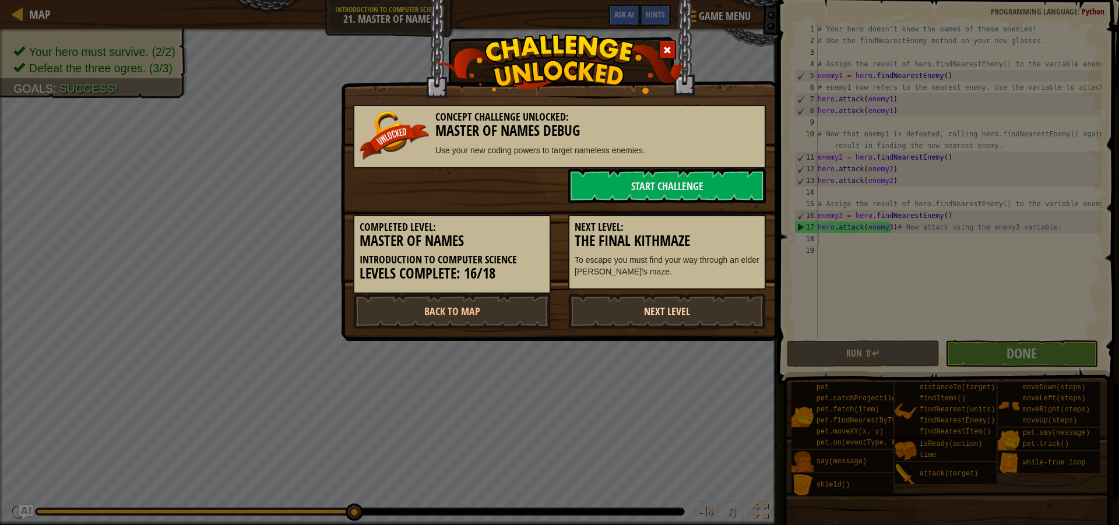
click at [697, 309] on link "Next Level" at bounding box center [667, 311] width 198 height 35
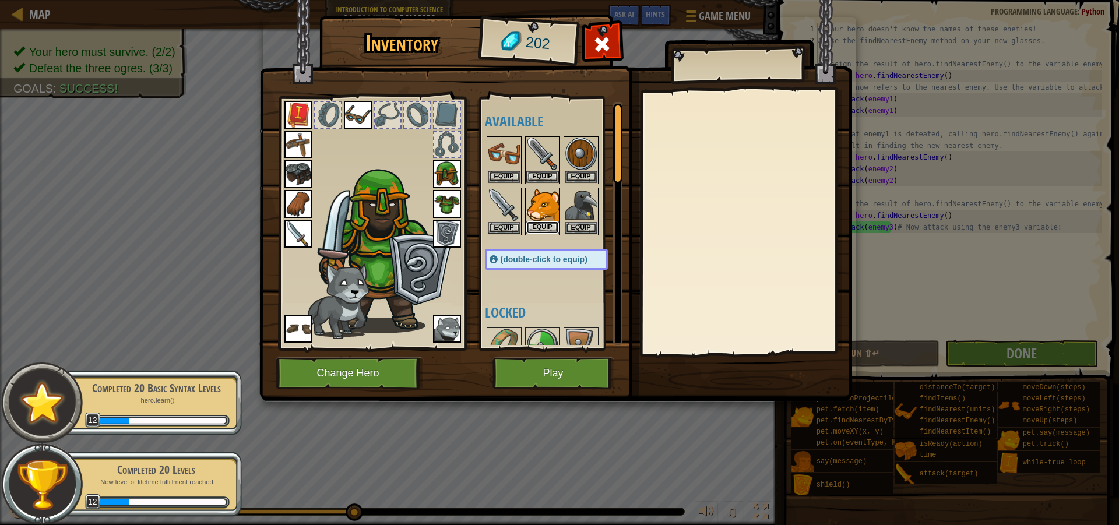
click at [550, 226] on button "Equip" at bounding box center [542, 228] width 33 height 12
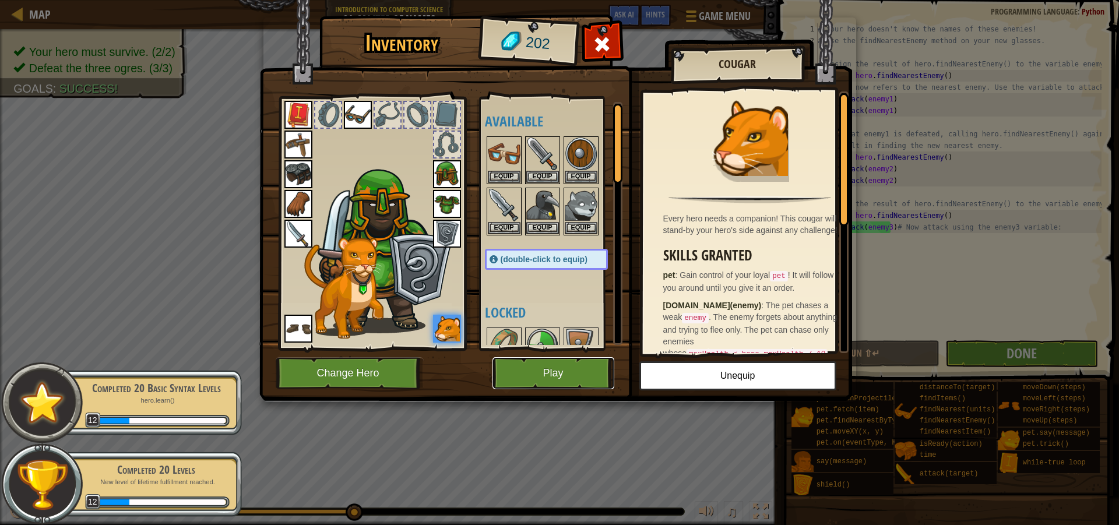
click at [580, 376] on button "Play" at bounding box center [554, 373] width 122 height 32
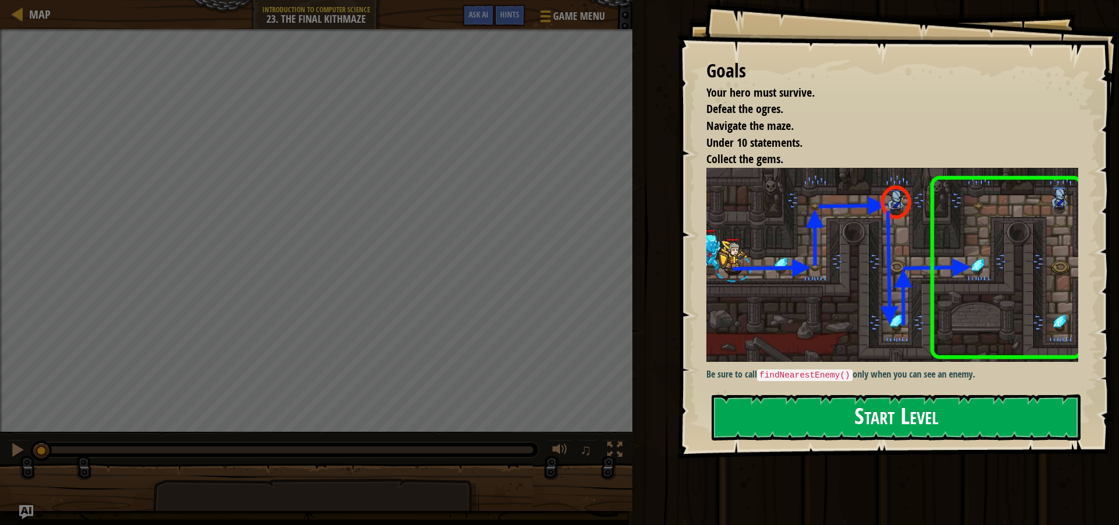
click at [834, 425] on button "Start Level" at bounding box center [896, 418] width 369 height 46
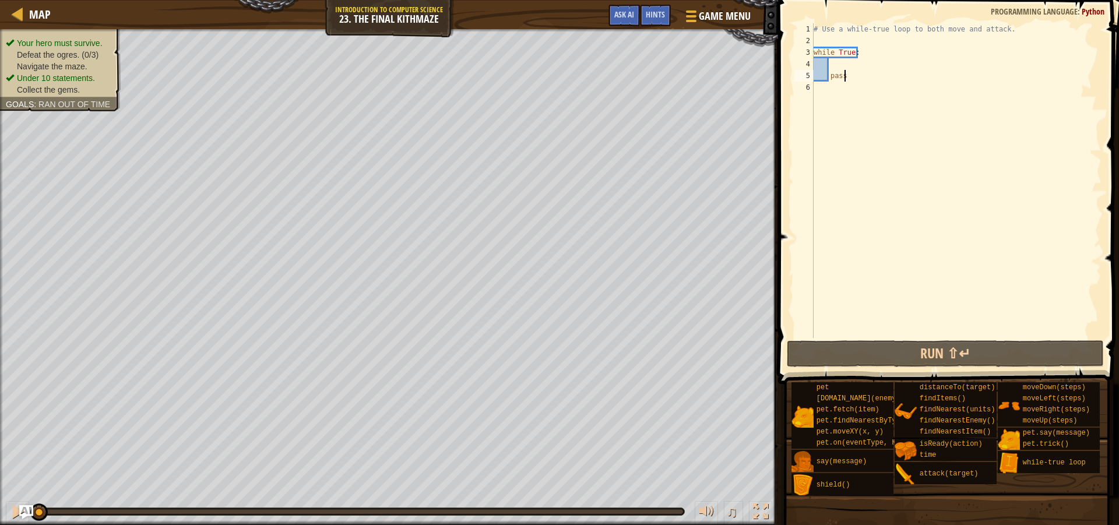
click at [855, 80] on div "# Use a while-true loop to both move and attack. while True : pass" at bounding box center [956, 192] width 290 height 338
click at [609, 17] on button "Ask AI" at bounding box center [624, 16] width 31 height 22
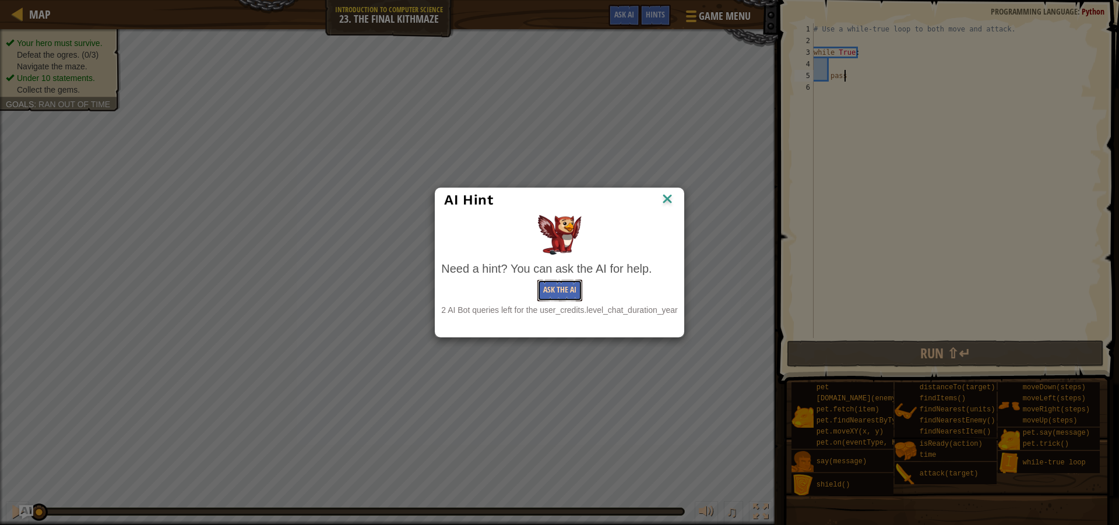
click at [542, 293] on button "Ask the AI" at bounding box center [559, 291] width 45 height 22
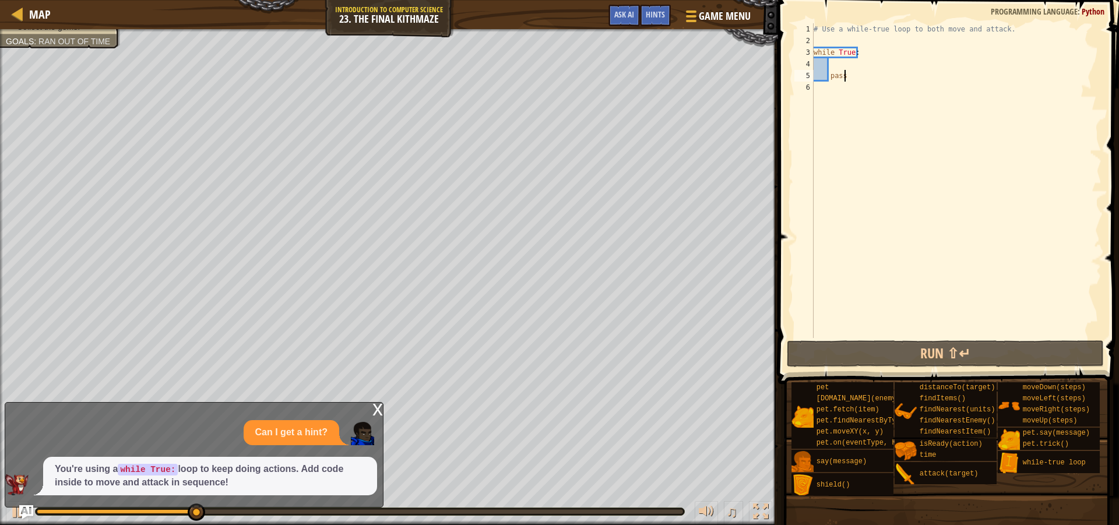
scroll to position [5, 2]
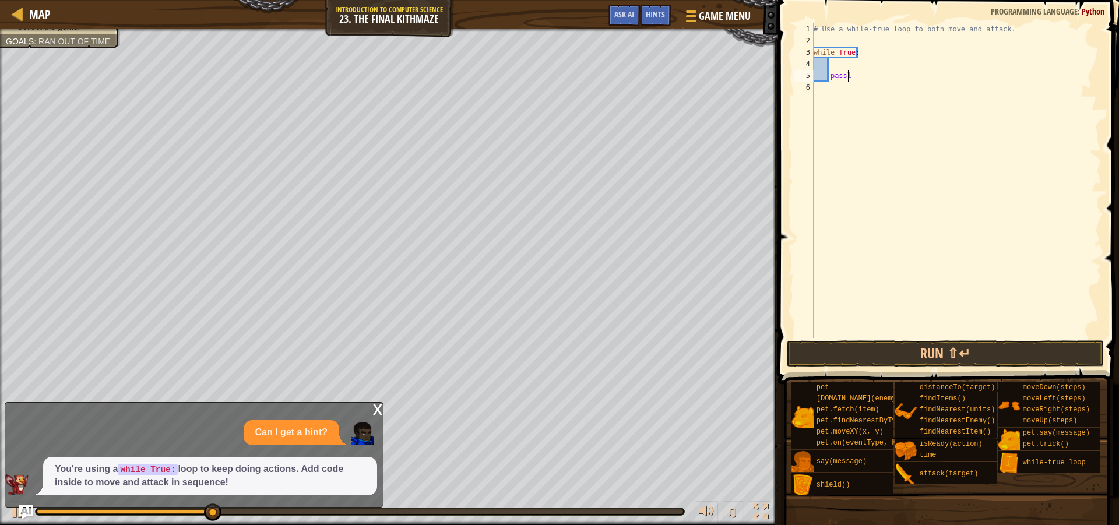
type textarea "pass"
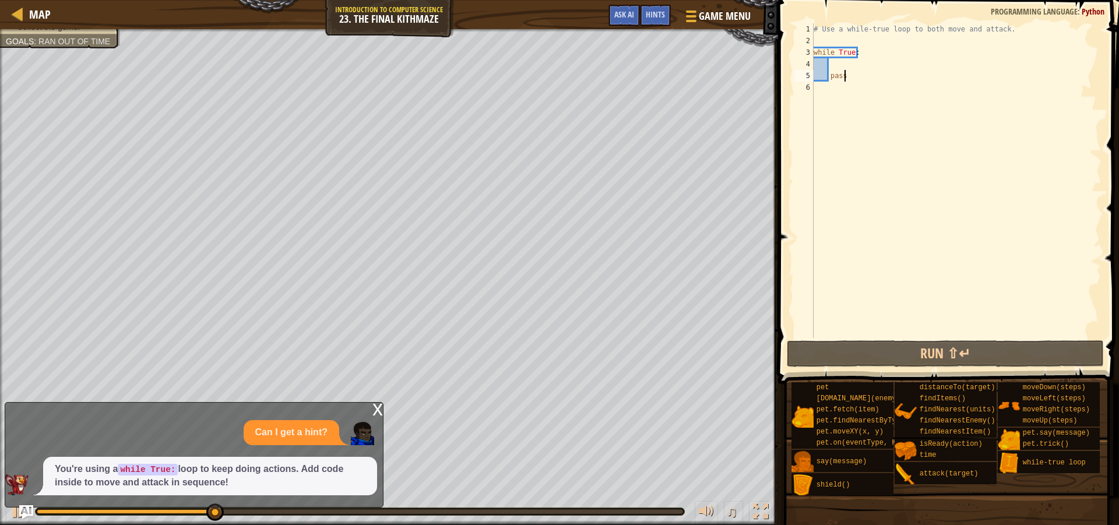
scroll to position [5, 2]
click at [908, 339] on span at bounding box center [950, 175] width 350 height 419
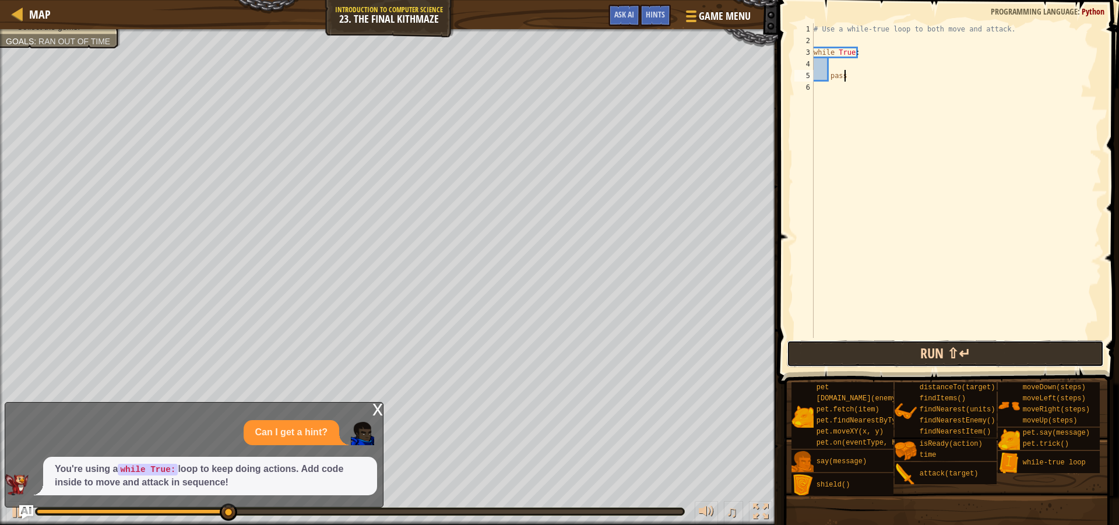
click at [903, 348] on button "Run ⇧↵" at bounding box center [945, 353] width 317 height 27
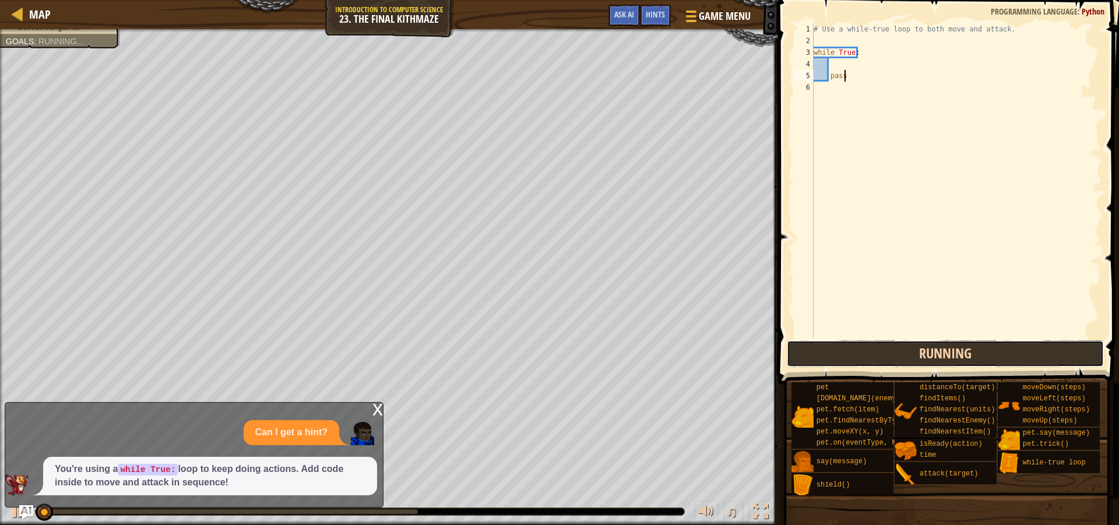
click at [897, 348] on button "Running" at bounding box center [945, 353] width 317 height 27
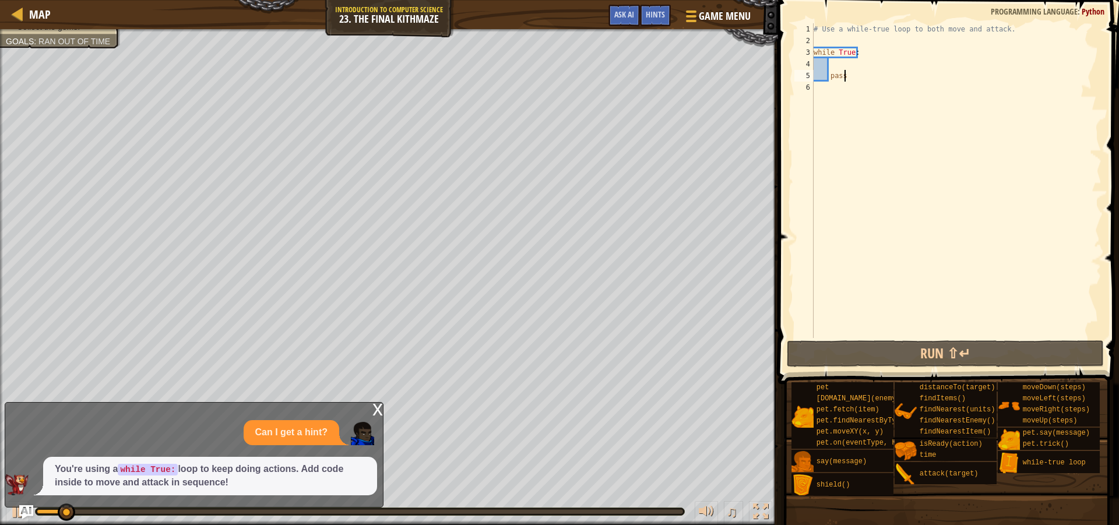
click at [833, 63] on div "# Use a while-true loop to both move and attack. while True : pass" at bounding box center [956, 192] width 290 height 338
type textarea "r"
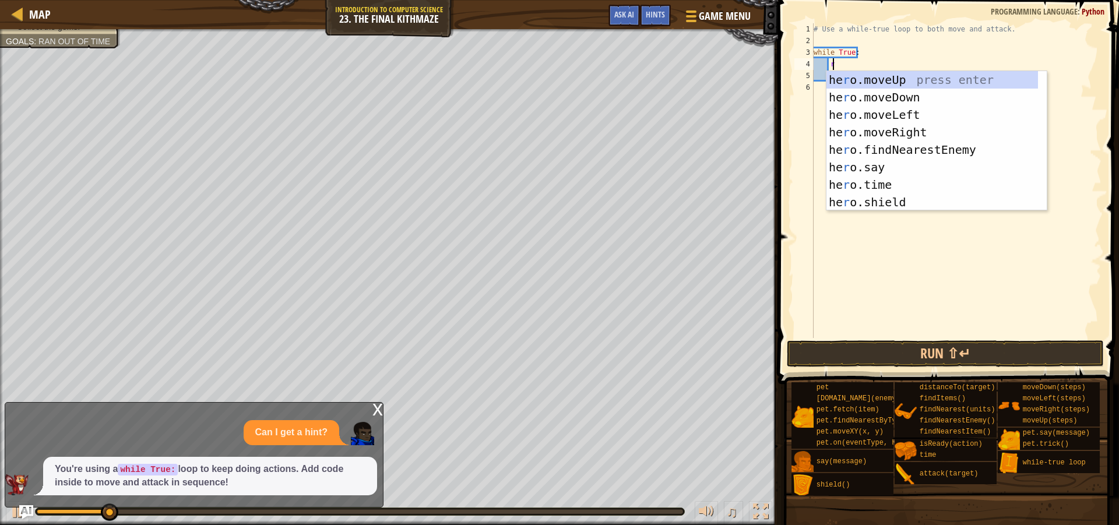
scroll to position [5, 1]
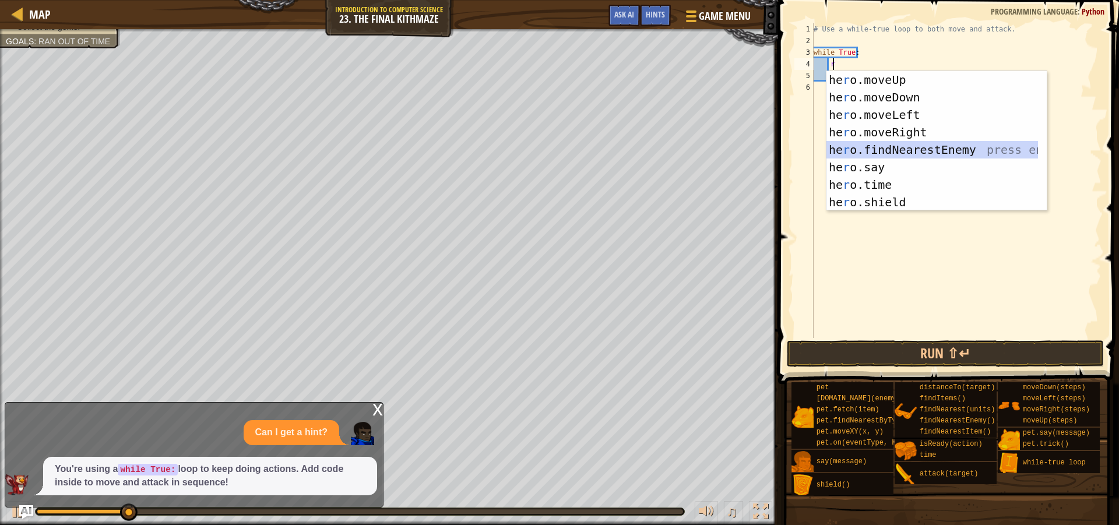
click at [894, 145] on div "he r o.moveUp press enter he r o.moveDown press enter he r o.moveLeft press ent…" at bounding box center [933, 158] width 212 height 175
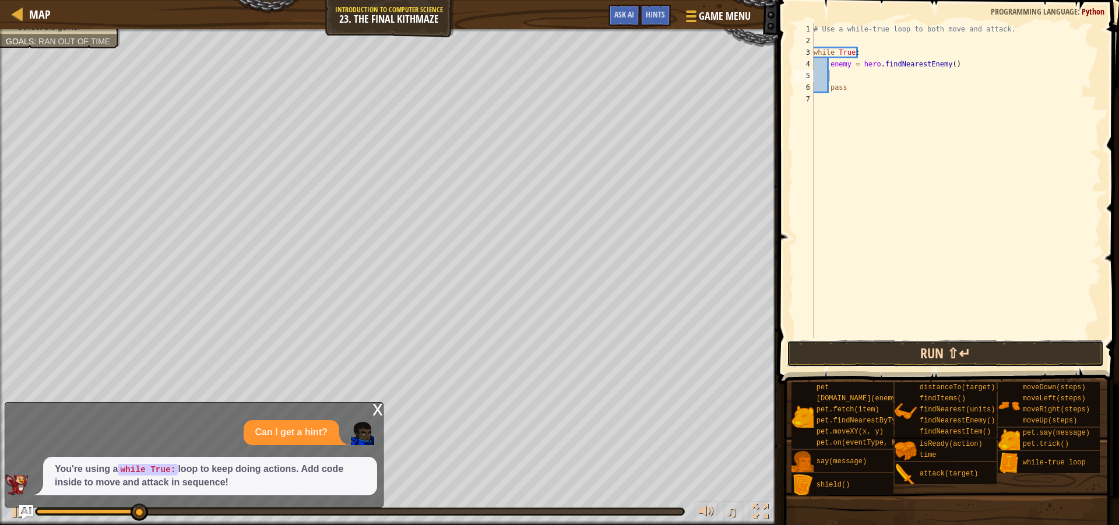
click at [895, 352] on button "Run ⇧↵" at bounding box center [945, 353] width 317 height 27
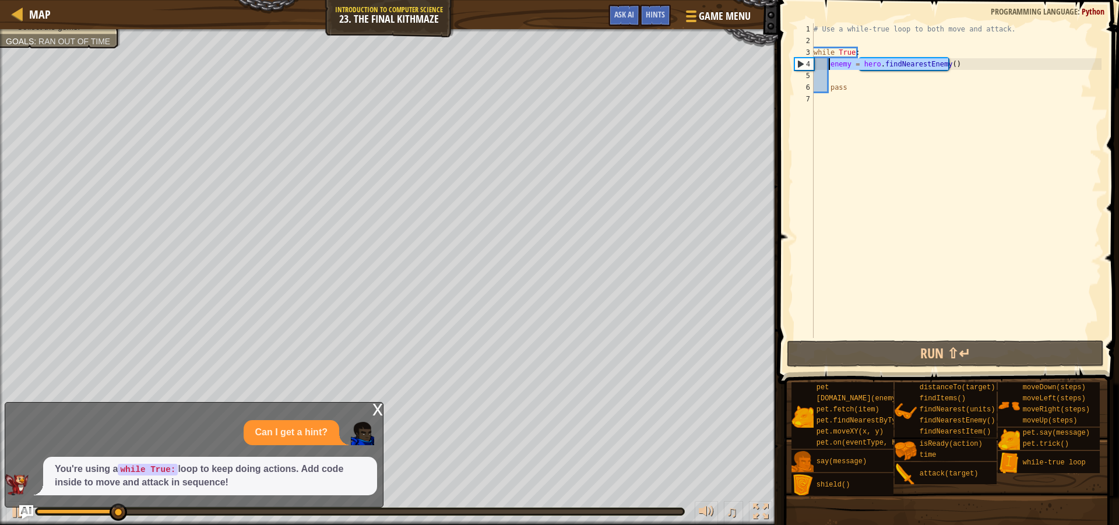
drag, startPoint x: 976, startPoint y: 64, endPoint x: 830, endPoint y: 68, distance: 146.4
click at [830, 68] on div "# Use a while-true loop to both move and attack. while True : enemy = hero . fi…" at bounding box center [956, 192] width 290 height 338
type textarea "enemy = hero.findNearestEnemy()"
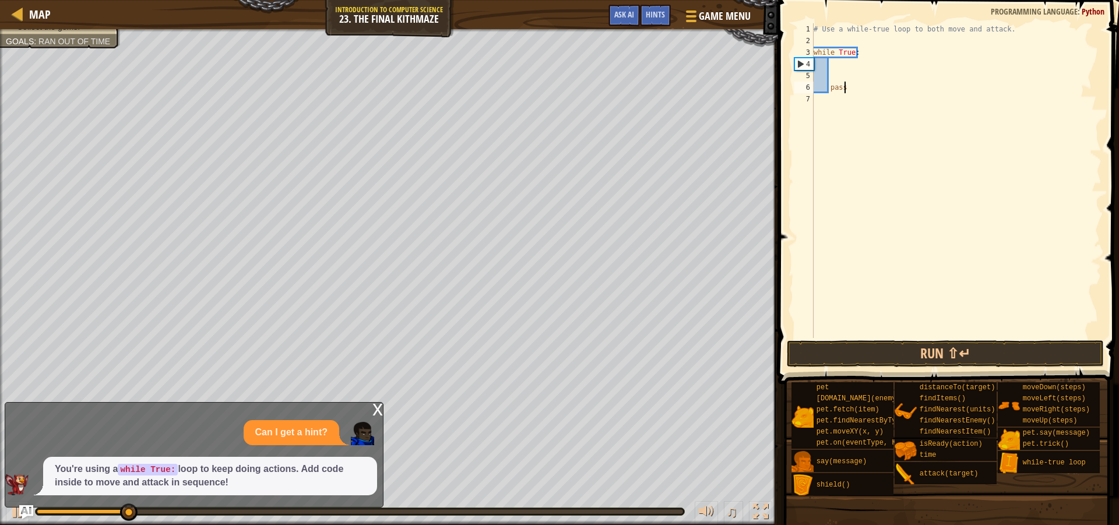
click at [852, 92] on div "# Use a while-true loop to both move and attack. while True : pass" at bounding box center [956, 192] width 290 height 338
type textarea "p"
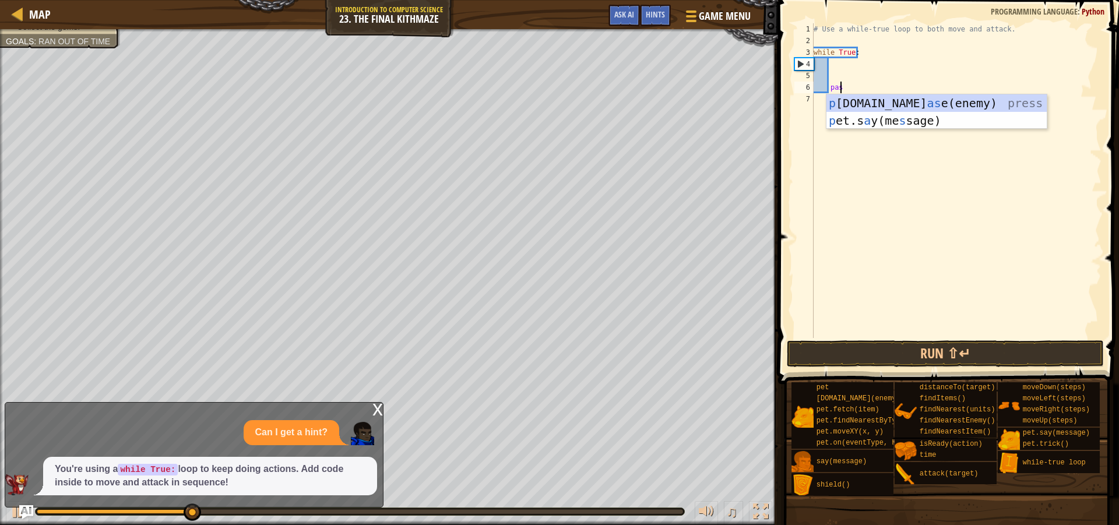
scroll to position [5, 2]
type textarea "pass"
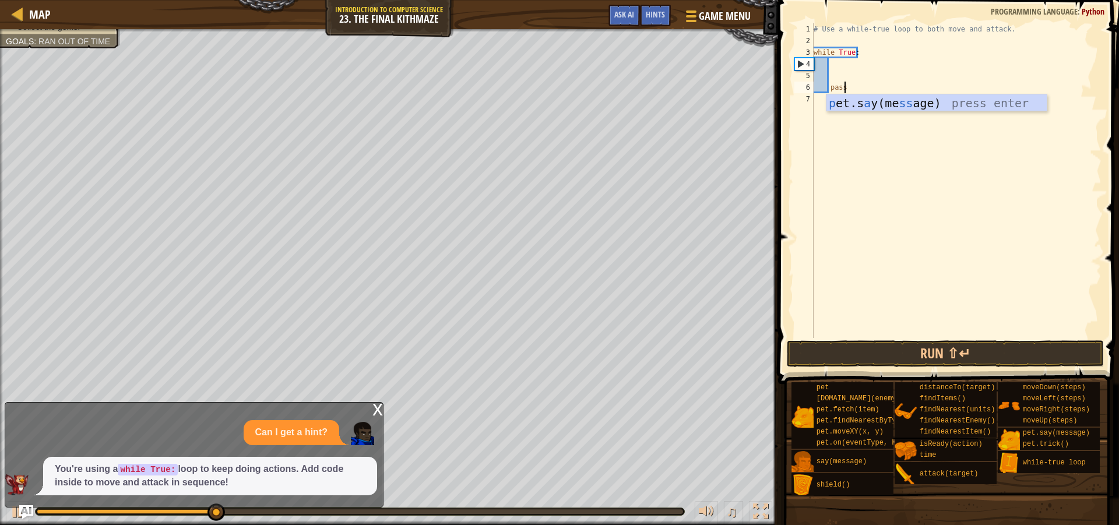
click at [855, 208] on div "# Use a while-true loop to both move and attack. while True : pass" at bounding box center [956, 192] width 290 height 338
click at [837, 118] on div "# Use a while-true loop to both move and attack. while True : pass" at bounding box center [956, 192] width 290 height 338
click at [849, 112] on div "# Use a while-true loop to both move and attack. while True : pass" at bounding box center [956, 192] width 290 height 338
click at [846, 103] on div "# Use a while-true loop to both move and attack. while True : pass" at bounding box center [956, 192] width 290 height 338
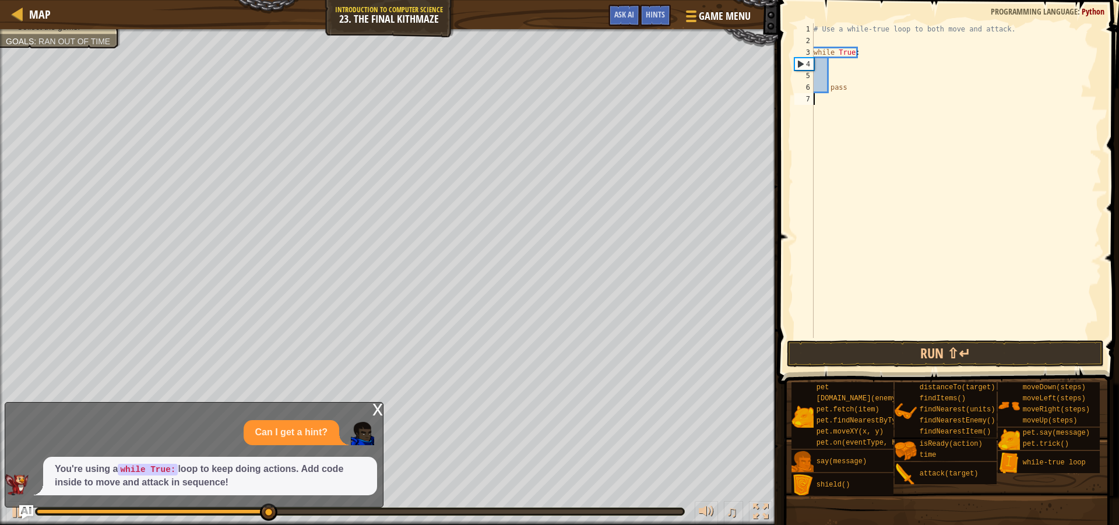
click at [841, 62] on div "# Use a while-true loop to both move and attack. while True : pass" at bounding box center [956, 192] width 290 height 338
type textarea "r"
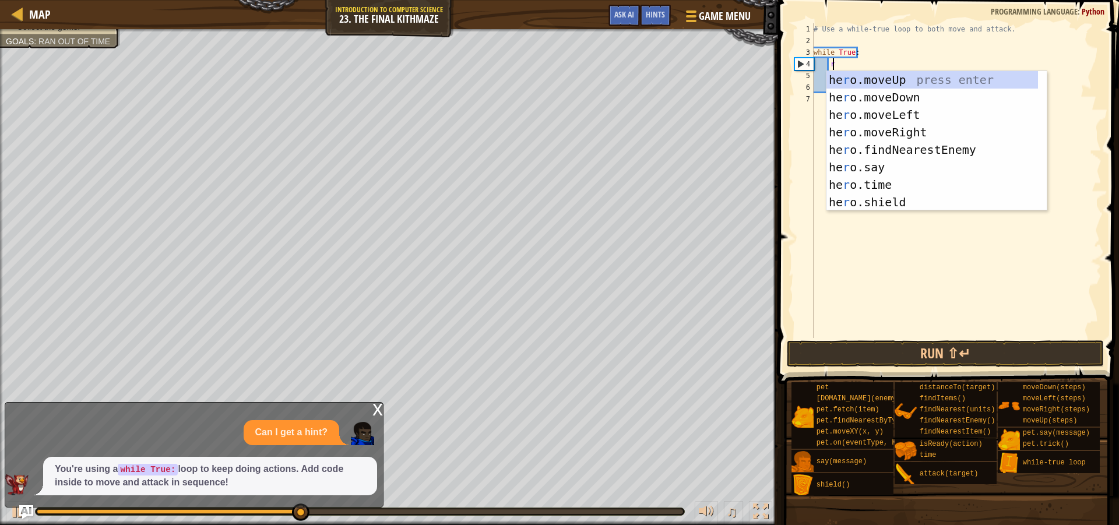
scroll to position [5, 1]
click at [889, 131] on div "he r o.moveUp press enter he r o.moveDown press enter he r o.moveLeft press ent…" at bounding box center [937, 158] width 220 height 175
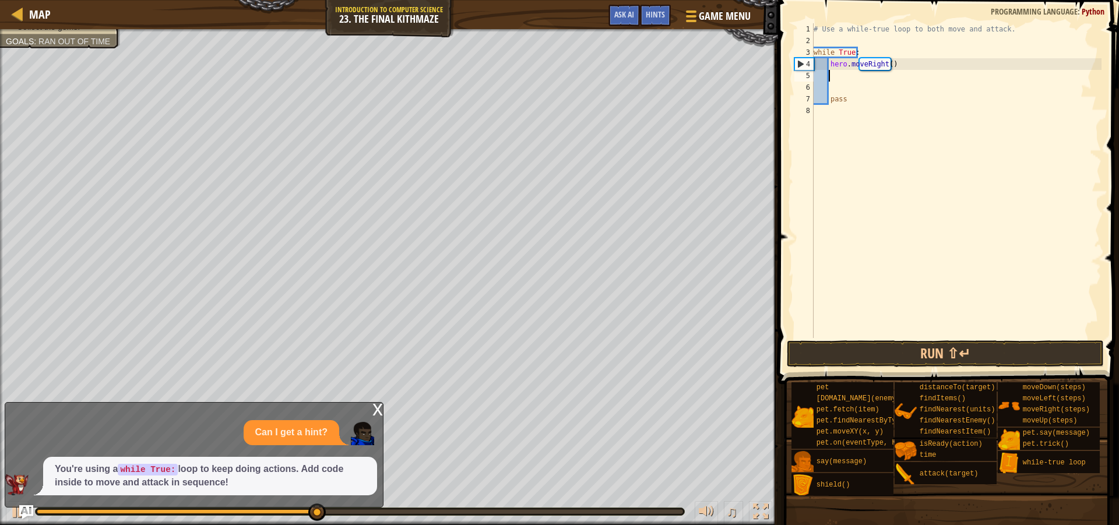
scroll to position [5, 1]
type textarea "u"
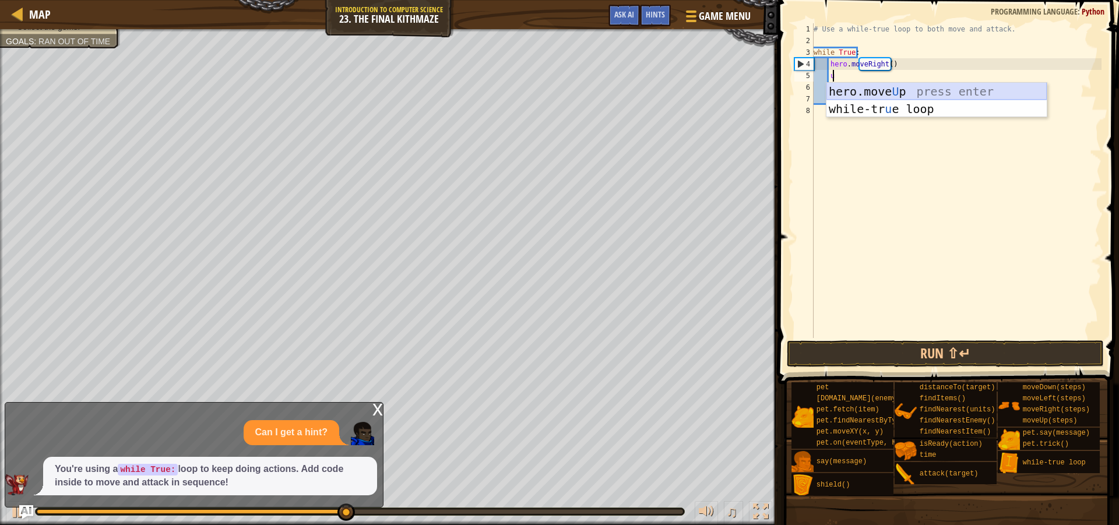
click at [904, 93] on div "hero.move U p press enter while-tr u e loop press enter" at bounding box center [937, 118] width 220 height 70
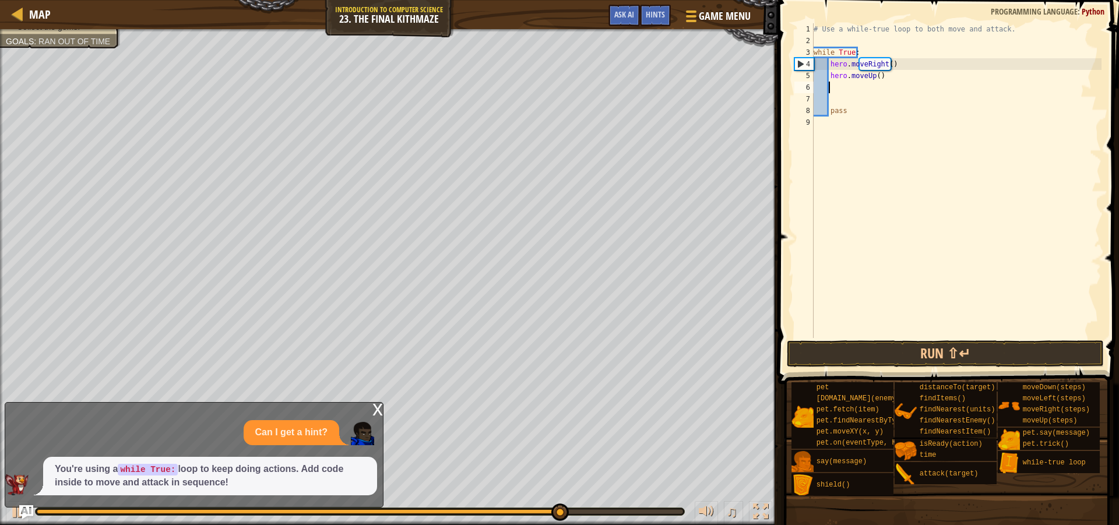
type textarea "f"
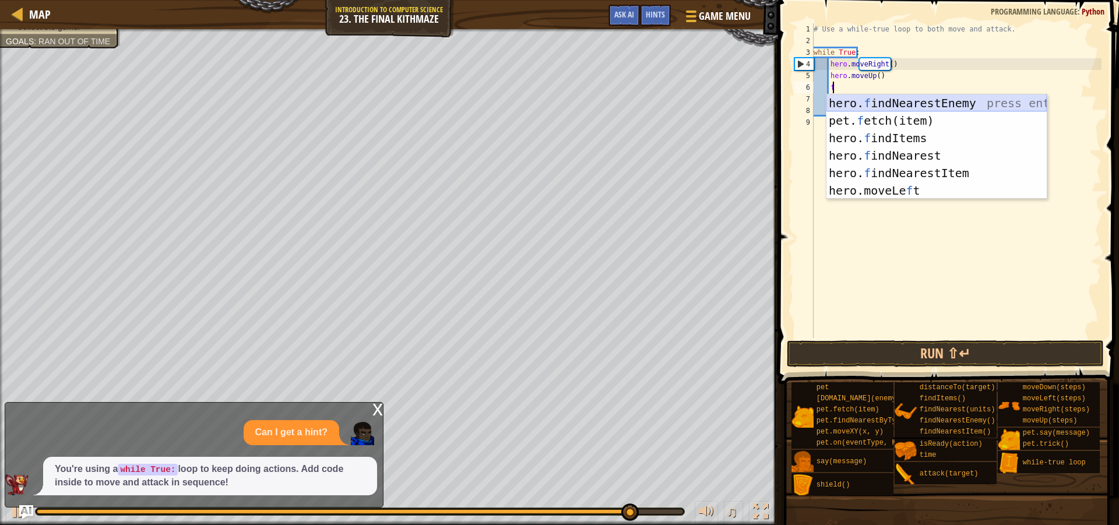
click at [948, 101] on div "hero. f indNearestEnemy press enter pet. f etch(item) press enter hero. f indIt…" at bounding box center [937, 164] width 220 height 140
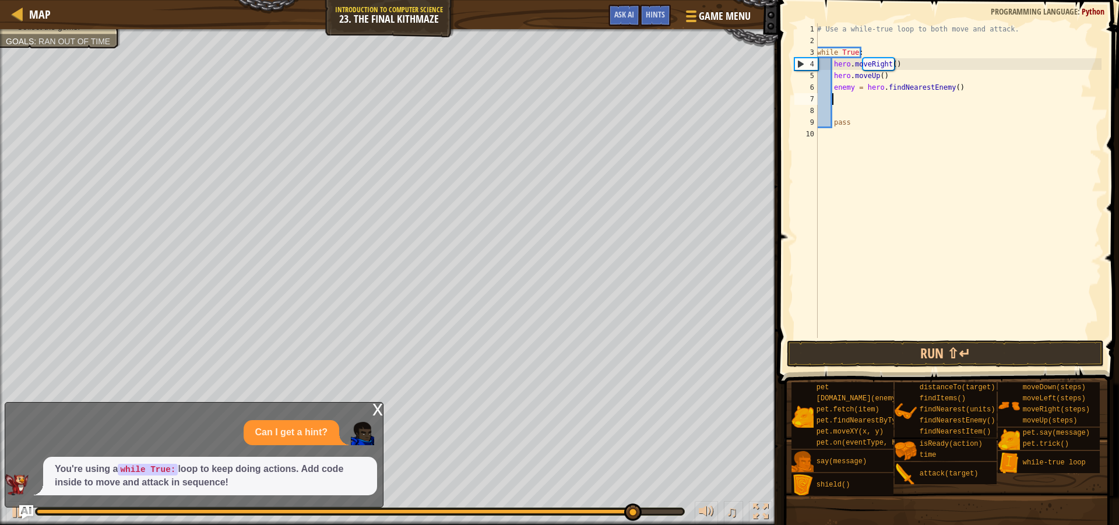
scroll to position [5, 1]
click at [852, 89] on div "# Use a while-true loop to both move and attack. while True : hero . moveRight …" at bounding box center [958, 192] width 287 height 338
type textarea "enemy1 = hero.findNearestEnemy()"
click at [834, 103] on div "# Use a while-true loop to both move and attack. while True : hero . moveRight …" at bounding box center [958, 192] width 287 height 338
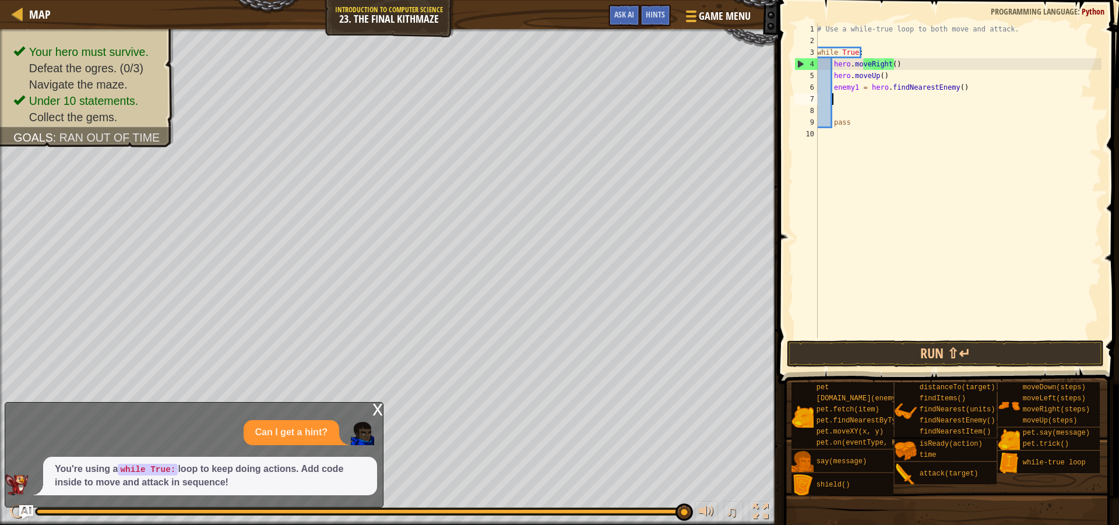
scroll to position [5, 1]
click at [948, 352] on button "Run ⇧↵" at bounding box center [945, 353] width 317 height 27
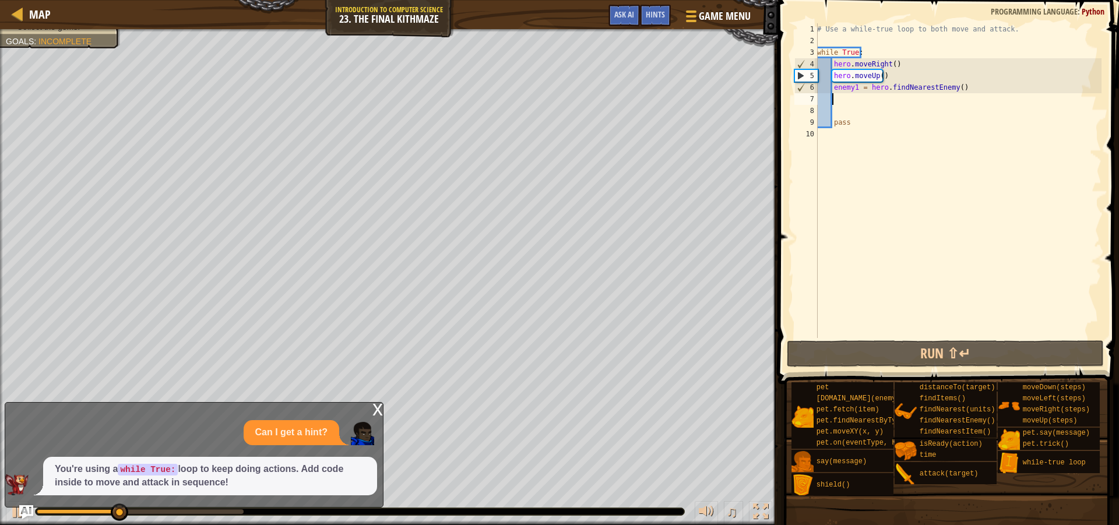
click at [842, 101] on div "# Use a while-true loop to both move and attack. while True : hero . moveRight …" at bounding box center [958, 192] width 287 height 338
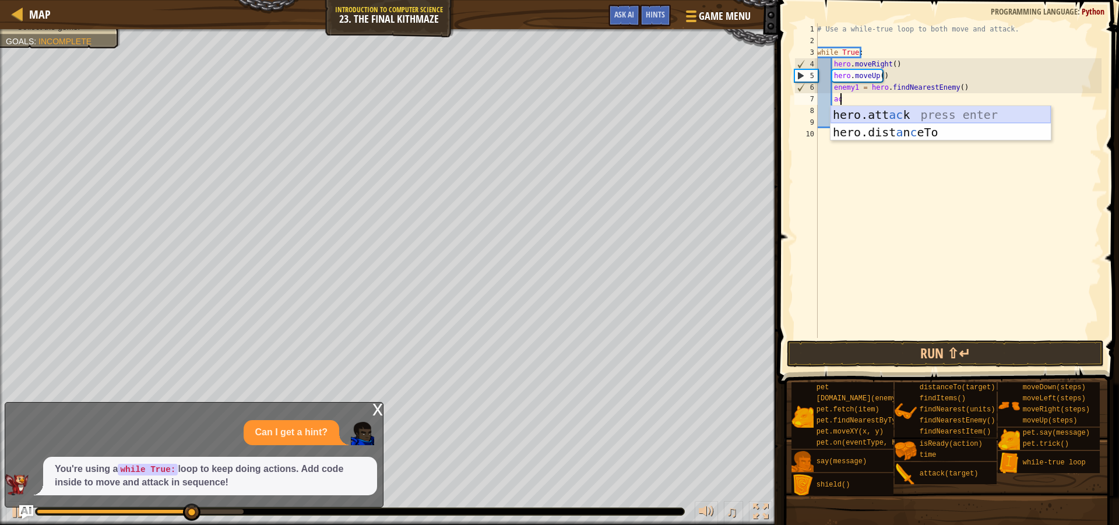
click at [922, 117] on div "hero.att ac k press enter hero.dist a n c eTo press enter" at bounding box center [941, 141] width 220 height 70
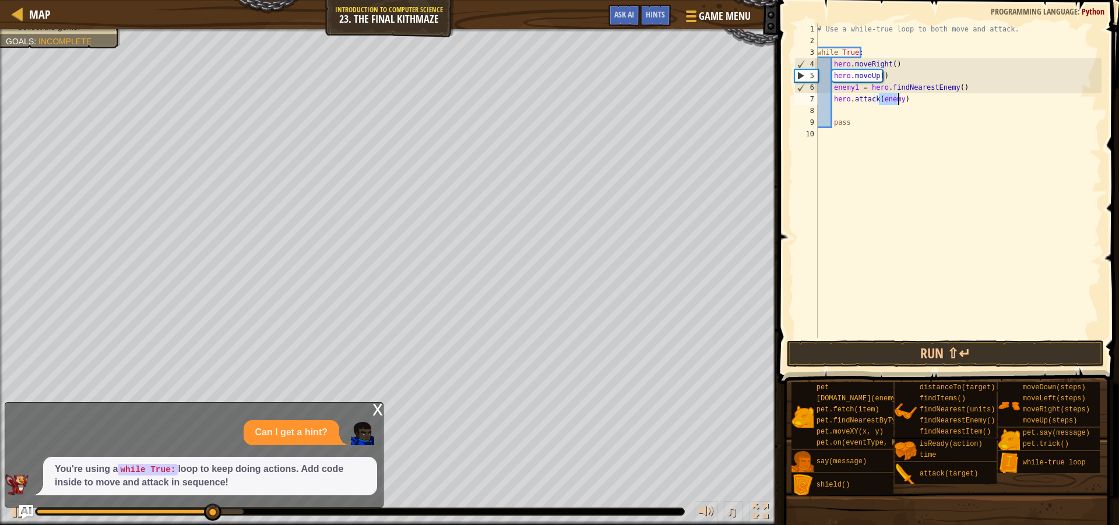
type textarea "hero.attack(1)"
click at [932, 343] on button "Run ⇧↵" at bounding box center [945, 353] width 317 height 27
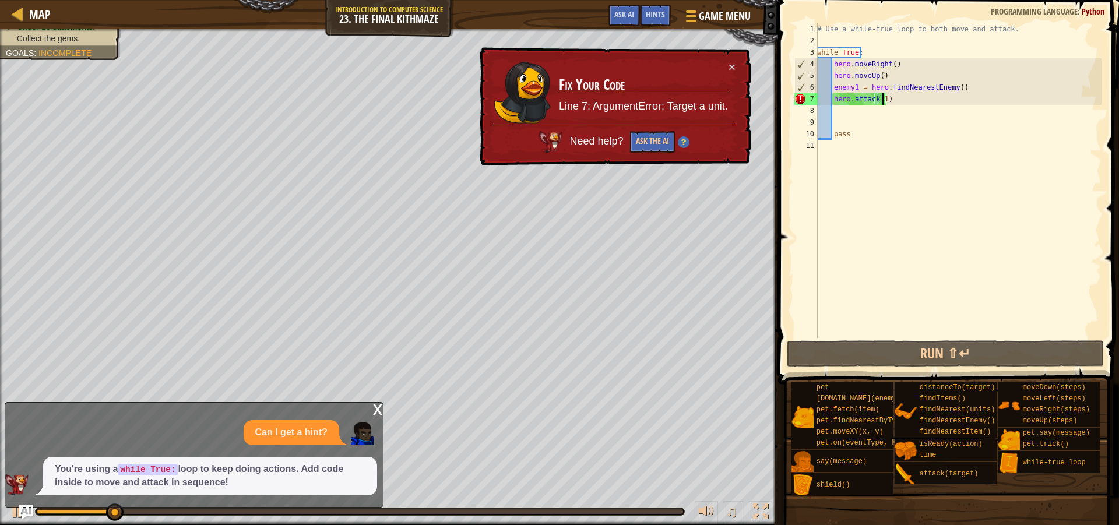
click at [882, 99] on div "# Use a while-true loop to both move and attack. while True : hero . moveRight …" at bounding box center [958, 192] width 287 height 338
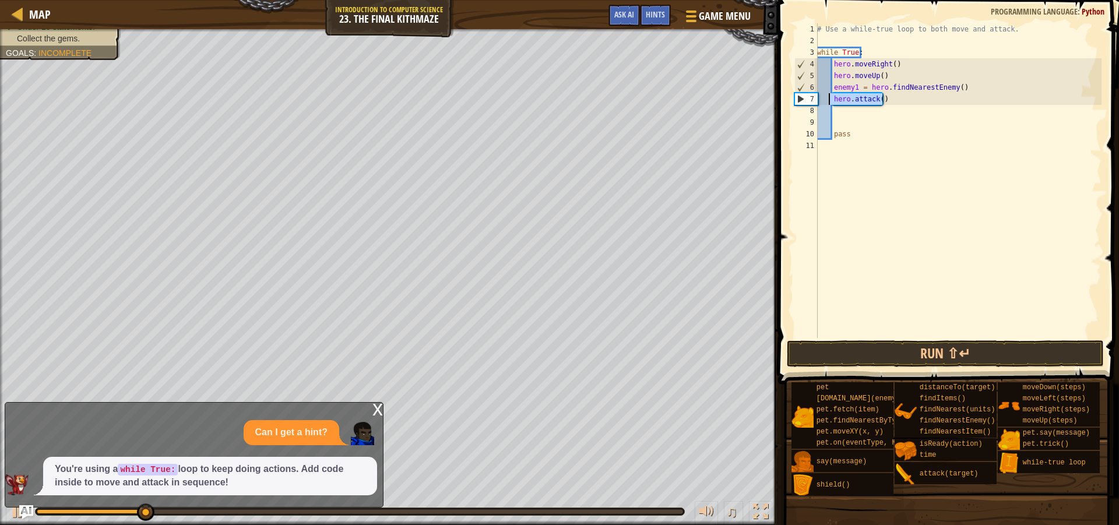
drag, startPoint x: 894, startPoint y: 104, endPoint x: 827, endPoint y: 99, distance: 67.2
click at [827, 99] on div "# Use a while-true loop to both move and attack. while True : hero . moveRight …" at bounding box center [958, 192] width 287 height 338
click at [894, 103] on div "# Use a while-true loop to both move and attack. while True : hero . moveRight …" at bounding box center [958, 180] width 287 height 315
type textarea "h"
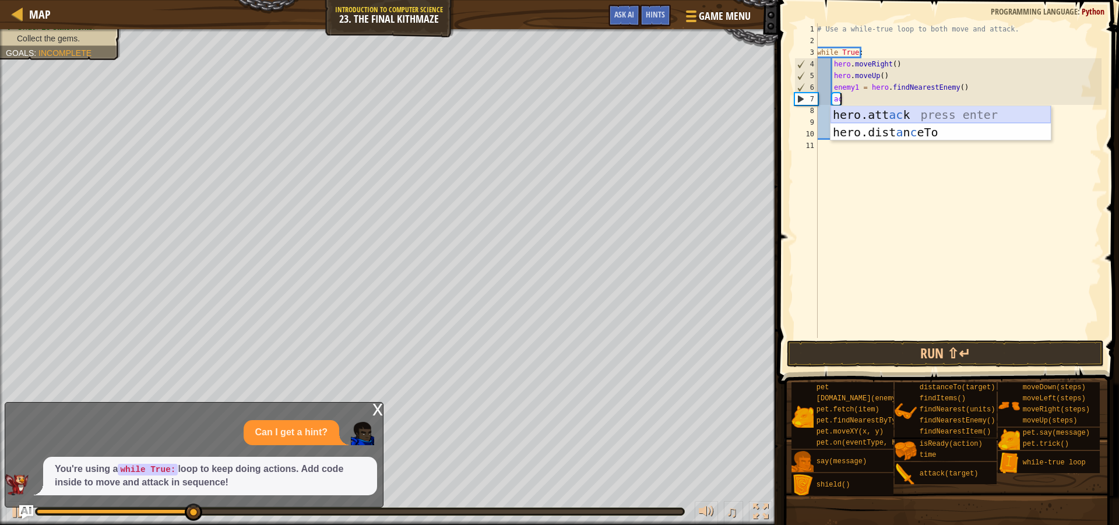
click at [916, 115] on div "hero.att ac k press enter hero.dist a n c eTo press enter" at bounding box center [941, 141] width 220 height 70
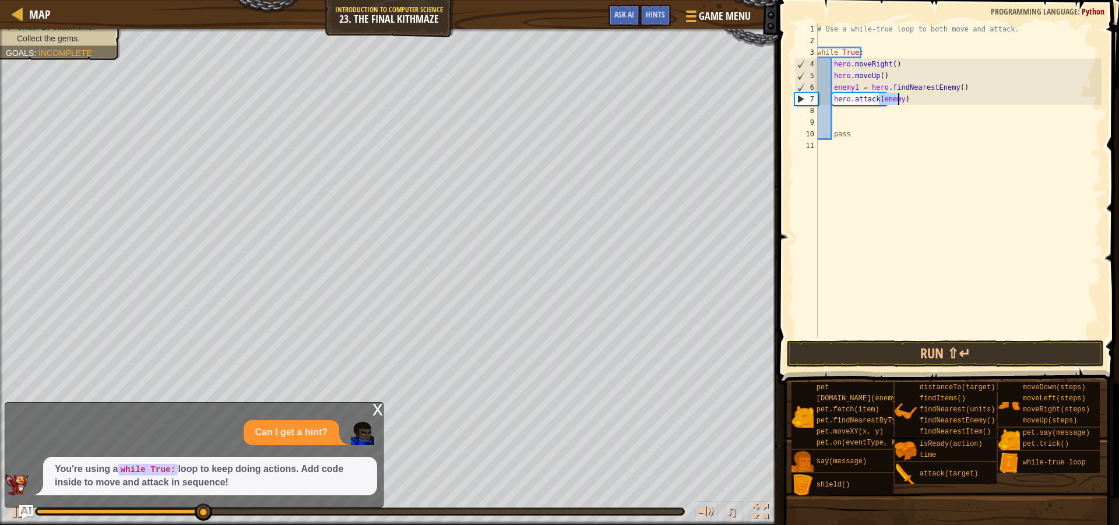
drag, startPoint x: 897, startPoint y: 99, endPoint x: 905, endPoint y: 100, distance: 8.2
click at [896, 99] on div "# Use a while-true loop to both move and attack. while True : hero . moveRight …" at bounding box center [958, 180] width 287 height 315
type textarea "hero.attack(enemy1)"
drag, startPoint x: 951, startPoint y: 355, endPoint x: 951, endPoint y: 362, distance: 7.0
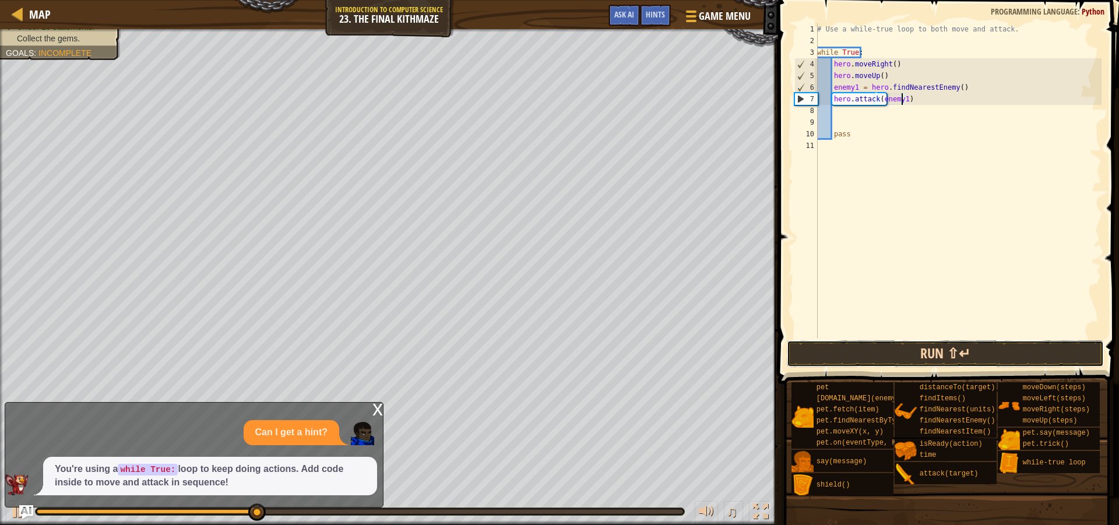
click at [951, 356] on button "Run ⇧↵" at bounding box center [945, 353] width 317 height 27
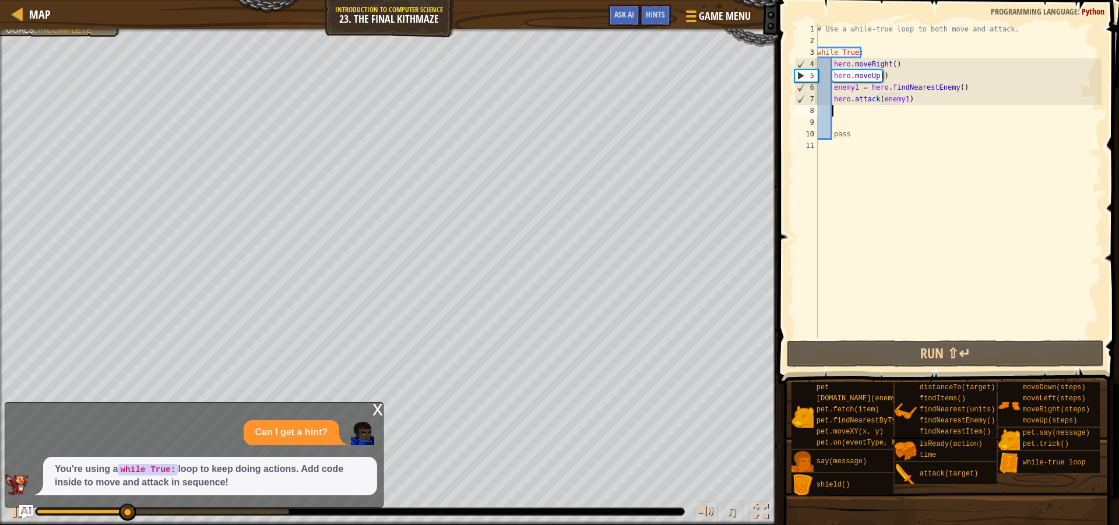
click at [841, 112] on div "# Use a while-true loop to both move and attack. while True : hero . moveRight …" at bounding box center [958, 192] width 287 height 338
type textarea "d"
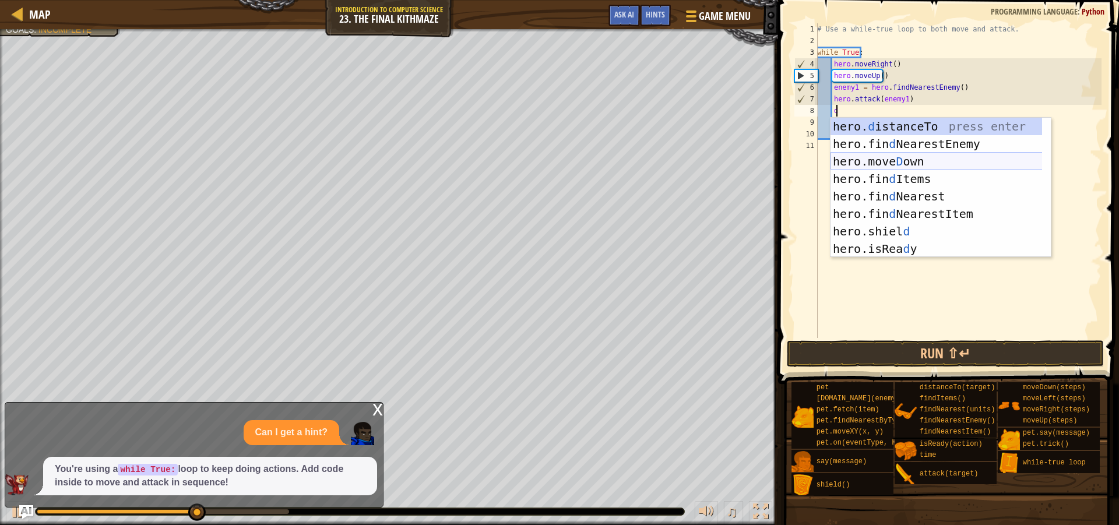
click at [919, 159] on div "hero. d istanceTo press enter hero.fin d NearestEnemy press enter hero.[PERSON_…" at bounding box center [941, 205] width 220 height 175
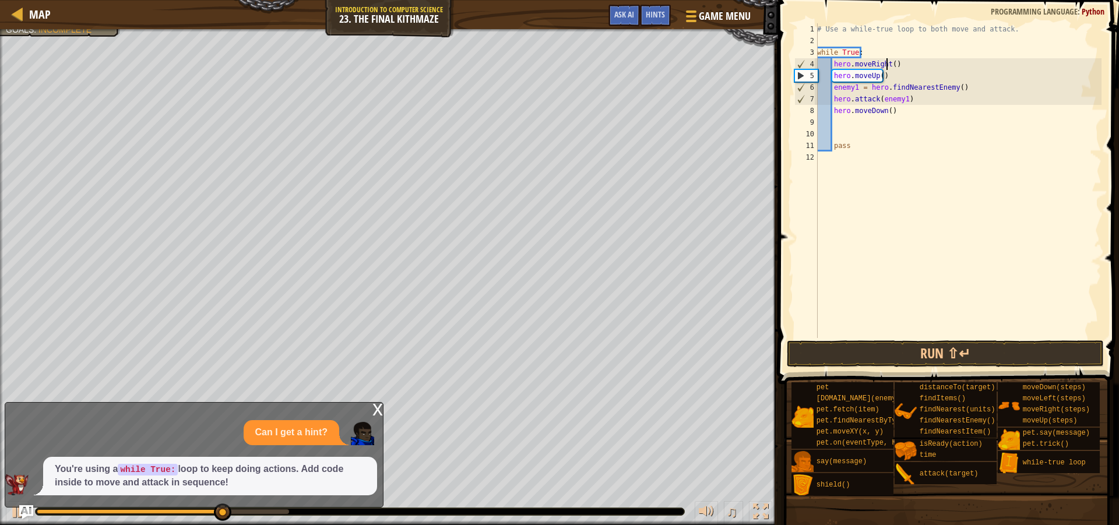
click at [888, 66] on div "# Use a while-true loop to both move and attack. while True : hero . moveRight …" at bounding box center [958, 192] width 287 height 338
click at [893, 65] on div "# Use a while-true loop to both move and attack. while True : hero . moveRight …" at bounding box center [958, 192] width 287 height 338
click at [891, 64] on div "# Use a while-true loop to both move and attack. while True : hero . moveRight …" at bounding box center [958, 192] width 287 height 338
click at [951, 88] on div "# Use a while-true loop to both move and attack. while True : hero . moveRight …" at bounding box center [958, 192] width 287 height 338
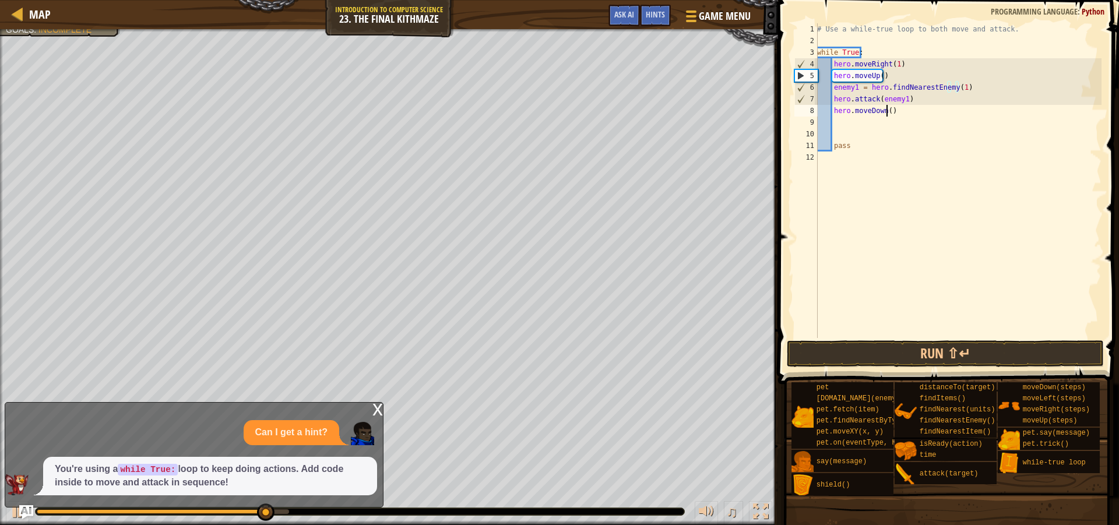
drag, startPoint x: 886, startPoint y: 110, endPoint x: 881, endPoint y: 208, distance: 98.0
click at [886, 110] on div "# Use a while-true loop to both move and attack. while True : hero . moveRight …" at bounding box center [958, 192] width 287 height 338
click at [901, 350] on button "Run ⇧↵" at bounding box center [945, 353] width 317 height 27
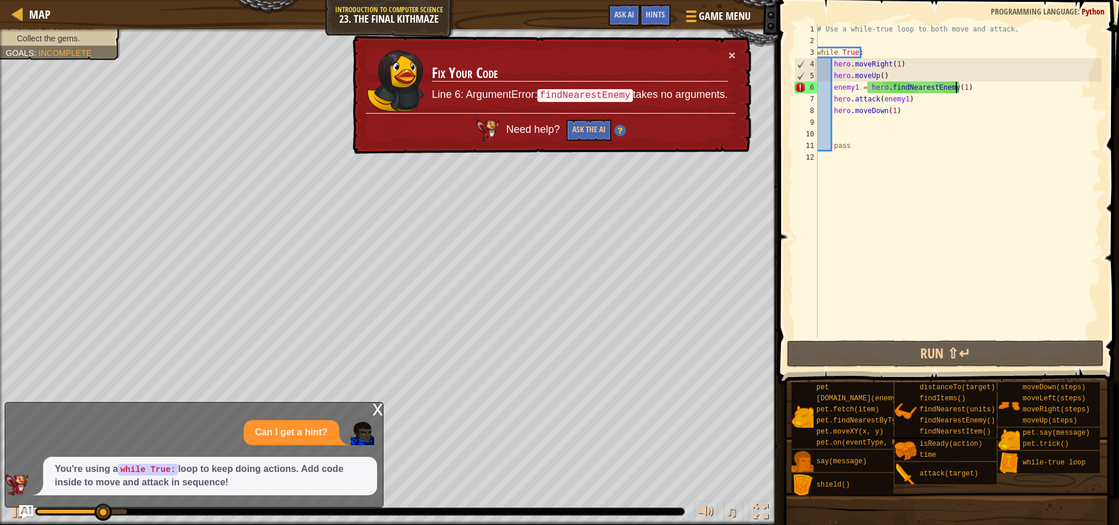
click at [956, 85] on div "# Use a while-true loop to both move and attack. while True : hero . moveRight …" at bounding box center [958, 192] width 287 height 338
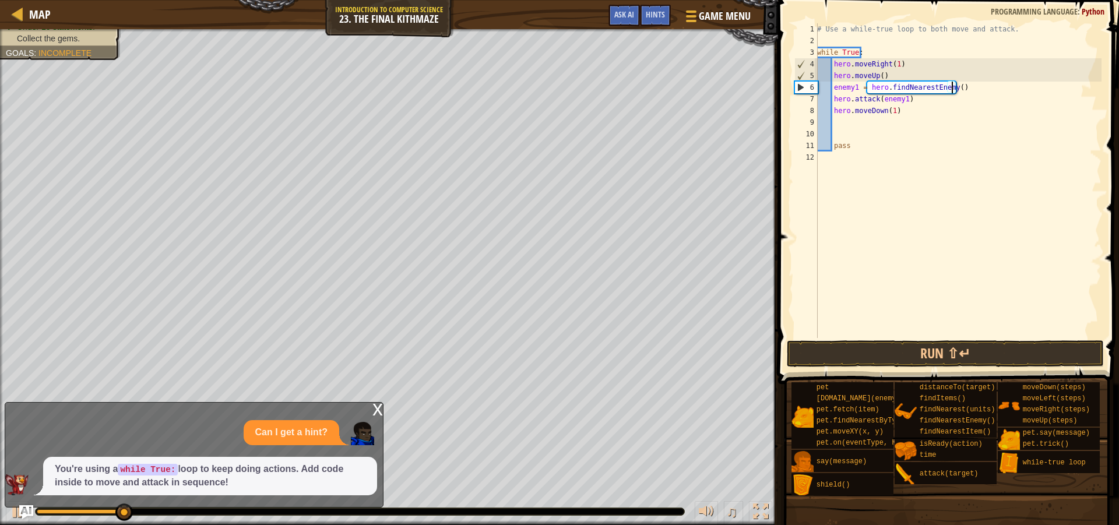
click at [876, 76] on div "# Use a while-true loop to both move and attack. while True : hero . moveRight …" at bounding box center [958, 192] width 287 height 338
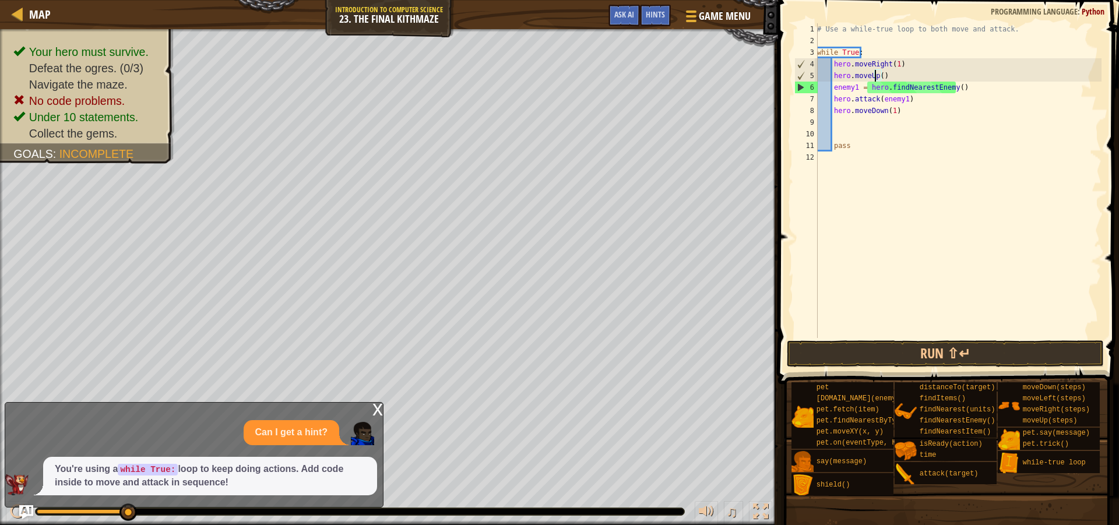
click at [878, 75] on div "# Use a while-true loop to both move and attack. while True : hero . moveRight …" at bounding box center [958, 192] width 287 height 338
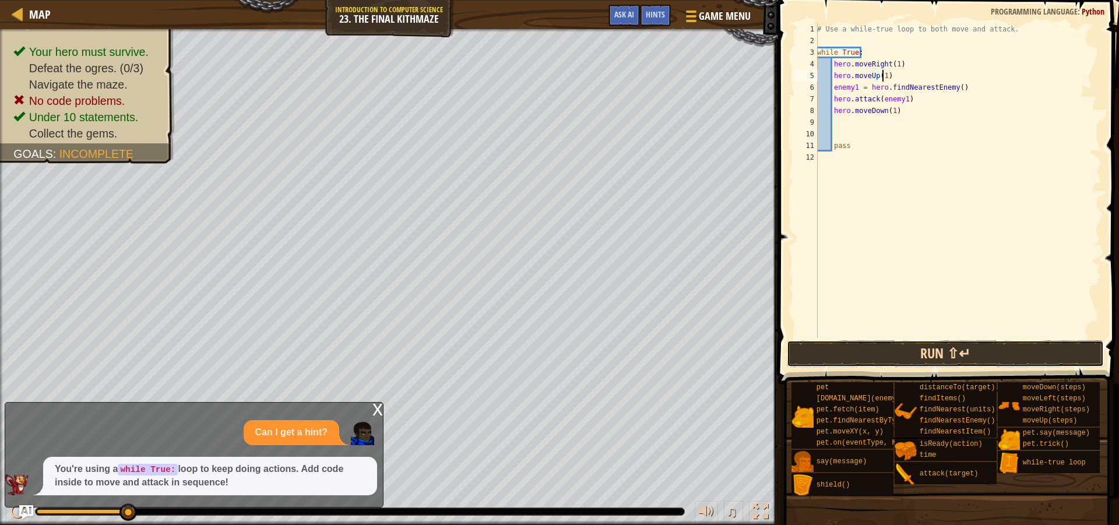
click at [909, 364] on button "Run ⇧↵" at bounding box center [945, 353] width 317 height 27
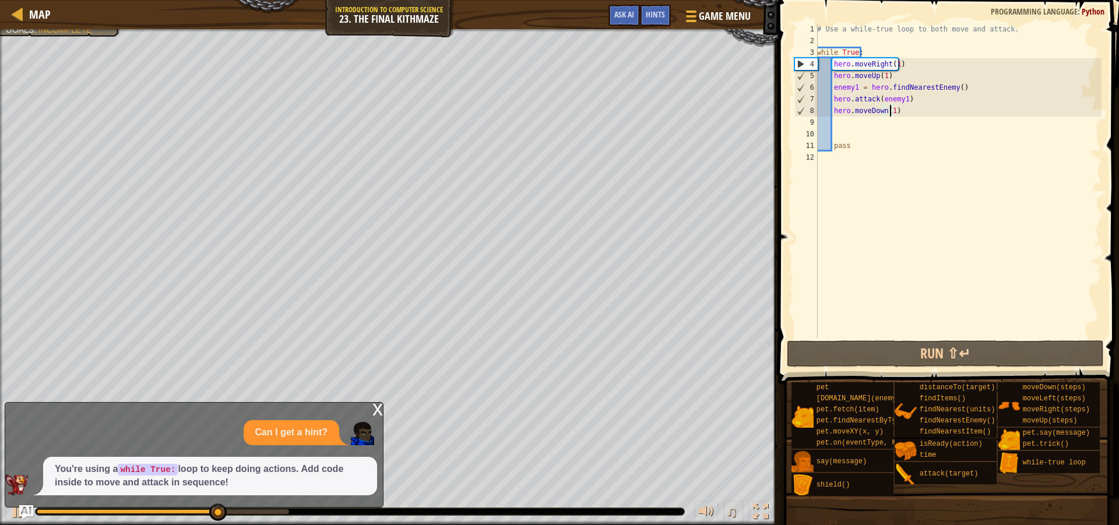
click at [890, 109] on div "# Use a while-true loop to both move and attack. while True : hero . moveRight …" at bounding box center [958, 192] width 287 height 338
click at [915, 99] on div "# Use a while-true loop to both move and attack. while True : hero . moveRight …" at bounding box center [958, 192] width 287 height 338
type textarea "hero.attack(enemy1)"
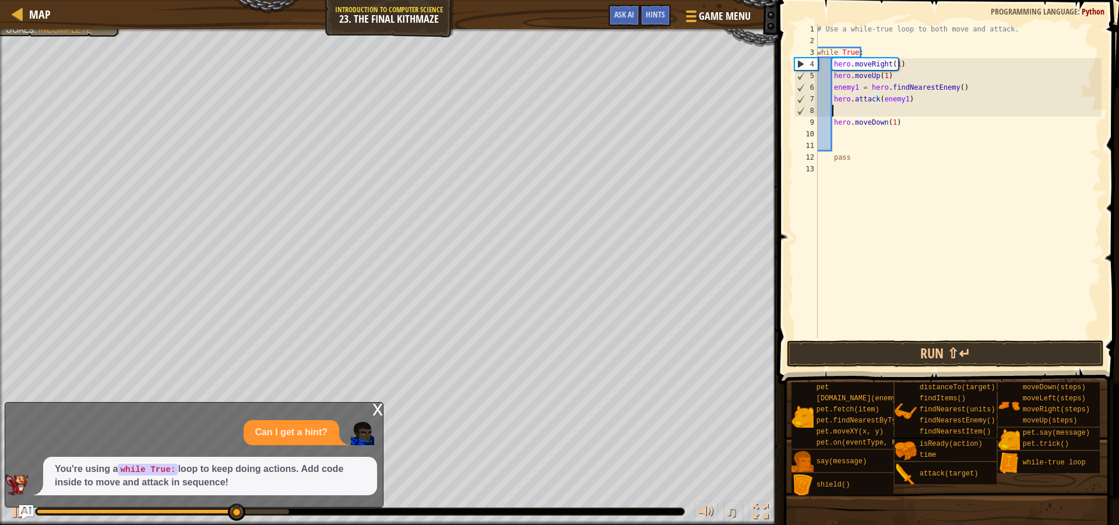
scroll to position [5, 1]
type textarea "r"
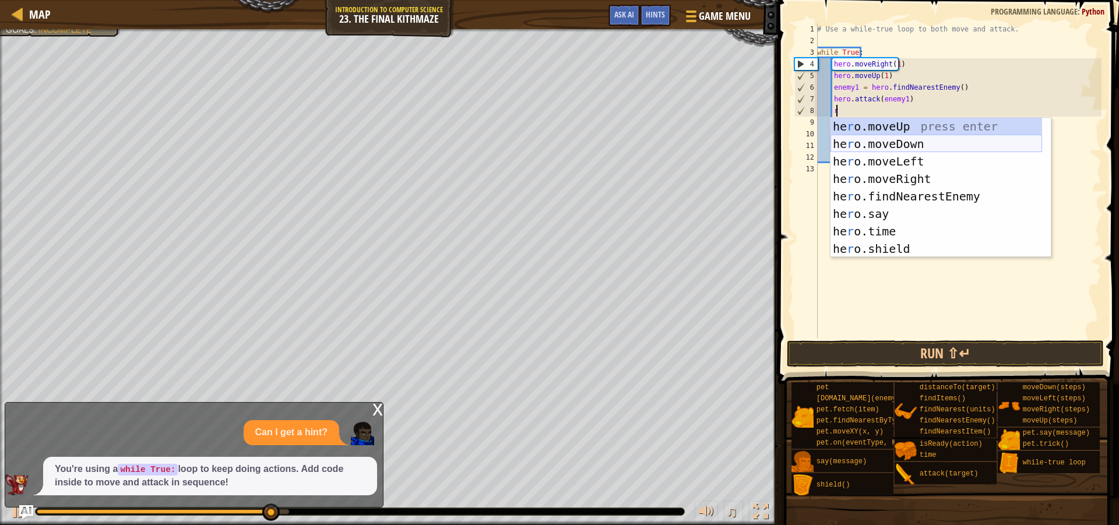
click at [908, 140] on div "he r o.moveUp press enter he r o.moveDown press enter he r o.moveLeft press ent…" at bounding box center [937, 205] width 212 height 175
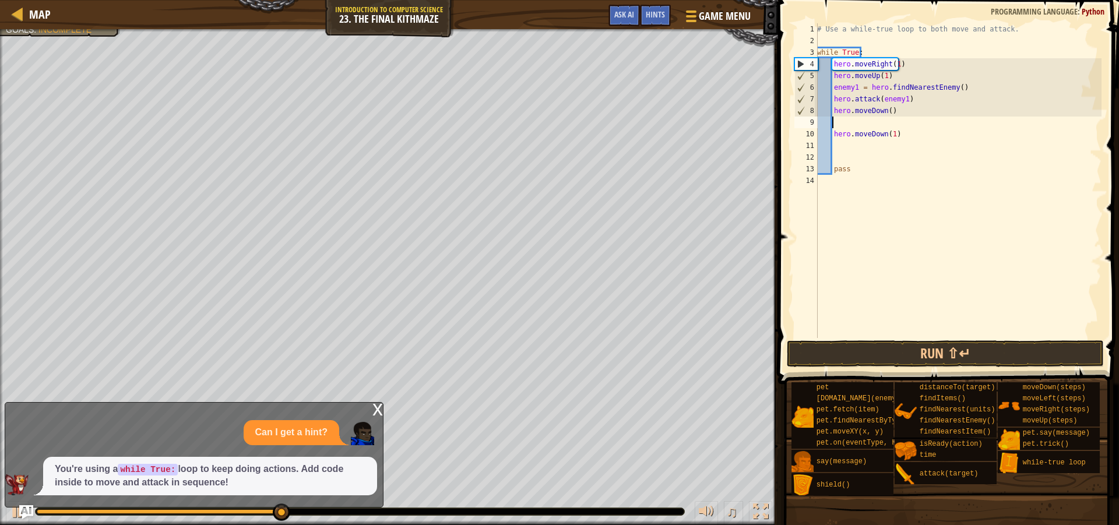
click at [887, 110] on div "# Use a while-true loop to both move and attack. while True : hero . moveRight …" at bounding box center [958, 192] width 287 height 338
type textarea "hero.moveDown()"
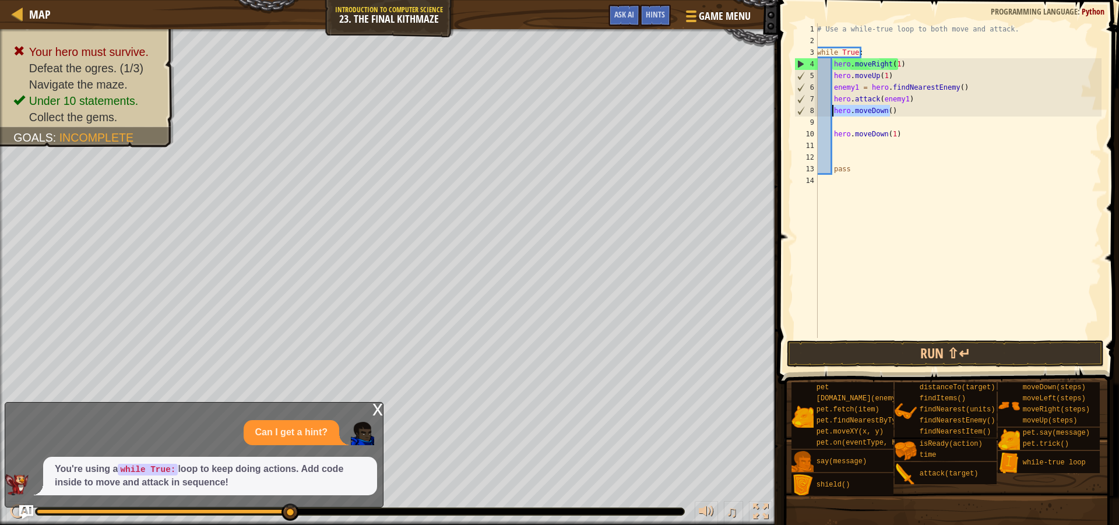
drag, startPoint x: 892, startPoint y: 110, endPoint x: 834, endPoint y: 110, distance: 57.7
click at [834, 110] on div "# Use a while-true loop to both move and attack. while True : hero . moveRight …" at bounding box center [958, 192] width 287 height 338
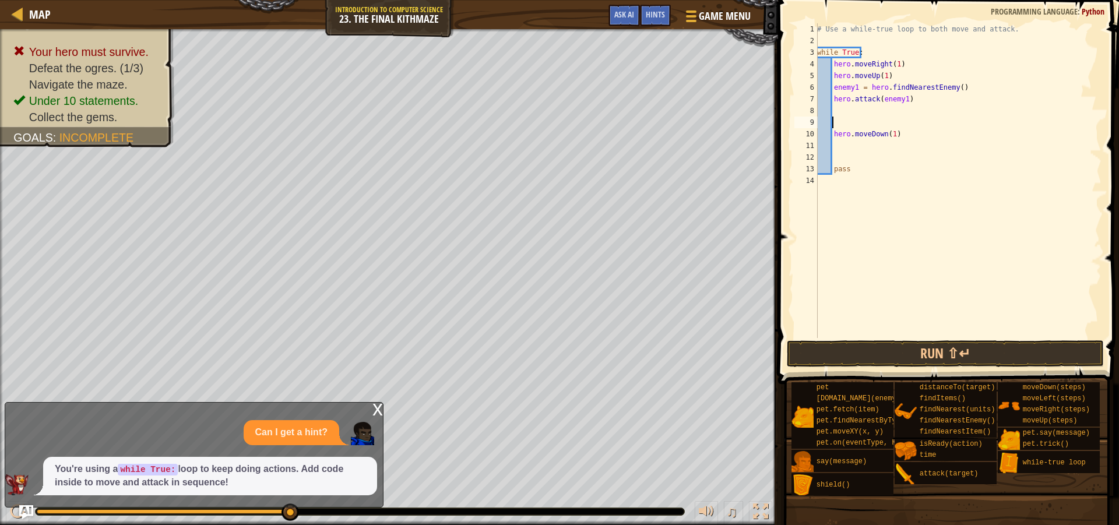
drag, startPoint x: 837, startPoint y: 121, endPoint x: 843, endPoint y: 123, distance: 6.8
click at [837, 121] on div "# Use a while-true loop to both move and attack. while True : hero . moveRight …" at bounding box center [958, 192] width 287 height 338
click at [840, 111] on div "# Use a while-true loop to both move and attack. while True : hero . moveRight …" at bounding box center [958, 192] width 287 height 338
type textarea "r"
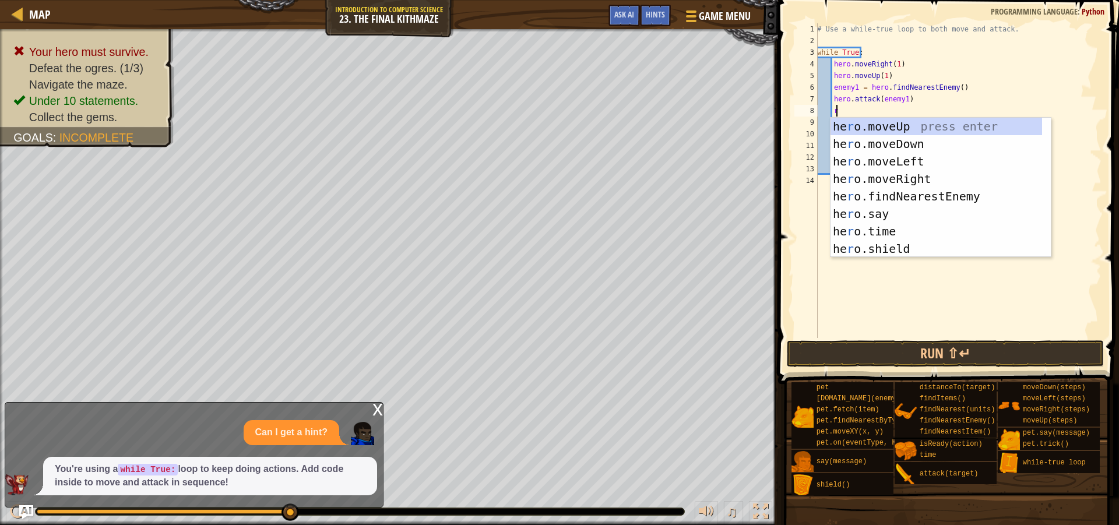
scroll to position [5, 1]
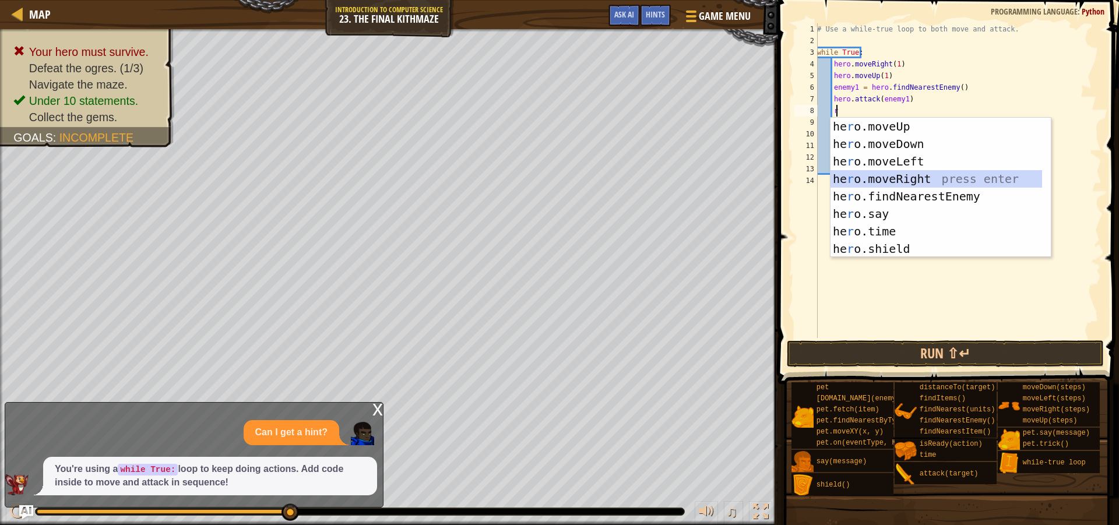
click at [901, 175] on div "he r o.moveUp press enter he r o.moveDown press enter he r o.moveLeft press ent…" at bounding box center [937, 205] width 212 height 175
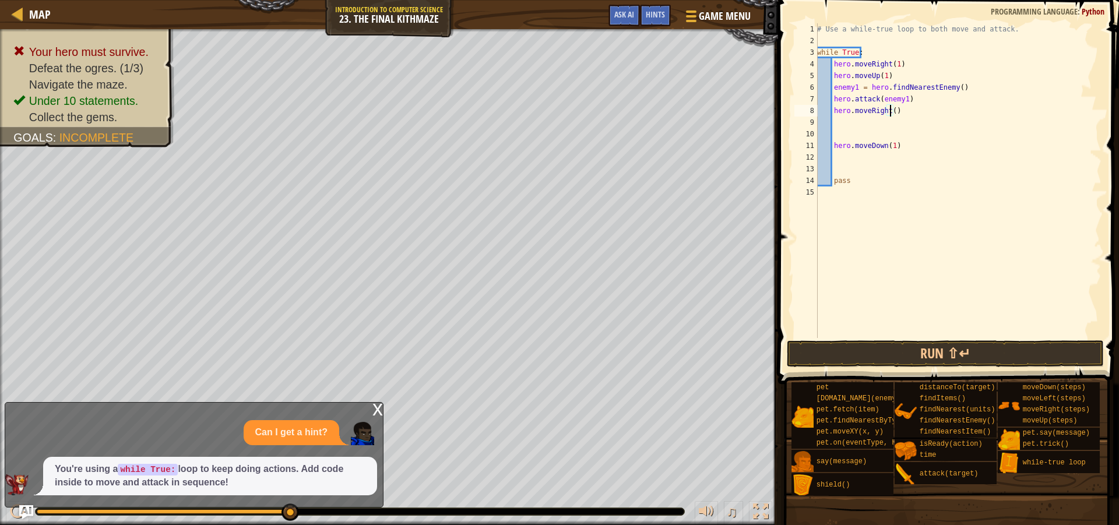
click at [890, 113] on div "# Use a while-true loop to both move and attack. while True : hero . moveRight …" at bounding box center [958, 192] width 287 height 338
click at [915, 351] on button "Run ⇧↵" at bounding box center [945, 353] width 317 height 27
drag, startPoint x: 916, startPoint y: 343, endPoint x: 918, endPoint y: 351, distance: 8.3
click at [917, 345] on button "Run ⇧↵" at bounding box center [945, 353] width 317 height 27
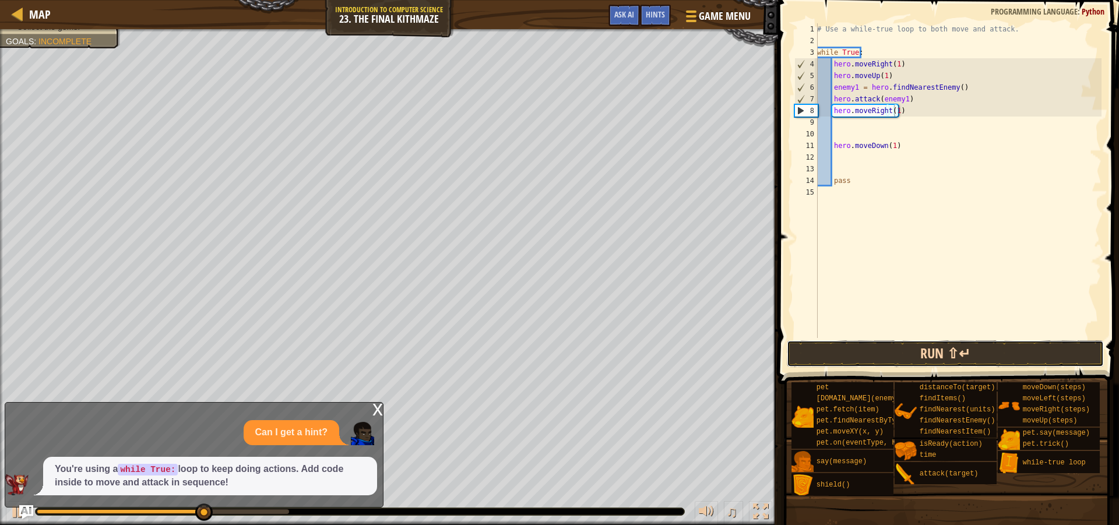
click at [901, 354] on button "Run ⇧↵" at bounding box center [945, 353] width 317 height 27
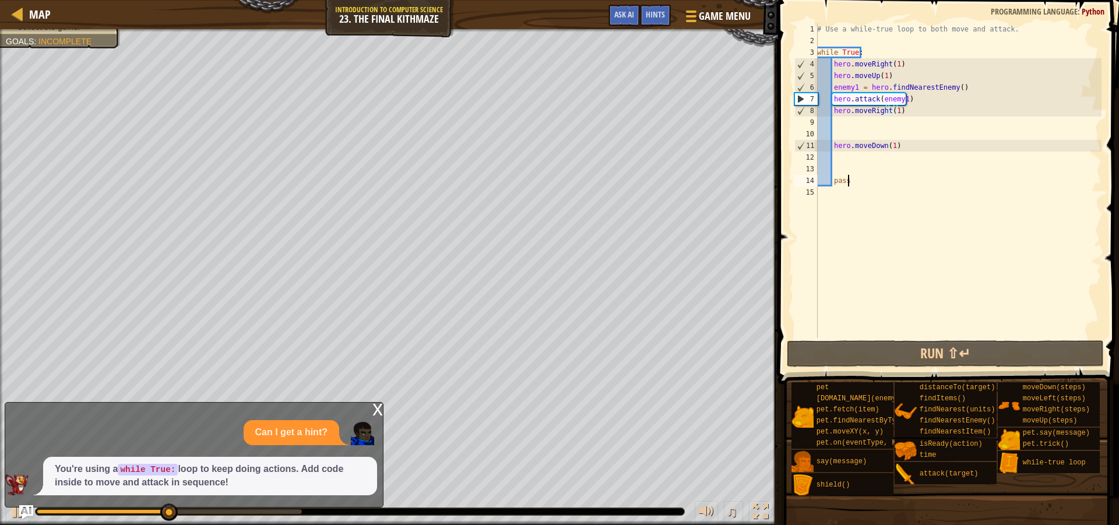
click at [857, 184] on div "# Use a while-true loop to both move and attack. while True : hero . moveRight …" at bounding box center [958, 192] width 287 height 338
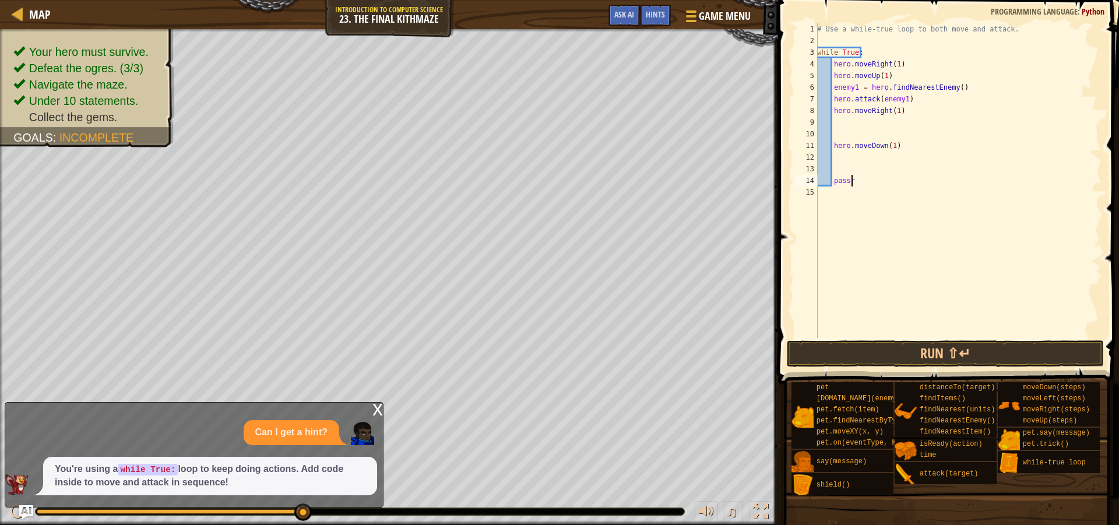
scroll to position [5, 2]
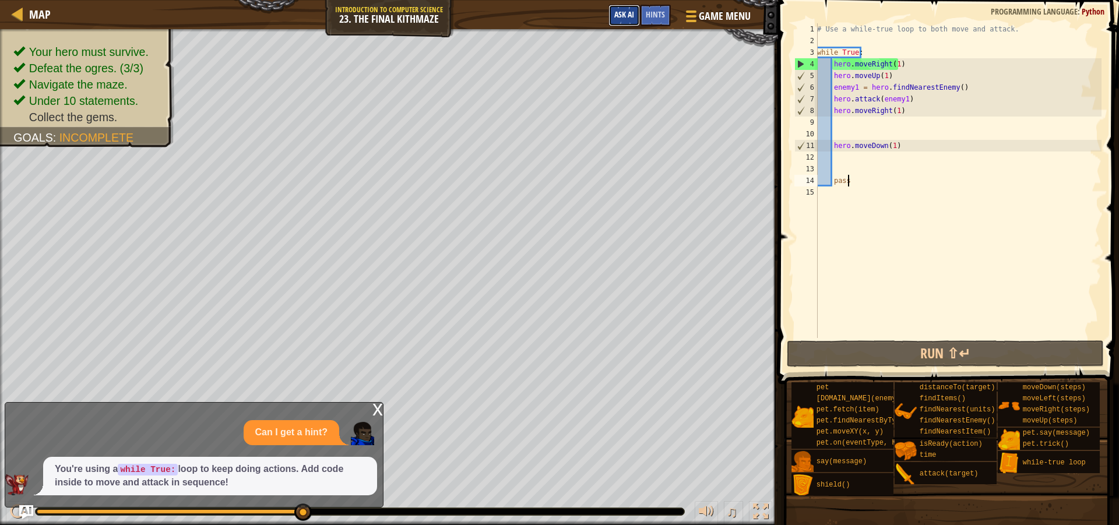
click at [630, 17] on span "Ask AI" at bounding box center [624, 14] width 20 height 11
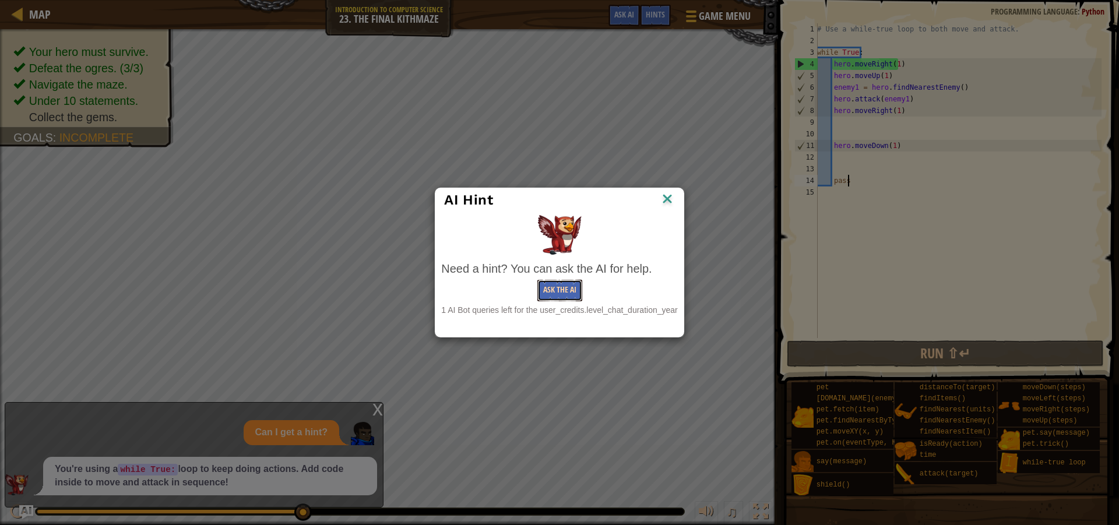
click at [566, 294] on button "Ask the AI" at bounding box center [559, 291] width 45 height 22
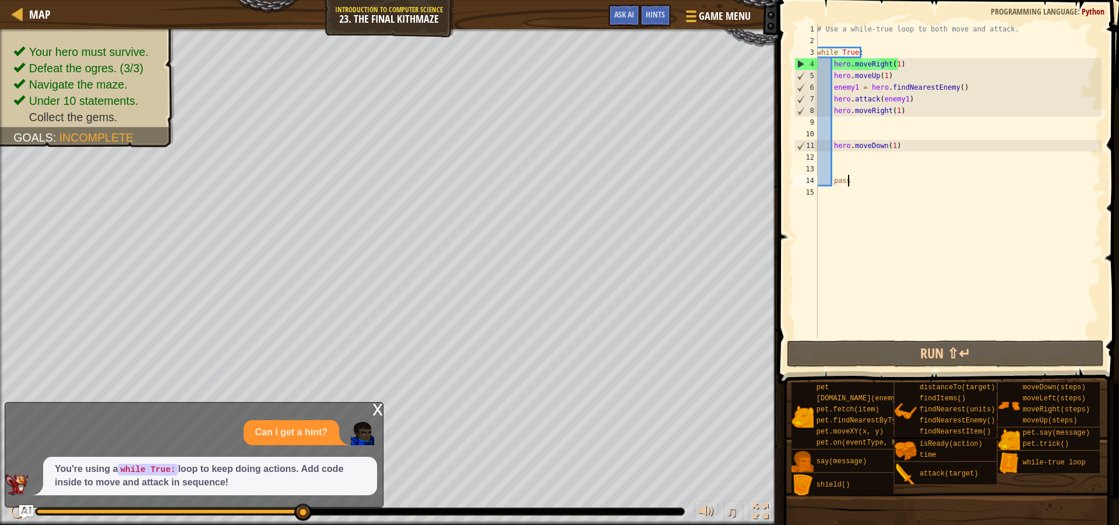
click at [890, 144] on div "# Use a while-true loop to both move and attack. while True : hero . moveRight …" at bounding box center [958, 192] width 287 height 338
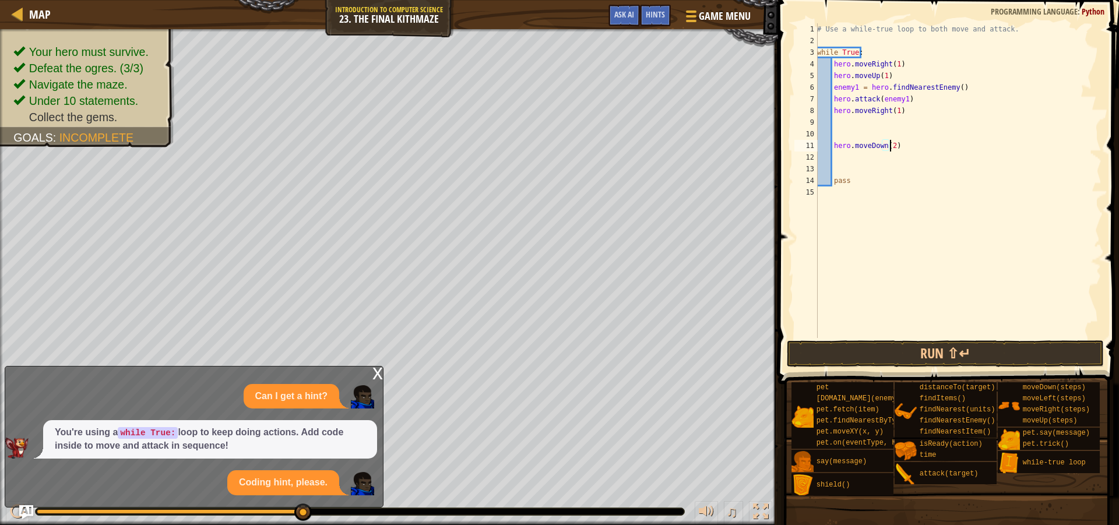
scroll to position [5, 6]
type textarea "hero.moveDown(2)"
click at [918, 340] on span at bounding box center [950, 175] width 350 height 419
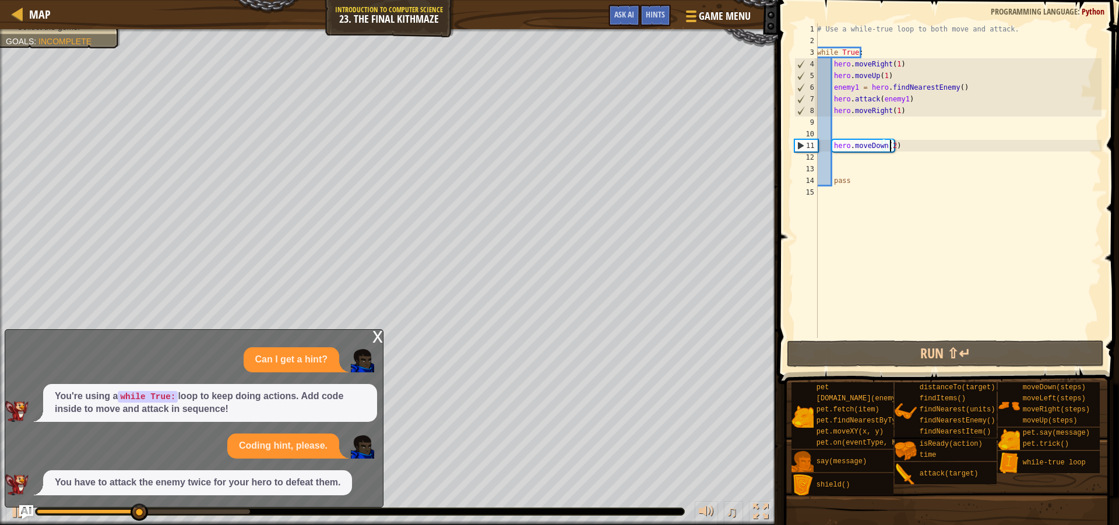
click at [879, 163] on div "# Use a while-true loop to both move and attack. while True : hero . moveRight …" at bounding box center [958, 192] width 287 height 338
type textarea "u"
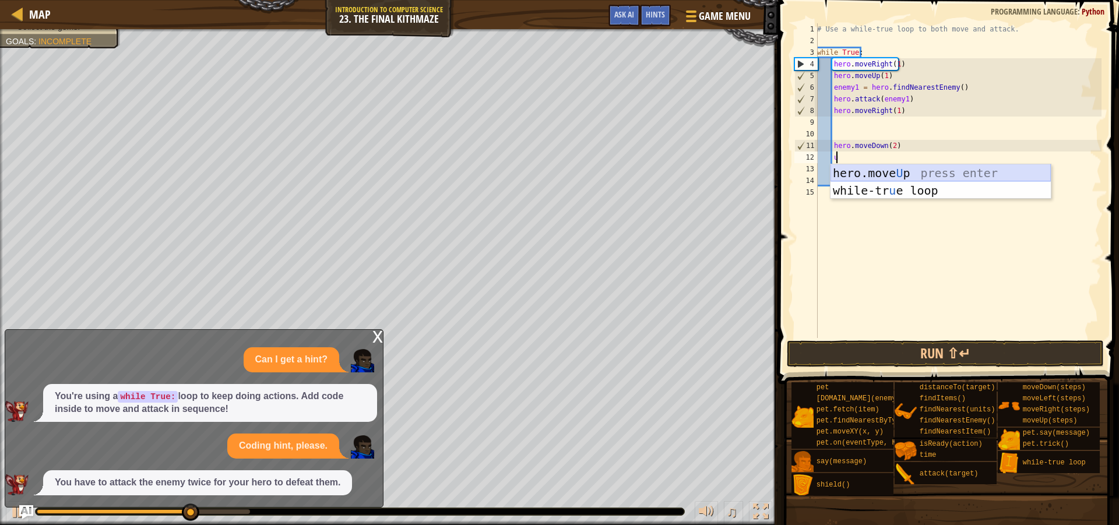
click at [894, 177] on div "hero.move U p press enter while-tr u e loop press enter" at bounding box center [941, 199] width 220 height 70
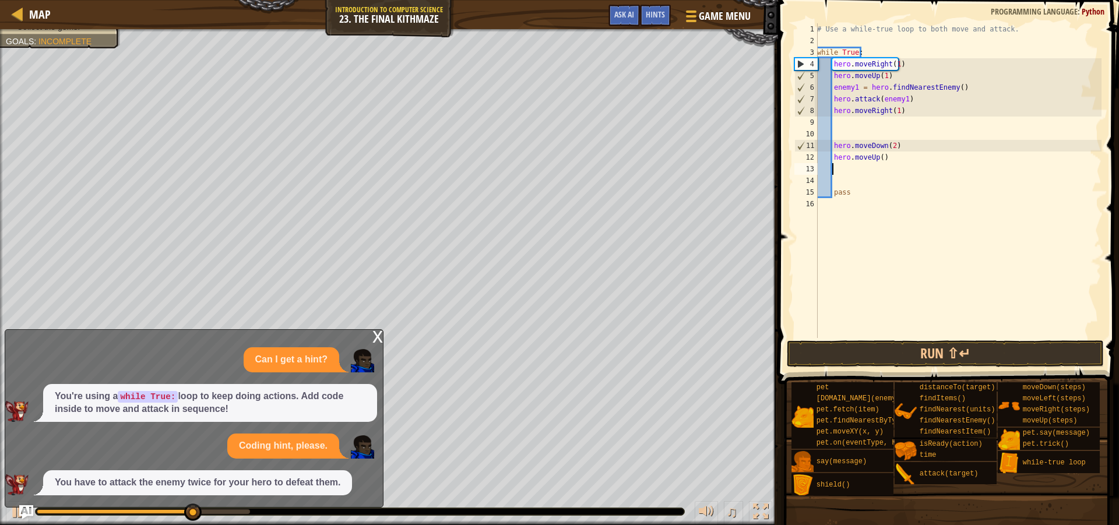
scroll to position [5, 1]
click at [878, 156] on div "# Use a while-true loop to both move and attack. while True : hero . moveRight …" at bounding box center [958, 192] width 287 height 338
click at [922, 349] on button "Run ⇧↵" at bounding box center [945, 353] width 317 height 27
type textarea "hero.moveUp(1)"
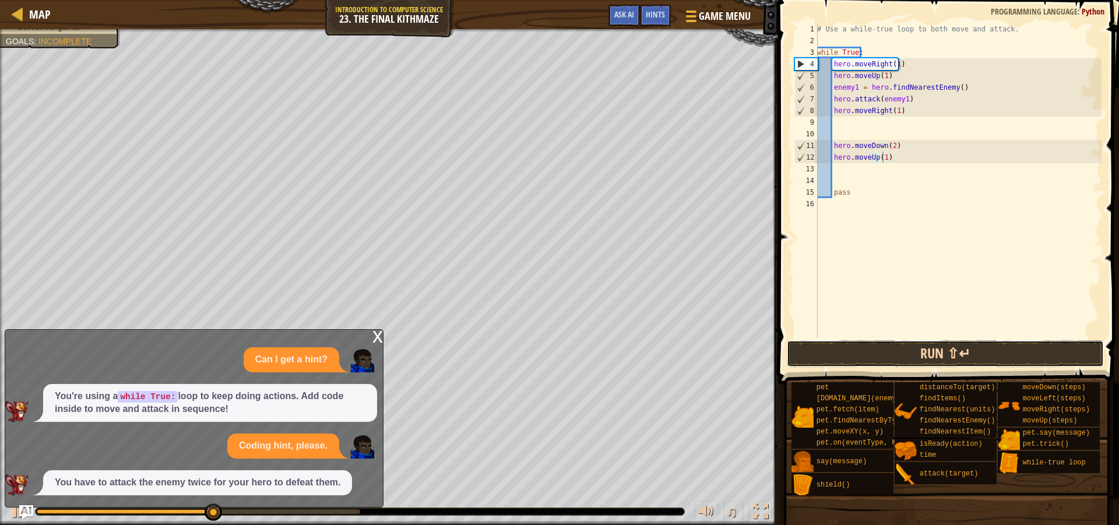
click at [911, 347] on button "Run ⇧↵" at bounding box center [945, 353] width 317 height 27
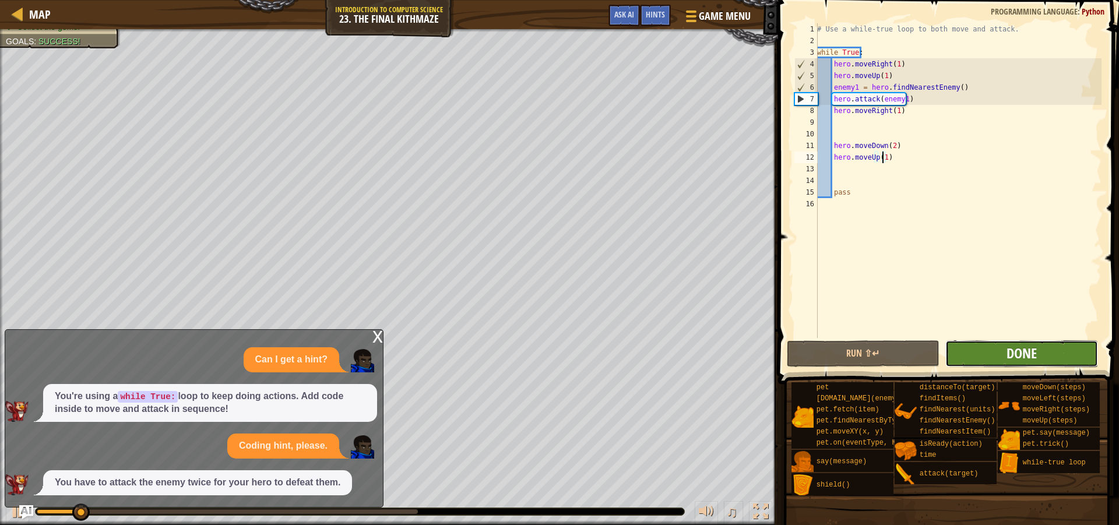
click at [1008, 352] on span "Done" at bounding box center [1022, 353] width 30 height 19
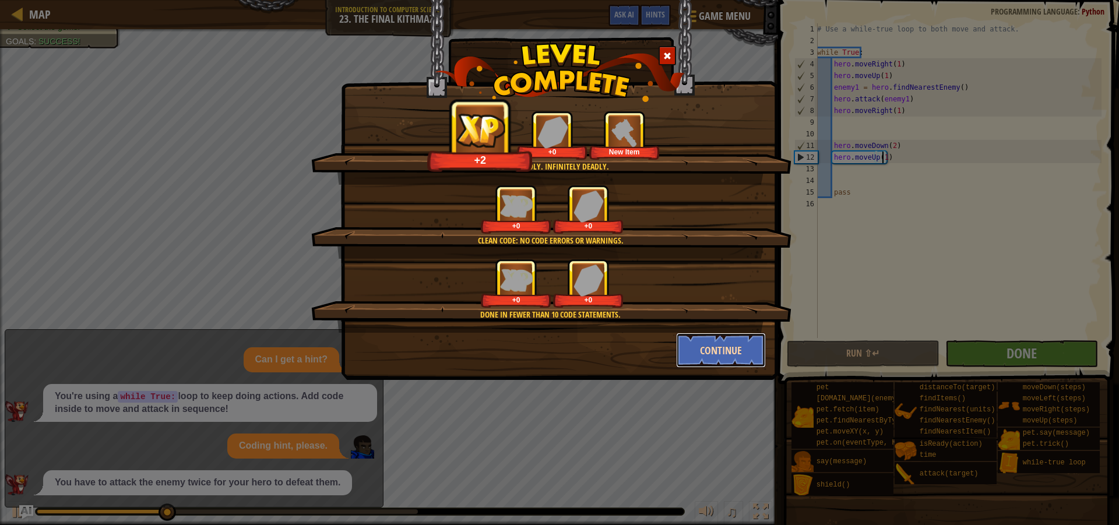
click at [715, 347] on button "Continue" at bounding box center [721, 350] width 90 height 35
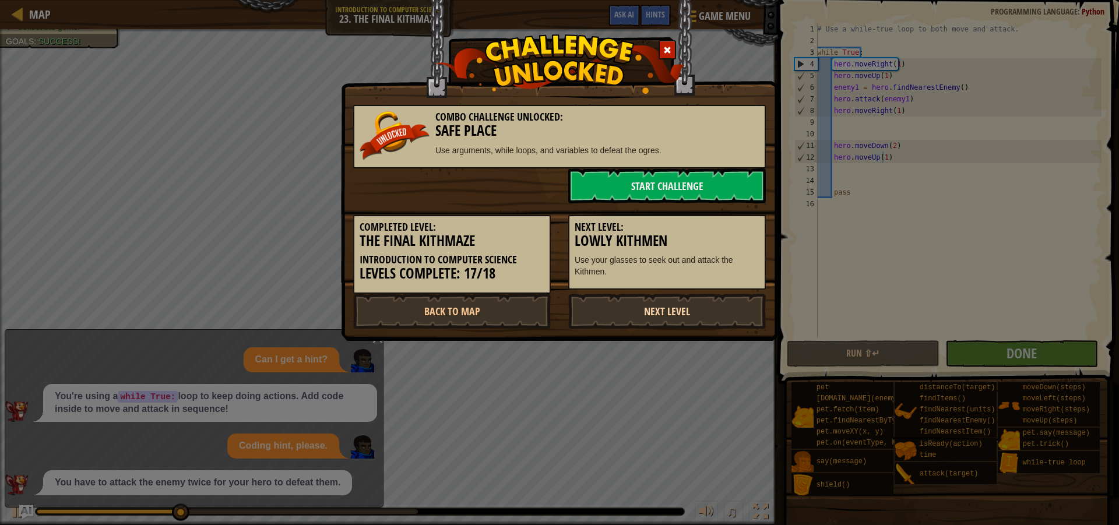
drag, startPoint x: 662, startPoint y: 325, endPoint x: 673, endPoint y: 312, distance: 16.1
click at [663, 319] on link "Next Level" at bounding box center [667, 311] width 198 height 35
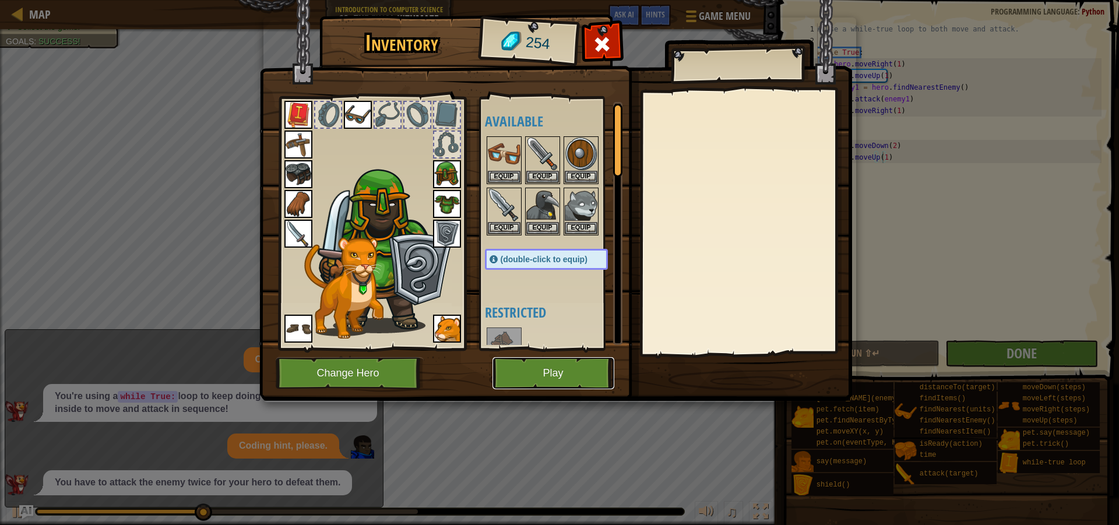
click at [538, 374] on button "Play" at bounding box center [554, 373] width 122 height 32
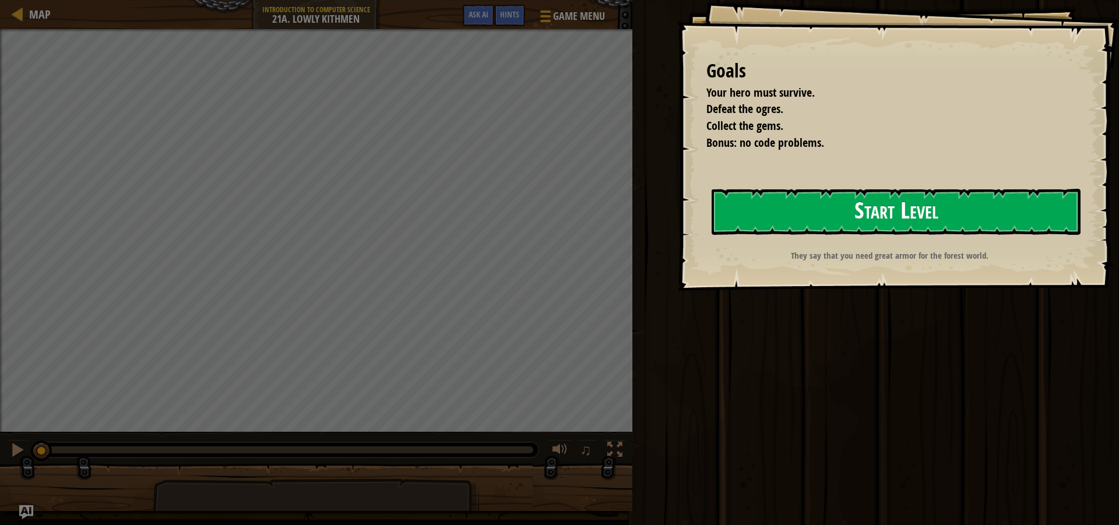
click at [915, 210] on button "Start Level" at bounding box center [896, 212] width 369 height 46
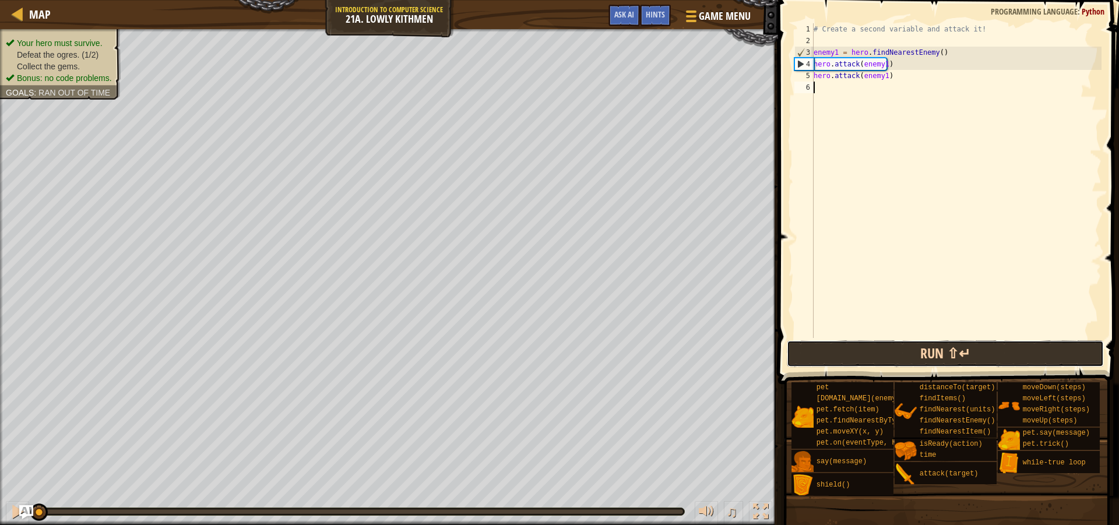
click at [907, 353] on button "Run ⇧↵" at bounding box center [945, 353] width 317 height 27
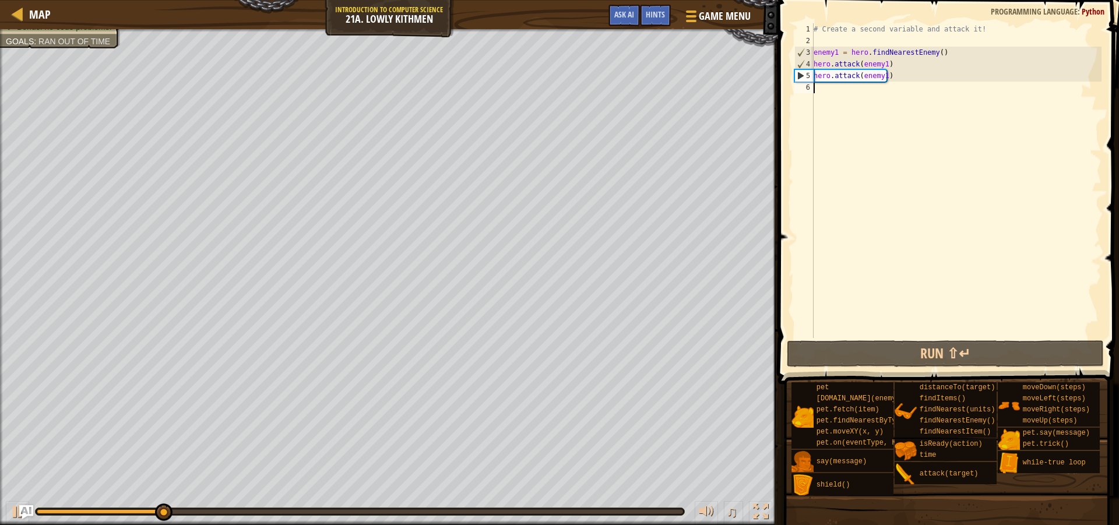
click at [817, 41] on div "# Create a second variable and attack it! enemy1 = hero . findNearestEnemy ( ) …" at bounding box center [956, 192] width 290 height 338
type textarea "w"
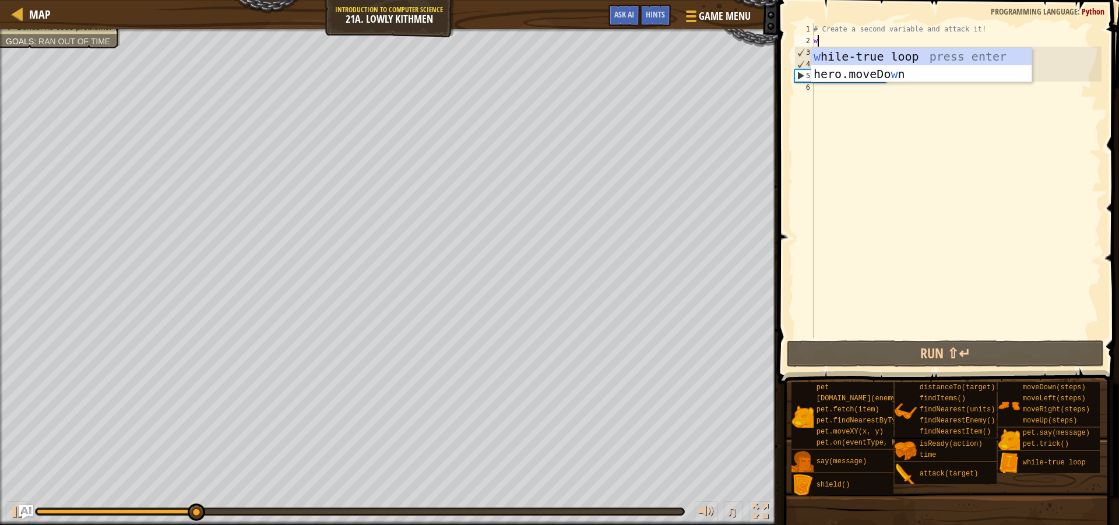
scroll to position [5, 0]
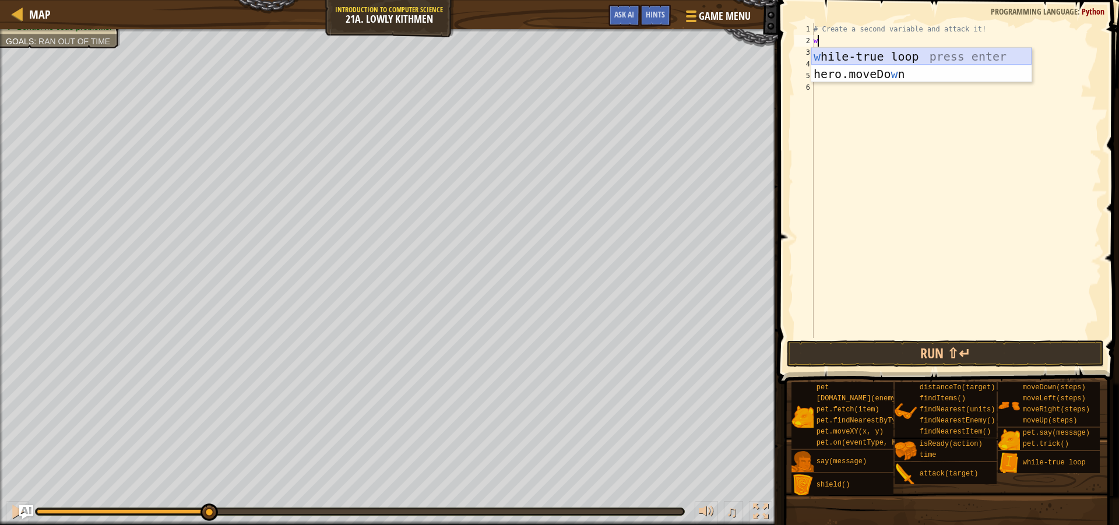
click at [869, 57] on div "w [PERSON_NAME]-true loop press enter hero.moveDo w n press enter" at bounding box center [921, 83] width 220 height 70
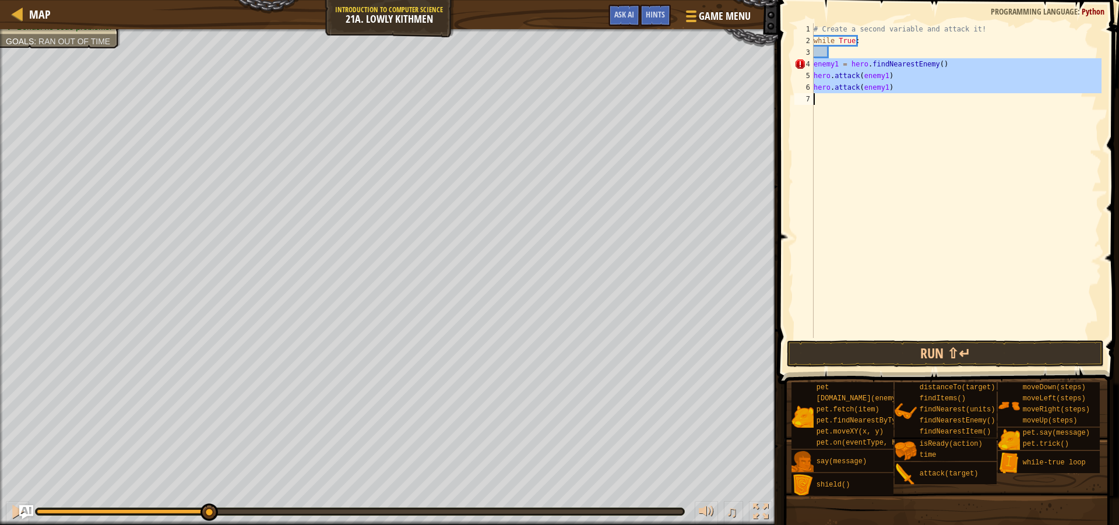
drag, startPoint x: 814, startPoint y: 66, endPoint x: 896, endPoint y: 96, distance: 86.7
click at [896, 96] on div "# Create a second variable and attack it! while True : enemy1 = hero . findNear…" at bounding box center [956, 192] width 290 height 338
type textarea "hero.attack(enemy1)"
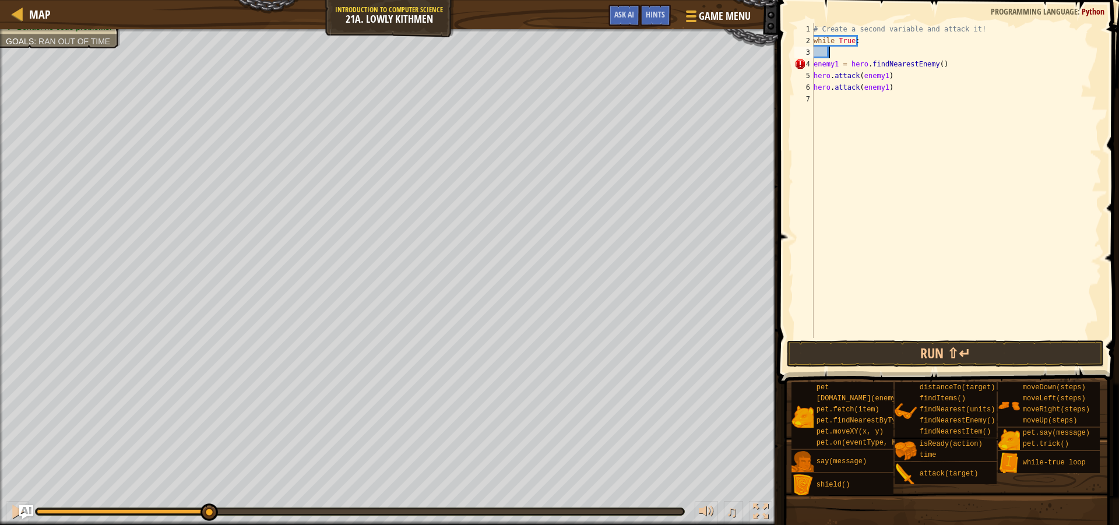
click at [831, 50] on div "# Create a second variable and attack it! while True : enemy1 = hero . findNear…" at bounding box center [956, 192] width 290 height 338
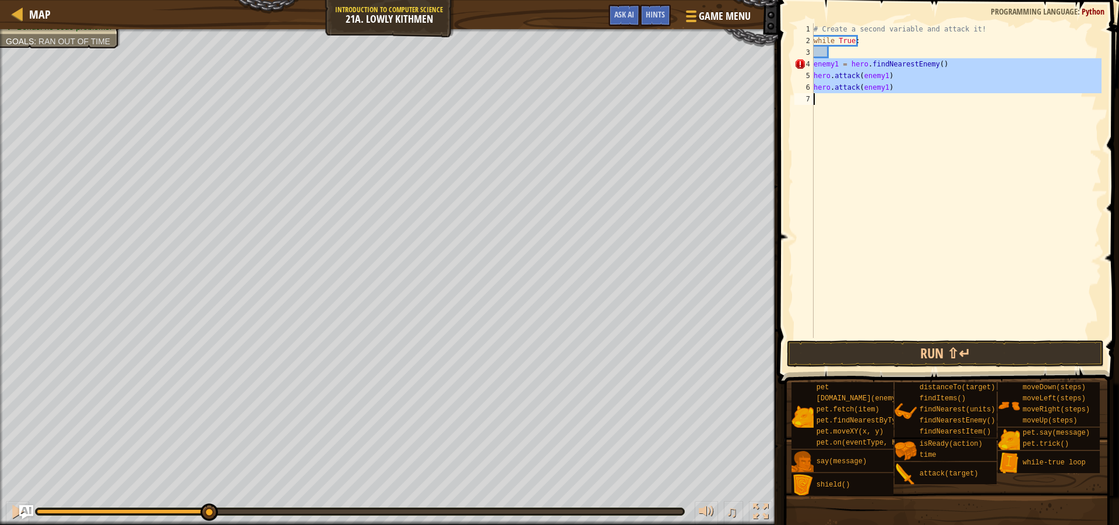
drag, startPoint x: 814, startPoint y: 62, endPoint x: 926, endPoint y: 108, distance: 121.3
click at [926, 108] on div "# Create a second variable and attack it! while True : enemy1 = hero . findNear…" at bounding box center [956, 192] width 290 height 338
type textarea "hero.attack(enemy1)"
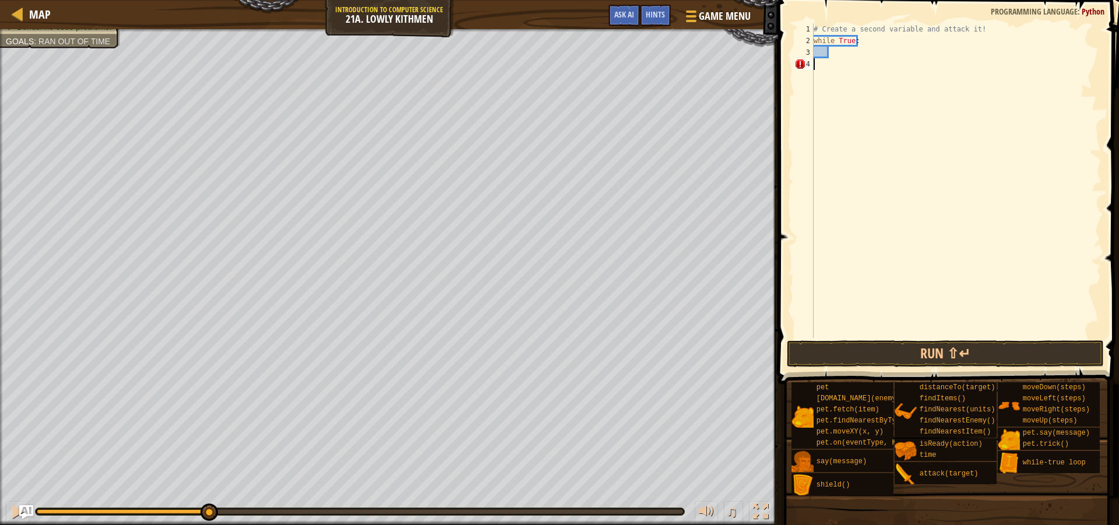
click at [831, 55] on div "# Create a second variable and attack it! while True :" at bounding box center [956, 192] width 290 height 338
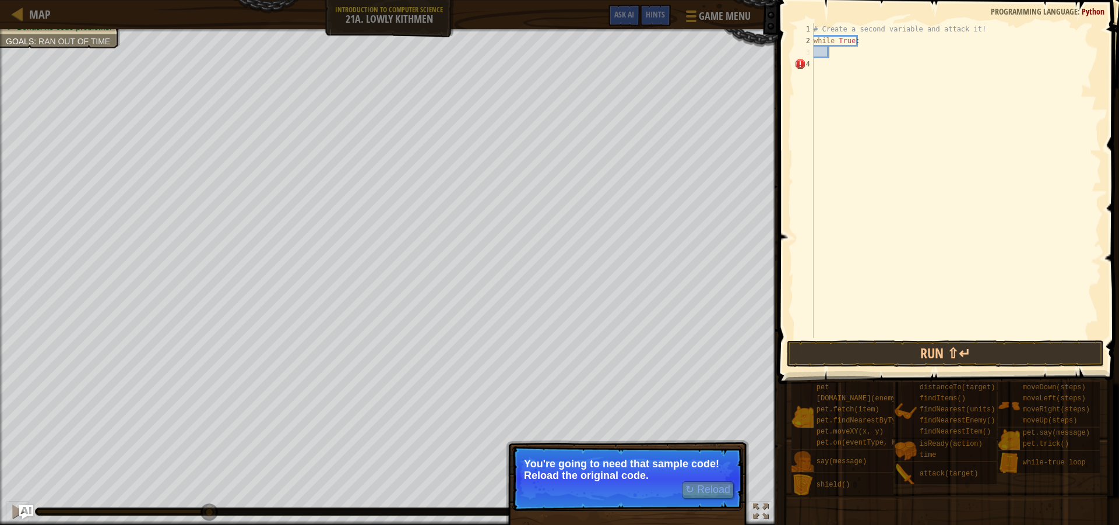
click at [834, 52] on div "# Create a second variable and attack it! while True :" at bounding box center [956, 192] width 290 height 338
click at [832, 66] on div "# Create a second variable and attack it! while True :" at bounding box center [956, 192] width 290 height 338
click at [832, 67] on div "# Create a second variable and attack it! while True :" at bounding box center [956, 192] width 290 height 338
click at [835, 55] on div "# Create a second variable and attack it! while True :" at bounding box center [956, 192] width 290 height 338
click at [830, 66] on div "# Create a second variable and attack it! while True :" at bounding box center [956, 192] width 290 height 338
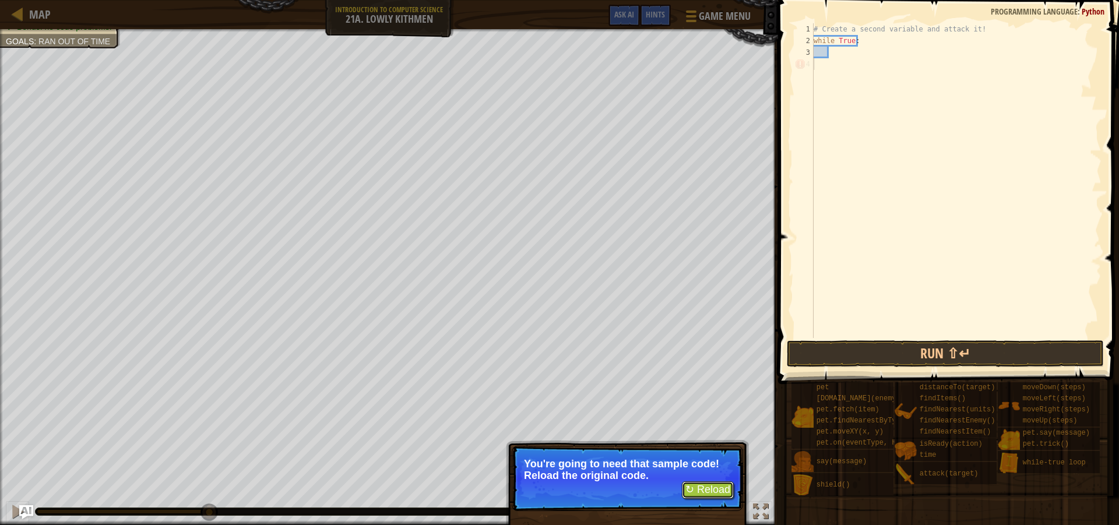
click at [716, 486] on button "↻ Reload" at bounding box center [708, 490] width 52 height 17
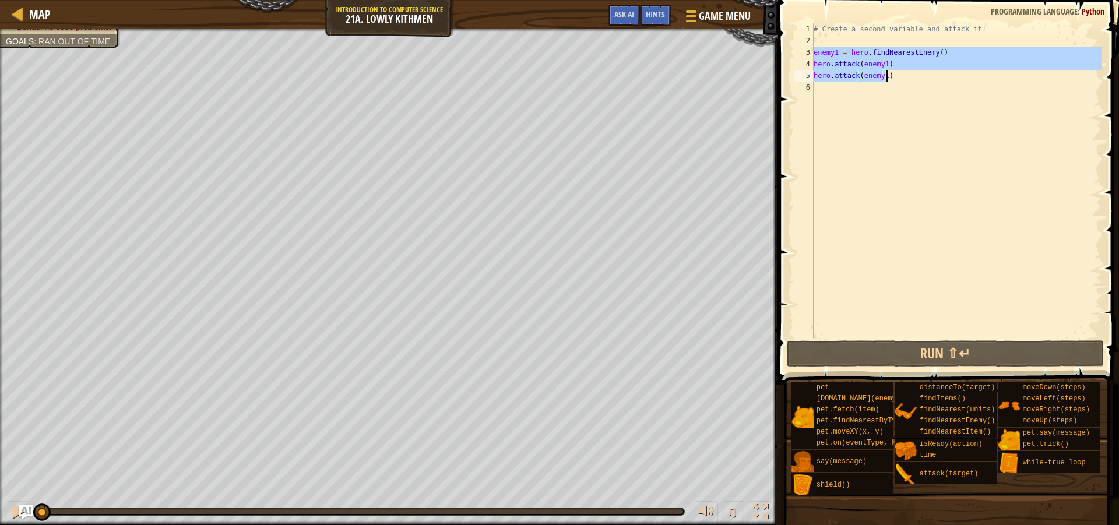
drag, startPoint x: 814, startPoint y: 53, endPoint x: 892, endPoint y: 78, distance: 82.0
click at [892, 78] on div "# Create a second variable and attack it! enemy1 = hero . findNearestEnemy ( ) …" at bounding box center [956, 192] width 290 height 338
type textarea "hero.attack(enemy1) hero.attack(enemy1)"
click at [830, 92] on div "# Create a second variable and attack it! enemy1 = hero . findNearestEnemy ( ) …" at bounding box center [956, 192] width 290 height 338
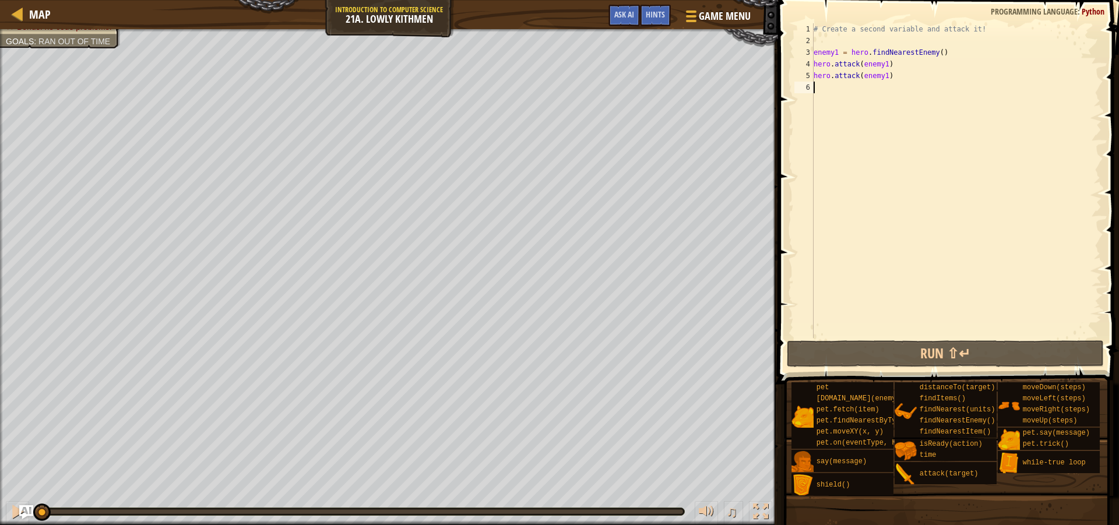
paste textarea "hero.attack(enemy1)"
type textarea "hero.attack(enemy1)"
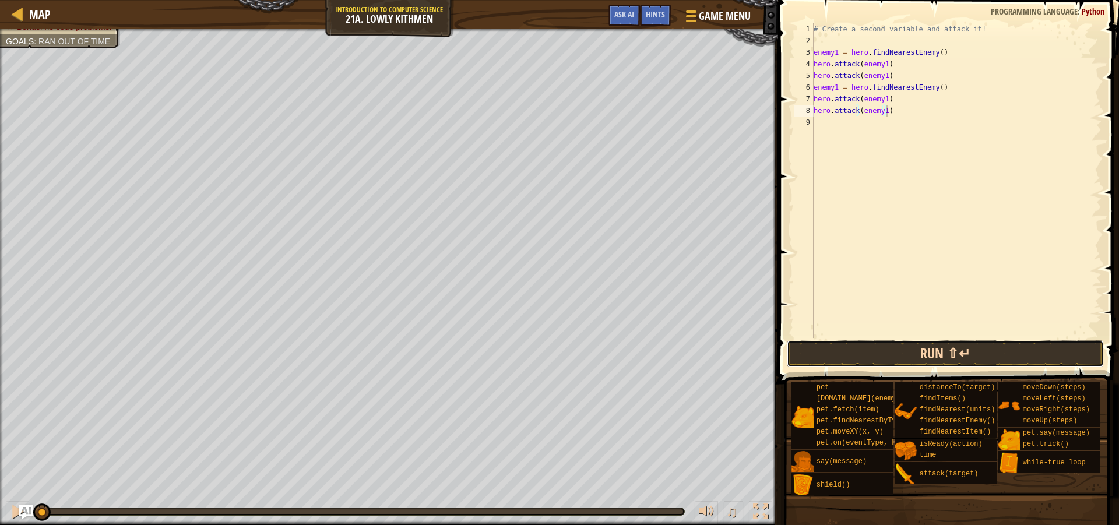
click at [932, 354] on button "Run ⇧↵" at bounding box center [945, 353] width 317 height 27
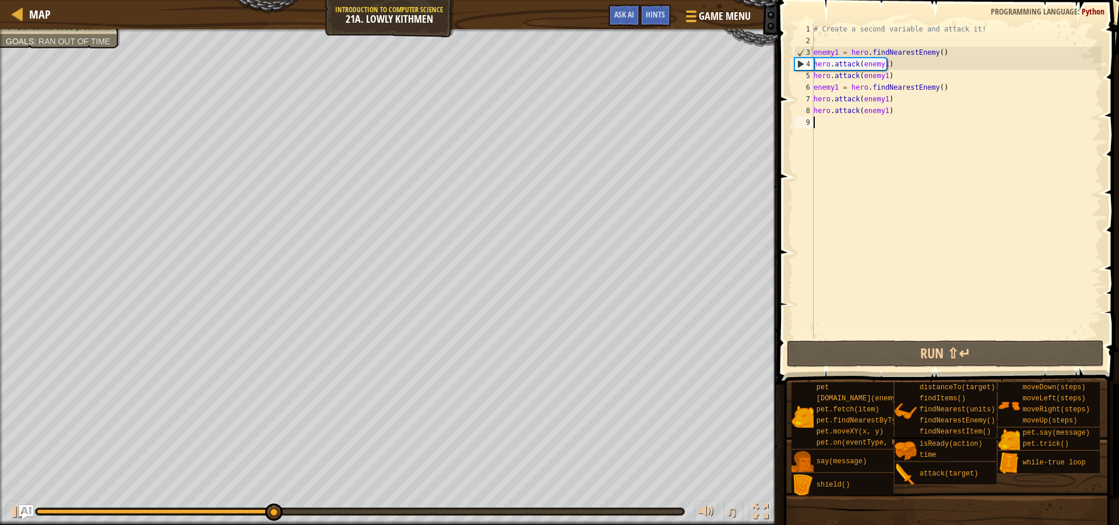
click at [845, 120] on div "# Create a second variable and attack it! enemy1 = hero . findNearestEnemy ( ) …" at bounding box center [956, 192] width 290 height 338
type textarea "d"
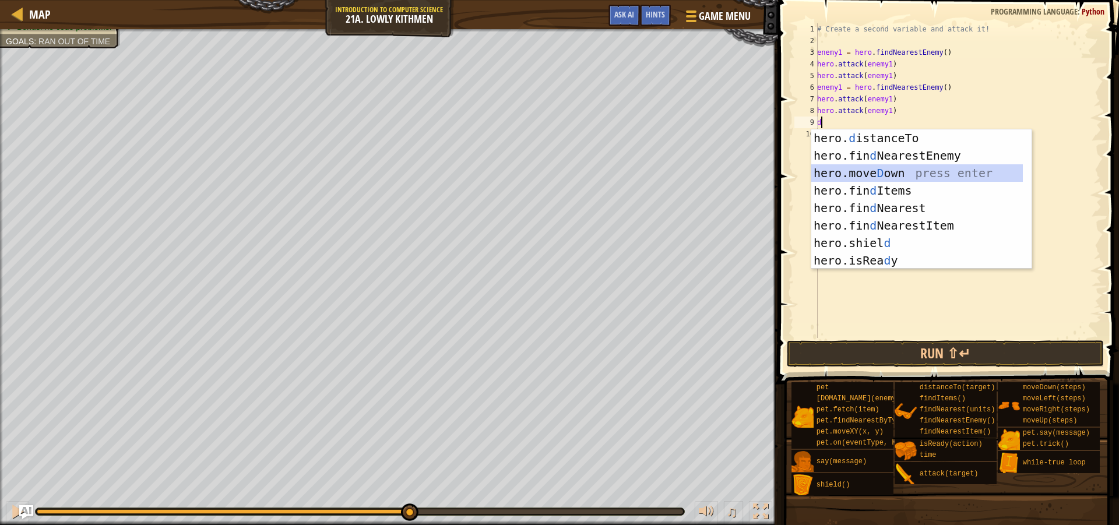
click at [878, 171] on div "hero. d istanceTo press enter hero.fin d NearestEnemy press enter hero.[PERSON_…" at bounding box center [917, 216] width 212 height 175
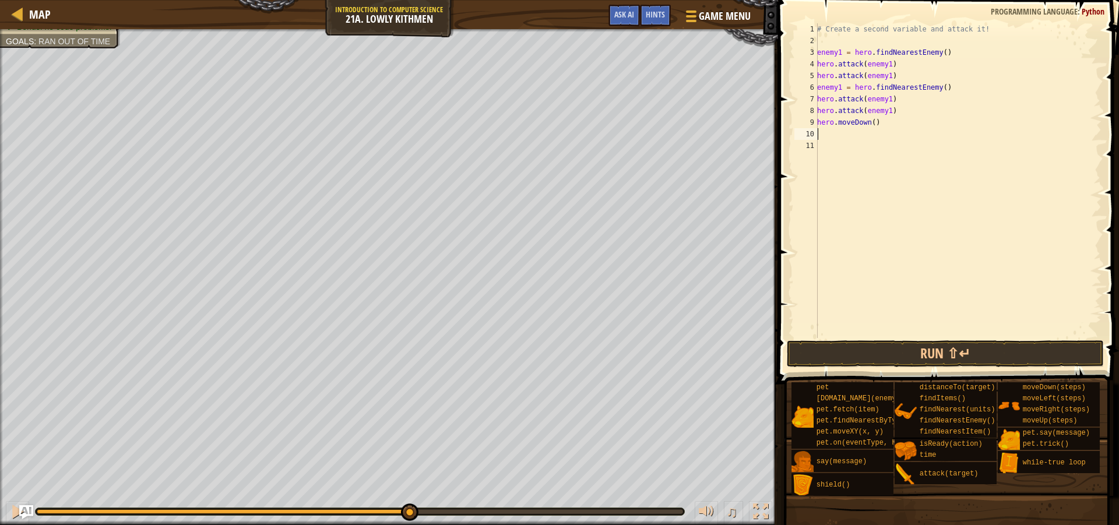
type textarea "r"
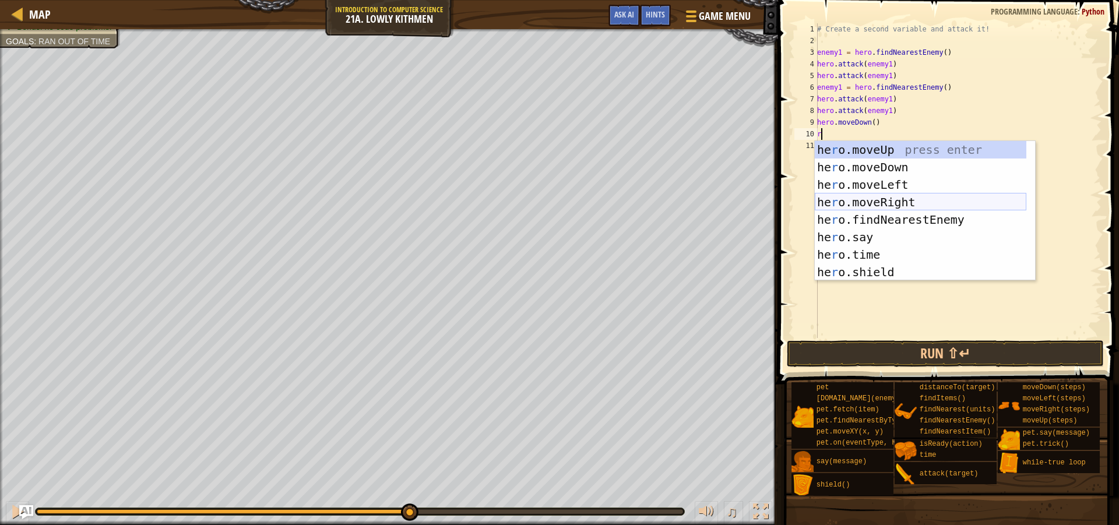
click at [880, 198] on div "he r o.moveUp press enter he r o.moveDown press enter he r o.moveLeft press ent…" at bounding box center [921, 228] width 212 height 175
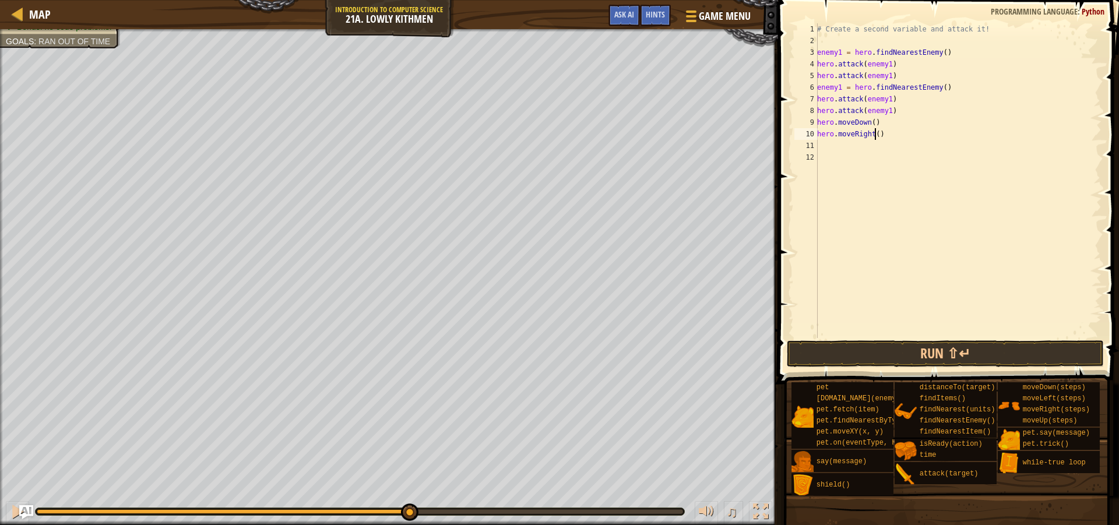
click at [876, 133] on div "# Create a second variable and attack it! enemy1 = hero . findNearestEnemy ( ) …" at bounding box center [958, 192] width 287 height 338
type textarea "hero.moveRight(2)"
drag, startPoint x: 901, startPoint y: 349, endPoint x: 910, endPoint y: 347, distance: 8.9
click at [902, 349] on button "Run ⇧↵" at bounding box center [945, 353] width 317 height 27
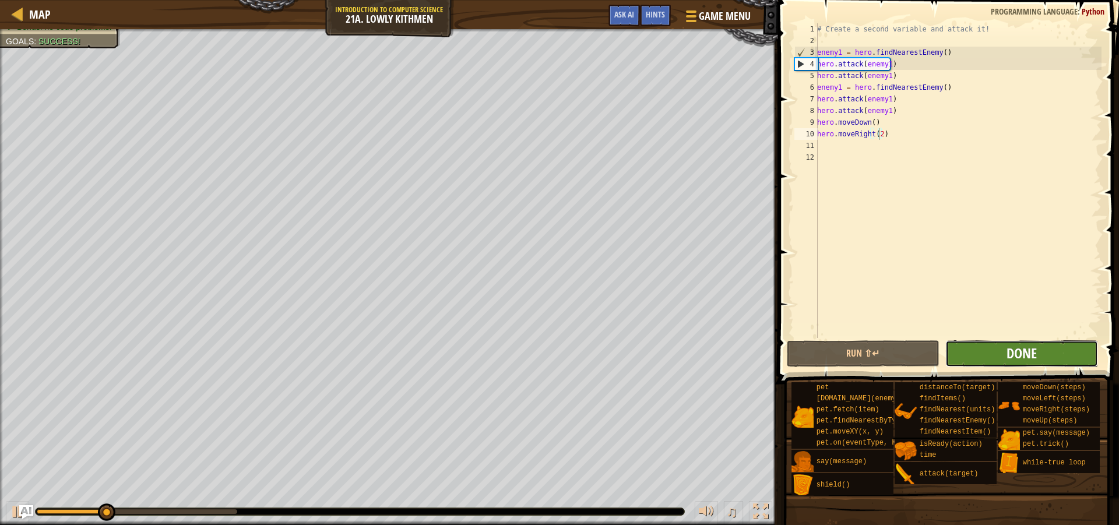
click at [1015, 359] on span "Done" at bounding box center [1022, 353] width 30 height 19
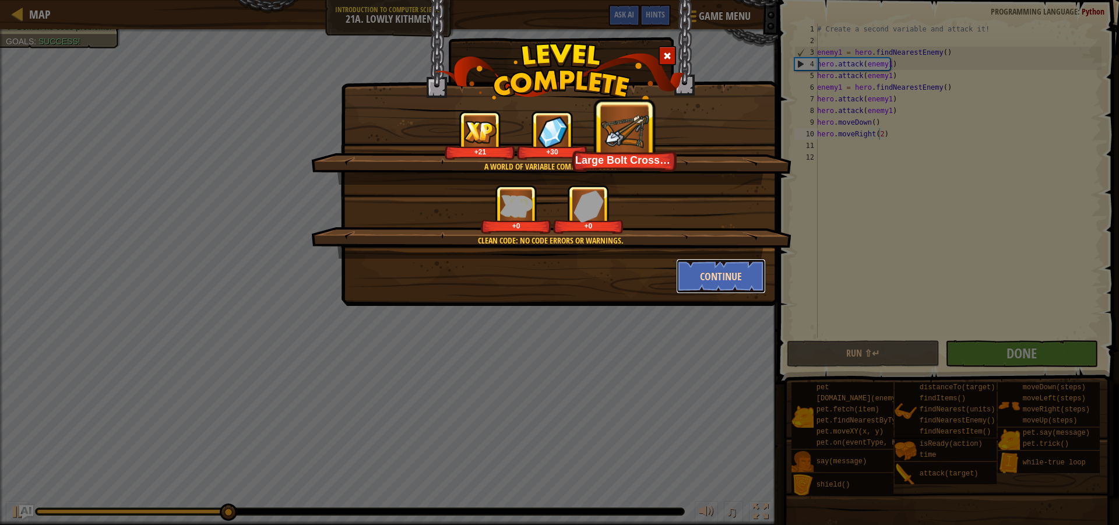
click at [713, 266] on button "Continue" at bounding box center [721, 276] width 90 height 35
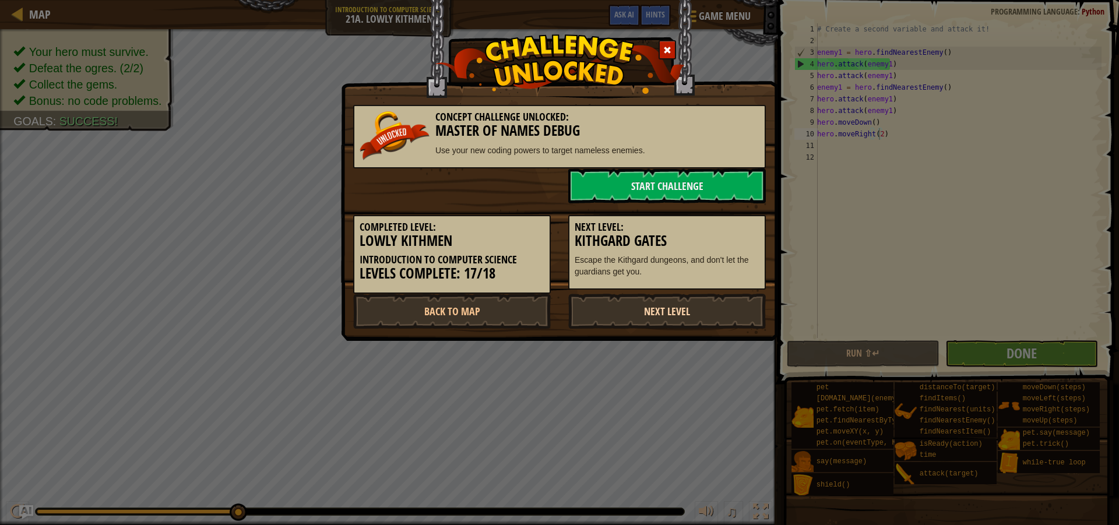
click at [659, 306] on link "Next Level" at bounding box center [667, 311] width 198 height 35
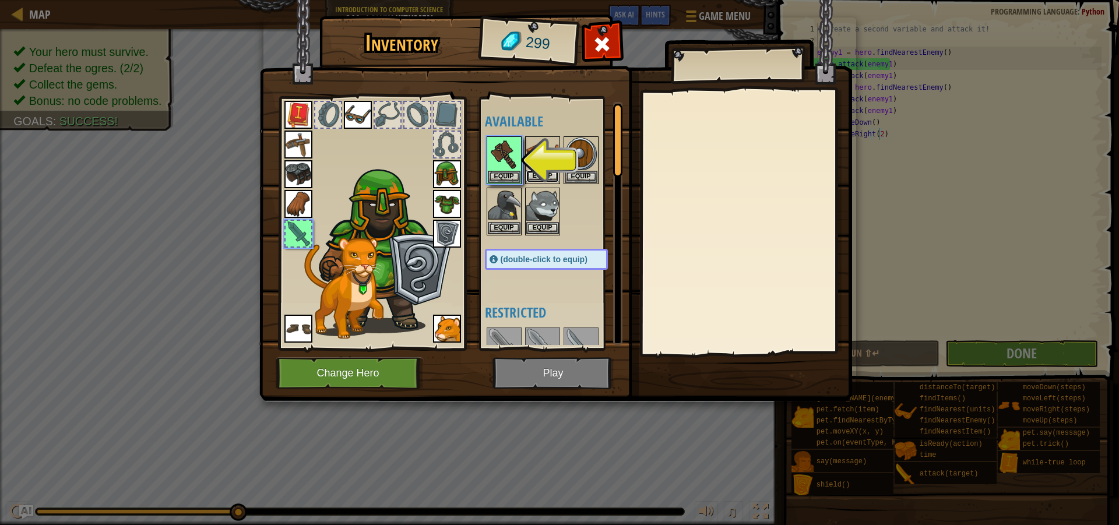
click at [550, 173] on button "Equip" at bounding box center [542, 176] width 33 height 12
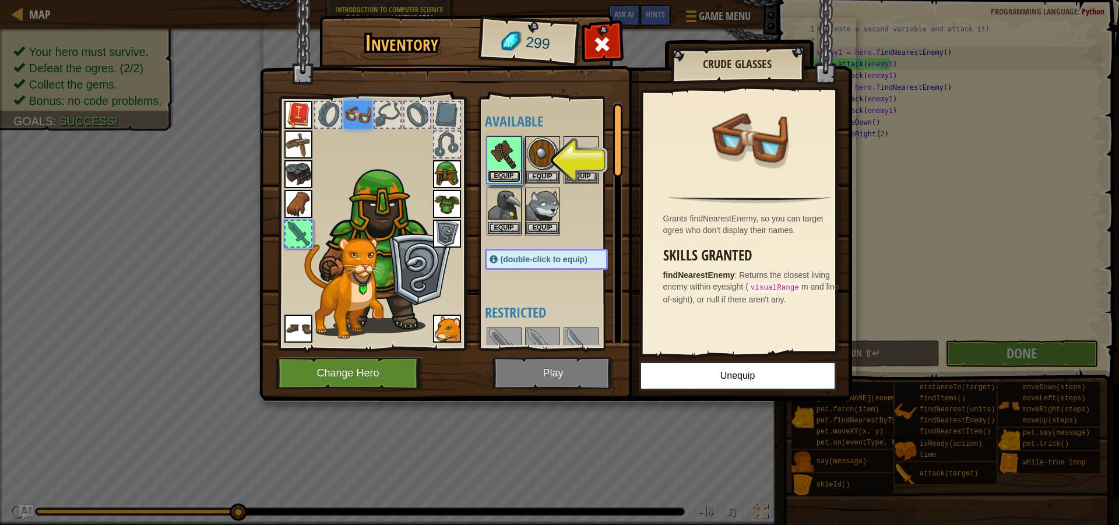
click at [510, 172] on button "Equip" at bounding box center [504, 176] width 33 height 12
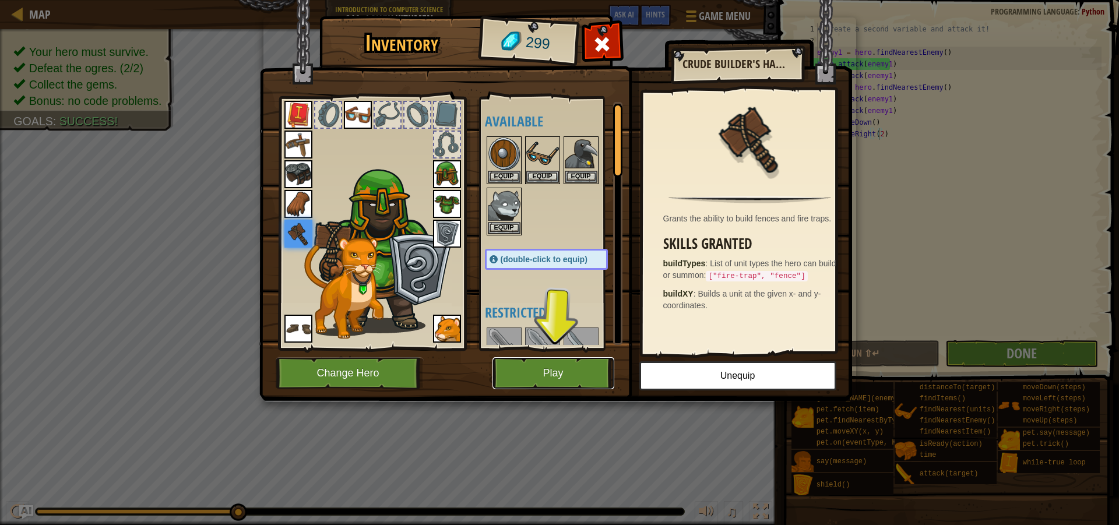
click at [544, 373] on button "Play" at bounding box center [554, 373] width 122 height 32
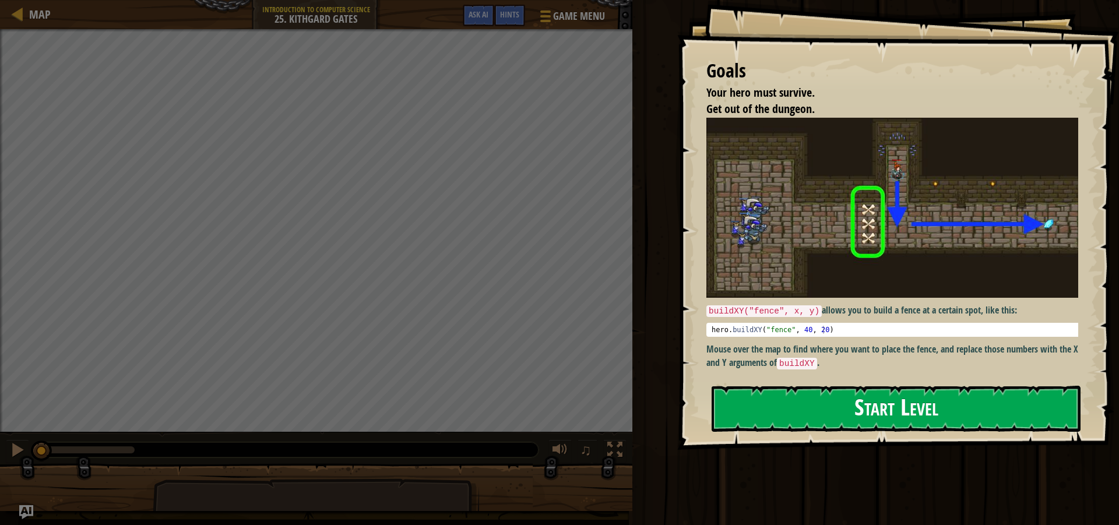
click at [797, 392] on button "Start Level" at bounding box center [896, 409] width 369 height 46
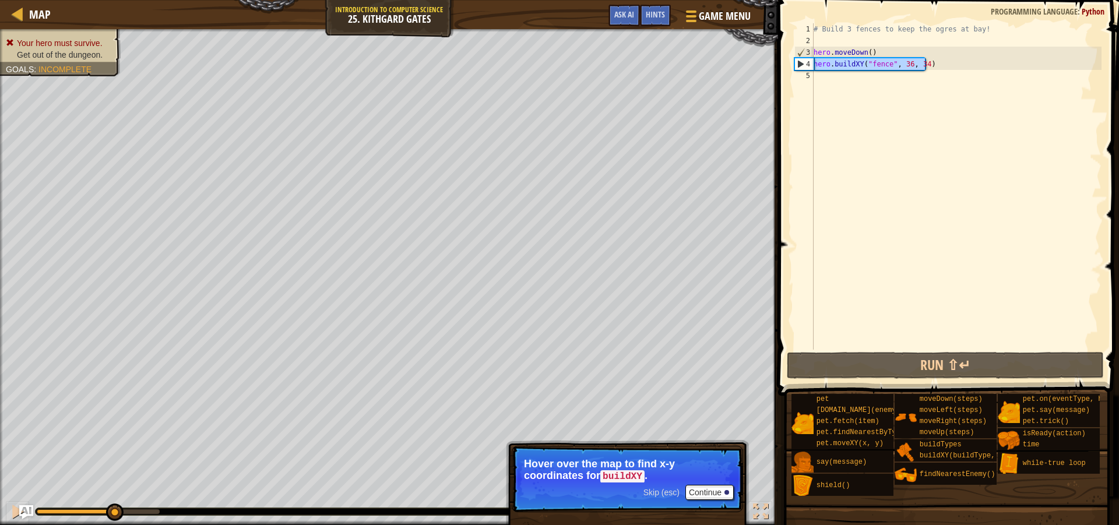
drag, startPoint x: 913, startPoint y: 66, endPoint x: 814, endPoint y: 64, distance: 99.7
click at [814, 64] on div "# Build 3 fences to keep the ogres at bay! hero . moveDown ( ) hero . buildXY (…" at bounding box center [956, 198] width 290 height 350
type textarea "hero.buildXY("fence", 36, 34)"
click at [826, 73] on div "# Build 3 fences to keep the ogres at bay! hero . moveDown ( ) hero . buildXY (…" at bounding box center [956, 198] width 290 height 350
type textarea "hero.buildXY("fence", 36, 34)"
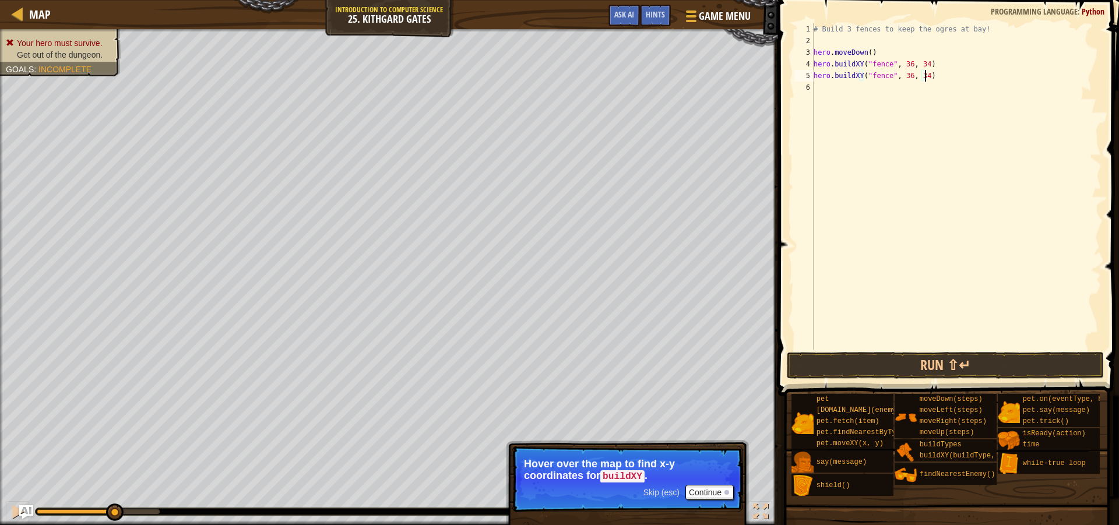
click at [828, 93] on div "# Build 3 fences to keep the ogres at bay! hero . moveDown ( ) hero . buildXY (…" at bounding box center [956, 198] width 290 height 350
click at [922, 75] on div "# Build 3 fences to keep the ogres at bay! hero . moveDown ( ) hero . buildXY (…" at bounding box center [956, 198] width 290 height 350
click at [920, 87] on div "# Build 3 fences to keep the ogres at bay! hero . moveDown ( ) hero . buildXY (…" at bounding box center [956, 198] width 290 height 350
type textarea "hero.buildXY("fence", 36, 23)"
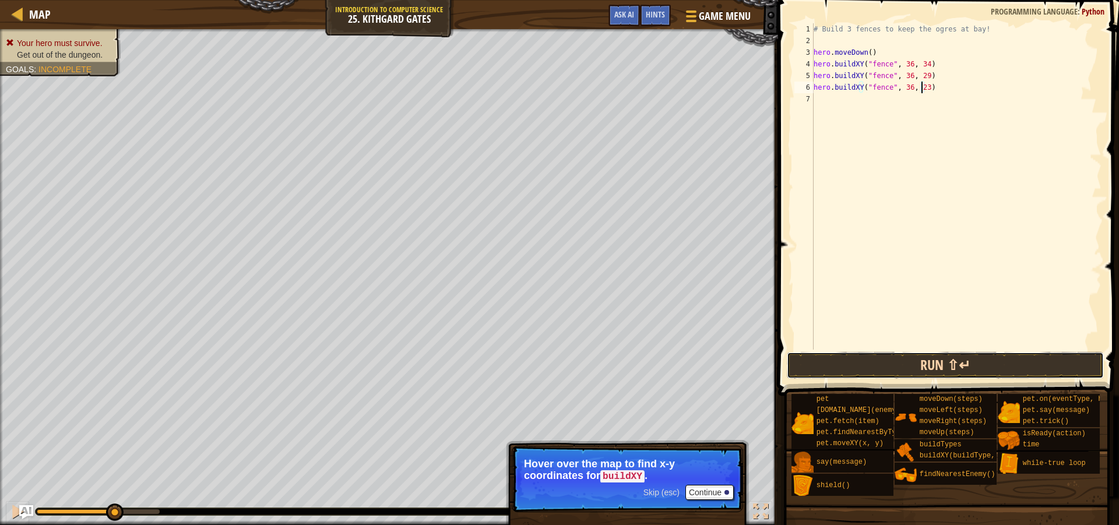
click at [923, 366] on button "Run ⇧↵" at bounding box center [945, 365] width 317 height 27
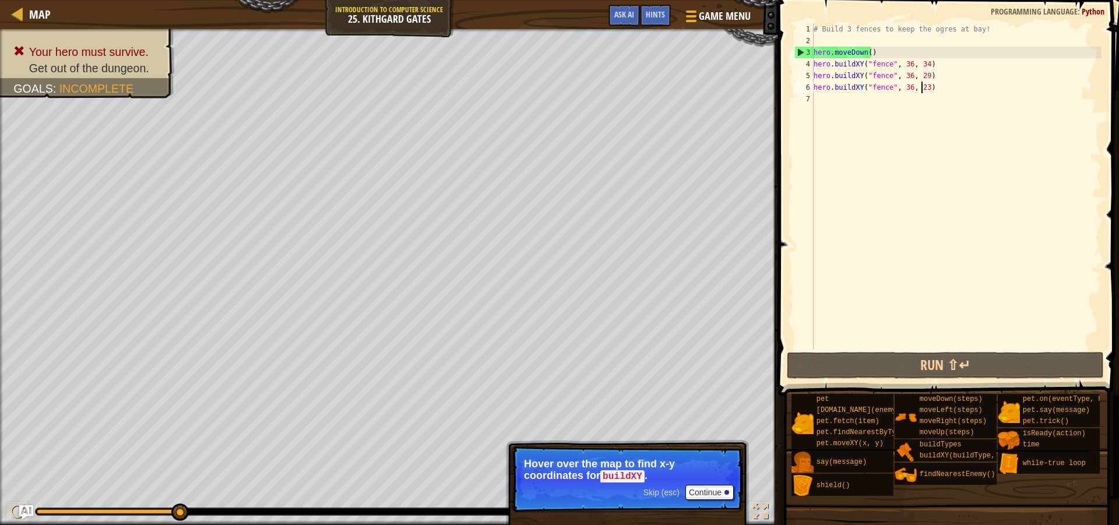
click at [851, 98] on div "# Build 3 fences to keep the ogres at bay! hero . moveDown ( ) hero . buildXY (…" at bounding box center [956, 198] width 290 height 350
type textarea "r"
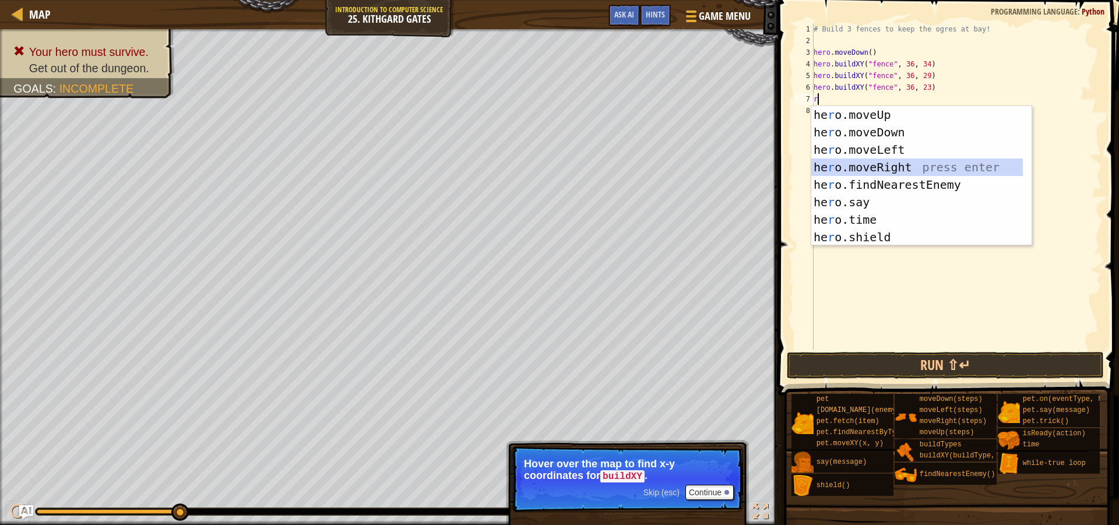
click at [896, 161] on div "he r o.moveUp press enter he r o.moveDown press enter he r o.moveLeft press ent…" at bounding box center [917, 193] width 212 height 175
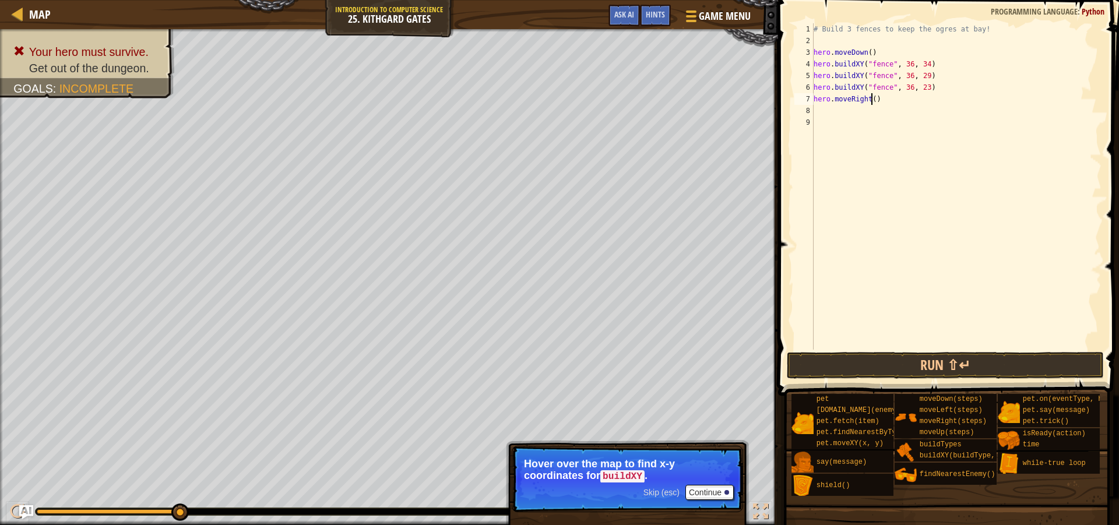
click at [870, 98] on div "# Build 3 fences to keep the ogres at bay! hero . moveDown ( ) hero . buildXY (…" at bounding box center [956, 198] width 290 height 350
click at [929, 381] on span at bounding box center [950, 181] width 350 height 430
click at [936, 368] on button "Run ⇧↵" at bounding box center [945, 365] width 317 height 27
click at [904, 365] on button "Run ⇧↵" at bounding box center [945, 365] width 317 height 27
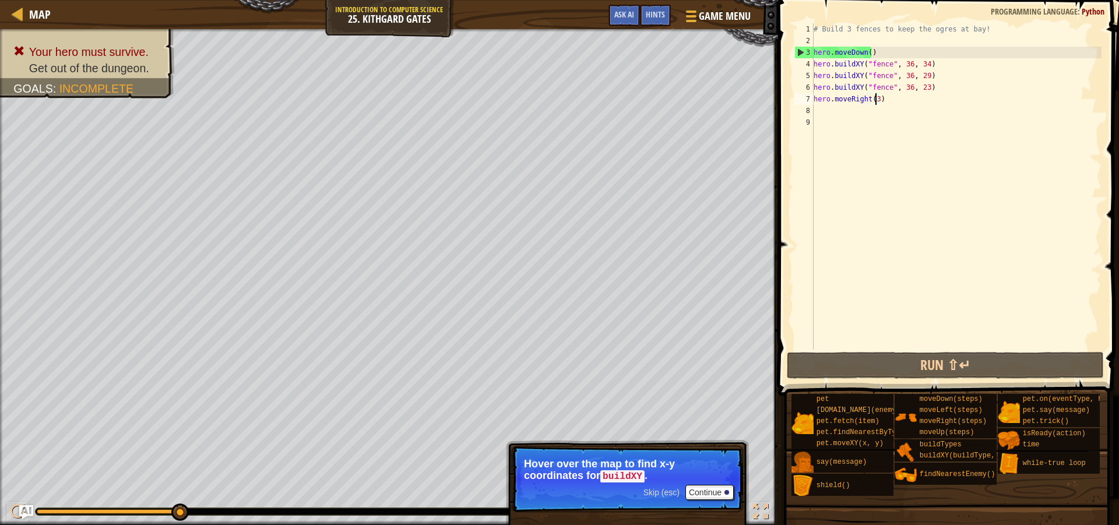
click at [920, 74] on div "# Build 3 fences to keep the ogres at bay! hero . moveDown ( ) hero . buildXY (…" at bounding box center [956, 198] width 290 height 350
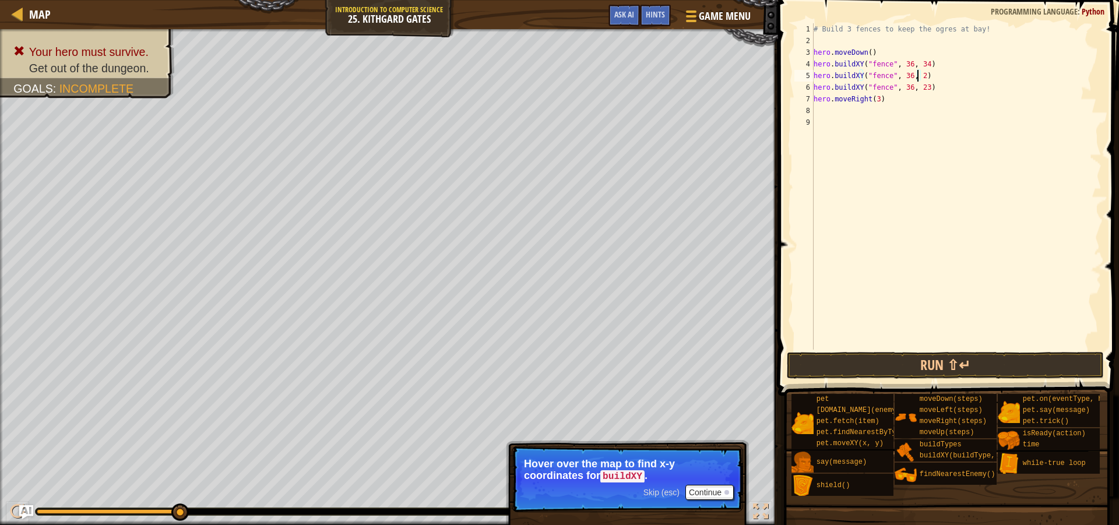
scroll to position [5, 9]
click at [921, 88] on div "# Build 3 fences to keep the ogres at bay! hero . moveDown ( ) hero . buildXY (…" at bounding box center [956, 198] width 290 height 350
click at [908, 368] on button "Run ⇧↵" at bounding box center [945, 365] width 317 height 27
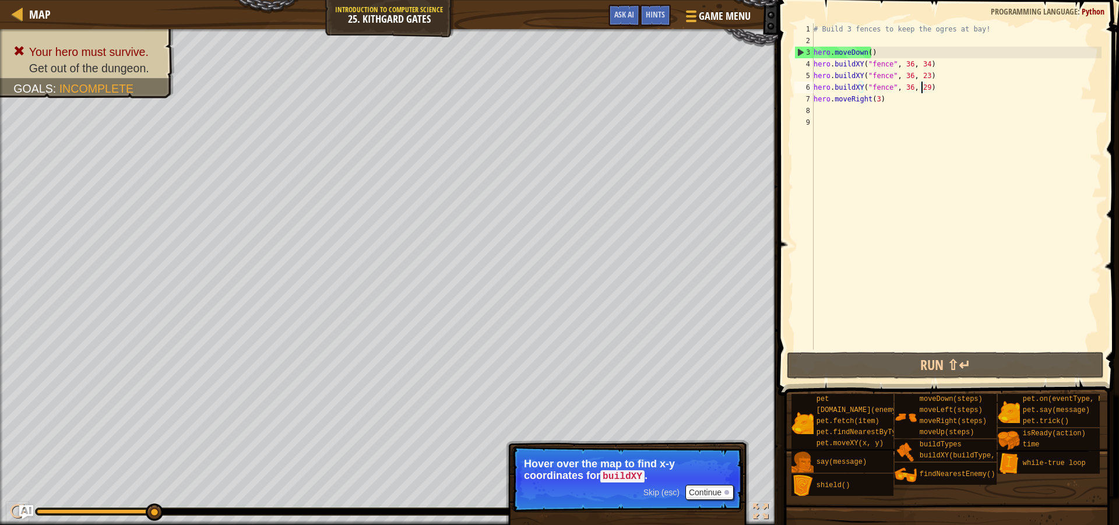
click at [920, 75] on div "# Build 3 fences to keep the ogres at bay! hero . moveDown ( ) hero . buildXY (…" at bounding box center [956, 198] width 290 height 350
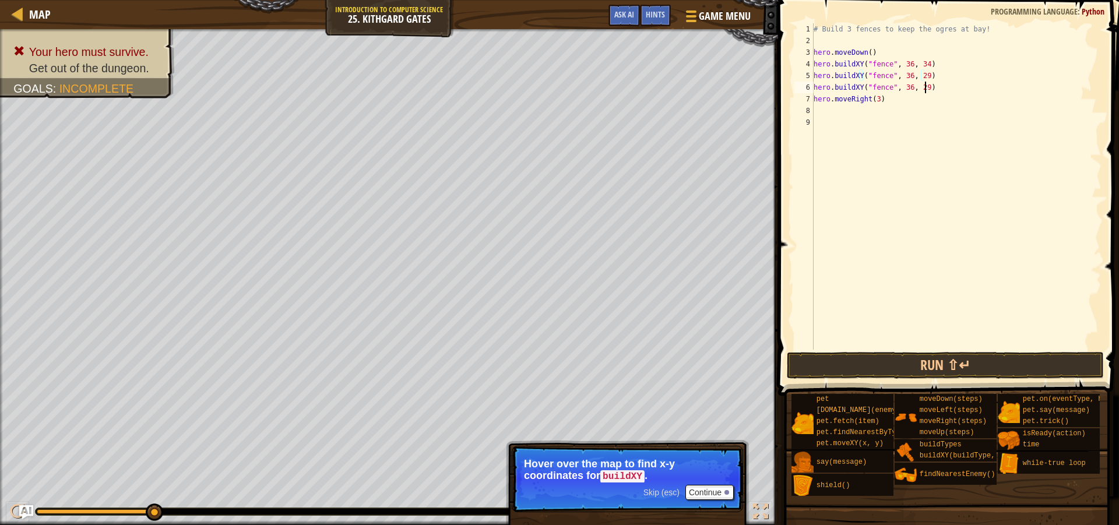
click at [924, 86] on div "# Build 3 fences to keep the ogres at bay! hero . moveDown ( ) hero . buildXY (…" at bounding box center [956, 198] width 290 height 350
click at [920, 87] on div "# Build 3 fences to keep the ogres at bay! hero . moveDown ( ) hero . buildXY (…" at bounding box center [956, 198] width 290 height 350
type textarea "hero.buildXY("fence", 36, 28)"
click at [935, 360] on button "Run ⇧↵" at bounding box center [945, 365] width 317 height 27
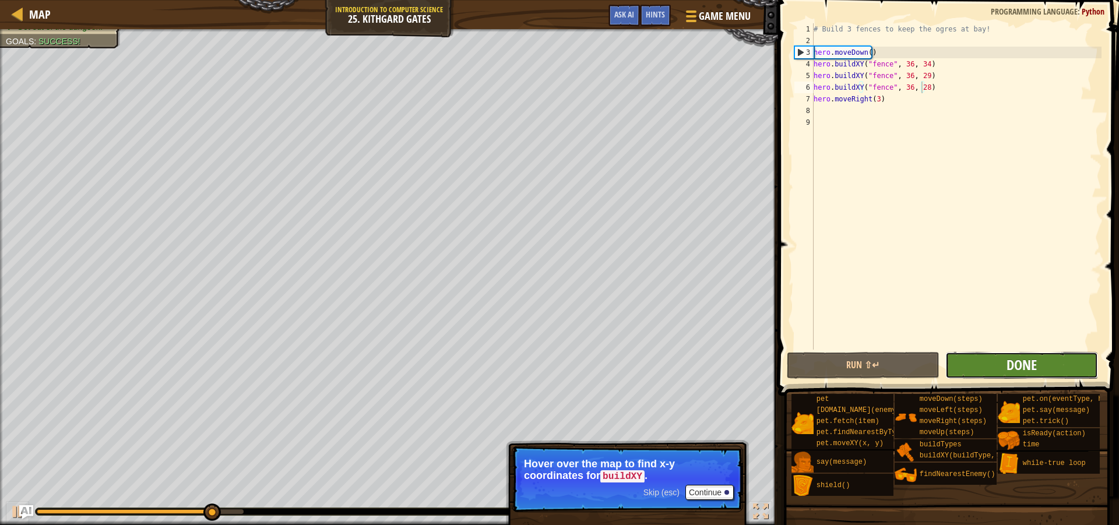
click at [1032, 366] on span "Done" at bounding box center [1022, 365] width 30 height 19
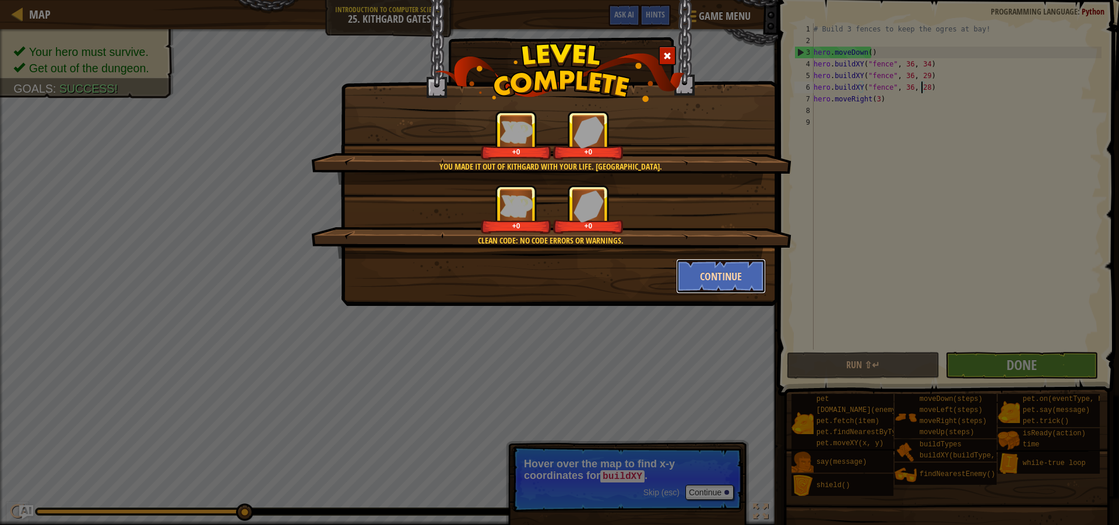
click at [697, 269] on button "Continue" at bounding box center [721, 276] width 90 height 35
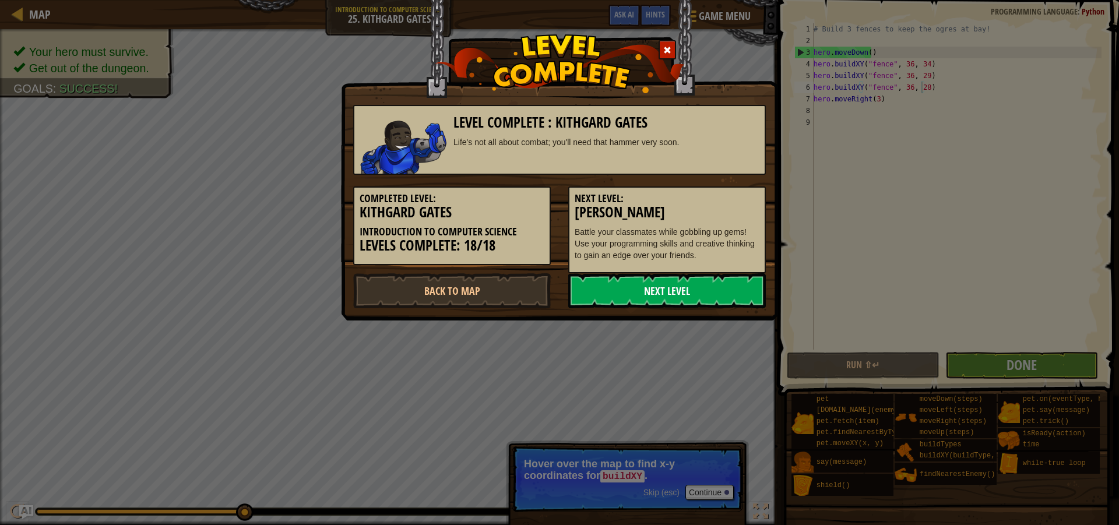
click at [688, 290] on link "Next Level" at bounding box center [667, 290] width 198 height 35
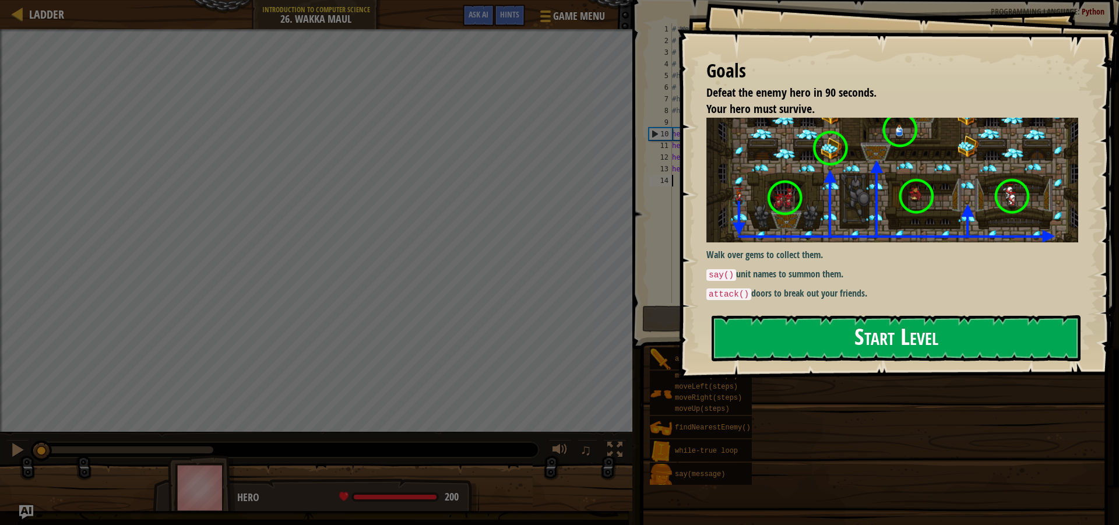
click at [802, 338] on button "Start Level" at bounding box center [896, 338] width 369 height 46
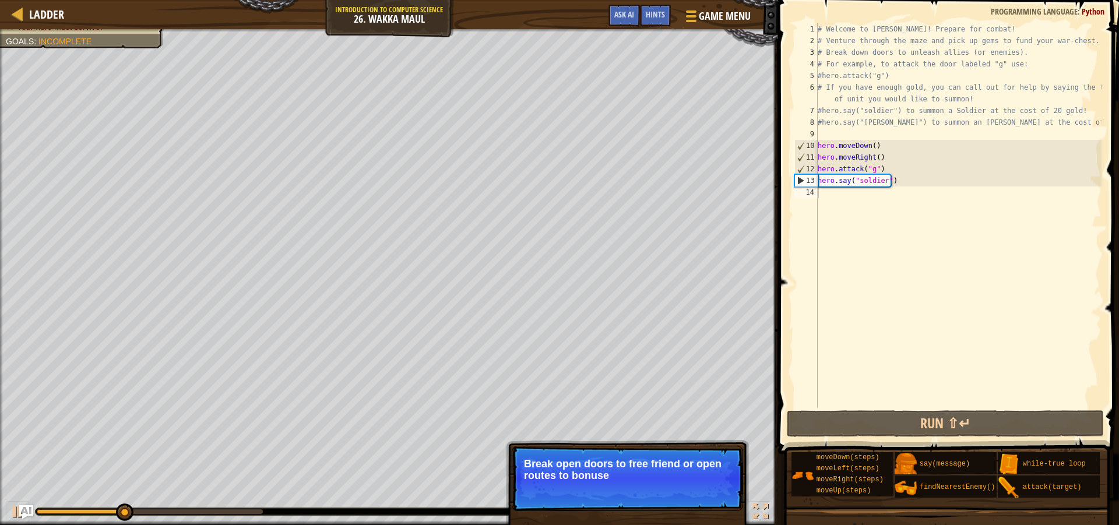
click at [703, 489] on p "Skip (esc) Continue Break open doors to free friend or open routes to bonuse" at bounding box center [627, 478] width 231 height 65
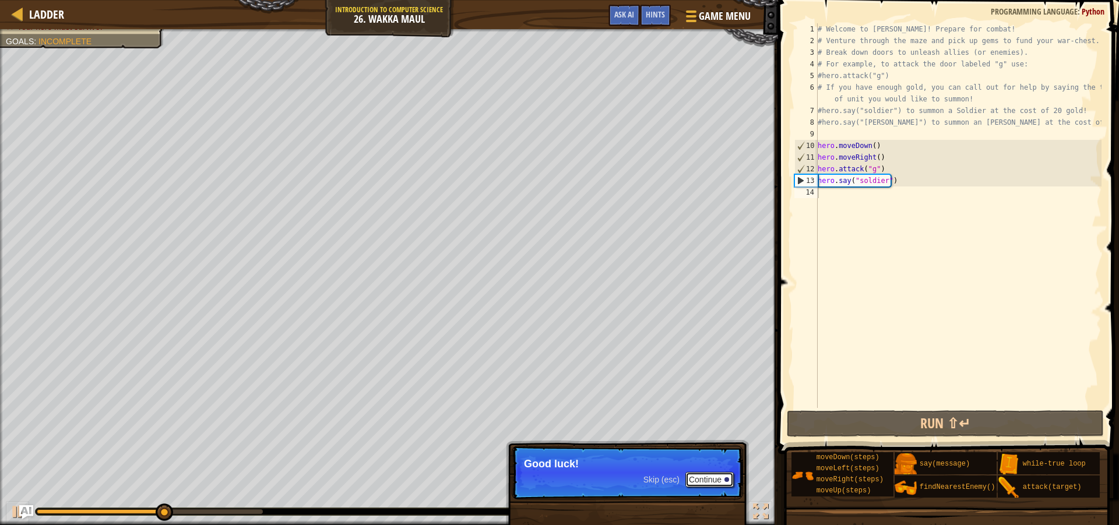
click at [708, 481] on button "Continue" at bounding box center [710, 479] width 48 height 15
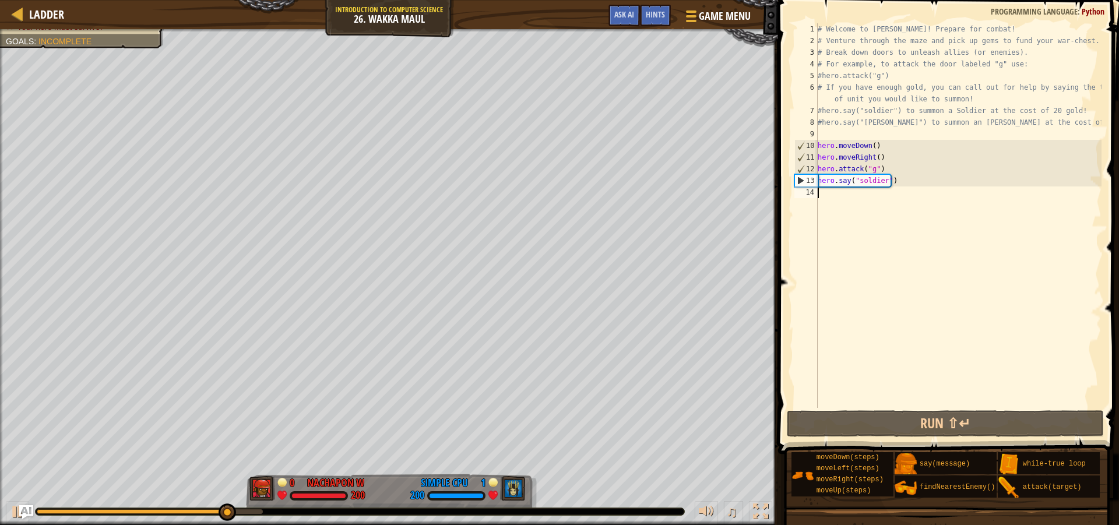
click at [835, 202] on div "# Welcome to [PERSON_NAME]! Prepare for combat! # Venture through the maze and …" at bounding box center [959, 227] width 286 height 408
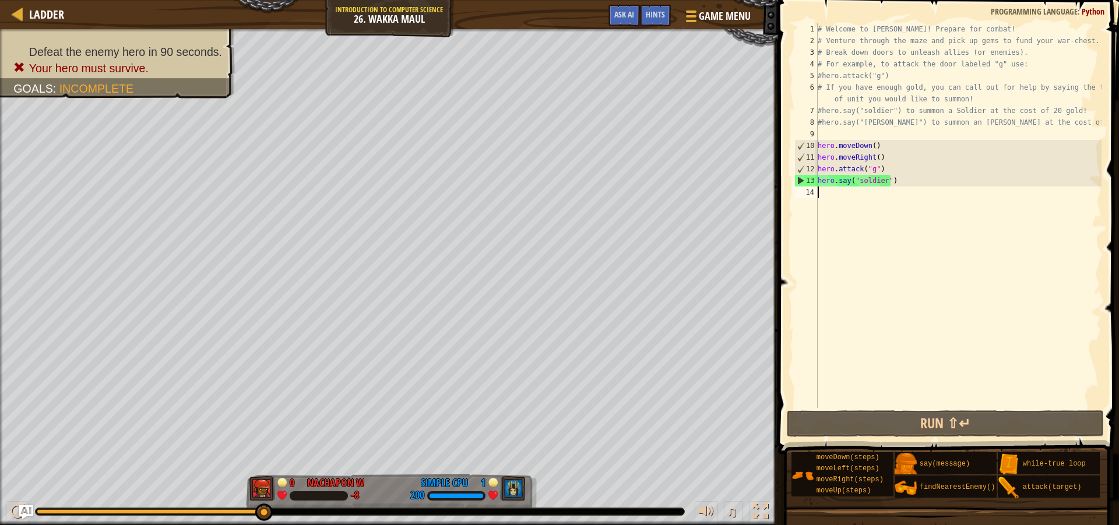
type textarea "r"
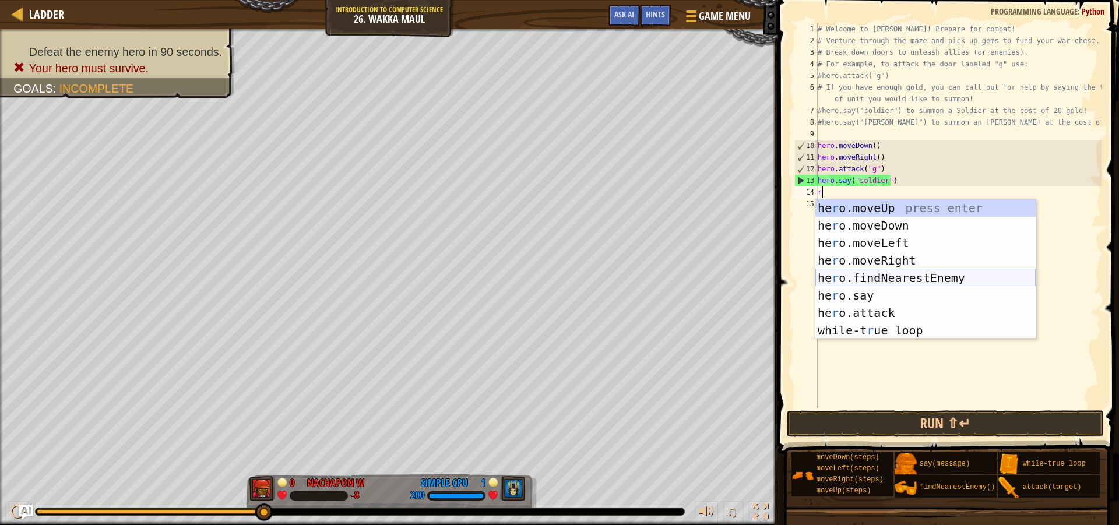
scroll to position [5, 0]
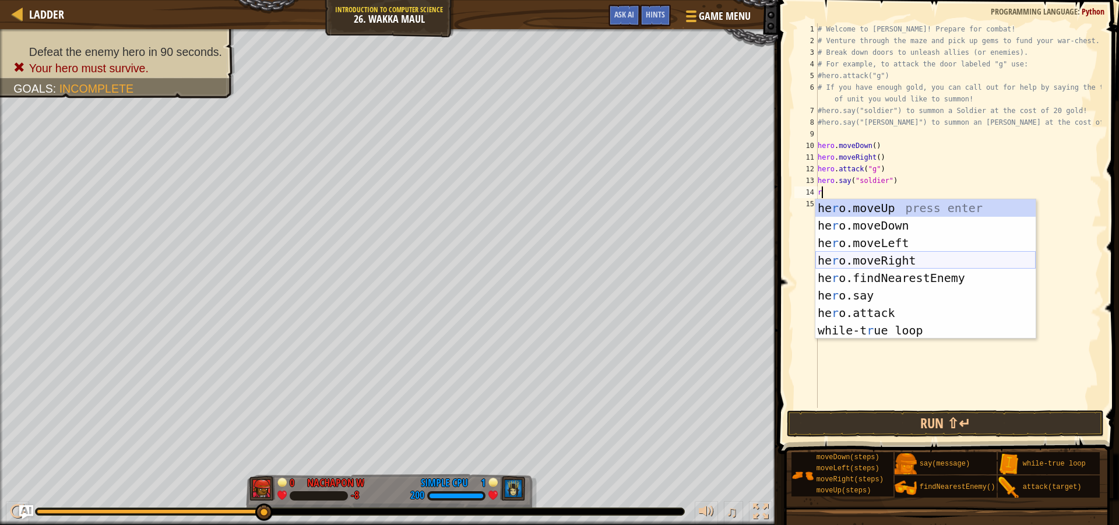
click at [884, 258] on div "he r o.moveUp press enter he r o.moveDown press enter he r o.moveLeft press ent…" at bounding box center [926, 286] width 220 height 175
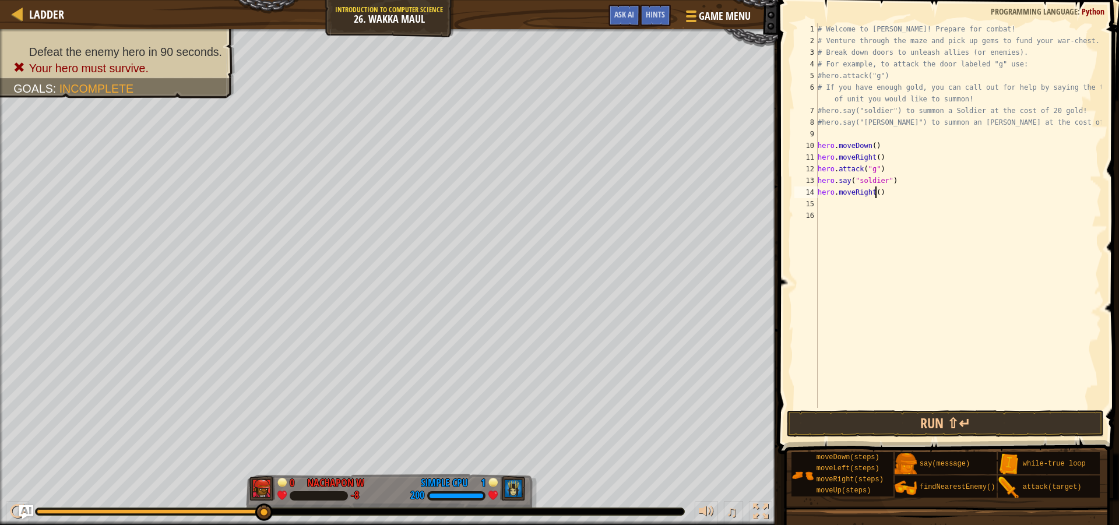
click at [876, 196] on div "# Welcome to [PERSON_NAME]! Prepare for combat! # Venture through the maze and …" at bounding box center [959, 227] width 286 height 408
type textarea "hero.moveRight(4)"
click at [839, 212] on div "# Welcome to [PERSON_NAME]! Prepare for combat! # Venture through the maze and …" at bounding box center [959, 227] width 286 height 408
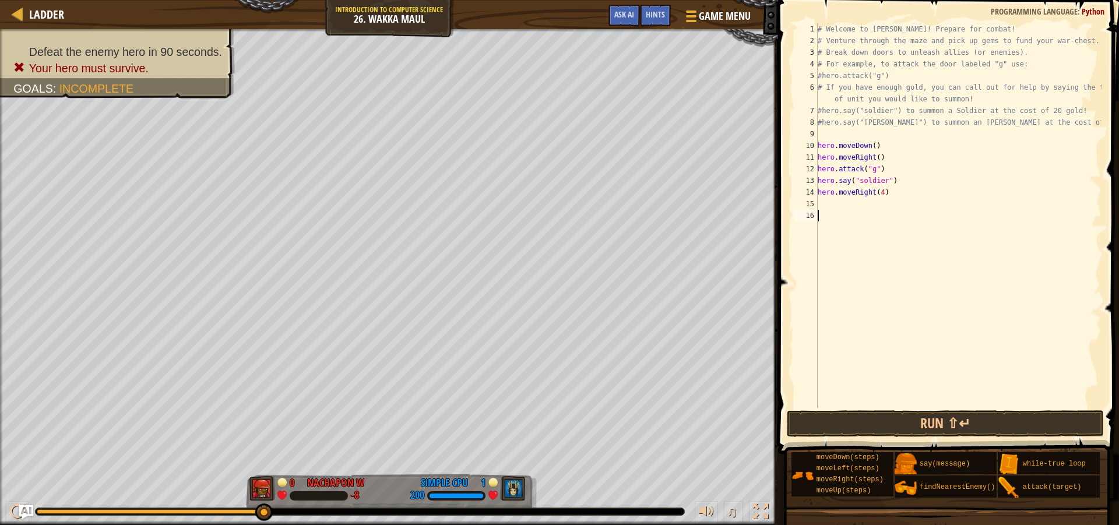
click at [829, 208] on div "# Welcome to [PERSON_NAME]! Prepare for combat! # Venture through the maze and …" at bounding box center [959, 227] width 286 height 408
type textarea "u"
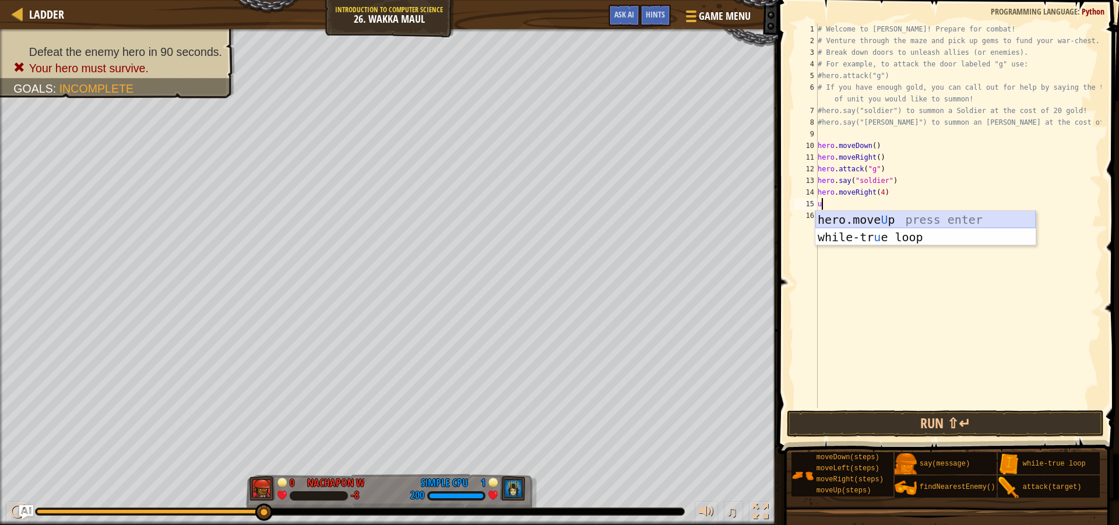
click at [878, 222] on div "hero.move U p press enter while-tr u e loop press enter" at bounding box center [926, 246] width 220 height 70
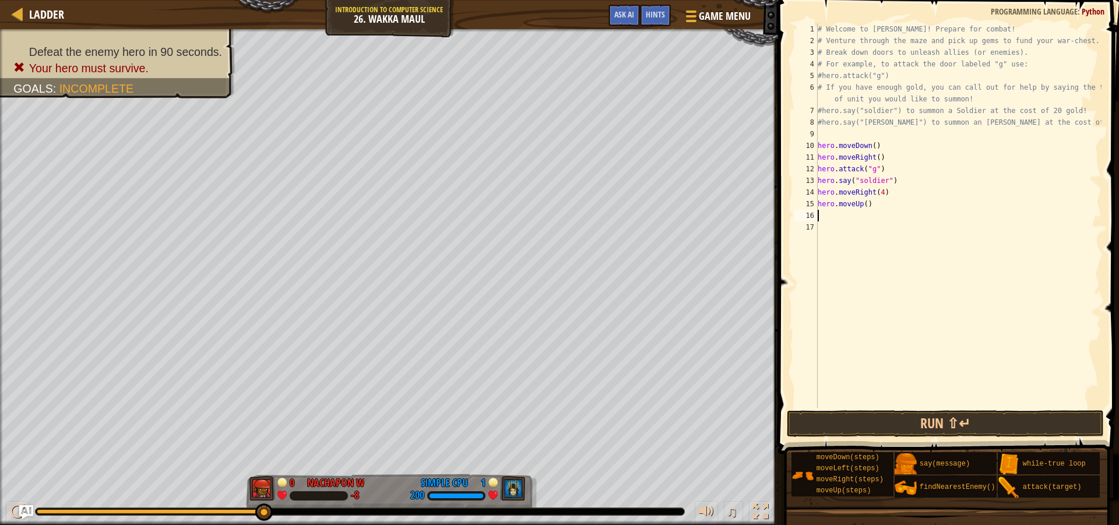
click at [862, 205] on div "# Welcome to [PERSON_NAME]! Prepare for combat! # Venture through the maze and …" at bounding box center [959, 227] width 286 height 408
drag, startPoint x: 891, startPoint y: 181, endPoint x: 819, endPoint y: 182, distance: 72.3
click at [819, 182] on div "# Welcome to [PERSON_NAME]! Prepare for combat! # Venture through the maze and …" at bounding box center [959, 227] width 286 height 408
type textarea "hero.say("soldier")"
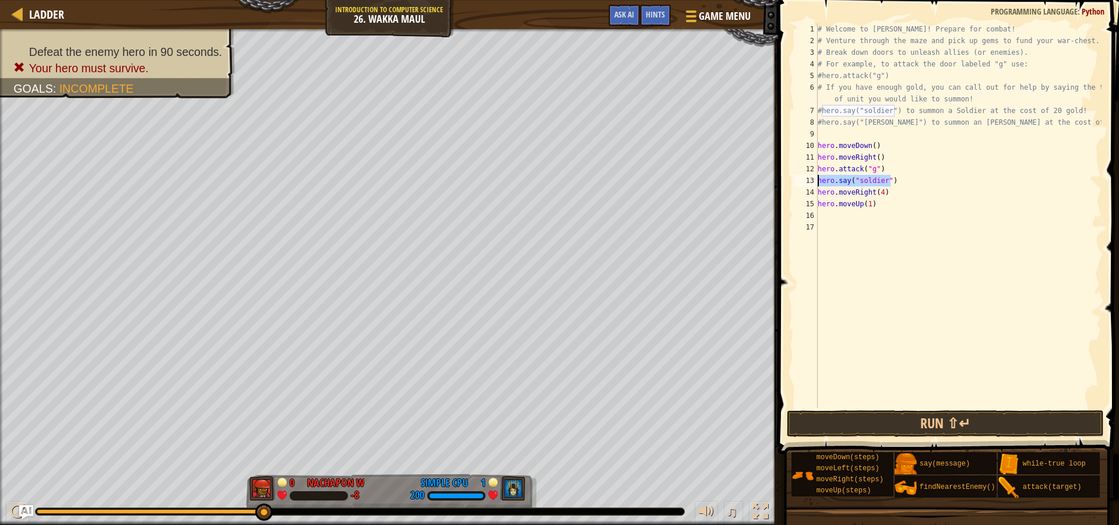
click at [839, 234] on div "# Welcome to [PERSON_NAME]! Prepare for combat! # Venture through the maze and …" at bounding box center [959, 227] width 286 height 408
click at [824, 220] on div "# Welcome to [PERSON_NAME]! Prepare for combat! # Venture through the maze and …" at bounding box center [959, 227] width 286 height 408
click at [884, 231] on div "hero.att ac k press enter" at bounding box center [926, 249] width 220 height 52
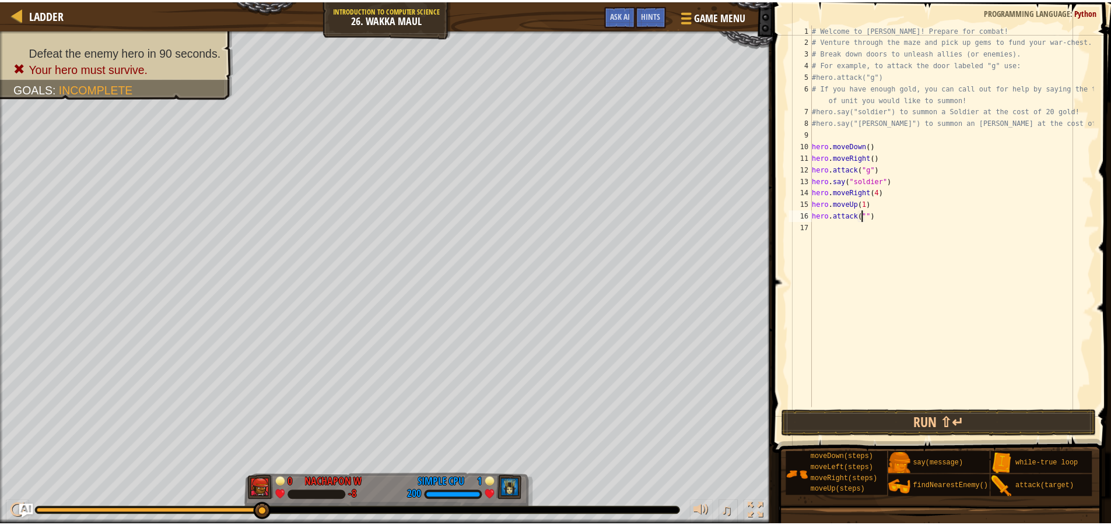
scroll to position [5, 5]
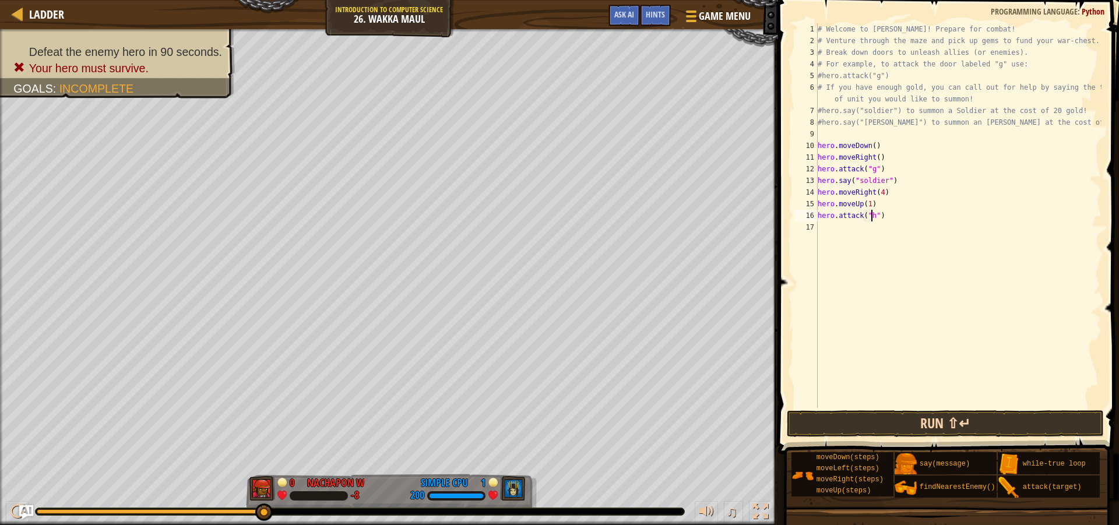
type textarea "hero.attack("h")"
drag, startPoint x: 897, startPoint y: 435, endPoint x: 901, endPoint y: 423, distance: 12.9
click at [897, 430] on button "Run ⇧↵" at bounding box center [945, 423] width 317 height 27
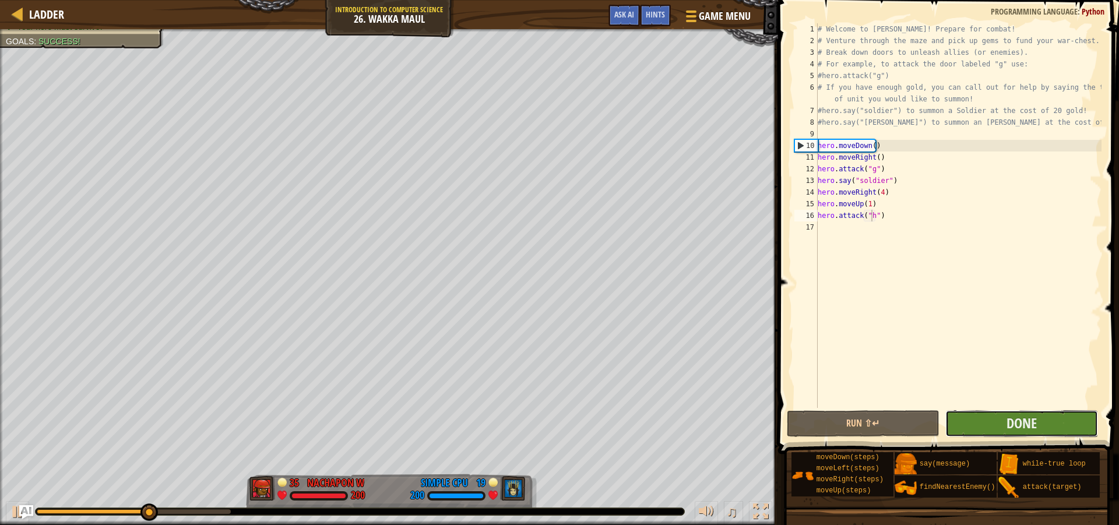
click at [1046, 430] on button "Done" at bounding box center [1022, 423] width 153 height 27
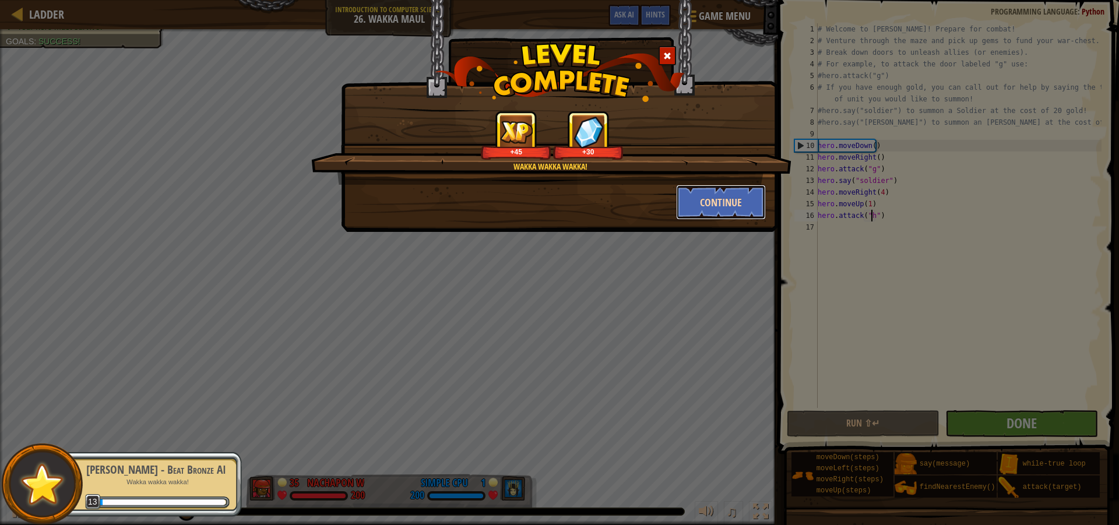
click at [732, 205] on button "Continue" at bounding box center [721, 202] width 90 height 35
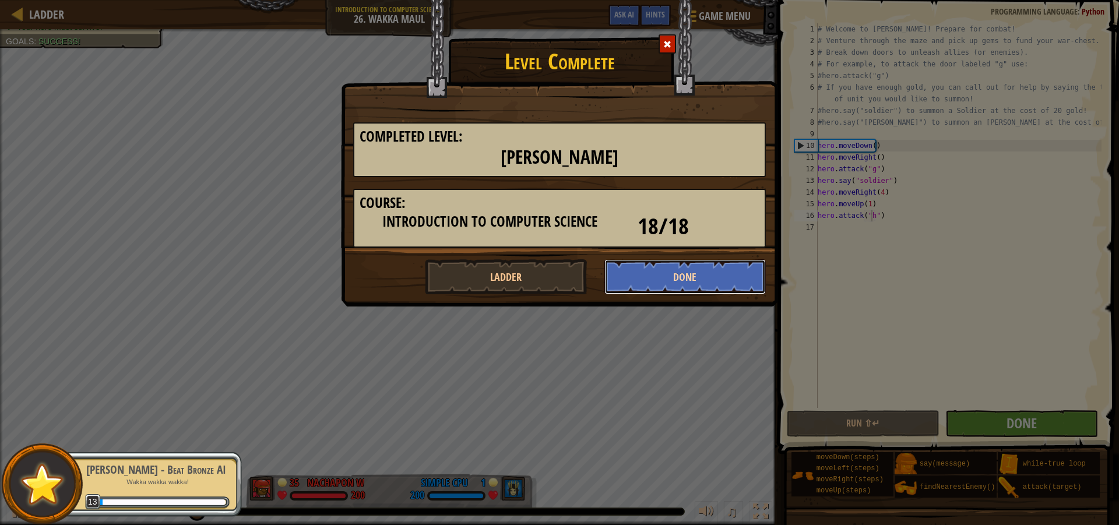
click at [687, 275] on button "Done" at bounding box center [686, 276] width 162 height 35
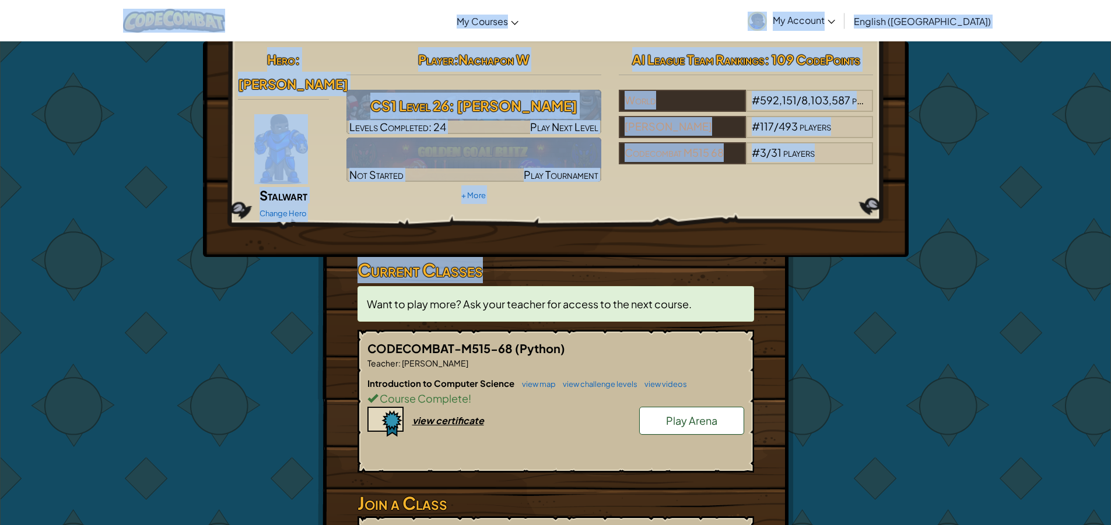
drag, startPoint x: 212, startPoint y: 35, endPoint x: 349, endPoint y: 269, distance: 271.7
click at [273, 270] on div "Hero : [PERSON_NAME] Change Hero Player : Nachapon W CS1 Level 26: [PERSON_NAME…" at bounding box center [556, 341] width 682 height 601
